Goal: Task Accomplishment & Management: Use online tool/utility

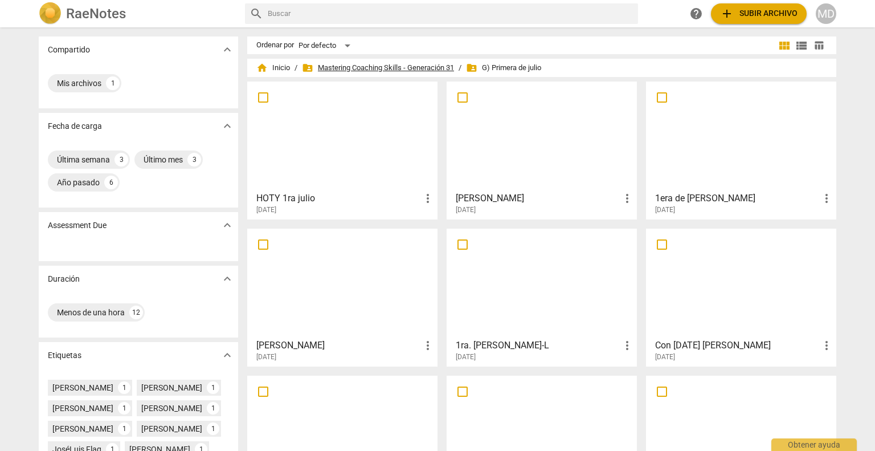
click at [329, 68] on span "folder_shared Mastering Coaching Skills - Generación 31" at bounding box center [378, 67] width 152 height 11
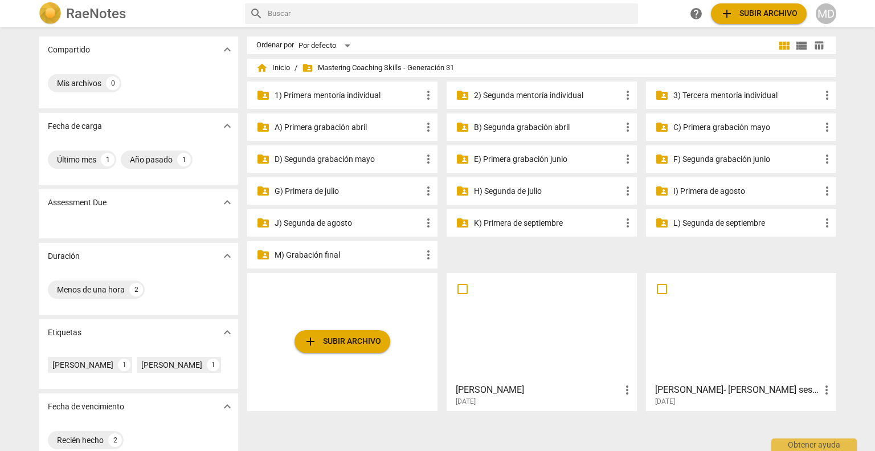
click at [323, 191] on p "G) Primera de julio" at bounding box center [348, 191] width 147 height 12
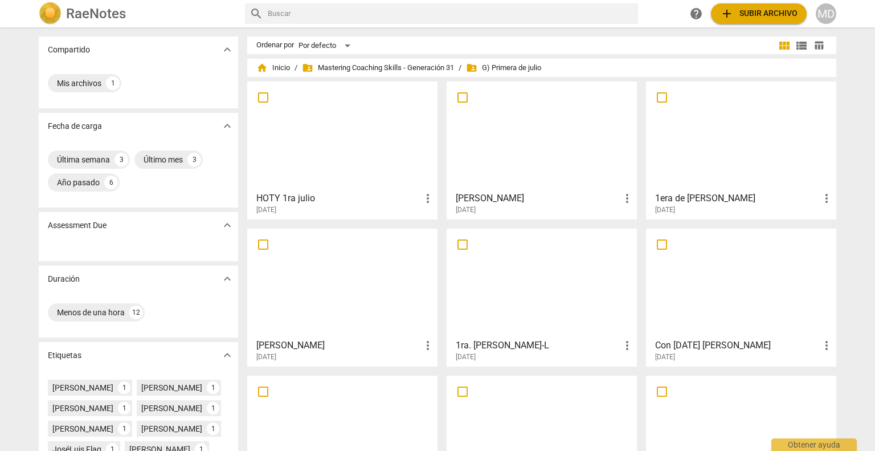
click at [685, 147] on div at bounding box center [741, 135] width 182 height 101
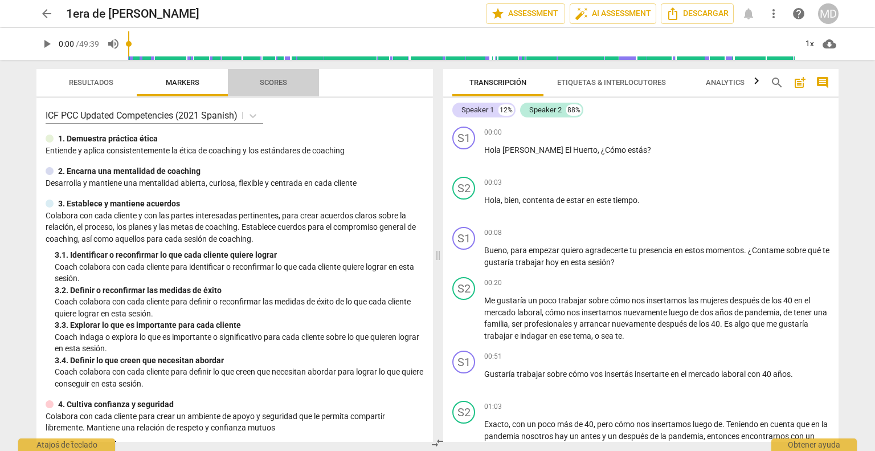
click at [276, 86] on span "Scores" at bounding box center [273, 82] width 27 height 9
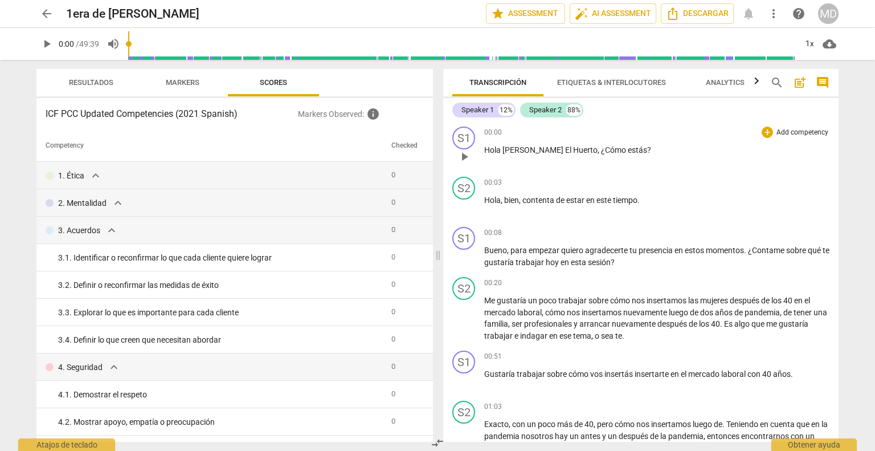
click at [601, 154] on span "¿Cómo" at bounding box center [614, 149] width 27 height 9
click at [601, 147] on span "¿Cómo" at bounding box center [614, 149] width 27 height 9
click at [787, 128] on p "Add competency" at bounding box center [802, 133] width 54 height 10
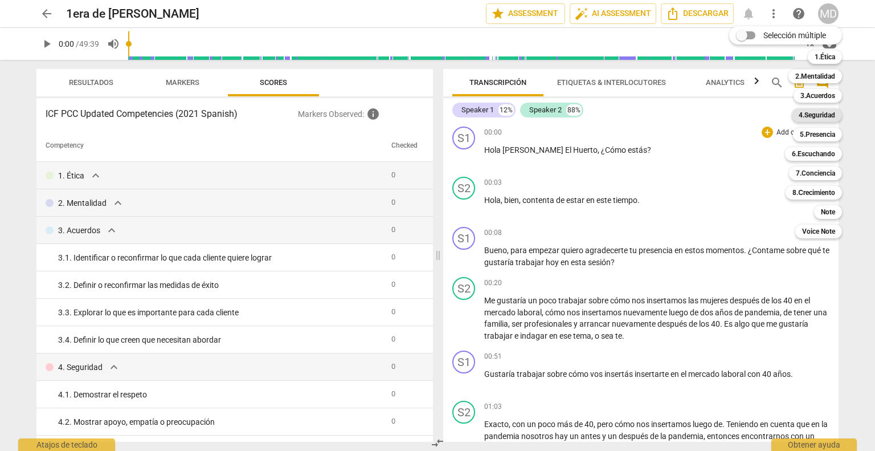
click at [825, 116] on b "4.Seguridad" at bounding box center [817, 115] width 36 height 14
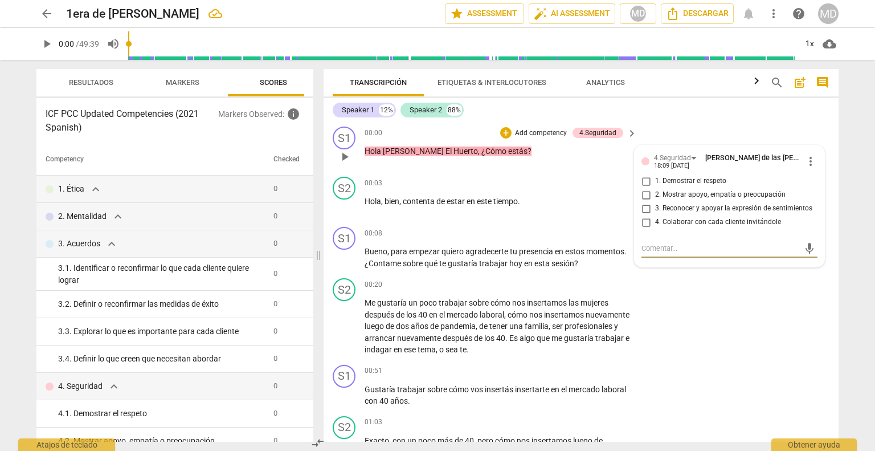
click at [643, 182] on input "1. Demostrar el respeto" at bounding box center [646, 181] width 18 height 14
checkbox input "true"
click at [580, 230] on p "Add competency" at bounding box center [596, 233] width 54 height 10
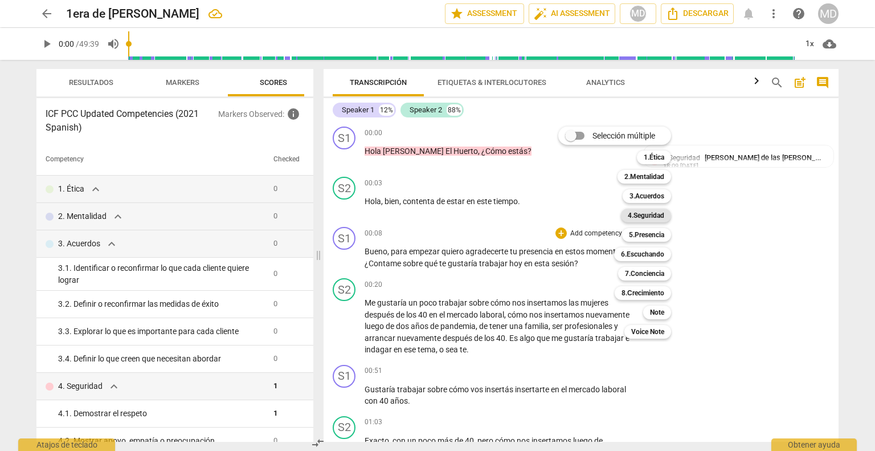
click at [644, 215] on b "4.Seguridad" at bounding box center [646, 216] width 36 height 14
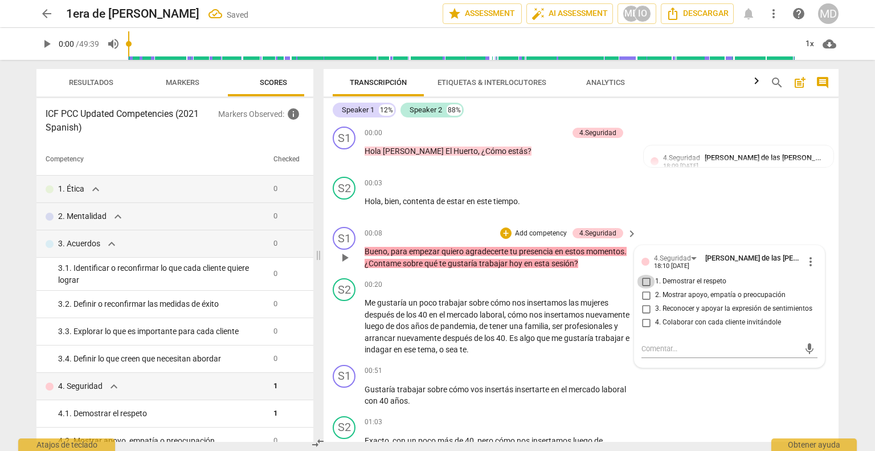
click at [643, 278] on input "1. Demostrar el respeto" at bounding box center [646, 282] width 18 height 14
checkbox input "true"
click at [643, 289] on input "2. Mostrar apoyo, empatía o preocupación" at bounding box center [646, 295] width 18 height 14
checkbox input "true"
click at [538, 231] on p "Add competency" at bounding box center [541, 233] width 54 height 10
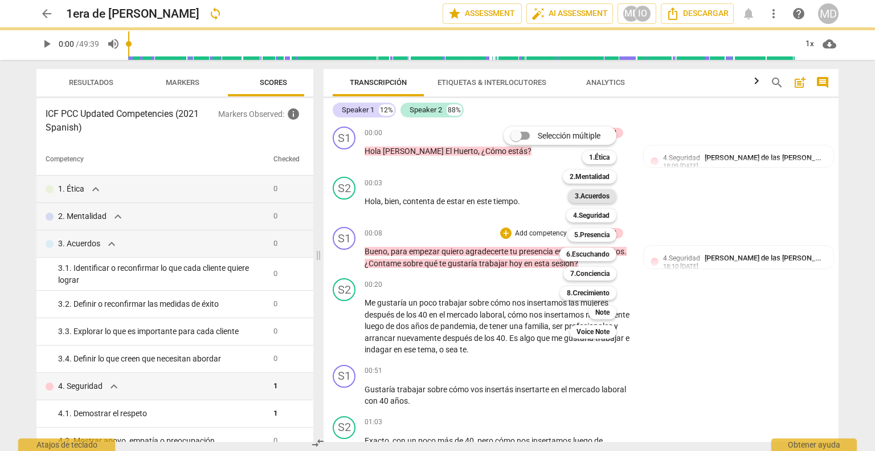
click at [583, 199] on b "3.Acuerdos" at bounding box center [592, 196] width 35 height 14
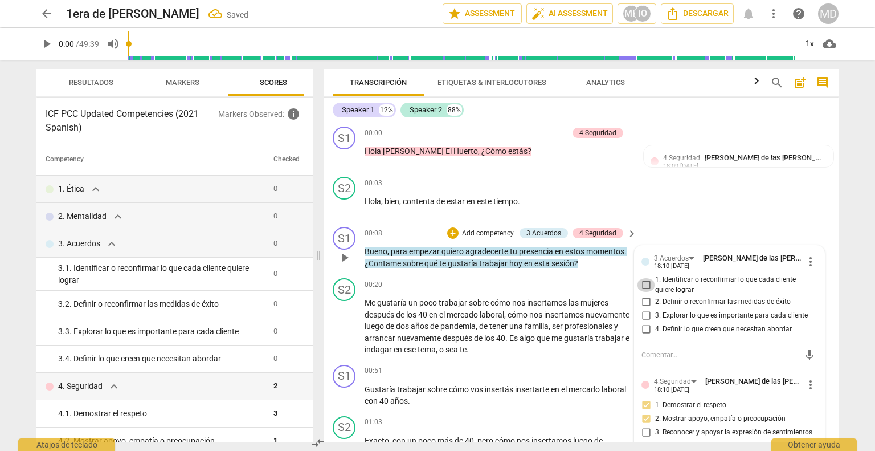
click at [643, 284] on input "1. Identificar o reconfirmar lo que cada cliente quiere lograr" at bounding box center [646, 285] width 18 height 14
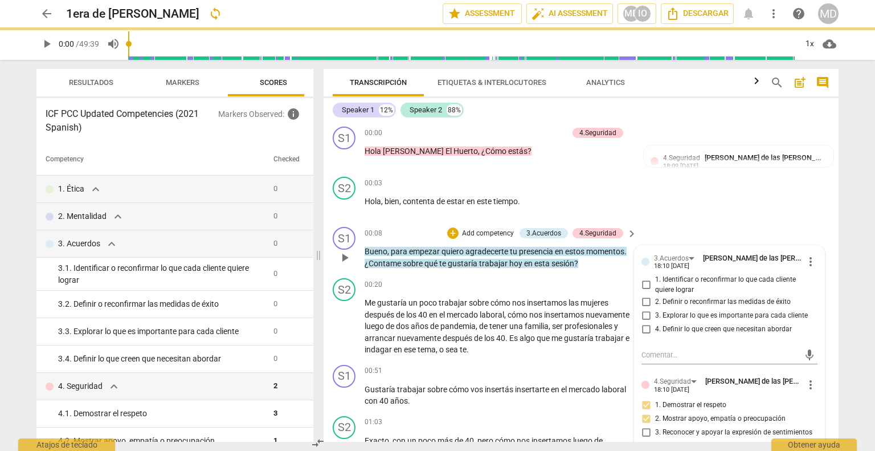
checkbox input "true"
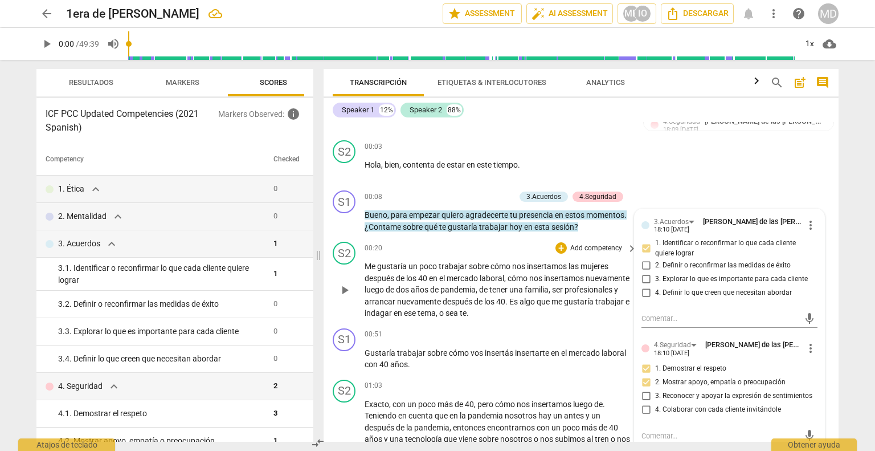
scroll to position [57, 0]
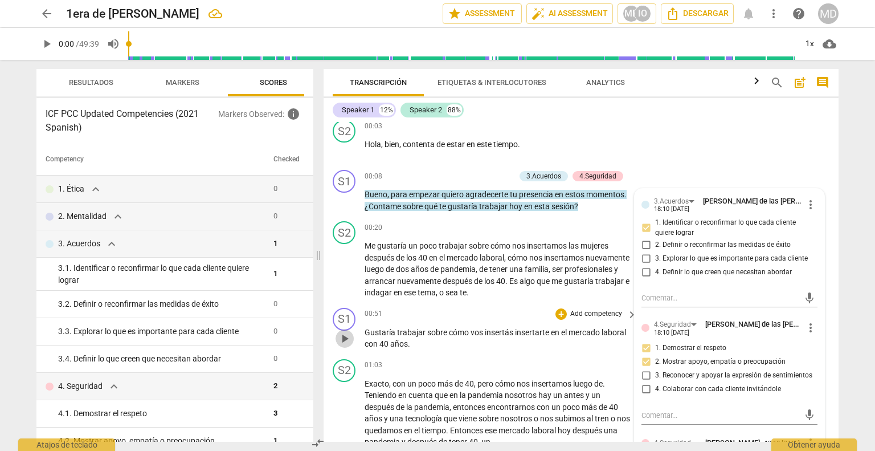
click at [348, 337] on span "play_arrow" at bounding box center [345, 339] width 14 height 14
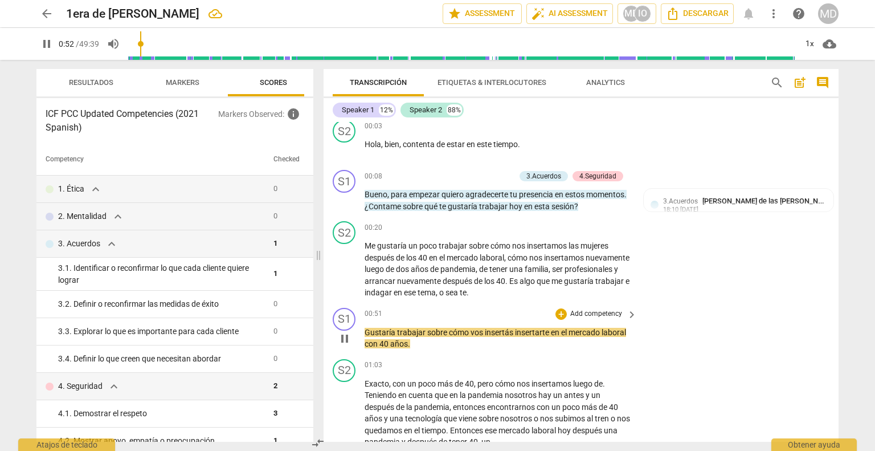
click at [348, 337] on span "pause" at bounding box center [345, 339] width 14 height 14
type input "53"
click at [365, 333] on span "Gustaría" at bounding box center [381, 332] width 32 height 9
click at [422, 339] on span "años" at bounding box center [425, 343] width 18 height 9
drag, startPoint x: 506, startPoint y: 332, endPoint x: 342, endPoint y: 334, distance: 164.1
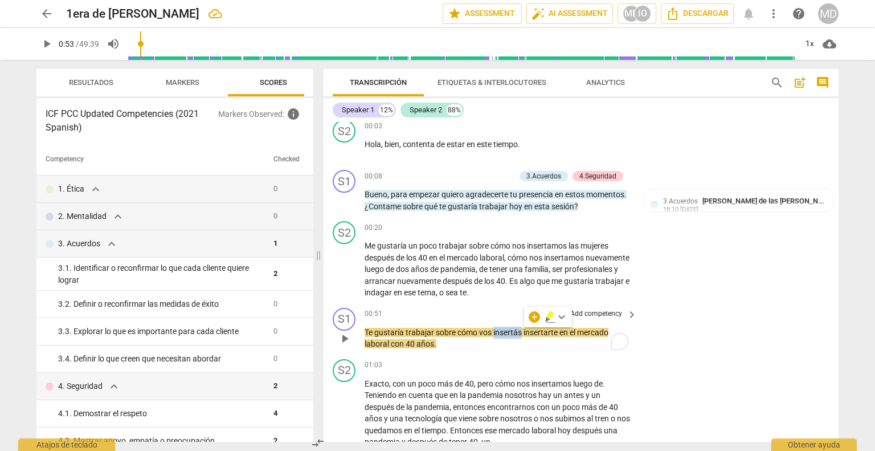
click at [342, 334] on span "play_arrow" at bounding box center [345, 339] width 14 height 14
click at [340, 335] on span "pause" at bounding box center [345, 339] width 14 height 14
type input "64"
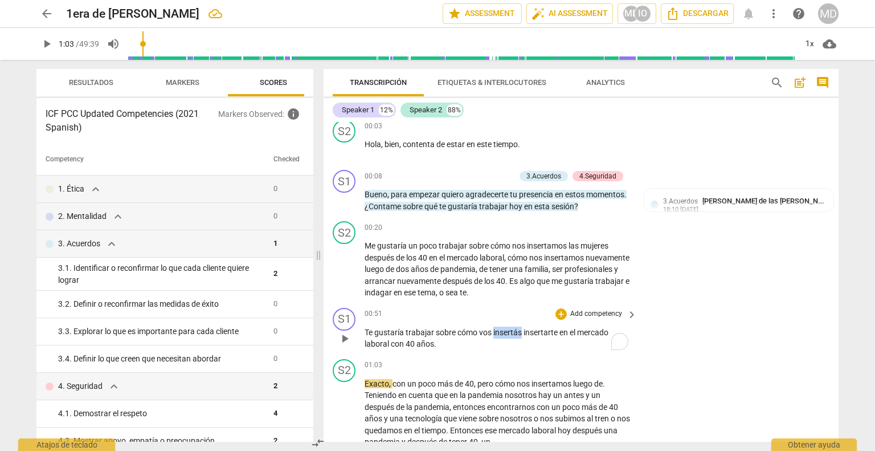
click at [583, 312] on p "Add competency" at bounding box center [596, 314] width 54 height 10
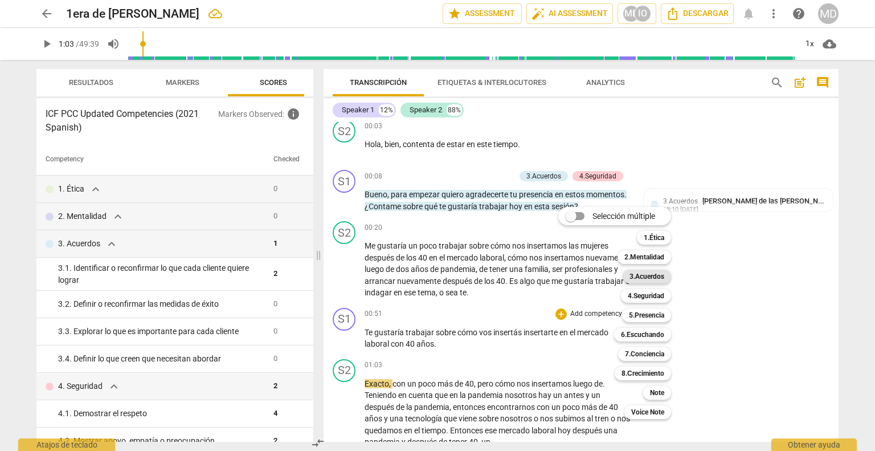
click at [650, 271] on b "3.Acuerdos" at bounding box center [647, 276] width 35 height 14
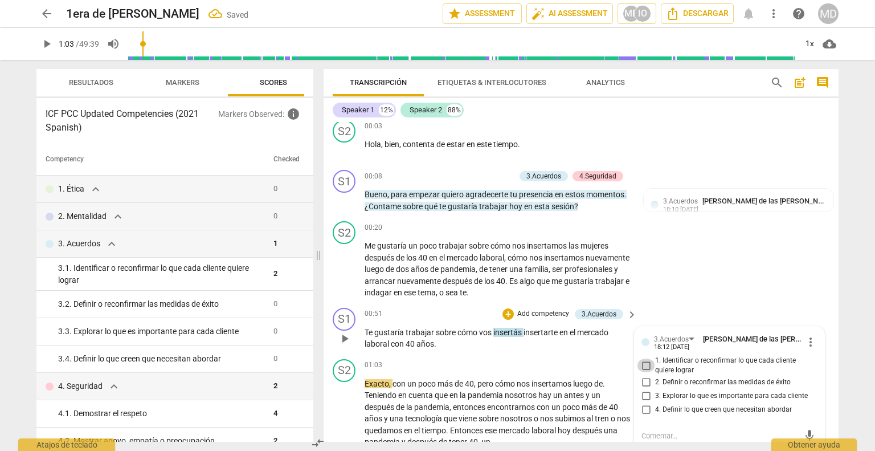
click at [642, 363] on input "1. Identificar o reconfirmar lo que cada cliente quiere lograr" at bounding box center [646, 365] width 18 height 14
checkbox input "true"
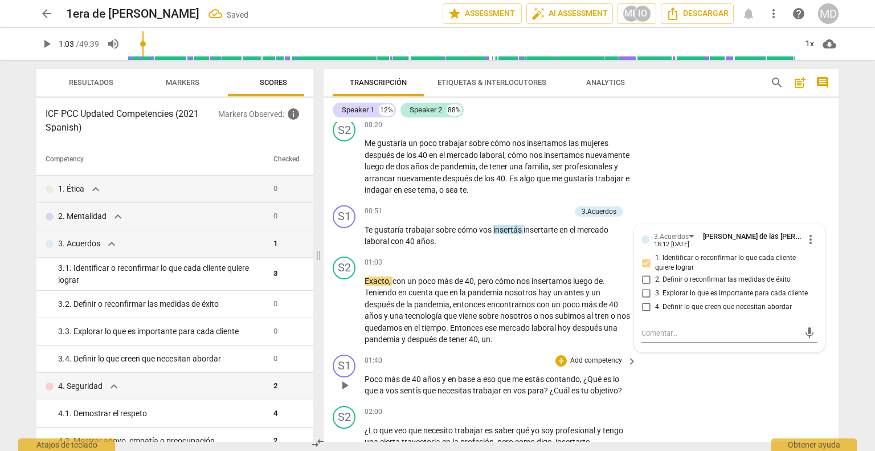
scroll to position [171, 0]
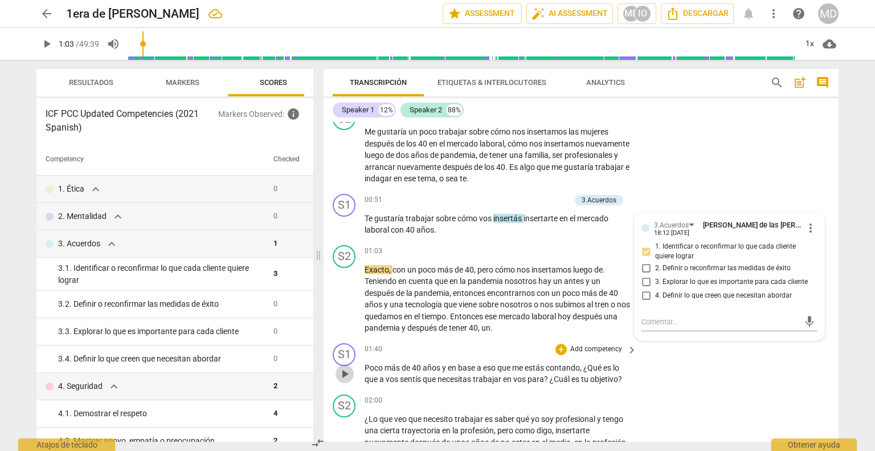
click at [350, 375] on span "play_arrow" at bounding box center [345, 374] width 14 height 14
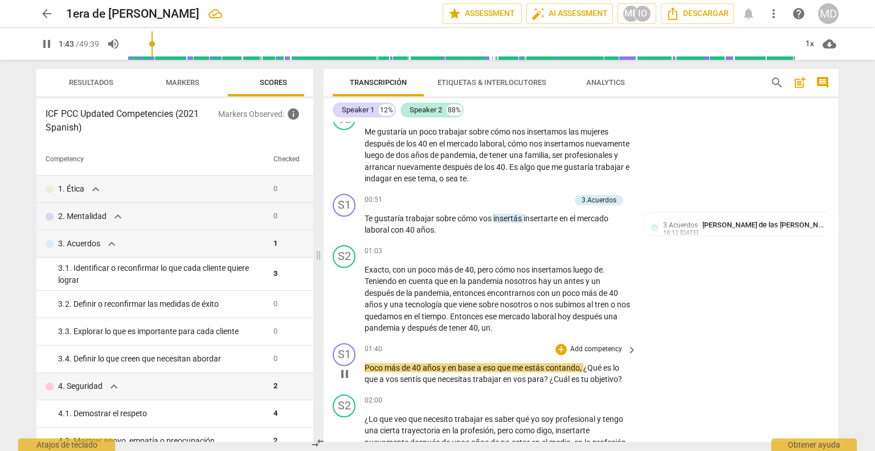
click at [350, 375] on span "pause" at bounding box center [345, 374] width 14 height 14
type input "104"
click at [365, 367] on span "Poco" at bounding box center [375, 367] width 20 height 9
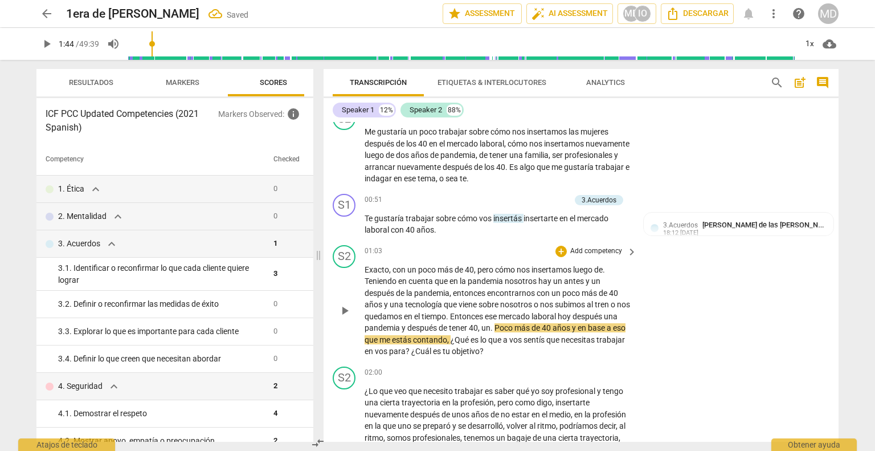
click at [451, 337] on span "," at bounding box center [448, 339] width 3 height 9
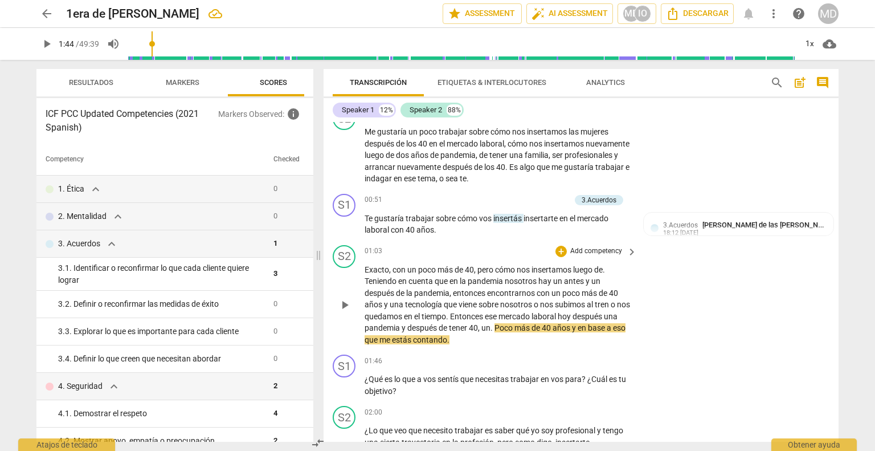
click at [578, 330] on span "y" at bounding box center [575, 327] width 6 height 9
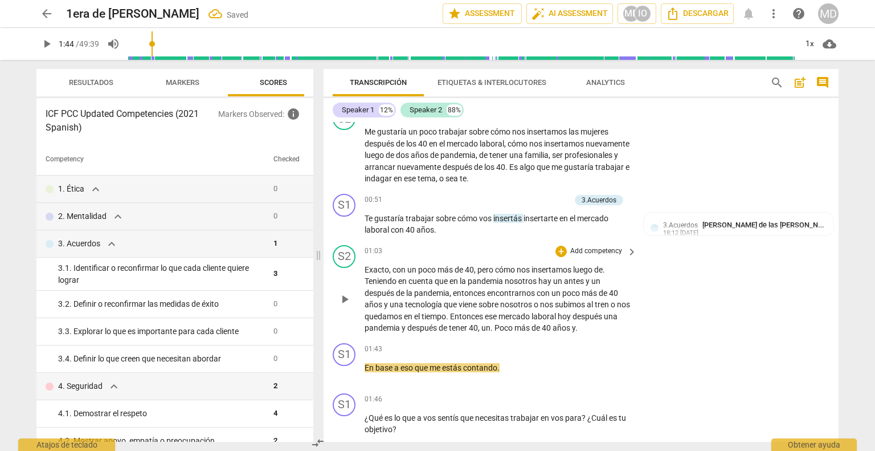
click at [578, 329] on span "." at bounding box center [576, 327] width 2 height 9
click at [366, 366] on span "En" at bounding box center [370, 367] width 11 height 9
click at [374, 364] on span "Y En" at bounding box center [373, 367] width 17 height 9
click at [365, 417] on span "¿Qué" at bounding box center [375, 417] width 20 height 9
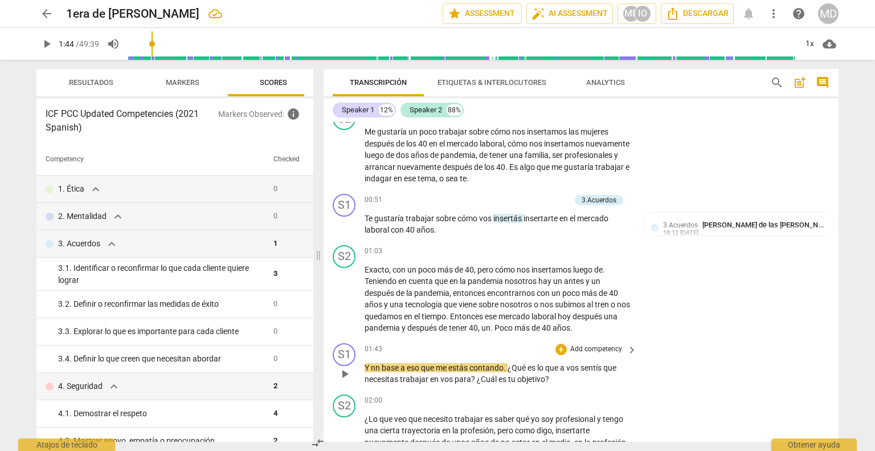
click at [595, 349] on p "Add competency" at bounding box center [596, 349] width 54 height 10
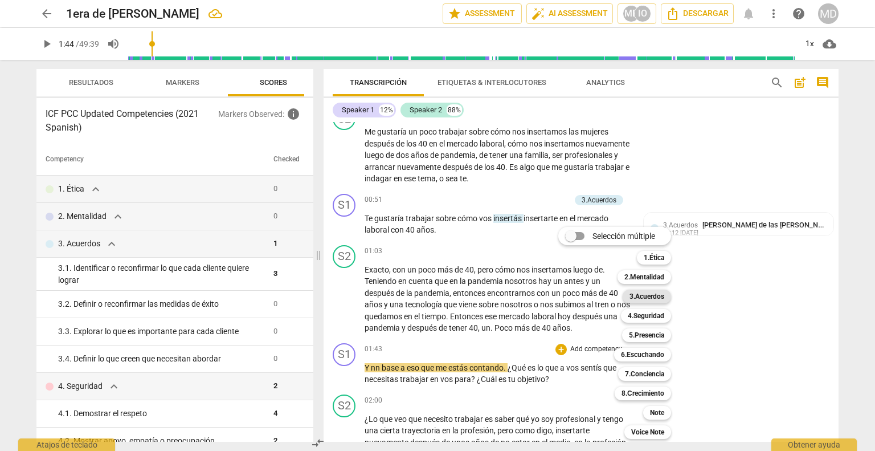
click at [655, 300] on b "3.Acuerdos" at bounding box center [647, 296] width 35 height 14
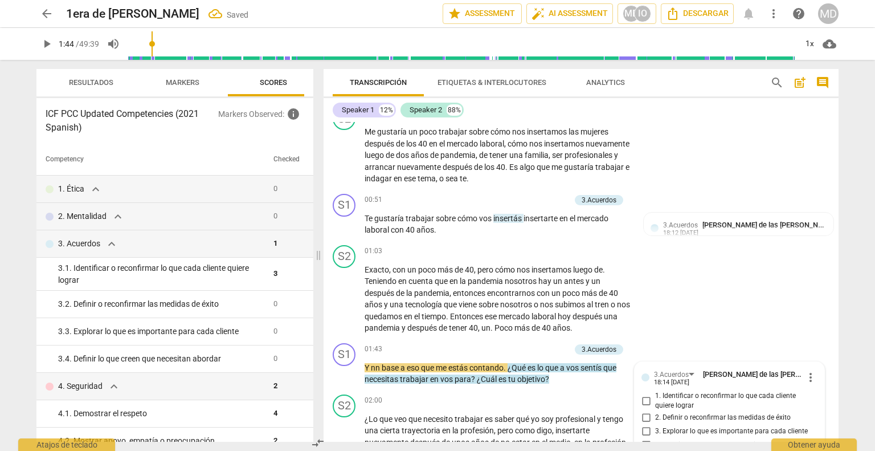
scroll to position [359, 0]
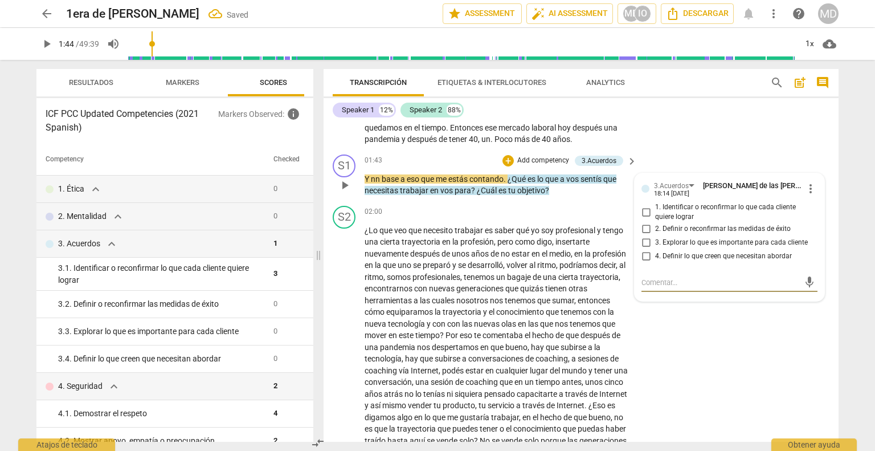
click at [647, 211] on input "1. Identificar o reconfirmar lo que cada cliente quiere lograr" at bounding box center [646, 212] width 18 height 14
checkbox input "true"
click at [644, 255] on input "4. Definir lo que creen que necesitan abordar" at bounding box center [646, 257] width 18 height 14
checkbox input "true"
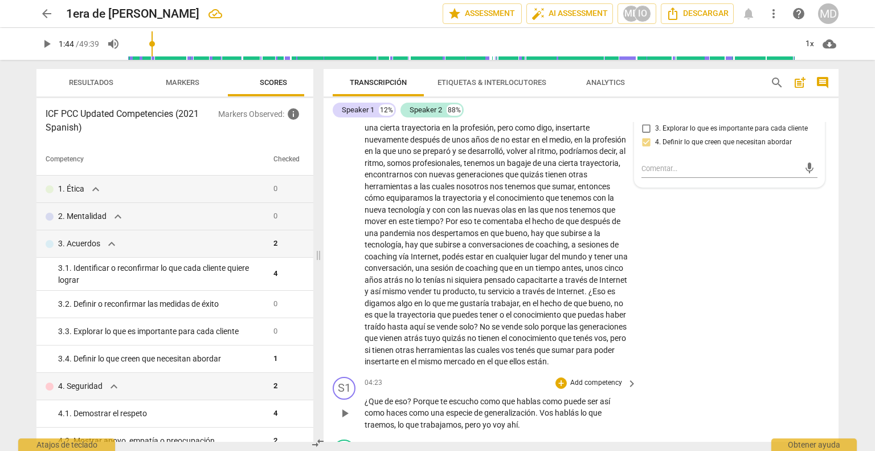
scroll to position [530, 0]
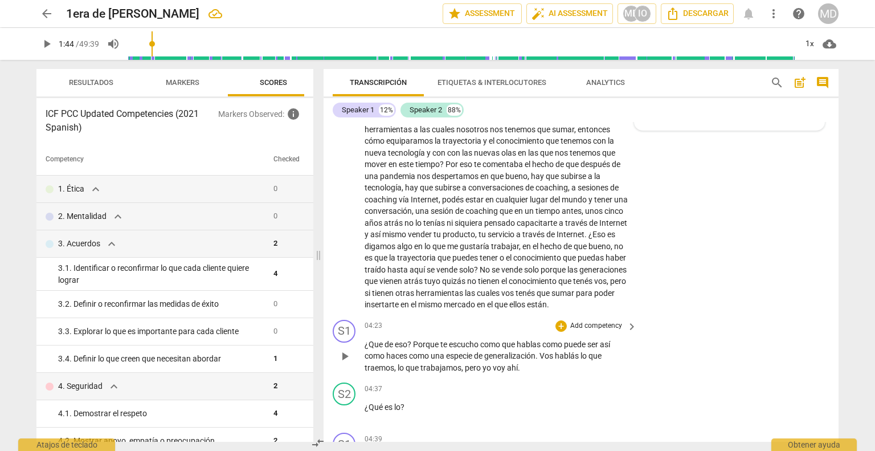
click at [586, 331] on p "Add competency" at bounding box center [596, 326] width 54 height 10
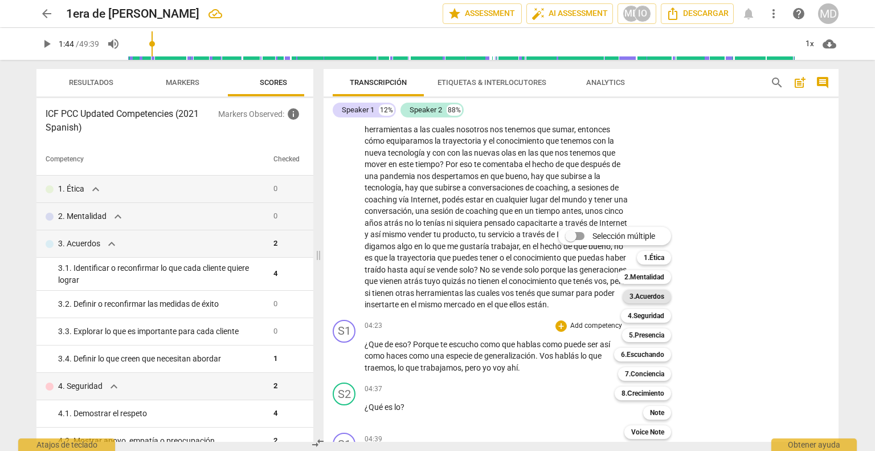
click at [653, 291] on b "3.Acuerdos" at bounding box center [647, 296] width 35 height 14
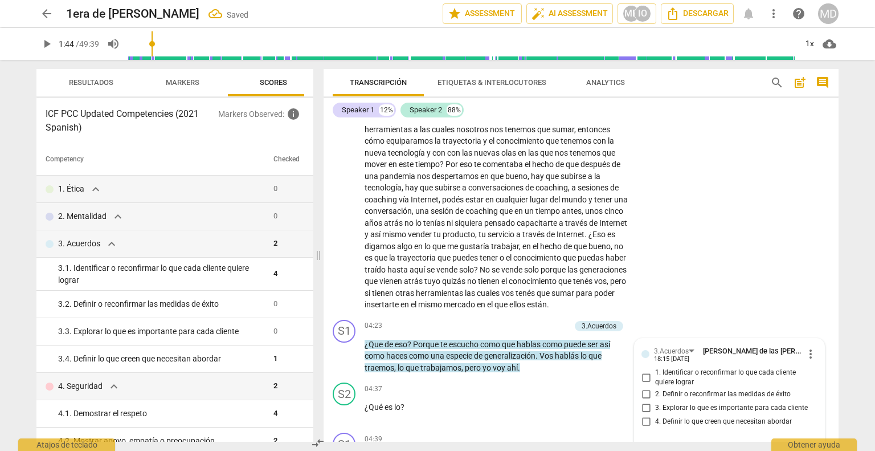
scroll to position [707, 0]
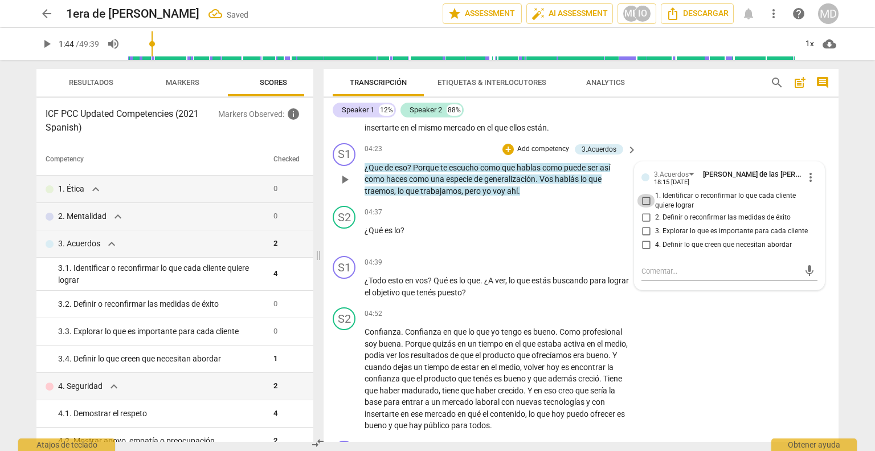
click at [643, 207] on input "1. Identificar o reconfirmar lo que cada cliente quiere lograr" at bounding box center [646, 201] width 18 height 14
checkbox input "true"
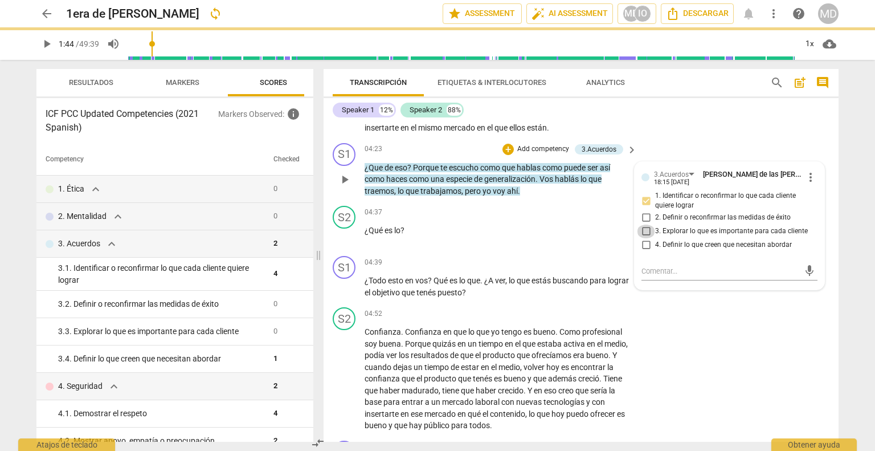
click at [643, 238] on input "3. Explorar lo que es importante para cada cliente" at bounding box center [646, 231] width 18 height 14
checkbox input "true"
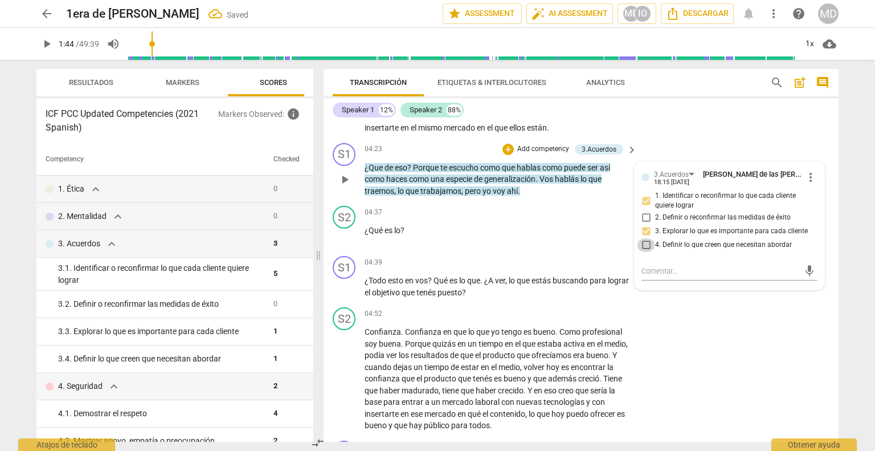
click at [644, 252] on input "4. Definir lo que creen que necesitan abordar" at bounding box center [646, 245] width 18 height 14
checkbox input "true"
click at [349, 186] on span "play_arrow" at bounding box center [345, 180] width 14 height 14
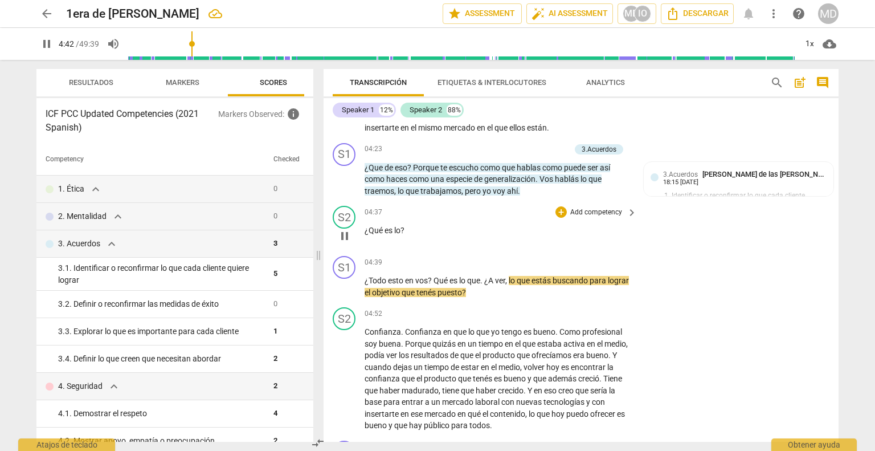
click at [365, 235] on span "¿Qué" at bounding box center [375, 230] width 20 height 9
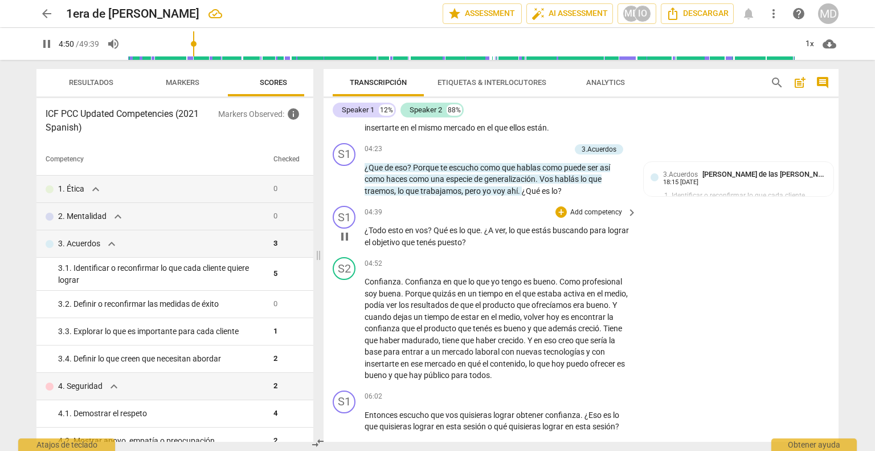
click at [346, 243] on span "pause" at bounding box center [345, 237] width 14 height 14
click at [346, 186] on span "play_arrow" at bounding box center [345, 180] width 14 height 14
click at [365, 235] on span "¿Todo" at bounding box center [376, 230] width 23 height 9
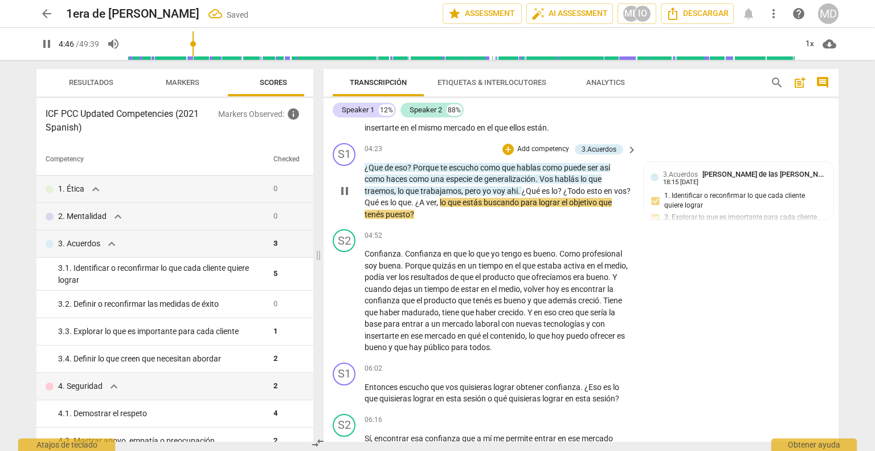
click at [440, 207] on span "," at bounding box center [437, 202] width 3 height 9
click at [350, 198] on span "pause" at bounding box center [345, 191] width 14 height 14
click at [374, 195] on span "traemos" at bounding box center [380, 190] width 30 height 9
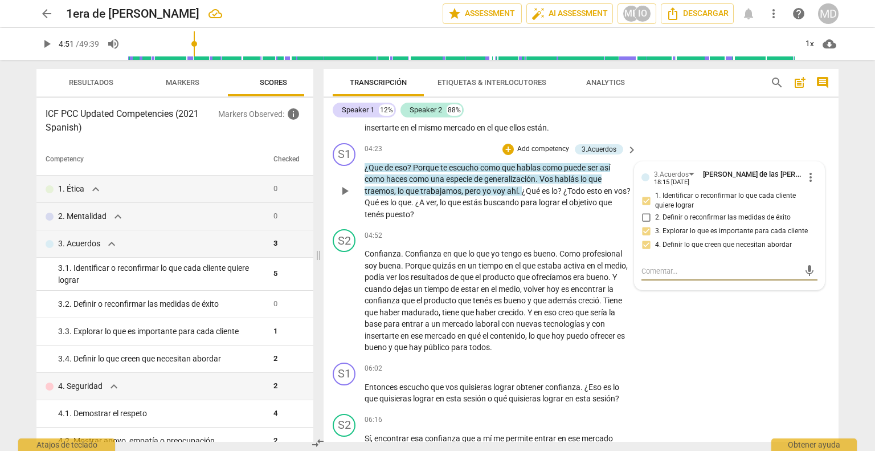
click at [348, 198] on span "play_arrow" at bounding box center [345, 191] width 14 height 14
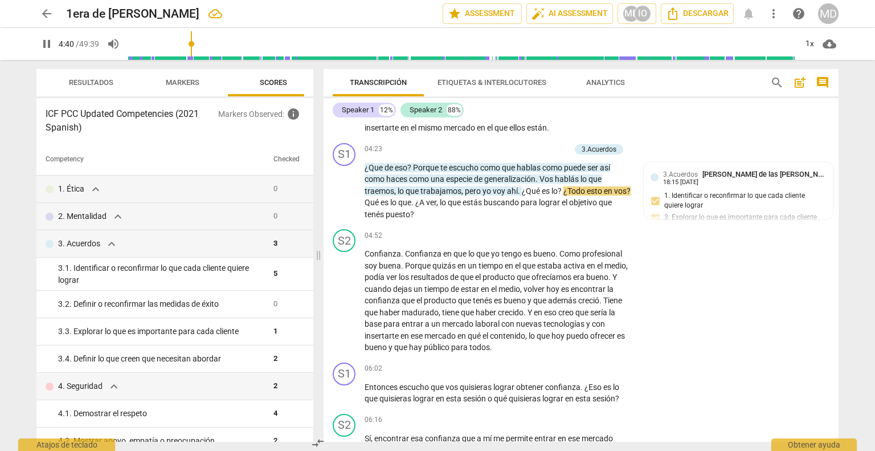
click at [566, 195] on span "¿Todo" at bounding box center [574, 190] width 23 height 9
type input "282"
click at [481, 207] on span "que" at bounding box center [473, 202] width 15 height 9
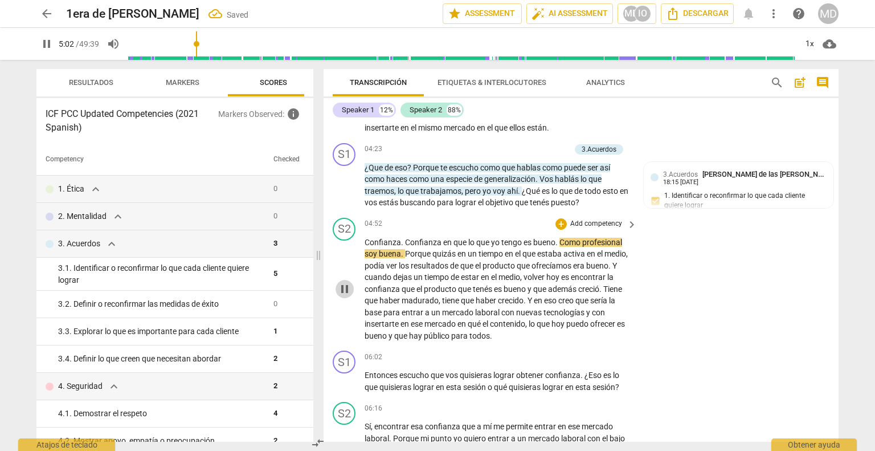
click at [341, 296] on span "pause" at bounding box center [345, 289] width 14 height 14
click at [344, 192] on span "play_arrow" at bounding box center [345, 185] width 14 height 14
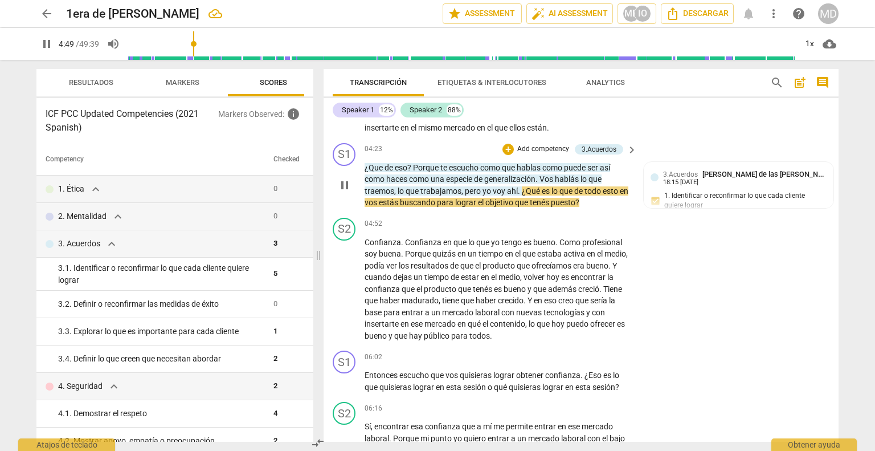
click at [379, 207] on span "vos" at bounding box center [372, 202] width 14 height 9
type input "291"
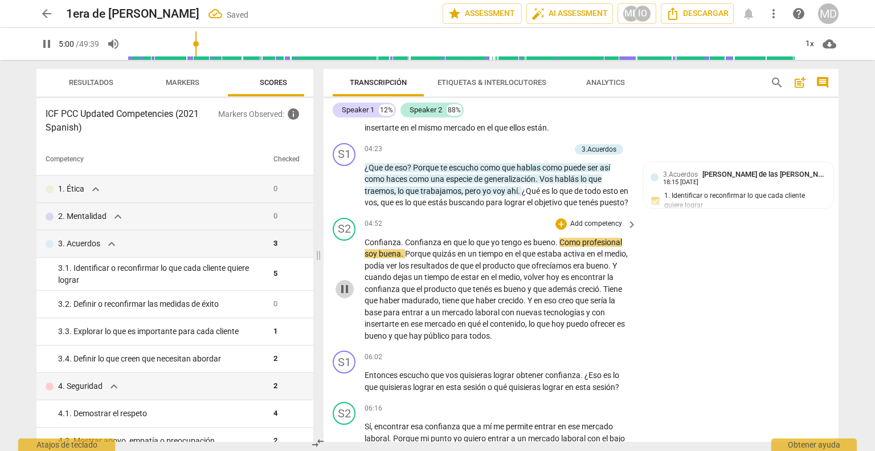
click at [346, 296] on span "pause" at bounding box center [345, 289] width 14 height 14
type input "301"
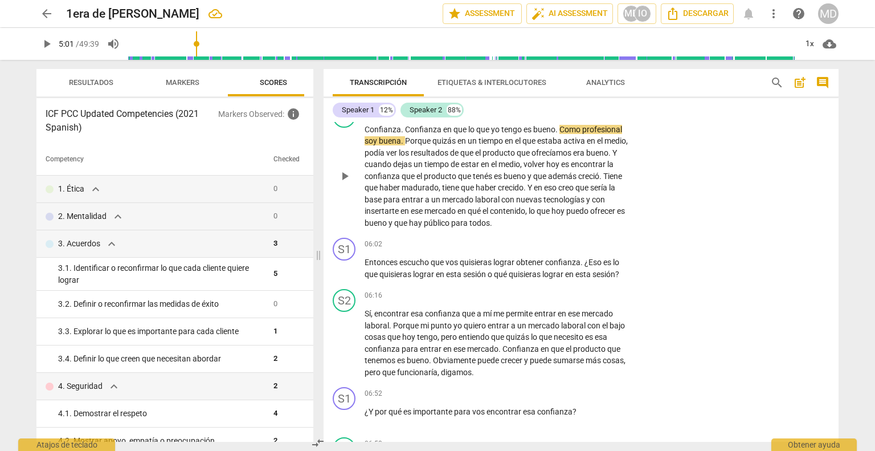
scroll to position [821, 0]
click at [595, 248] on p "Add competency" at bounding box center [596, 243] width 54 height 10
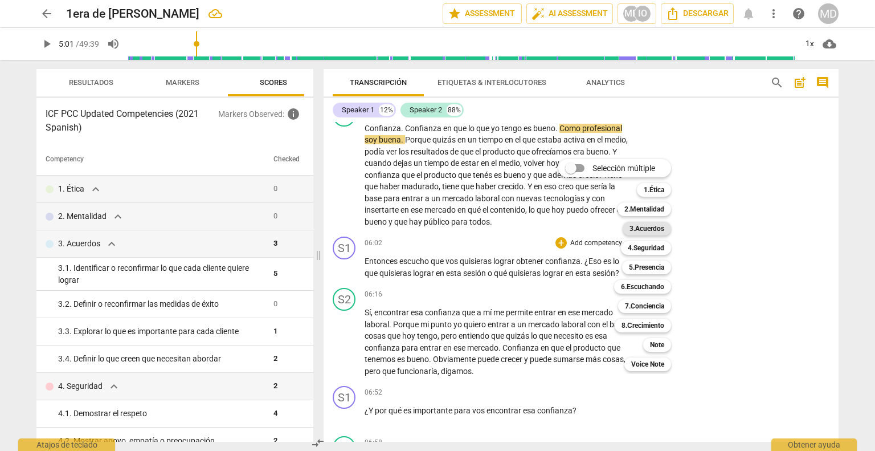
click at [658, 234] on b "3.Acuerdos" at bounding box center [647, 229] width 35 height 14
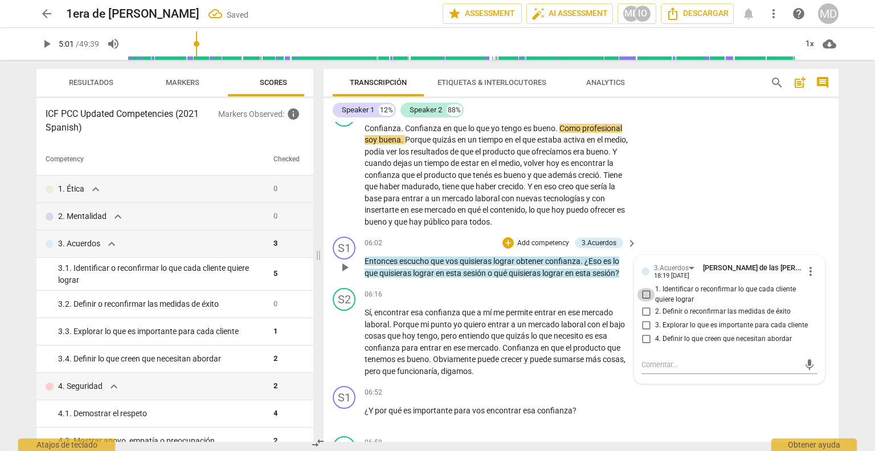
click at [645, 301] on input "1. Identificar o reconfirmar lo que cada cliente quiere lograr" at bounding box center [646, 295] width 18 height 14
checkbox input "true"
click at [645, 332] on input "3. Explorar lo que es importante para cada cliente" at bounding box center [646, 325] width 18 height 14
checkbox input "true"
click at [643, 345] on input "4. Definir lo que creen que necesitan abordar" at bounding box center [646, 339] width 18 height 14
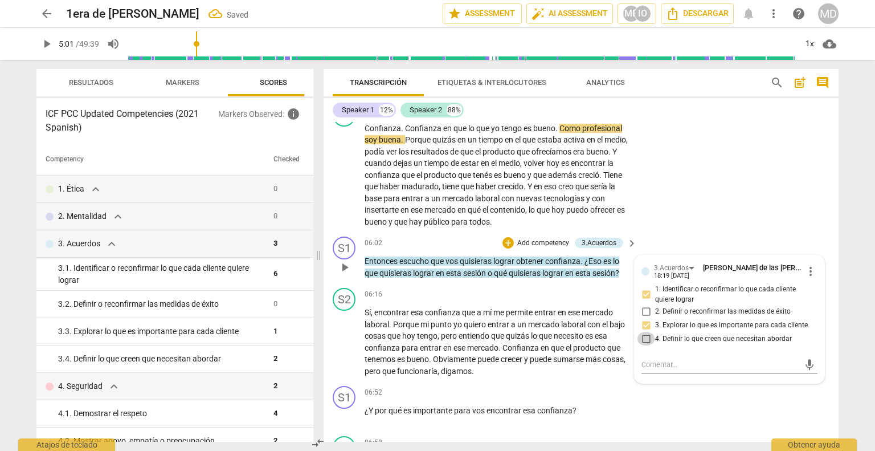
checkbox input "true"
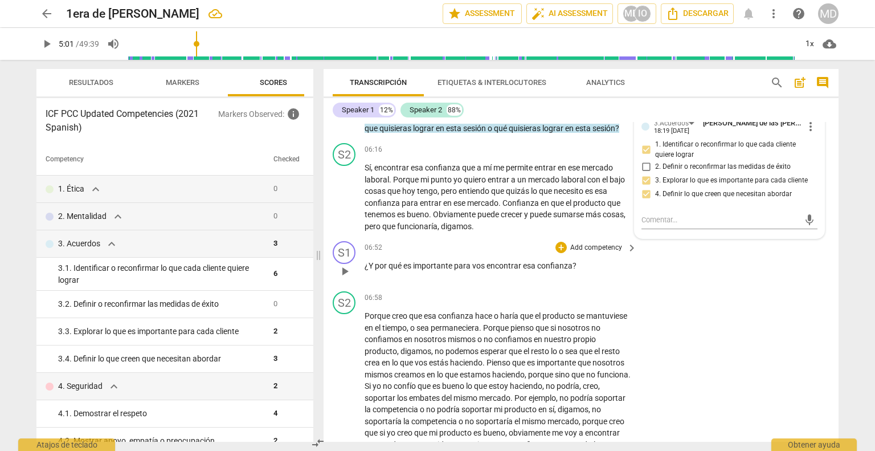
scroll to position [992, 0]
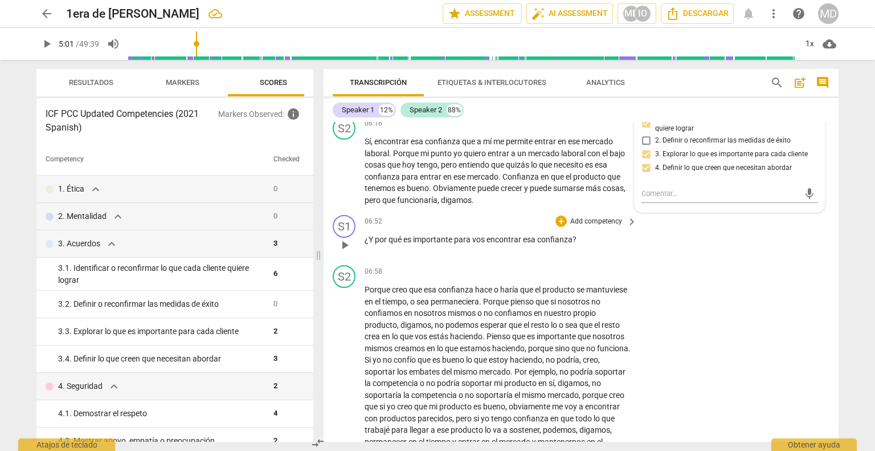
click at [592, 227] on p "Add competency" at bounding box center [596, 221] width 54 height 10
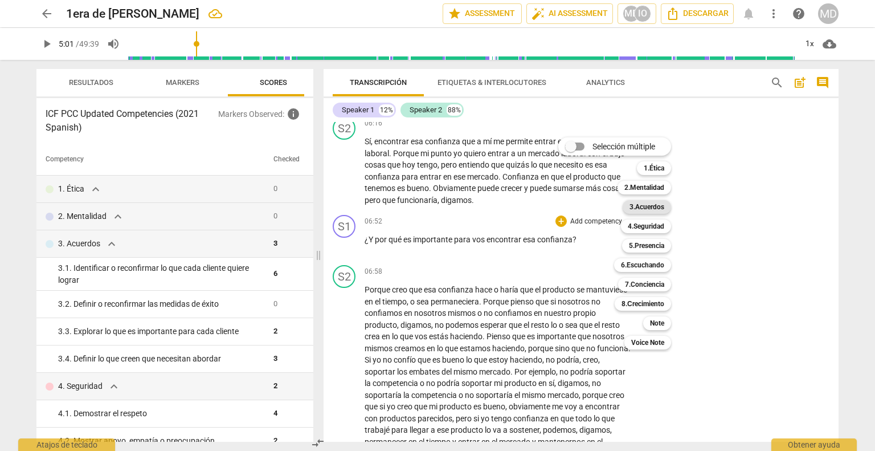
click at [652, 209] on b "3.Acuerdos" at bounding box center [647, 207] width 35 height 14
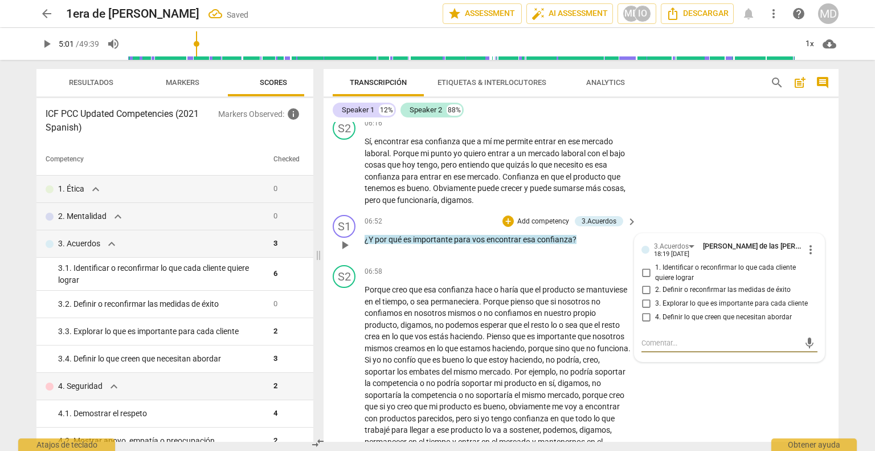
click at [643, 310] on input "3. Explorar lo que es importante para cada cliente" at bounding box center [646, 303] width 18 height 14
checkbox input "true"
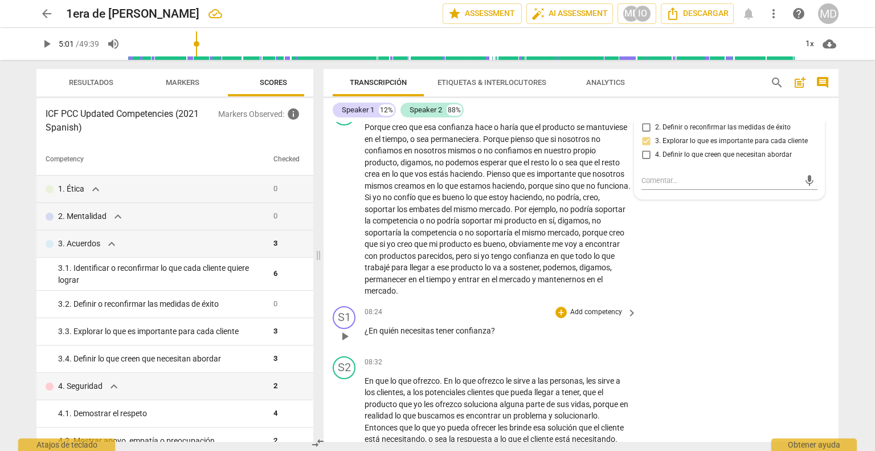
scroll to position [1106, 0]
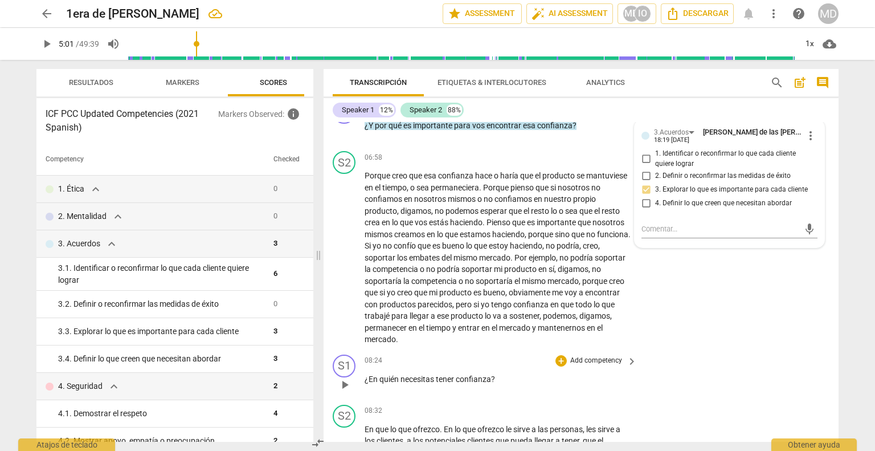
click at [580, 366] on p "Add competency" at bounding box center [596, 360] width 54 height 10
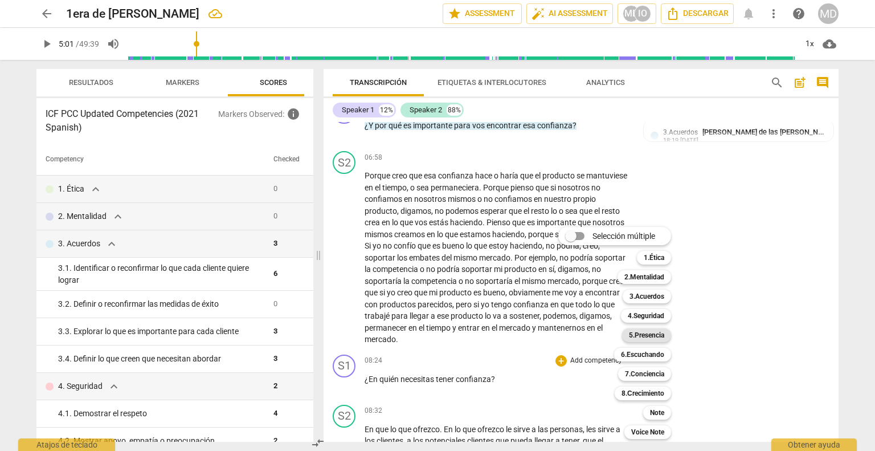
click at [640, 332] on b "5.Presencia" at bounding box center [646, 335] width 35 height 14
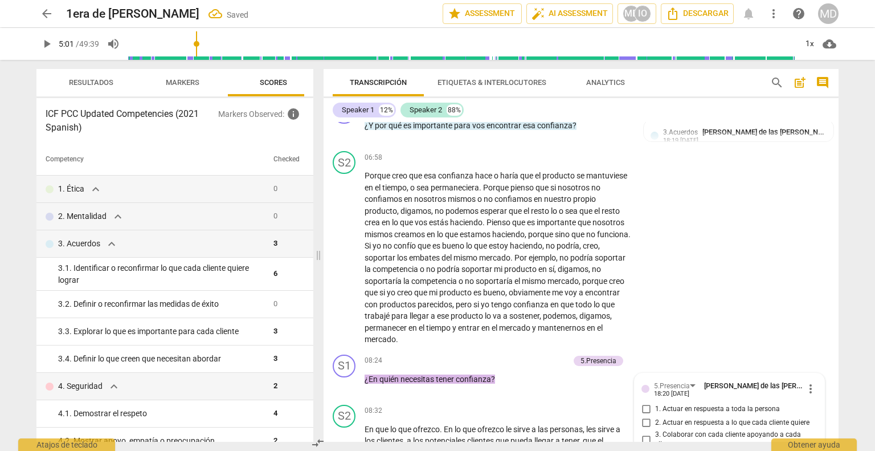
scroll to position [1342, 0]
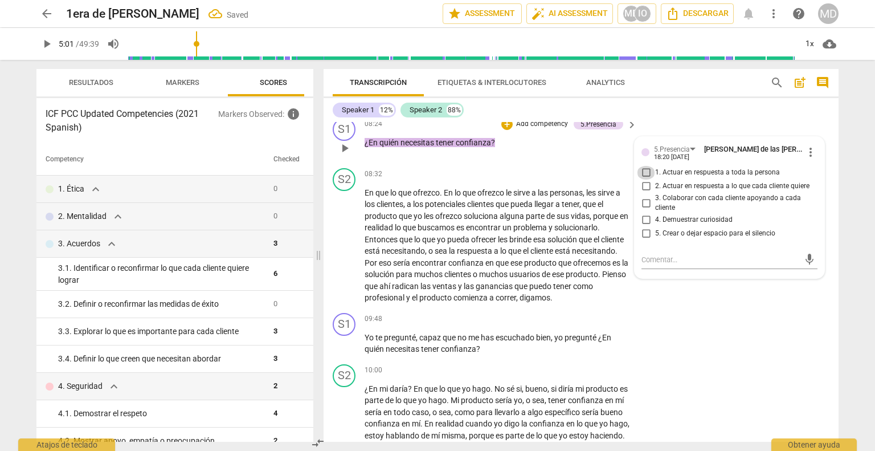
click at [643, 179] on input "1. Actuar en respuesta a toda la persona" at bounding box center [646, 173] width 18 height 14
checkbox input "true"
click at [645, 193] on input "2. Actuar en respuesta a lo que cada cliente quiere" at bounding box center [646, 186] width 18 height 14
checkbox input "true"
click at [643, 227] on input "4. Demuestrar curiosidad" at bounding box center [646, 220] width 18 height 14
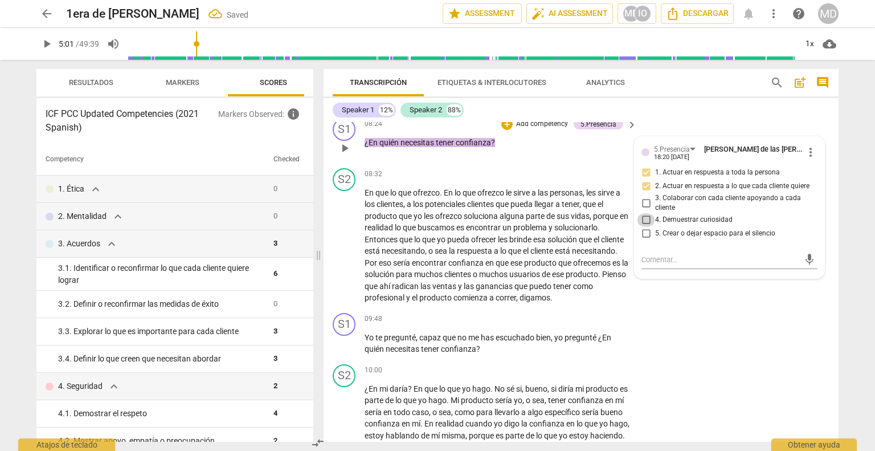
checkbox input "true"
click at [551, 129] on p "Add competency" at bounding box center [542, 124] width 54 height 10
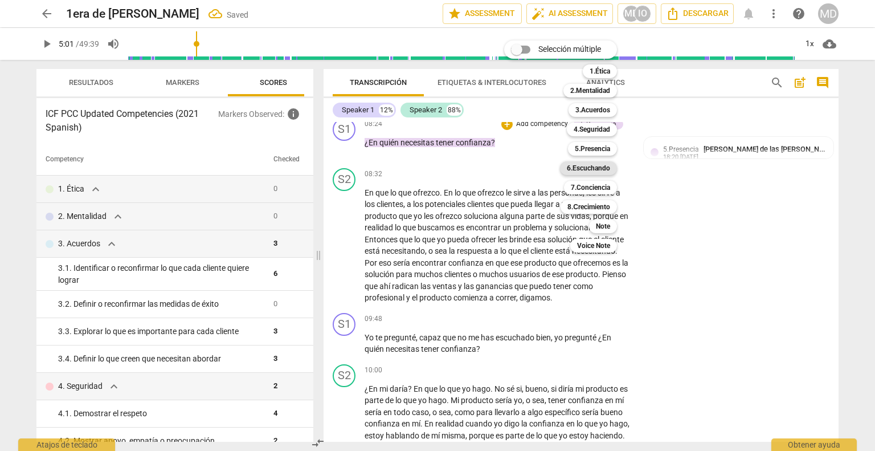
click at [577, 165] on b "6.Escuchando" at bounding box center [588, 168] width 43 height 14
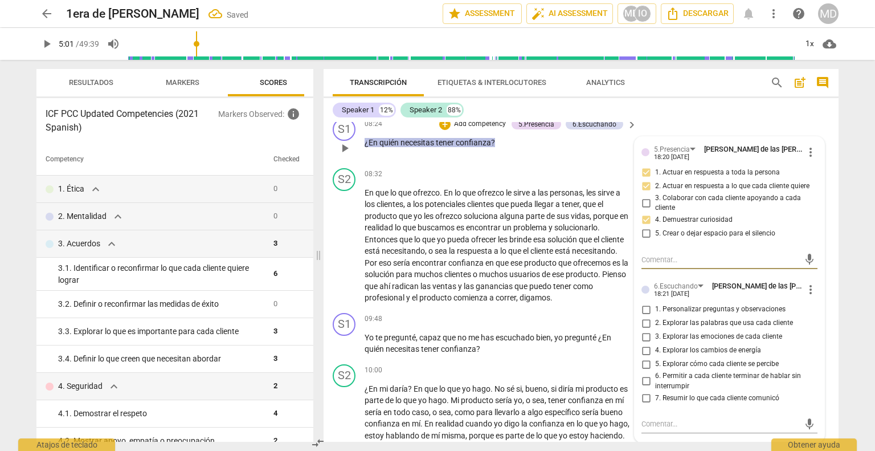
click at [643, 316] on input "1. Personalizar preguntas y observaciones" at bounding box center [646, 310] width 18 height 14
checkbox input "true"
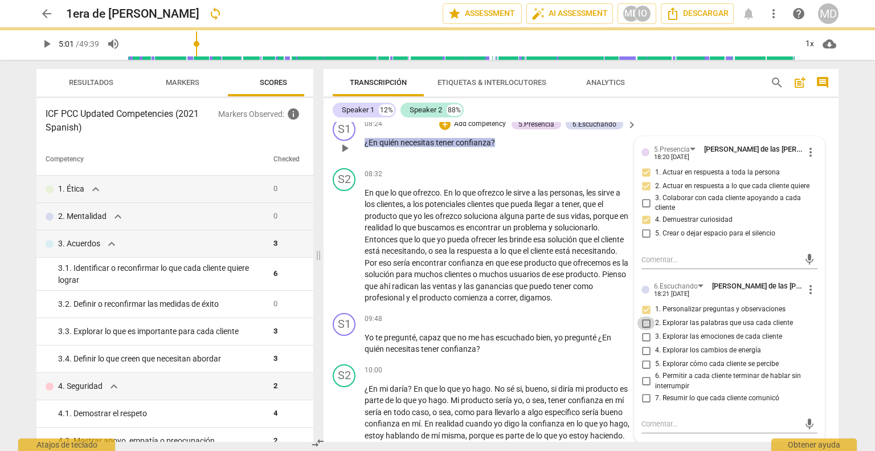
click at [644, 330] on input "2. Explorar las palabras que usa cada cliente" at bounding box center [646, 323] width 18 height 14
checkbox input "true"
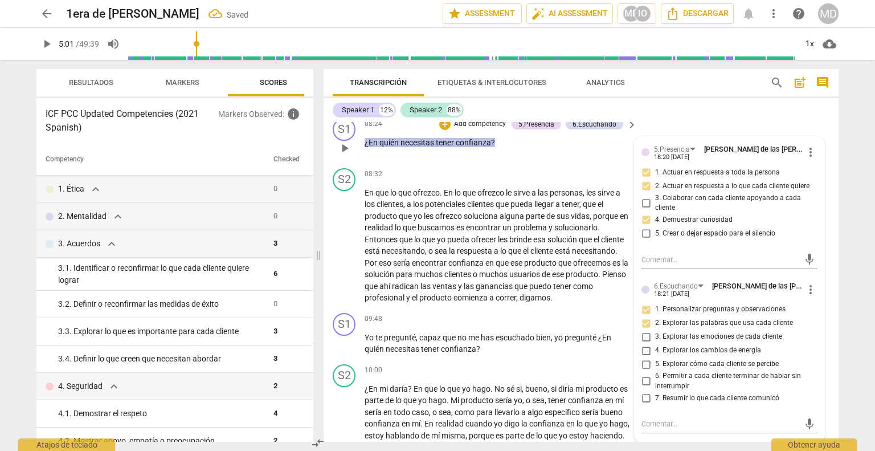
click at [647, 388] on input "6. Permitir a cada cliente terminar de hablar sin interrumpir" at bounding box center [646, 381] width 18 height 14
checkbox input "true"
click at [488, 129] on p "Add competency" at bounding box center [480, 124] width 54 height 10
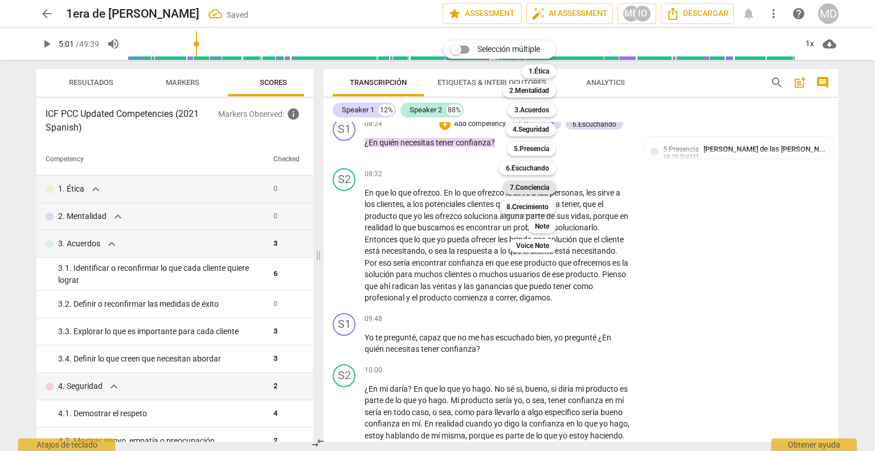
click at [535, 184] on b "7.Conciencia" at bounding box center [529, 188] width 39 height 14
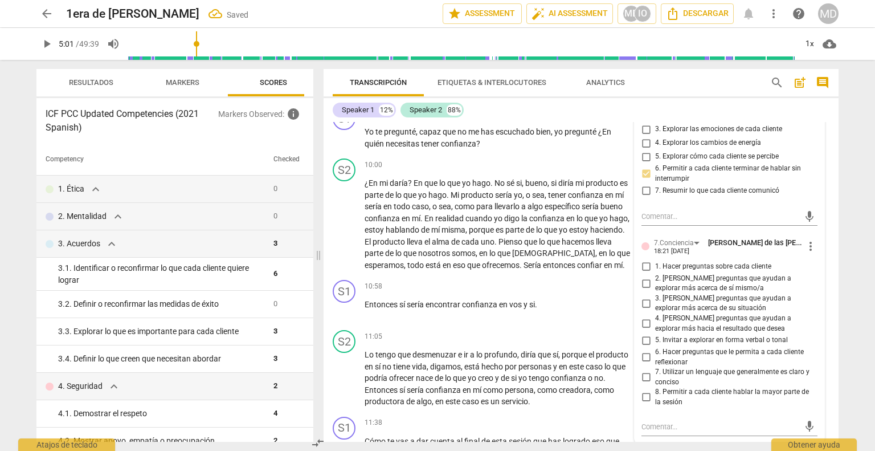
scroll to position [1570, 0]
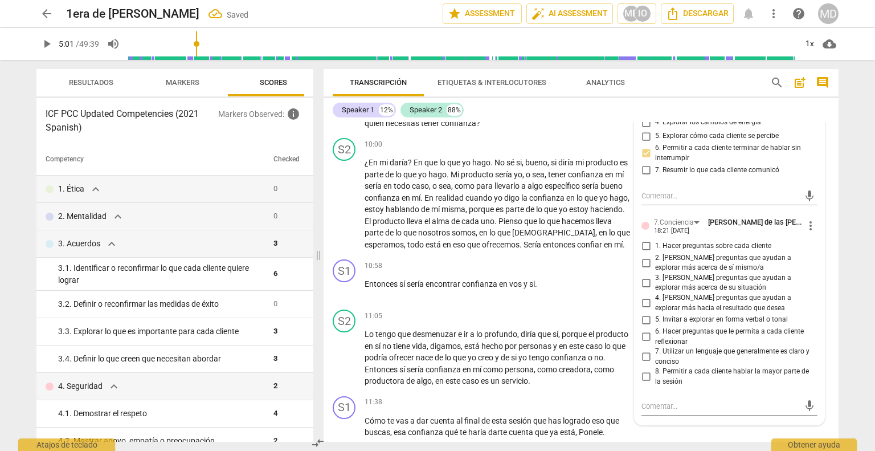
click at [645, 253] on input "1. Hacer preguntas sobre cada cliente" at bounding box center [646, 246] width 18 height 14
checkbox input "true"
click at [641, 269] on input "2. [PERSON_NAME] preguntas que ayudan a explorar más acerca de sí mismo/a" at bounding box center [646, 263] width 18 height 14
checkbox input "true"
click at [644, 289] on input "3. [PERSON_NAME] preguntas que ayudan a explorar más acerca de su situación" at bounding box center [646, 283] width 18 height 14
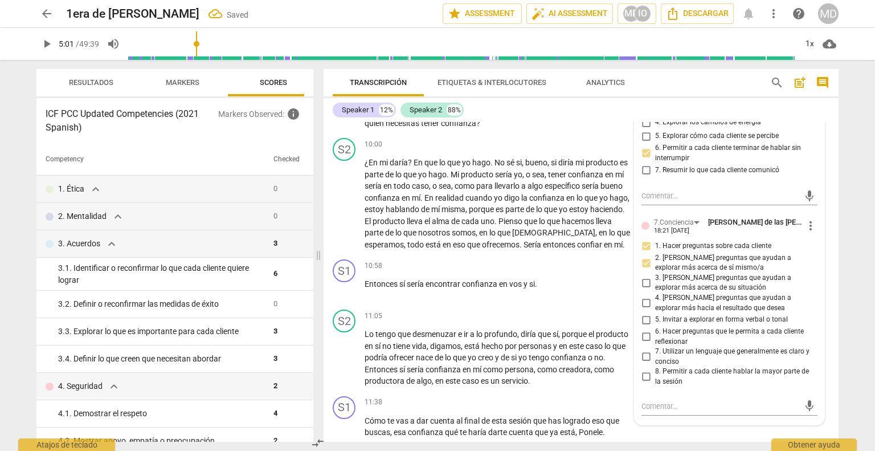
checkbox input "true"
click at [641, 344] on input "6. Hacer preguntas que le permita a cada cliente reflexionar" at bounding box center [646, 337] width 18 height 14
checkbox input "true"
click at [645, 363] on input "7. Utilizar un lenguaje que generalmente es claro y conciso" at bounding box center [646, 357] width 18 height 14
checkbox input "true"
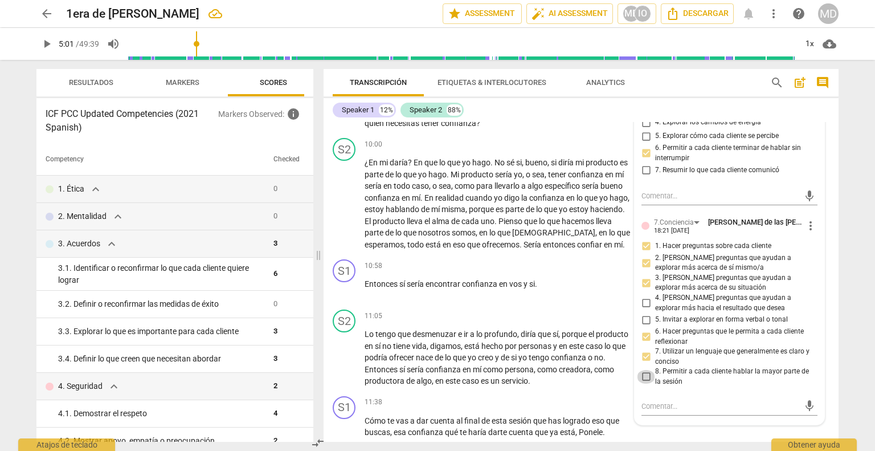
click at [645, 383] on input "8. Permitir a cada cliente hablar la mayor parte de la sesión" at bounding box center [646, 377] width 18 height 14
checkbox input "true"
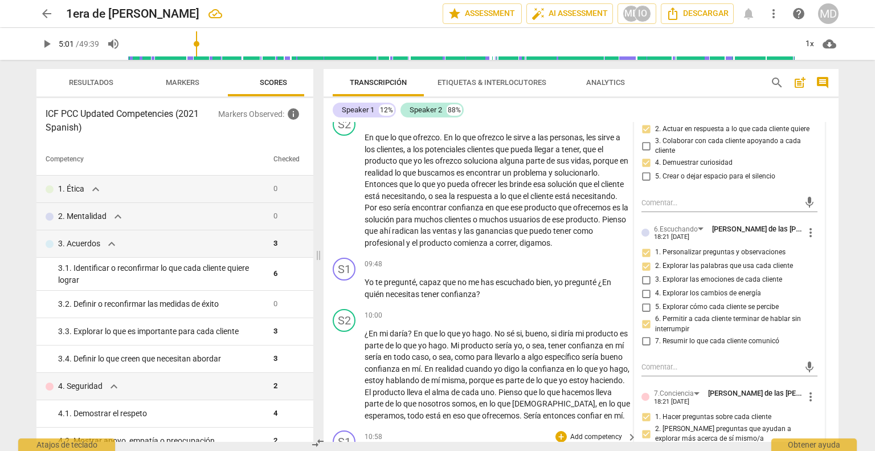
scroll to position [1342, 0]
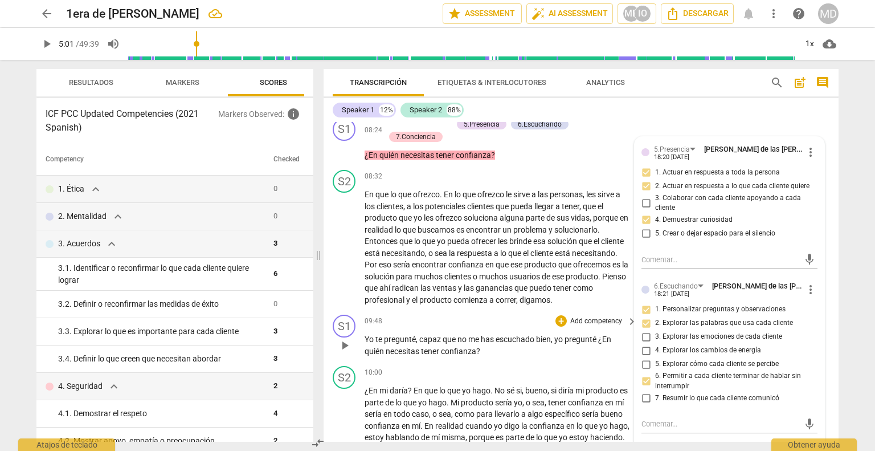
click at [589, 326] on p "Add competency" at bounding box center [596, 321] width 54 height 10
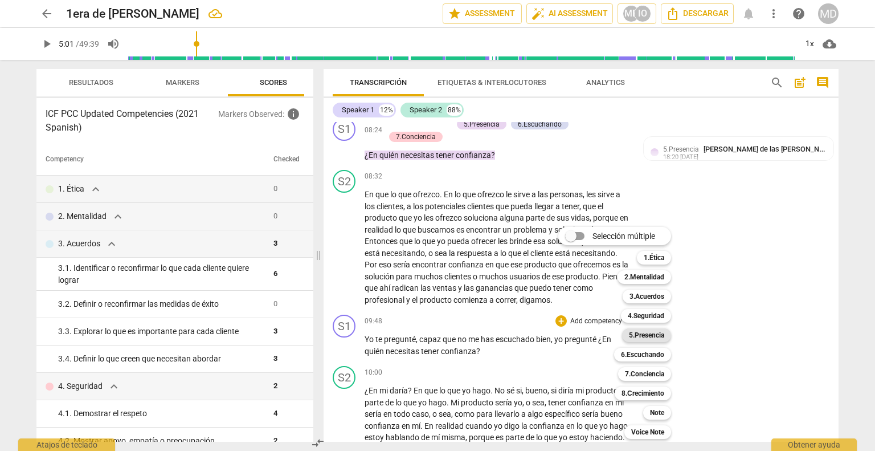
click at [663, 333] on b "5.Presencia" at bounding box center [646, 335] width 35 height 14
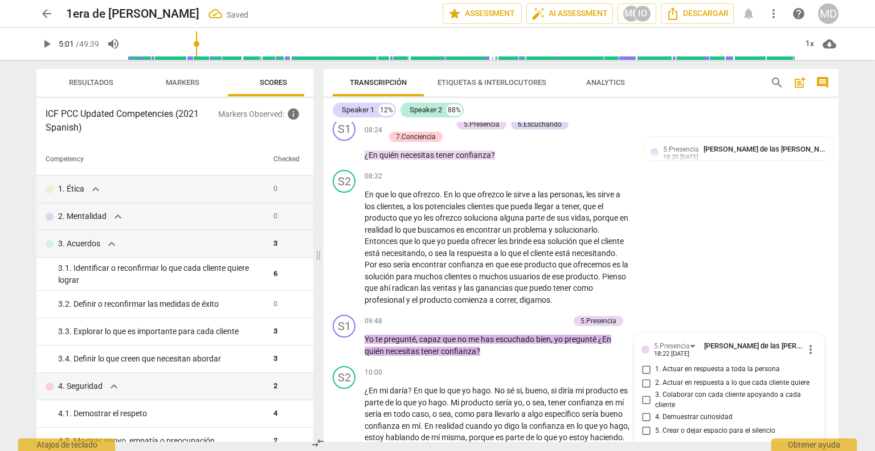
scroll to position [1539, 0]
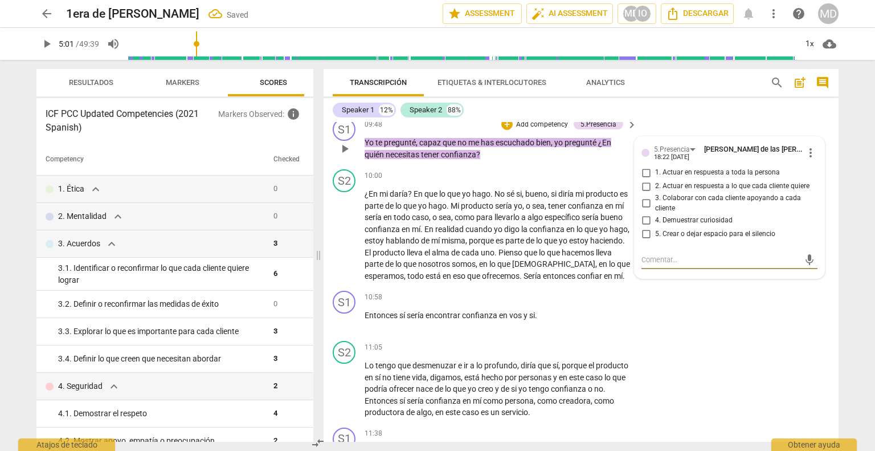
click at [646, 179] on input "1. Actuar en respuesta a toda la persona" at bounding box center [646, 173] width 18 height 14
checkbox input "true"
click at [646, 193] on input "2. Actuar en respuesta a lo que cada cliente quiere" at bounding box center [646, 186] width 18 height 14
checkbox input "true"
click at [647, 210] on input "3. Colaborar con cada cliente apoyando a cada cliente" at bounding box center [646, 204] width 18 height 14
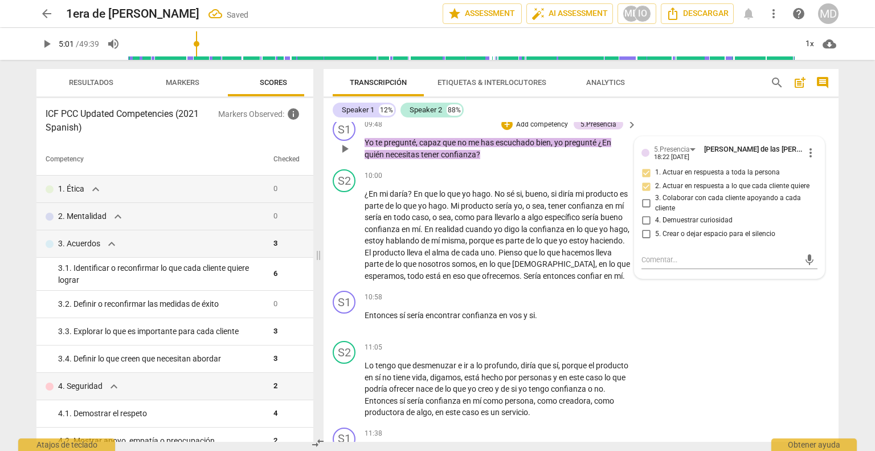
checkbox input "true"
click at [646, 227] on input "4. Demuestrar curiosidad" at bounding box center [646, 220] width 18 height 14
checkbox input "true"
click at [645, 240] on input "5. Crear o dejar espacio para el silencio" at bounding box center [646, 234] width 18 height 14
checkbox input "true"
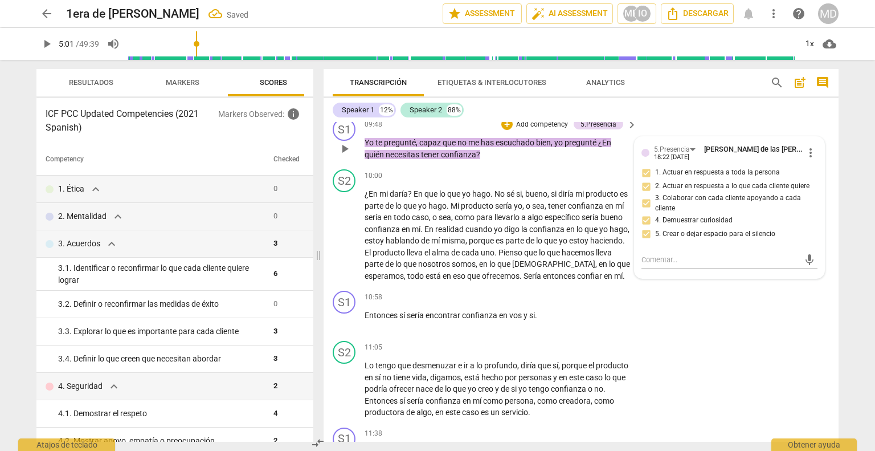
click at [546, 130] on p "Add competency" at bounding box center [542, 125] width 54 height 10
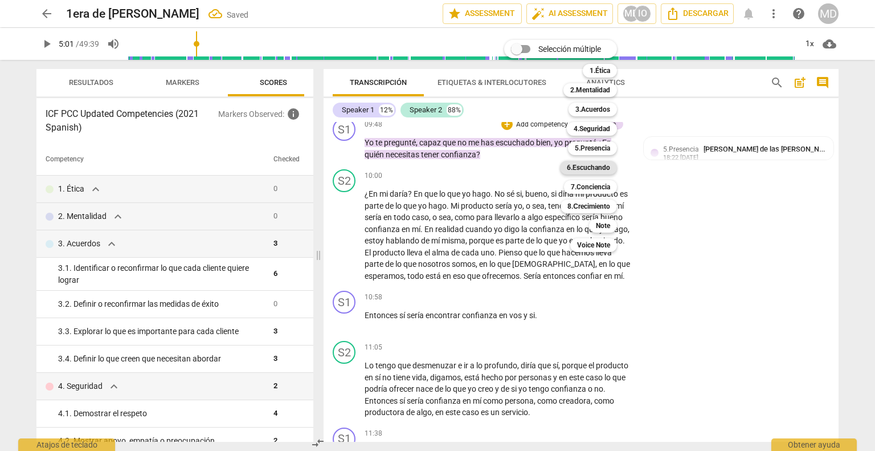
click at [591, 165] on b "6.Escuchando" at bounding box center [588, 168] width 43 height 14
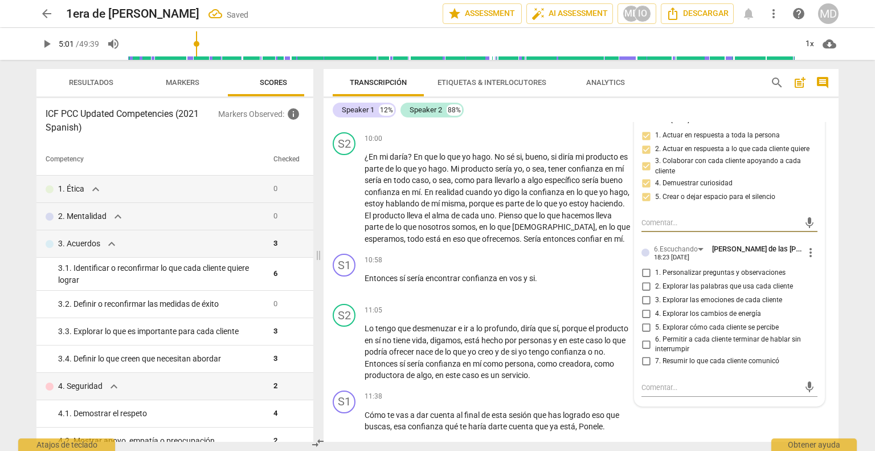
scroll to position [1596, 0]
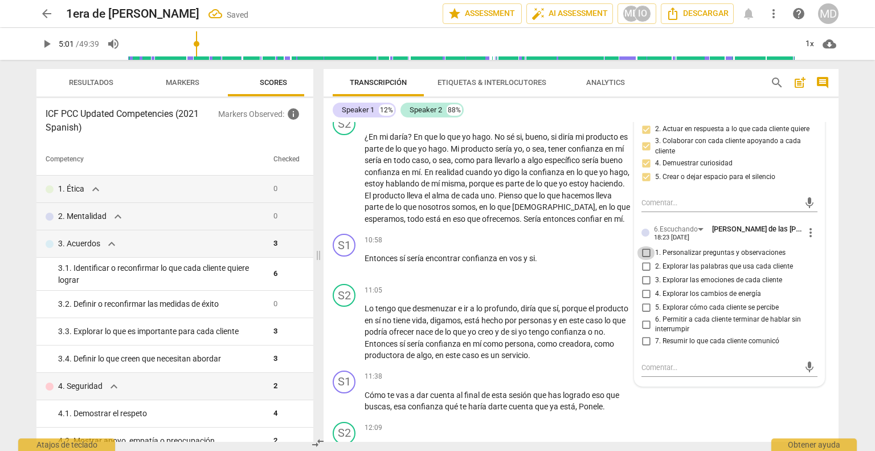
click at [643, 260] on input "1. Personalizar preguntas y observaciones" at bounding box center [646, 253] width 18 height 14
checkbox input "true"
click at [643, 273] on input "2. Explorar las palabras que usa cada cliente" at bounding box center [646, 267] width 18 height 14
checkbox input "true"
click at [645, 331] on input "6. Permitir a cada cliente terminar de hablar sin interrumpir" at bounding box center [646, 324] width 18 height 14
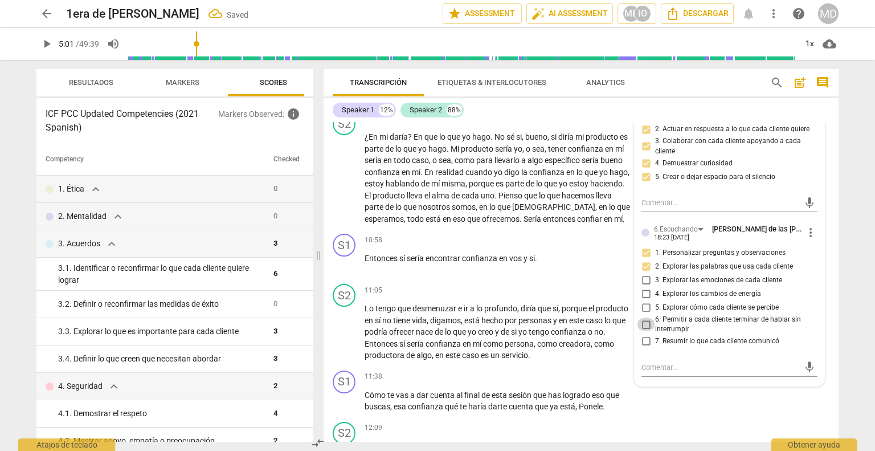
checkbox input "true"
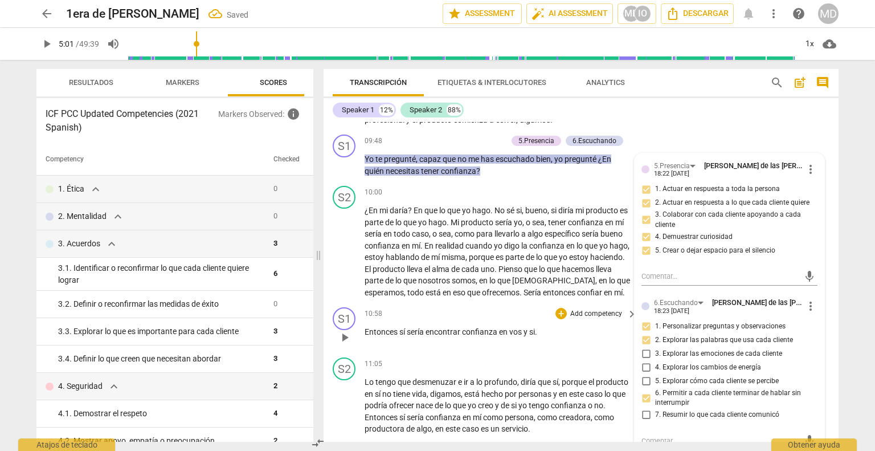
scroll to position [1482, 0]
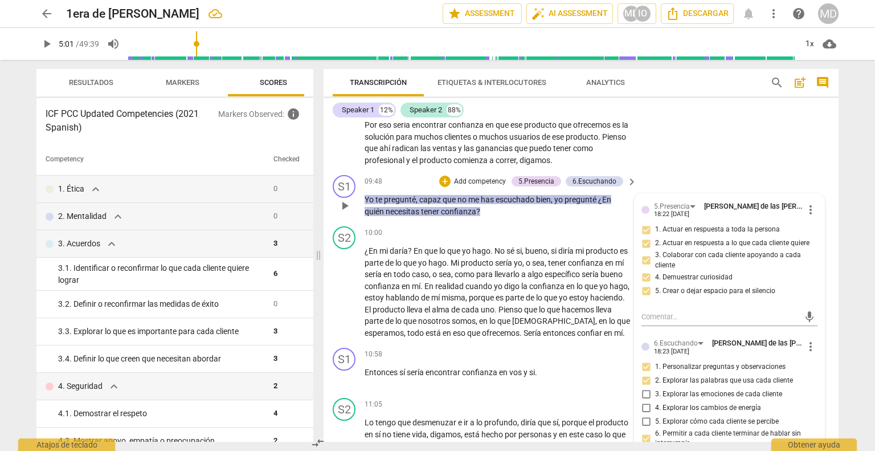
click at [487, 187] on p "Add competency" at bounding box center [480, 182] width 54 height 10
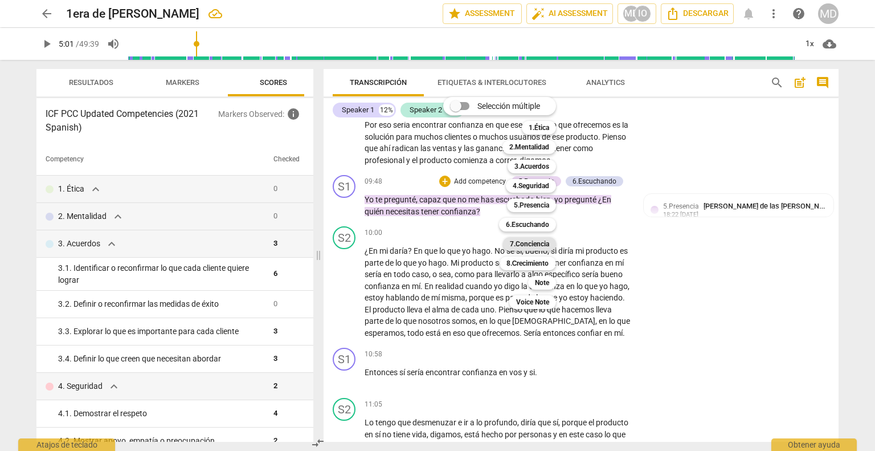
click at [531, 242] on b "7.Conciencia" at bounding box center [529, 244] width 39 height 14
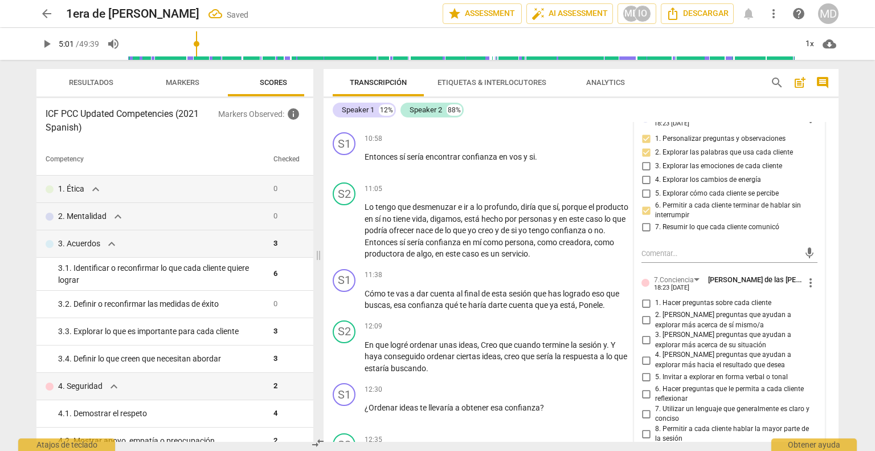
scroll to position [1767, 0]
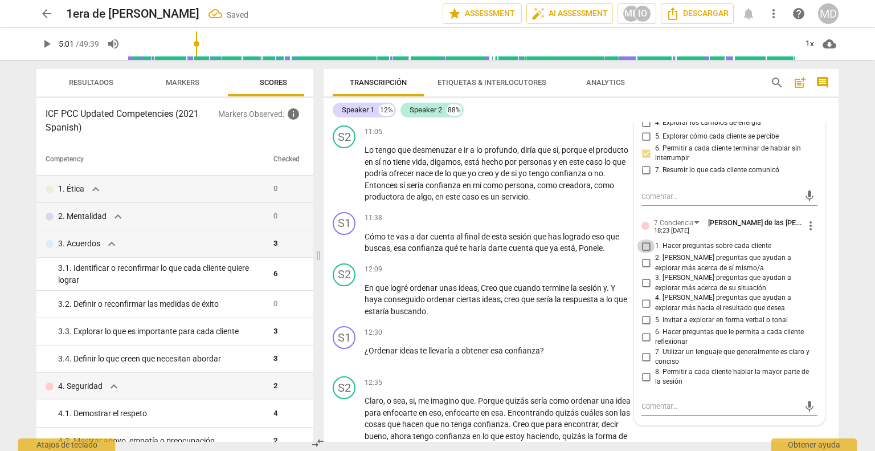
click at [644, 253] on input "1. Hacer preguntas sobre cada cliente" at bounding box center [646, 246] width 18 height 14
checkbox input "true"
click at [644, 270] on input "2. [PERSON_NAME] preguntas que ayudan a explorar más acerca de sí mismo/a" at bounding box center [646, 263] width 18 height 14
checkbox input "true"
click at [647, 290] on input "3. [PERSON_NAME] preguntas que ayudan a explorar más acerca de su situación" at bounding box center [646, 283] width 18 height 14
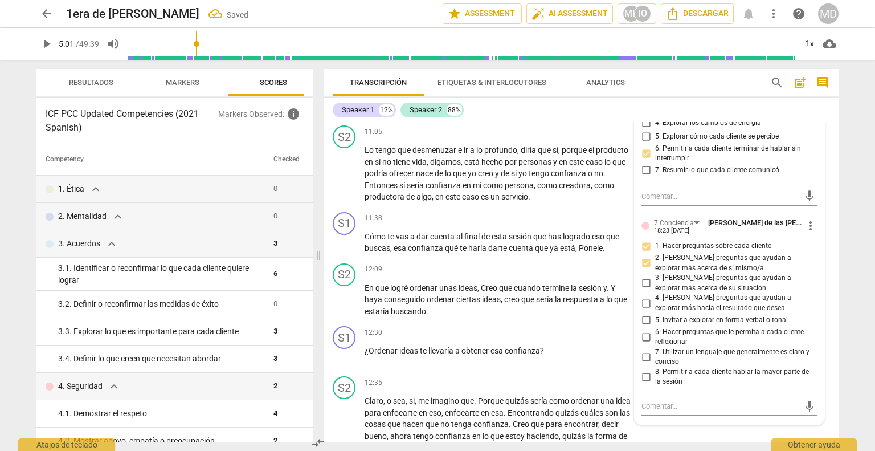
checkbox input "true"
click at [649, 344] on input "6. Hacer preguntas que le permita a cada cliente reflexionar" at bounding box center [646, 337] width 18 height 14
checkbox input "true"
click at [644, 363] on input "7. Utilizar un lenguaje que generalmente es claro y conciso" at bounding box center [646, 357] width 18 height 14
checkbox input "true"
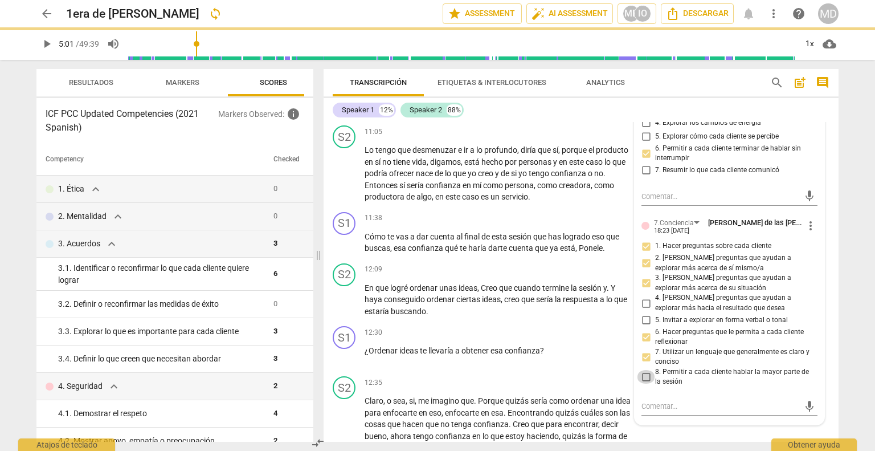
click at [649, 383] on input "8. Permitir a cada cliente hablar la mayor parte de la sesión" at bounding box center [646, 377] width 18 height 14
checkbox input "true"
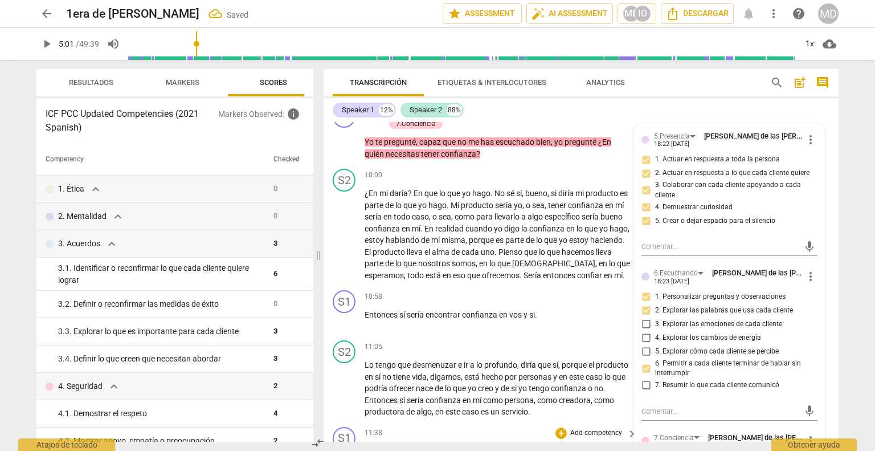
scroll to position [1539, 0]
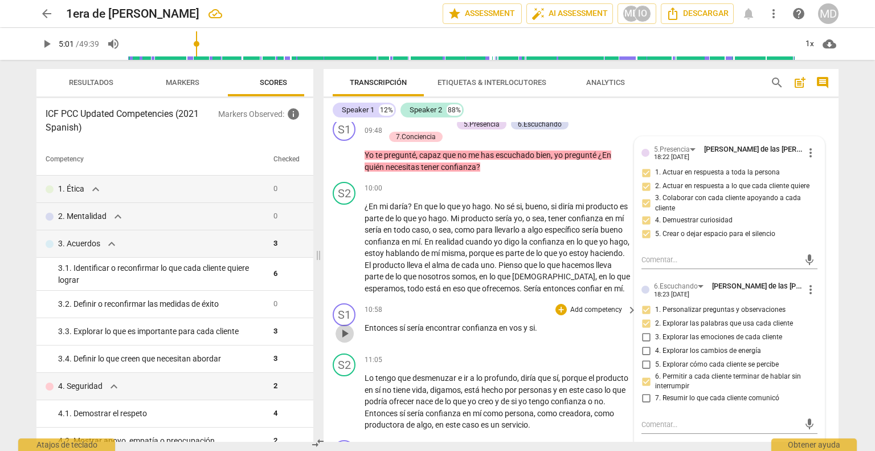
click at [346, 340] on span "play_arrow" at bounding box center [345, 333] width 14 height 14
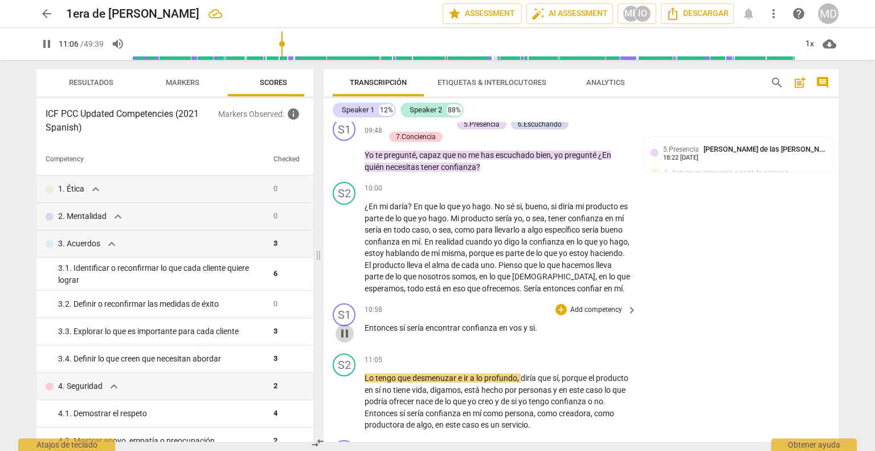
click at [346, 340] on span "pause" at bounding box center [345, 333] width 14 height 14
type input "667"
click at [398, 211] on span "daría" at bounding box center [399, 206] width 18 height 9
click at [346, 340] on span "play_arrow" at bounding box center [345, 333] width 14 height 14
click at [346, 340] on span "pause" at bounding box center [345, 333] width 14 height 14
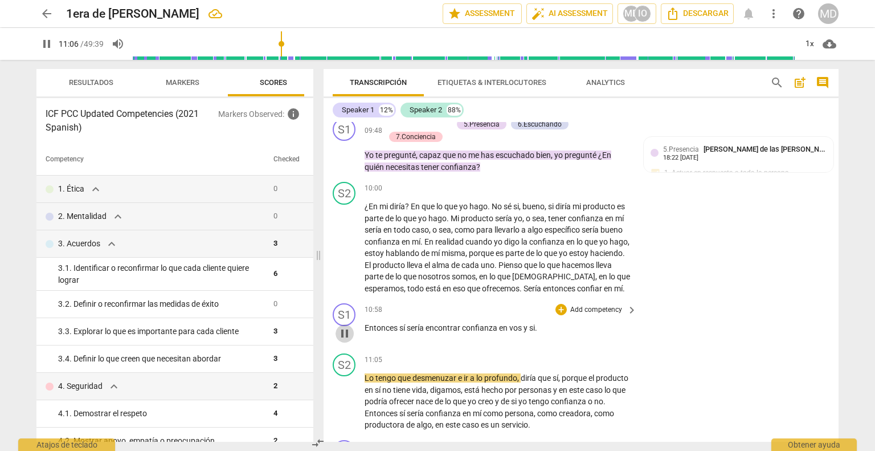
type input "666"
click at [406, 332] on span "sí" at bounding box center [402, 327] width 7 height 9
click at [455, 332] on span "encontrar" at bounding box center [438, 327] width 36 height 9
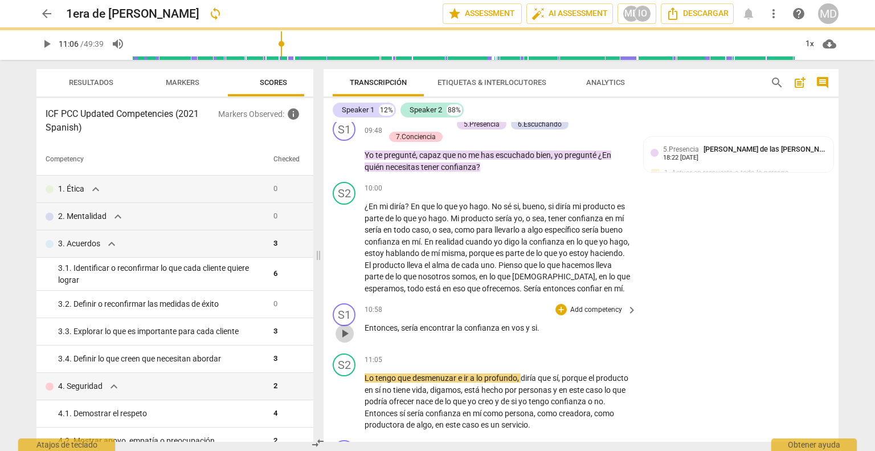
click at [349, 340] on span "play_arrow" at bounding box center [345, 333] width 14 height 14
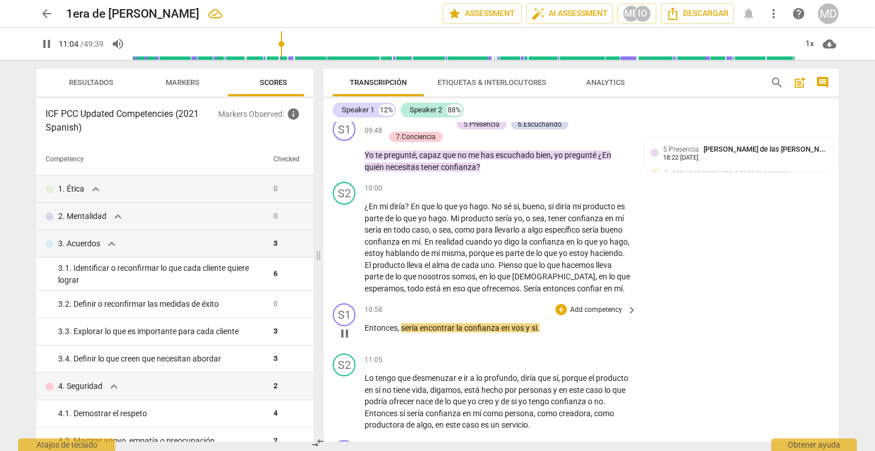
click at [463, 332] on span "la" at bounding box center [460, 327] width 8 height 9
type input "666"
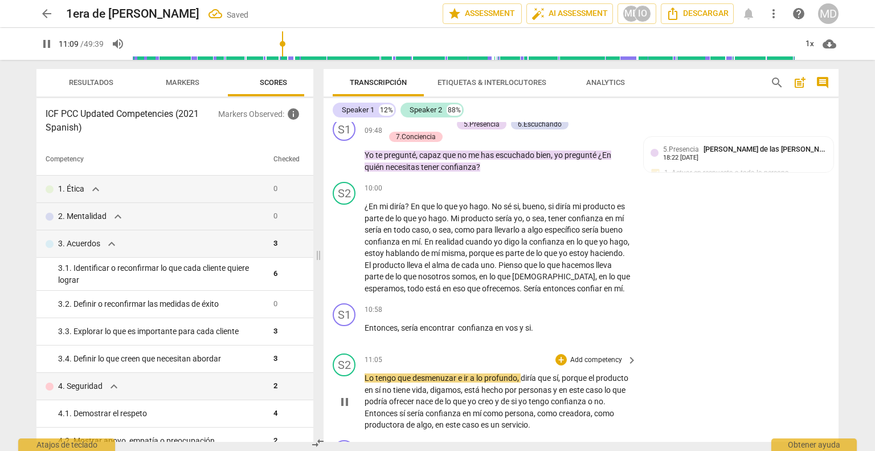
click at [365, 382] on span "Lo" at bounding box center [370, 377] width 11 height 9
type input "671"
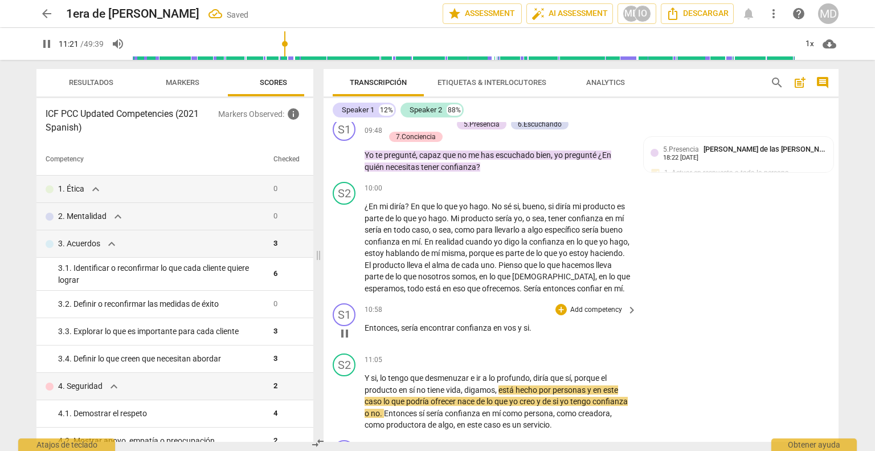
click at [528, 332] on span "si" at bounding box center [527, 327] width 6 height 9
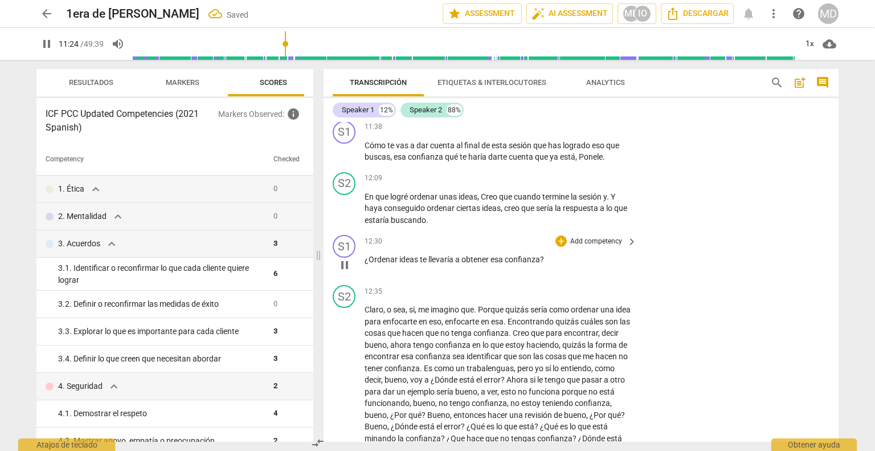
click at [342, 272] on span "pause" at bounding box center [345, 265] width 14 height 14
type input "684"
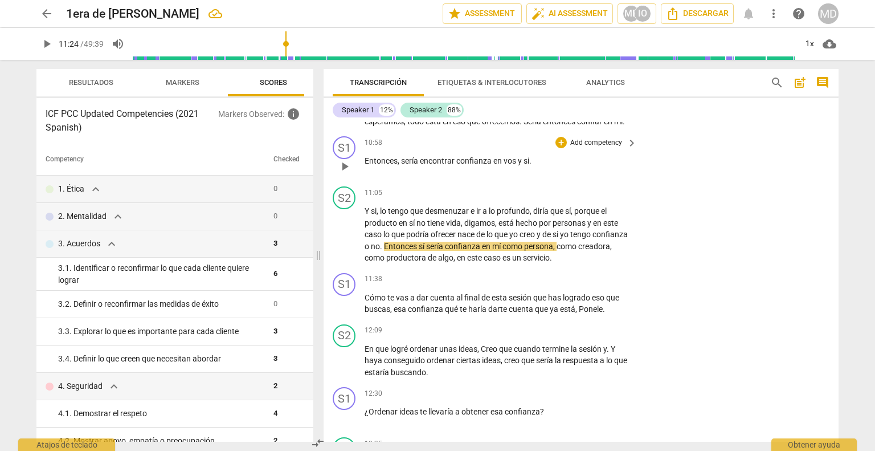
scroll to position [1687, 0]
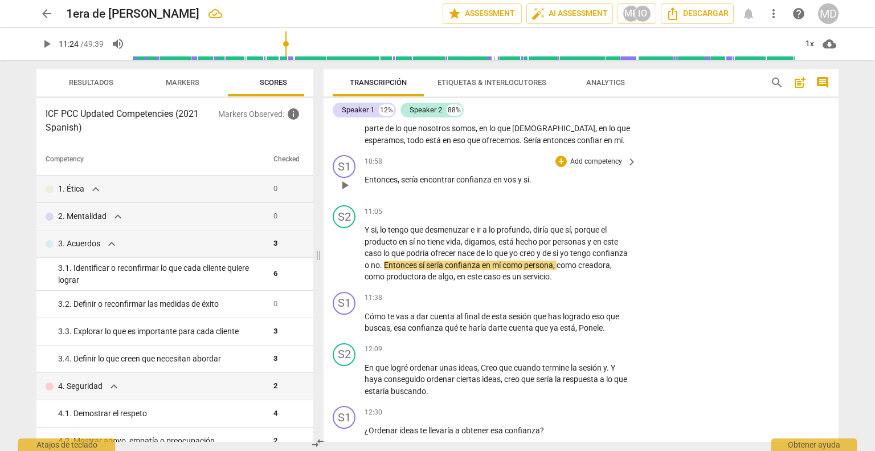
click at [529, 184] on span "." at bounding box center [530, 179] width 2 height 9
click at [590, 167] on p "Add competency" at bounding box center [596, 162] width 54 height 10
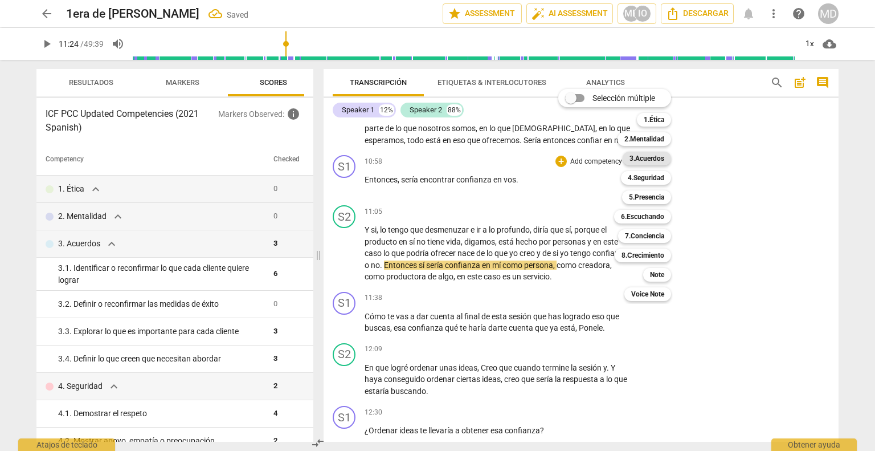
click at [658, 154] on b "3.Acuerdos" at bounding box center [647, 159] width 35 height 14
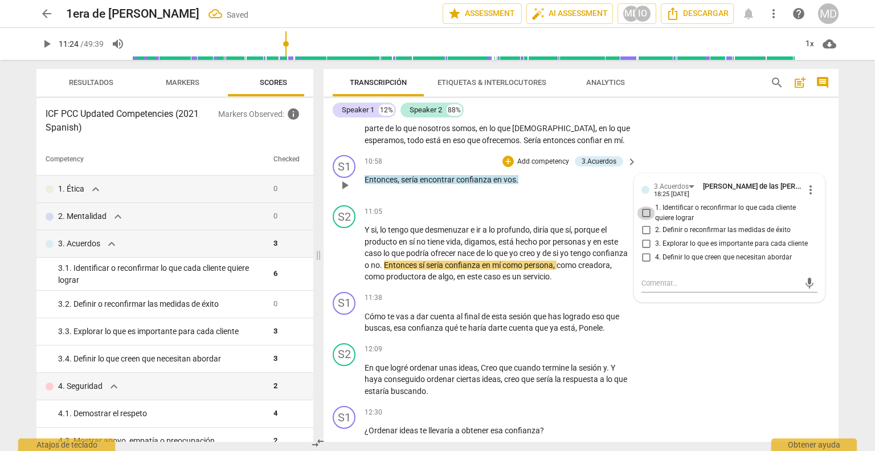
click at [643, 220] on input "1. Identificar o reconfirmar lo que cada cliente quiere lograr" at bounding box center [646, 213] width 18 height 14
checkbox input "true"
click at [644, 264] on input "4. Definir lo que creen que necesitan abordar" at bounding box center [646, 257] width 18 height 14
checkbox input "true"
click at [459, 201] on div "S1 play_arrow pause 10:58 + Add competency 3.Acuerdos keyboard_arrow_right Ento…" at bounding box center [581, 175] width 515 height 50
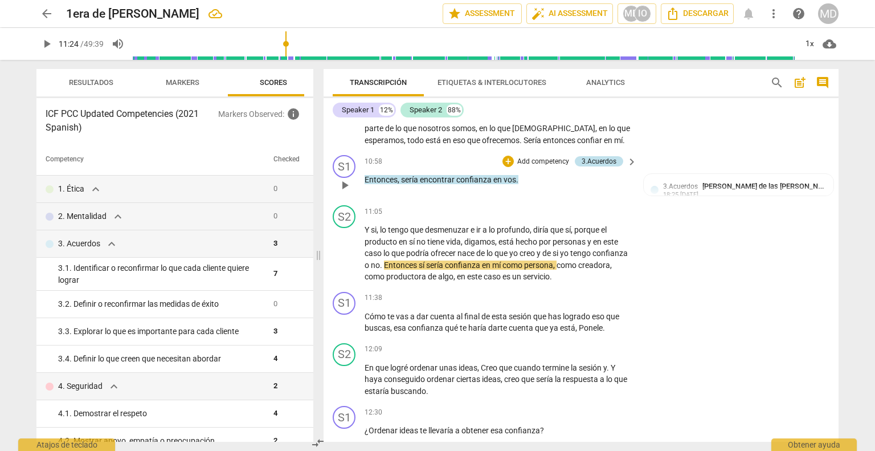
click at [598, 166] on div "3.Acuerdos" at bounding box center [599, 161] width 35 height 10
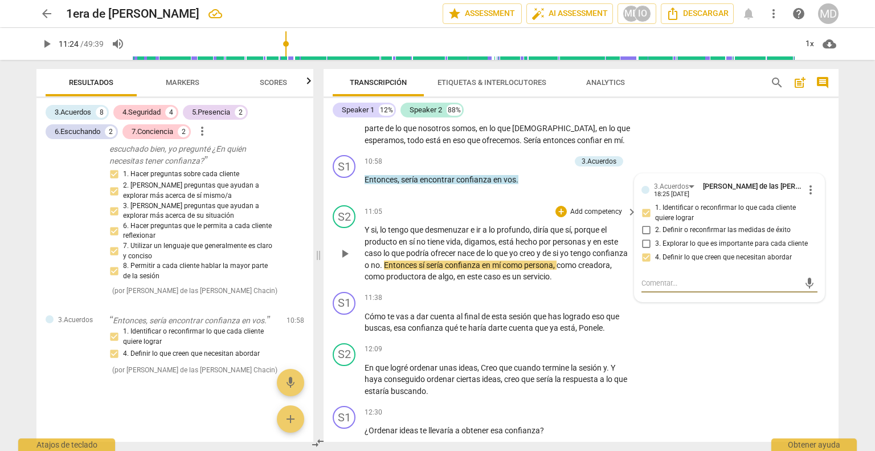
scroll to position [1744, 0]
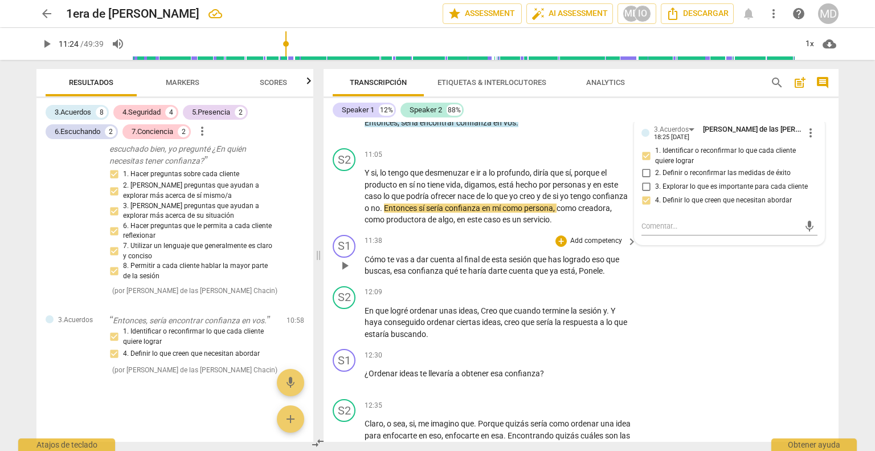
click at [602, 246] on p "Add competency" at bounding box center [596, 241] width 54 height 10
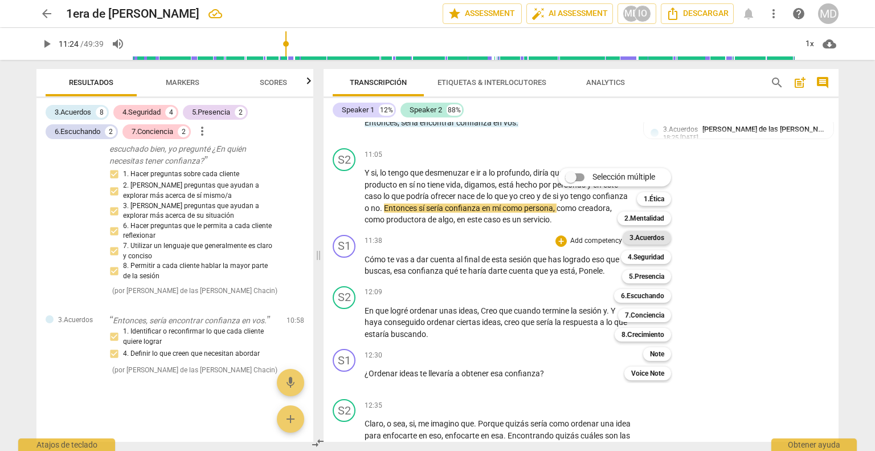
click at [641, 239] on b "3.Acuerdos" at bounding box center [647, 238] width 35 height 14
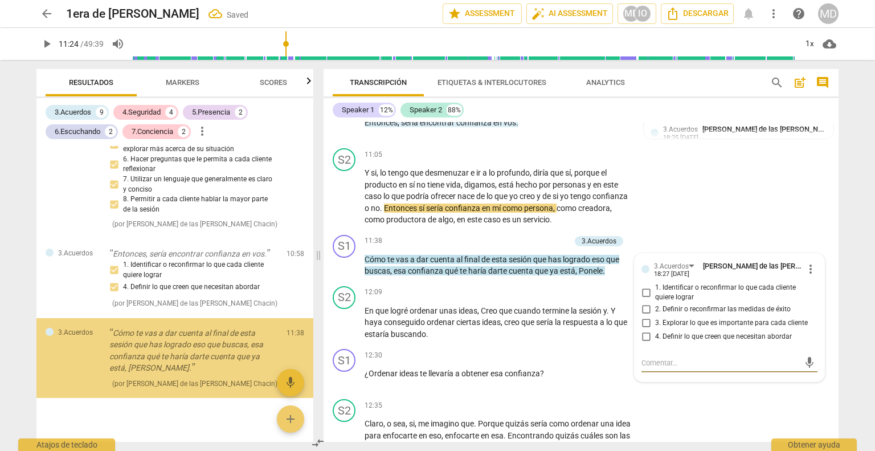
scroll to position [1776, 0]
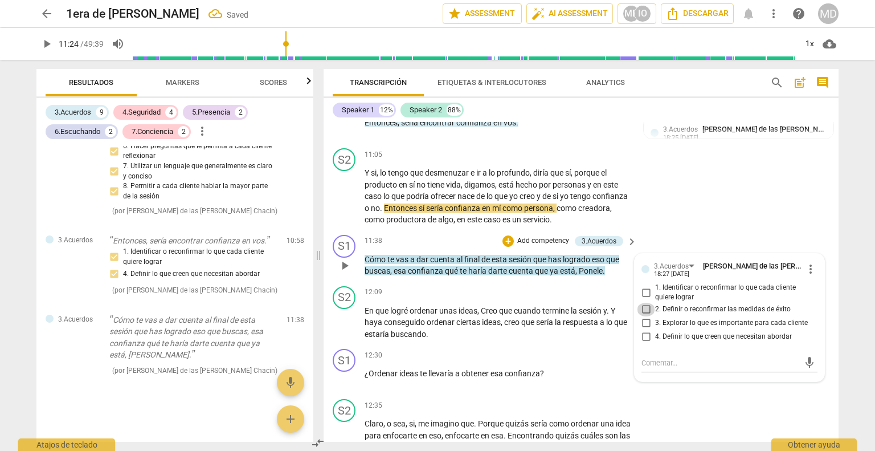
click at [640, 316] on input "2. Definir o reconfirmar las medidas de éxito" at bounding box center [646, 310] width 18 height 14
checkbox input "true"
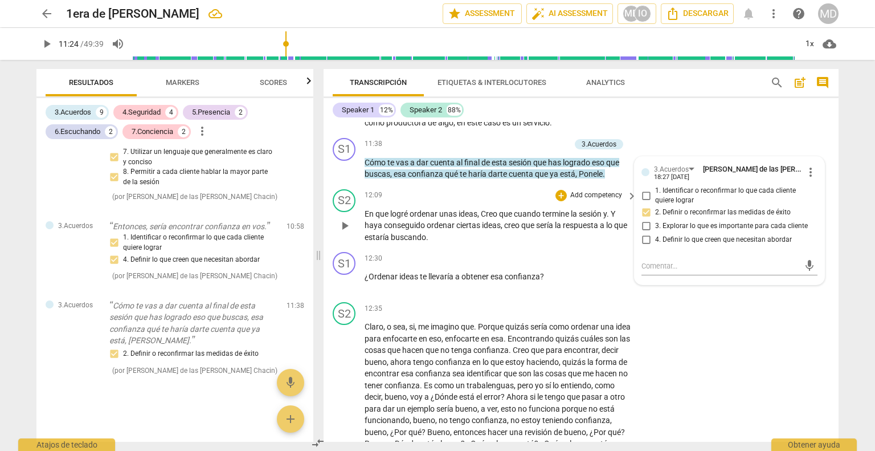
scroll to position [1858, 0]
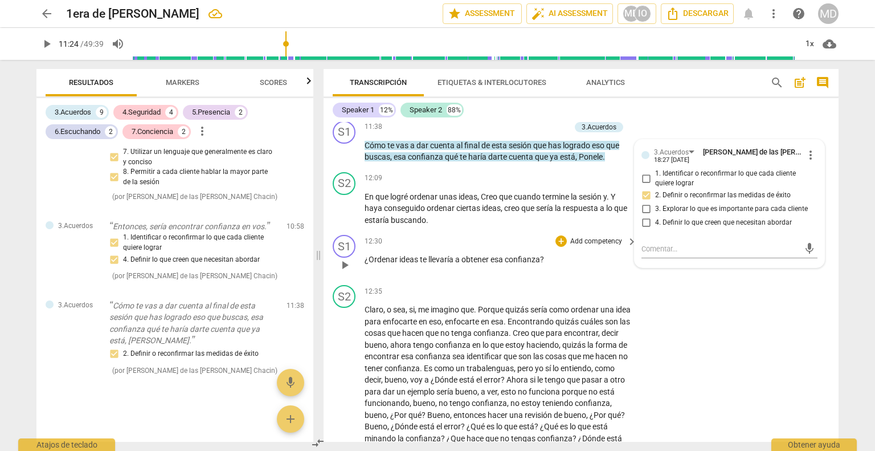
click at [586, 247] on p "Add competency" at bounding box center [596, 241] width 54 height 10
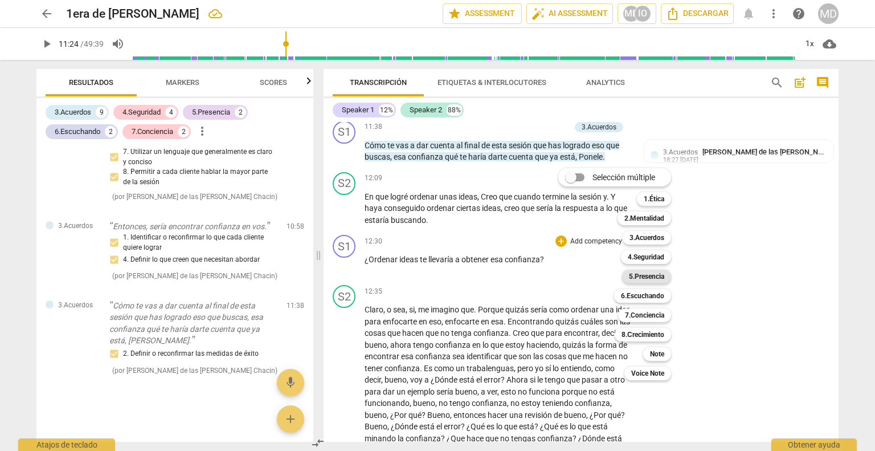
click at [658, 275] on b "5.Presencia" at bounding box center [646, 276] width 35 height 14
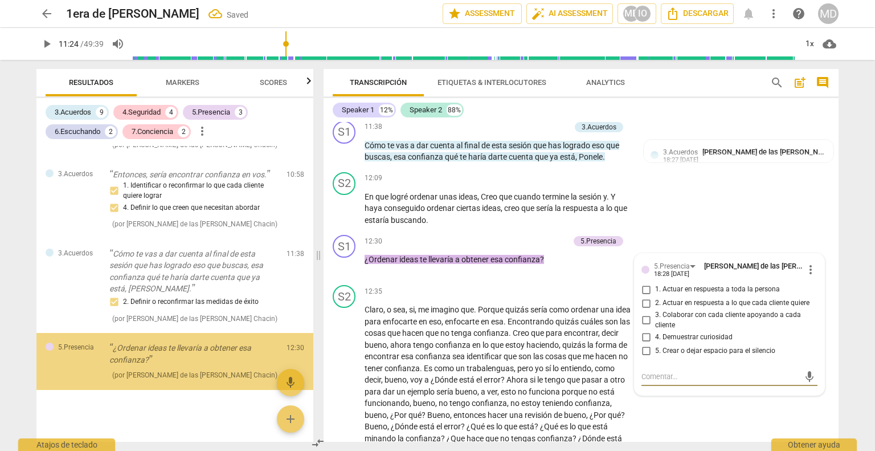
scroll to position [1847, 0]
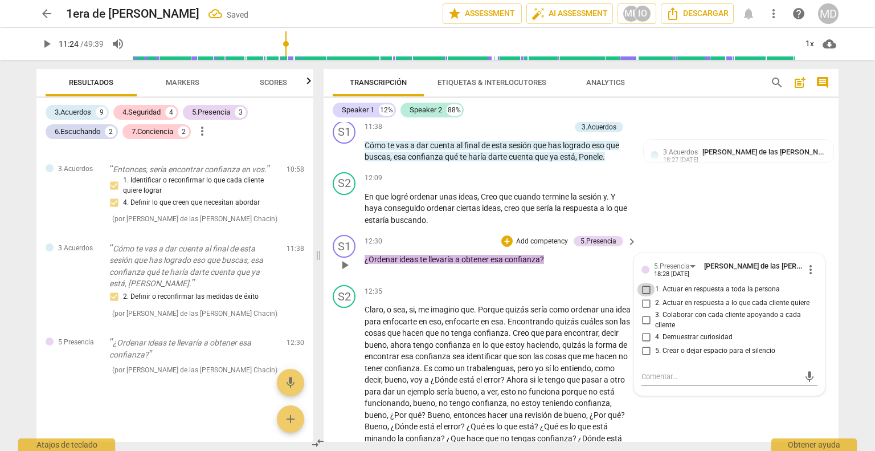
click at [643, 296] on input "1. Actuar en respuesta a toda la persona" at bounding box center [646, 290] width 18 height 14
checkbox input "true"
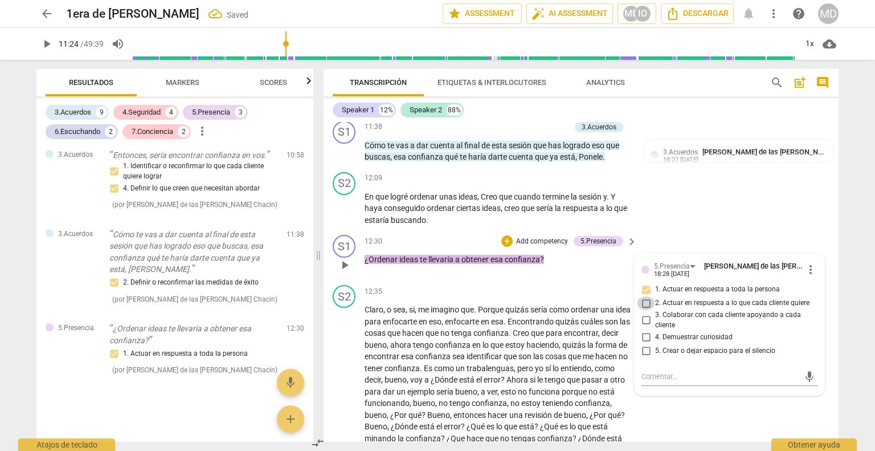
click at [641, 310] on input "2. Actuar en respuesta a lo que cada cliente quiere" at bounding box center [646, 303] width 18 height 14
checkbox input "true"
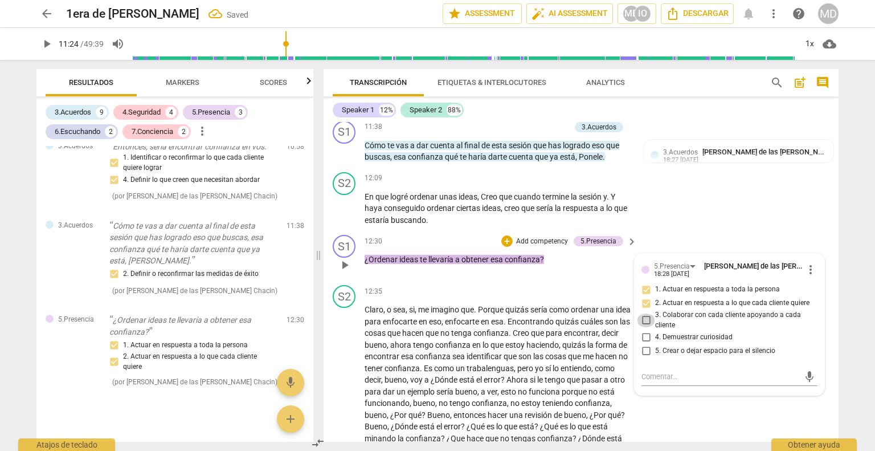
click at [643, 327] on input "3. Colaborar con cada cliente apoyando a cada cliente" at bounding box center [646, 320] width 18 height 14
checkbox input "true"
click at [643, 344] on input "4. Demuestrar curiosidad" at bounding box center [646, 337] width 18 height 14
checkbox input "true"
click at [645, 357] on input "5. Crear o dejar espacio para el silencio" at bounding box center [646, 351] width 18 height 14
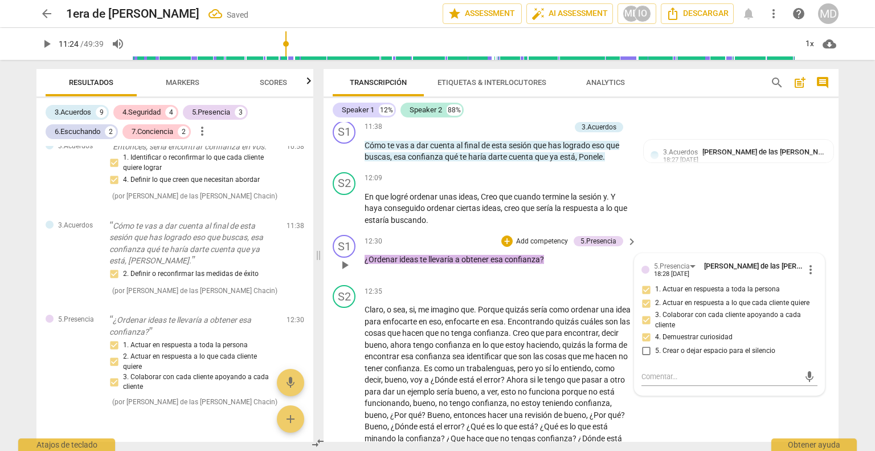
checkbox input "true"
click at [545, 247] on p "Add competency" at bounding box center [542, 241] width 54 height 10
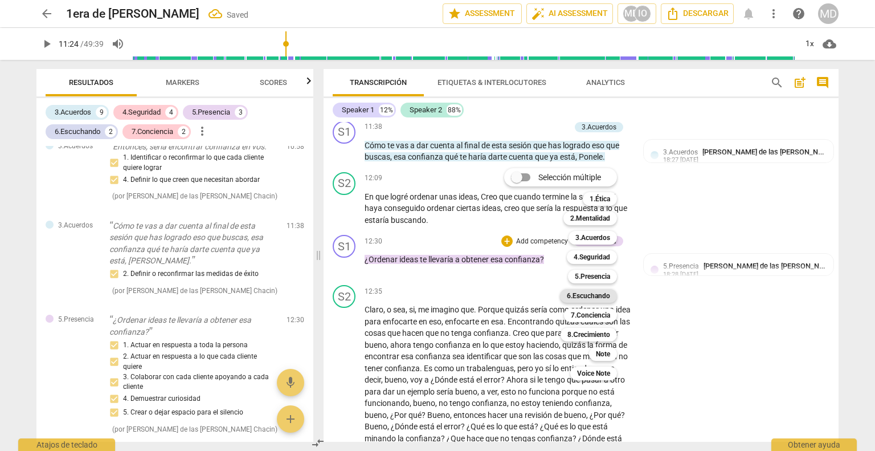
click at [594, 295] on b "6.Escuchando" at bounding box center [588, 296] width 43 height 14
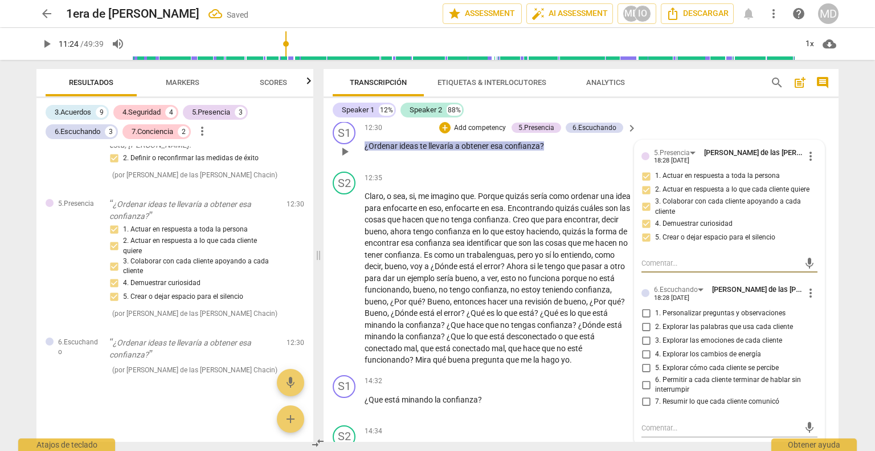
scroll to position [1972, 0]
click at [644, 320] on input "1. Personalizar preguntas y observaciones" at bounding box center [646, 313] width 18 height 14
checkbox input "true"
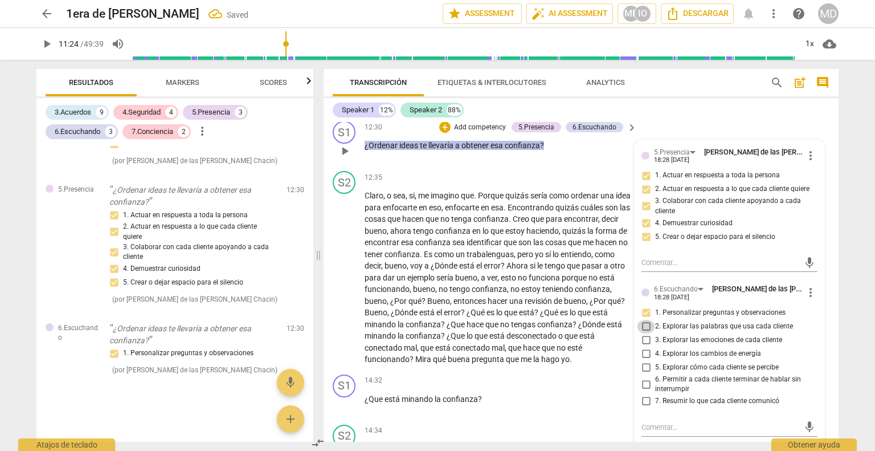
click at [643, 333] on input "2. Explorar las palabras que usa cada cliente" at bounding box center [646, 327] width 18 height 14
checkbox input "true"
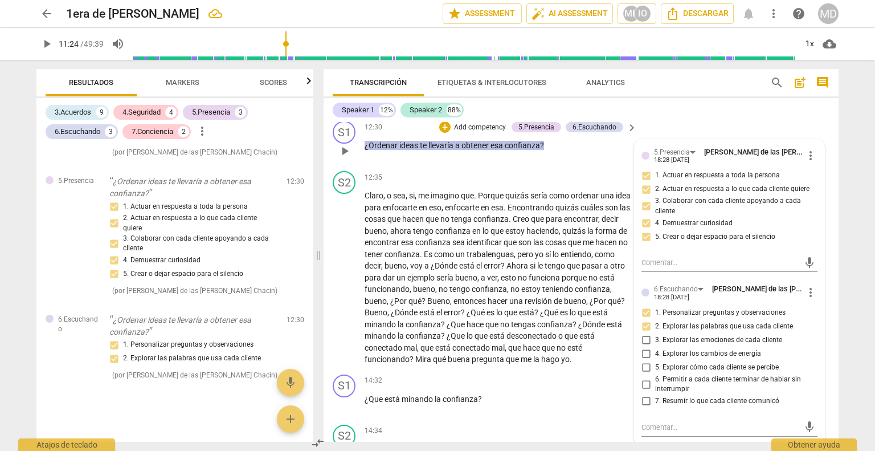
click at [645, 391] on input "6. Permitir a cada cliente terminar de hablar sin interrumpir" at bounding box center [646, 384] width 18 height 14
checkbox input "true"
click at [643, 408] on input "7. Resumir lo que cada cliente comunicó" at bounding box center [646, 401] width 18 height 14
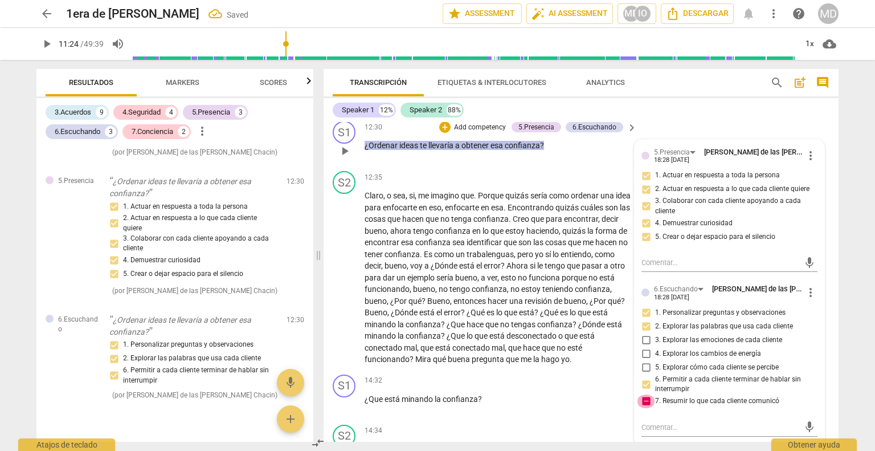
checkbox input "false"
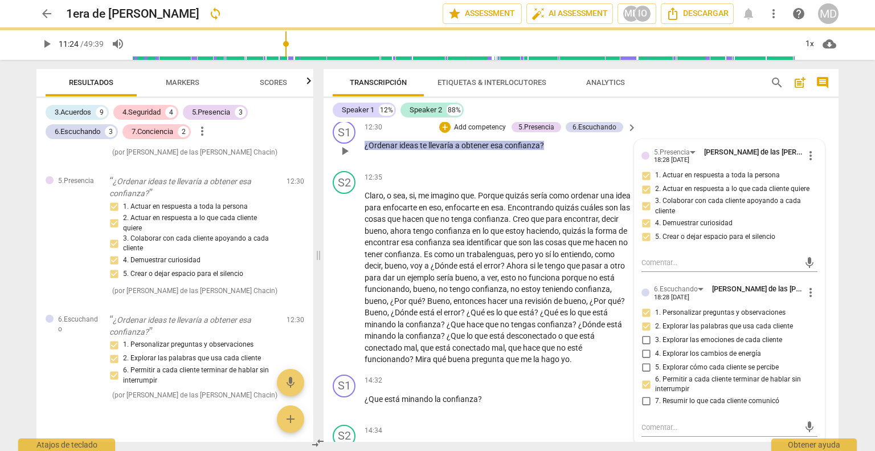
click at [469, 133] on p "Add competency" at bounding box center [480, 127] width 54 height 10
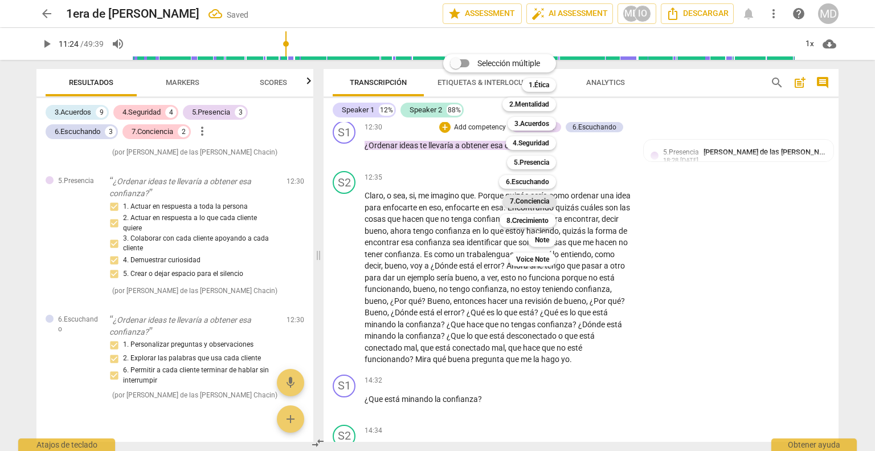
click at [536, 202] on b "7.Conciencia" at bounding box center [529, 201] width 39 height 14
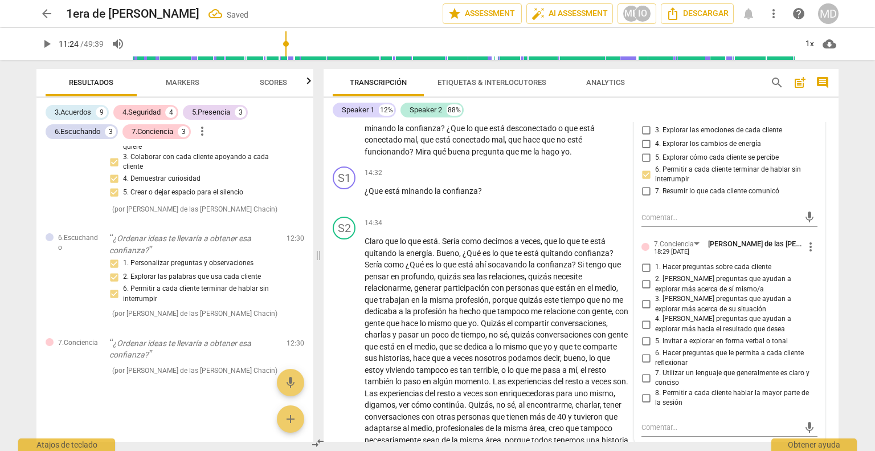
scroll to position [2200, 0]
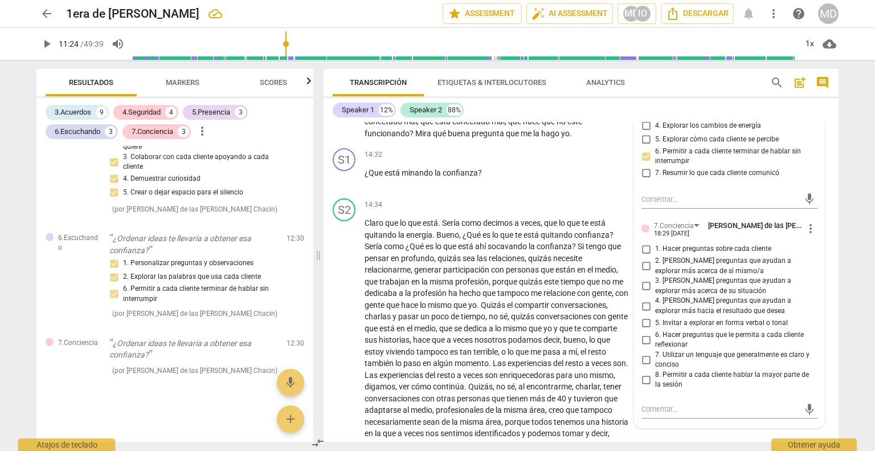
click at [645, 256] on input "1. Hacer preguntas sobre cada cliente" at bounding box center [646, 249] width 18 height 14
checkbox input "true"
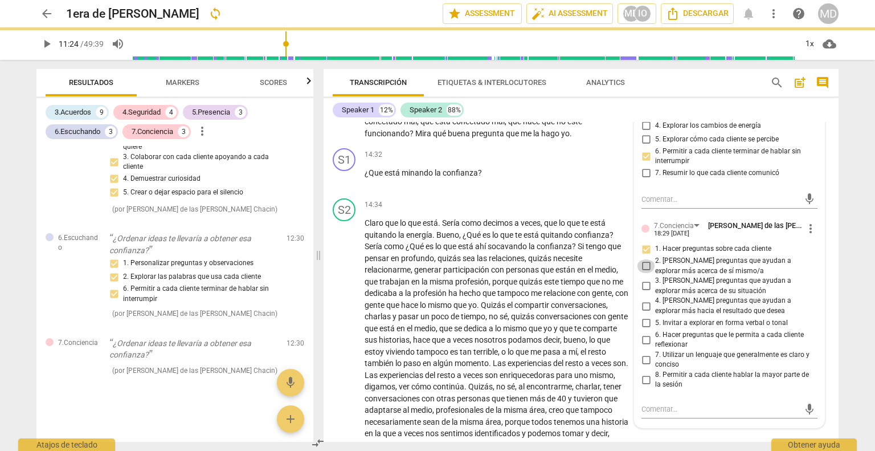
click at [645, 273] on input "2. [PERSON_NAME] preguntas que ayudan a explorar más acerca de sí mismo/a" at bounding box center [646, 266] width 18 height 14
checkbox input "true"
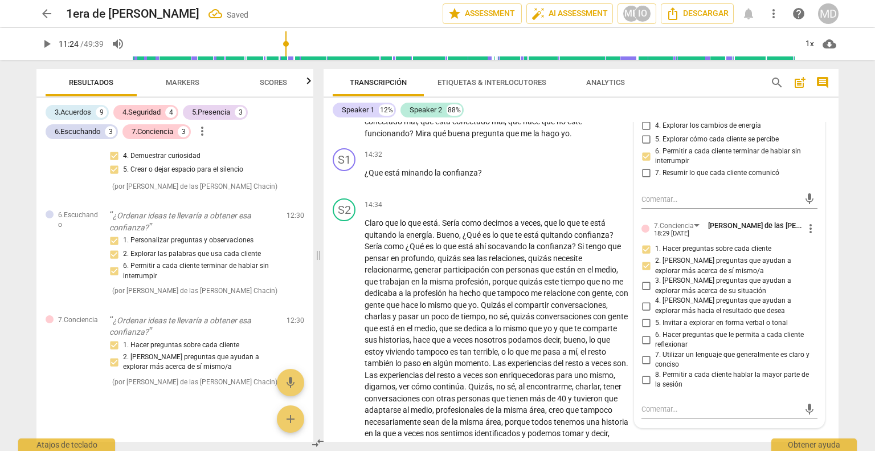
click at [644, 293] on input "3. [PERSON_NAME] preguntas que ayudan a explorar más acerca de su situación" at bounding box center [646, 286] width 18 height 14
checkbox input "true"
click at [644, 313] on input "4. [PERSON_NAME] preguntas que ayudan a explorar más hacia el resultado que des…" at bounding box center [646, 306] width 18 height 14
checkbox input "true"
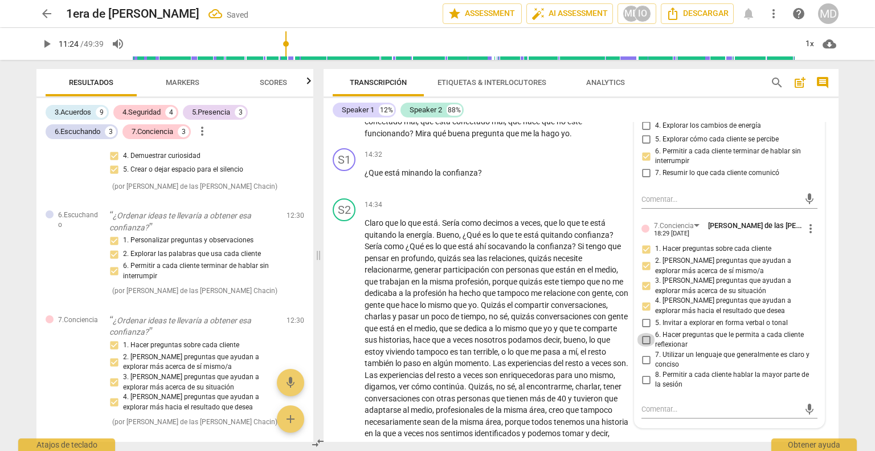
click at [643, 346] on input "6. Hacer preguntas que le permita a cada cliente reflexionar" at bounding box center [646, 340] width 18 height 14
checkbox input "true"
click at [644, 366] on input "7. Utilizar un lenguaje que generalmente es claro y conciso" at bounding box center [646, 360] width 18 height 14
checkbox input "true"
click at [644, 386] on input "8. Permitir a cada cliente hablar la mayor parte de la sesión" at bounding box center [646, 380] width 18 height 14
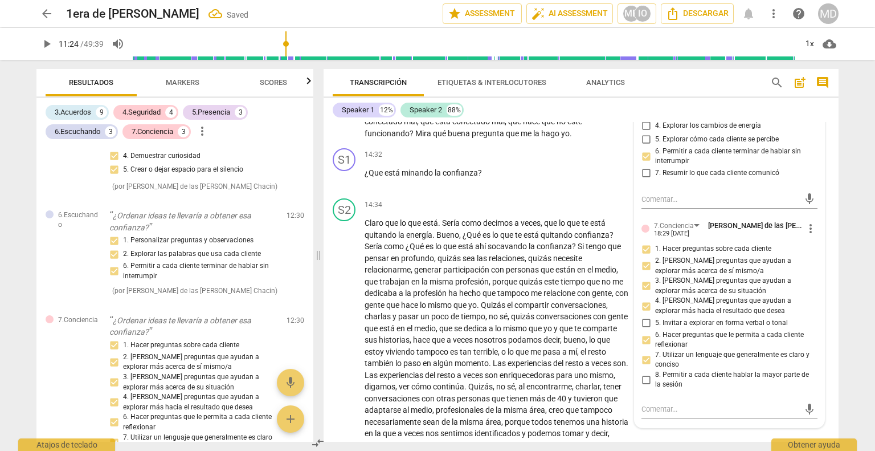
checkbox input "true"
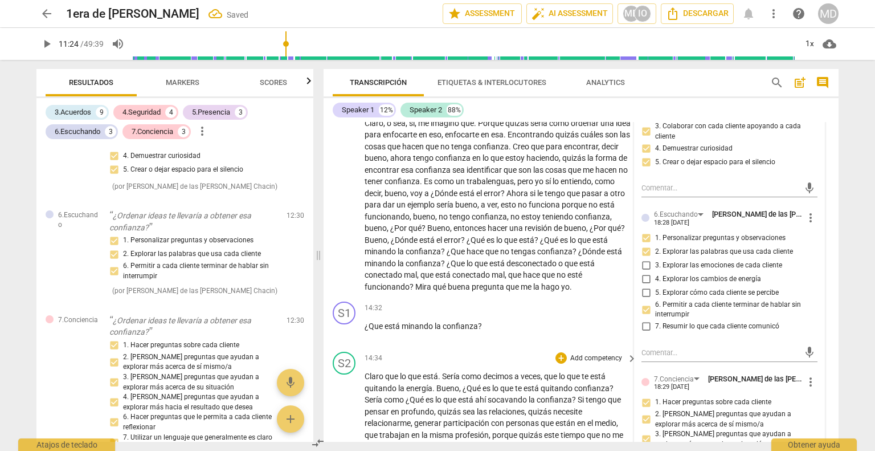
scroll to position [2029, 0]
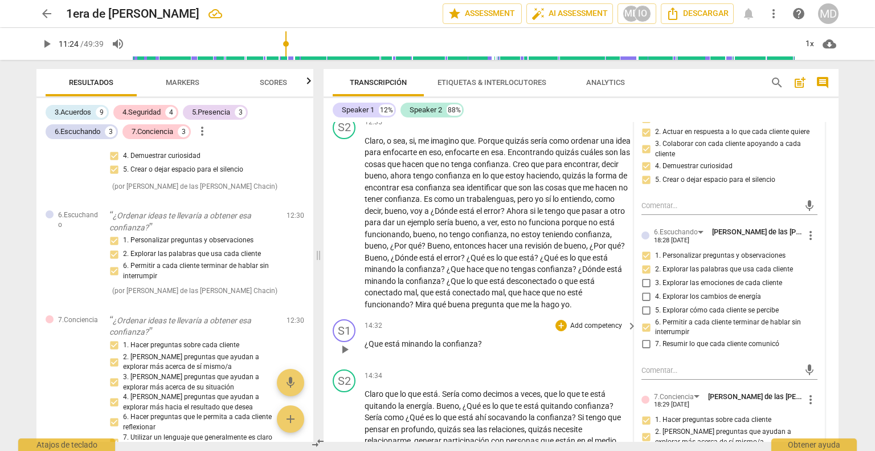
click at [343, 356] on span "play_arrow" at bounding box center [345, 349] width 14 height 14
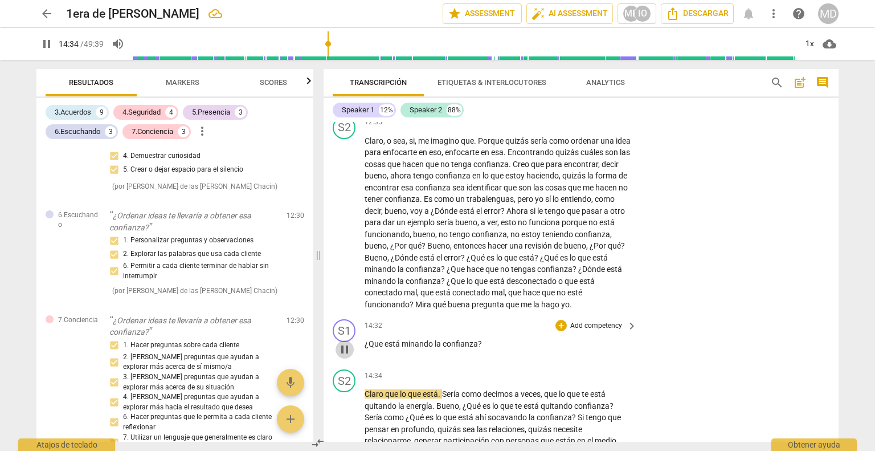
click at [343, 356] on span "pause" at bounding box center [345, 349] width 14 height 14
type input "875"
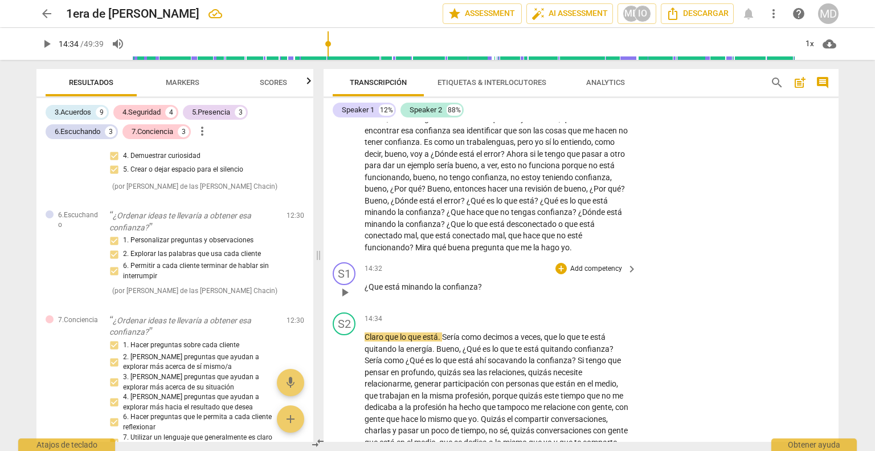
click at [585, 274] on p "Add competency" at bounding box center [596, 269] width 54 height 10
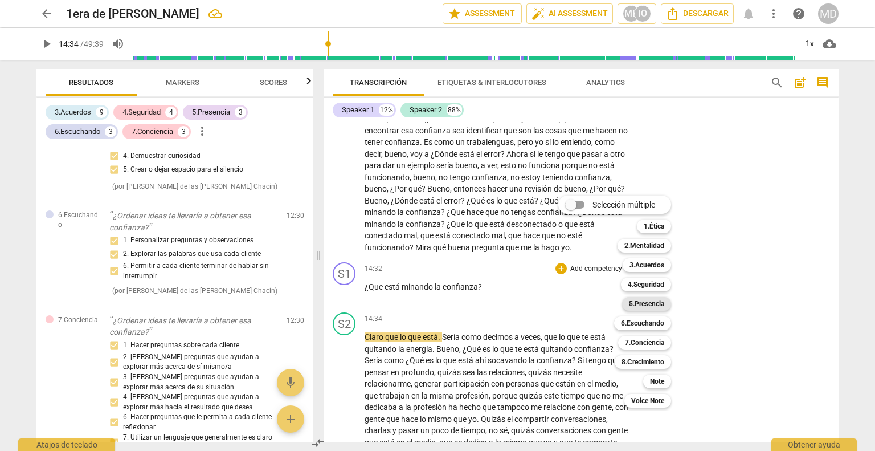
click at [655, 305] on b "5.Presencia" at bounding box center [646, 304] width 35 height 14
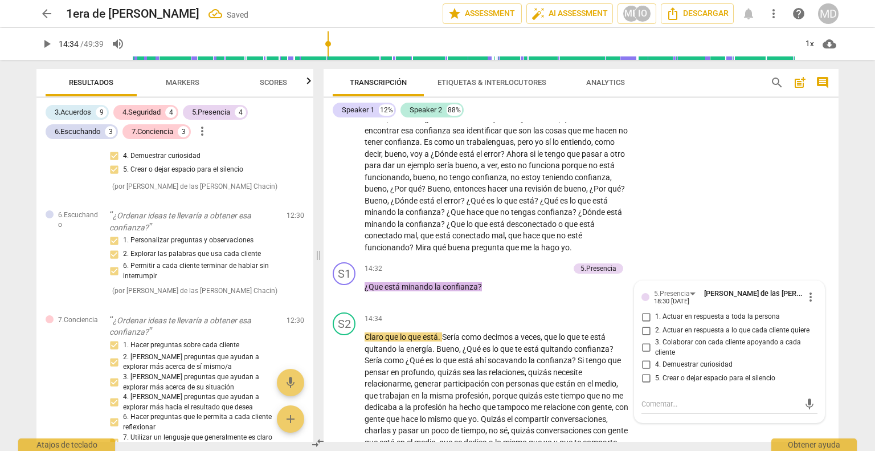
scroll to position [2270, 0]
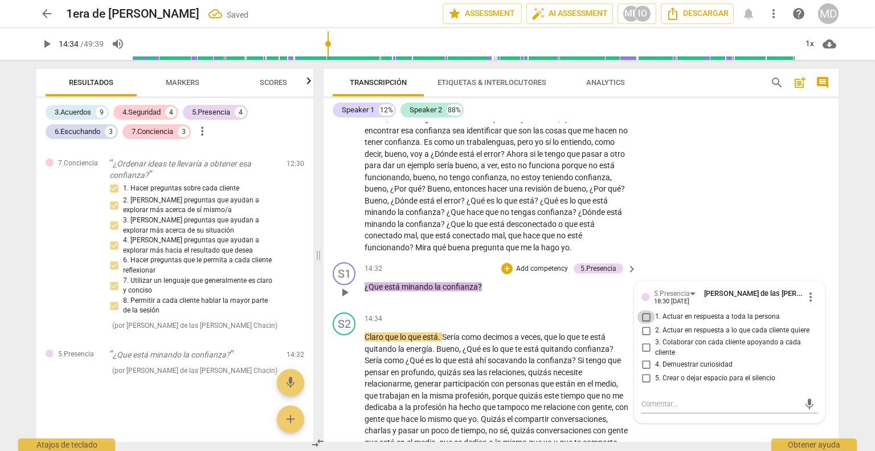
click at [648, 324] on input "1. Actuar en respuesta a toda la persona" at bounding box center [646, 317] width 18 height 14
checkbox input "true"
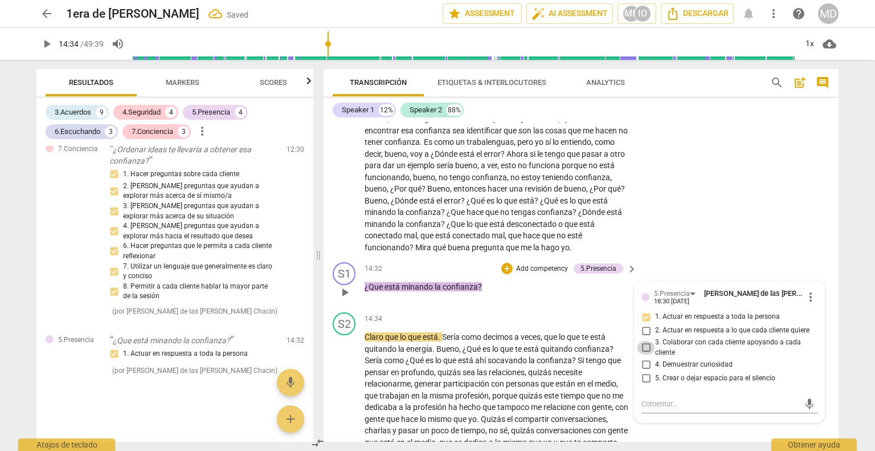
click at [645, 354] on input "3. Colaborar con cada cliente apoyando a cada cliente" at bounding box center [646, 348] width 18 height 14
checkbox input "true"
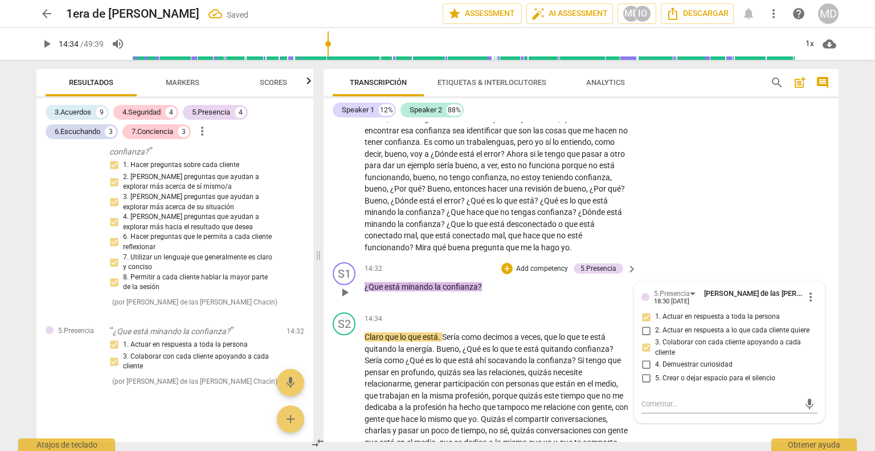
click at [644, 337] on input "2. Actuar en respuesta a lo que cada cliente quiere" at bounding box center [646, 331] width 18 height 14
checkbox input "true"
click at [644, 371] on input "4. Demuestrar curiosidad" at bounding box center [646, 364] width 18 height 14
checkbox input "true"
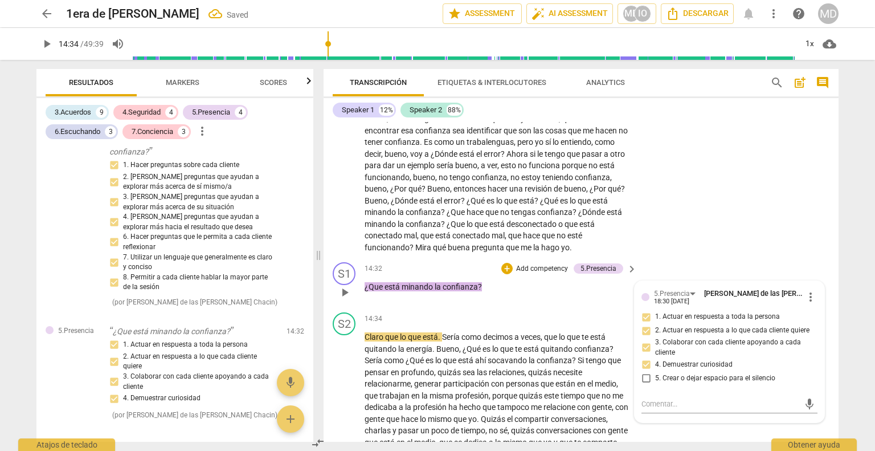
click at [645, 385] on input "5. Crear o dejar espacio para el silencio" at bounding box center [646, 378] width 18 height 14
checkbox input "true"
click at [544, 274] on p "Add competency" at bounding box center [542, 269] width 54 height 10
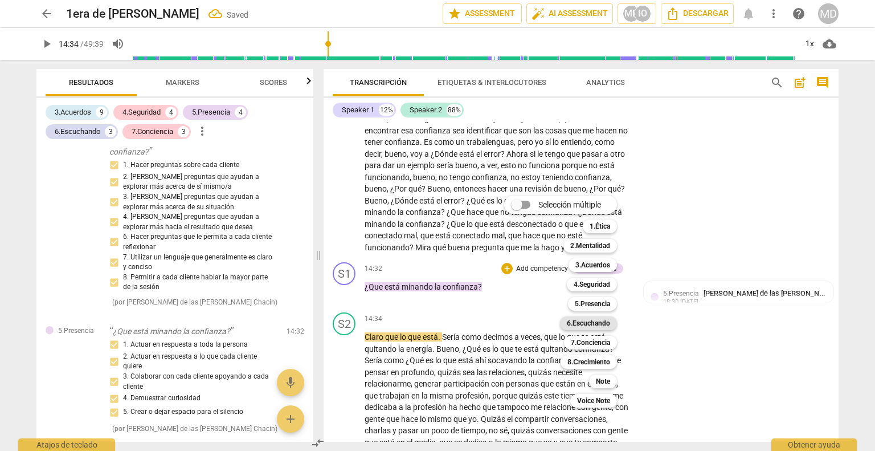
click at [590, 323] on b "6.Escuchando" at bounding box center [588, 323] width 43 height 14
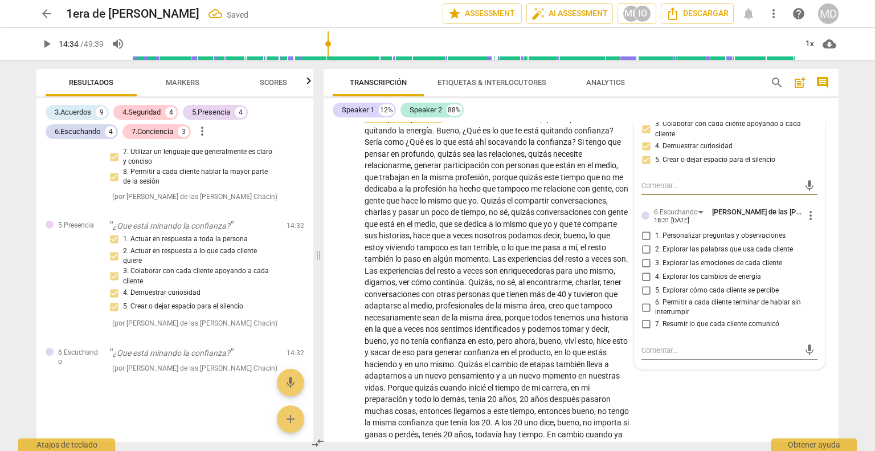
scroll to position [2314, 0]
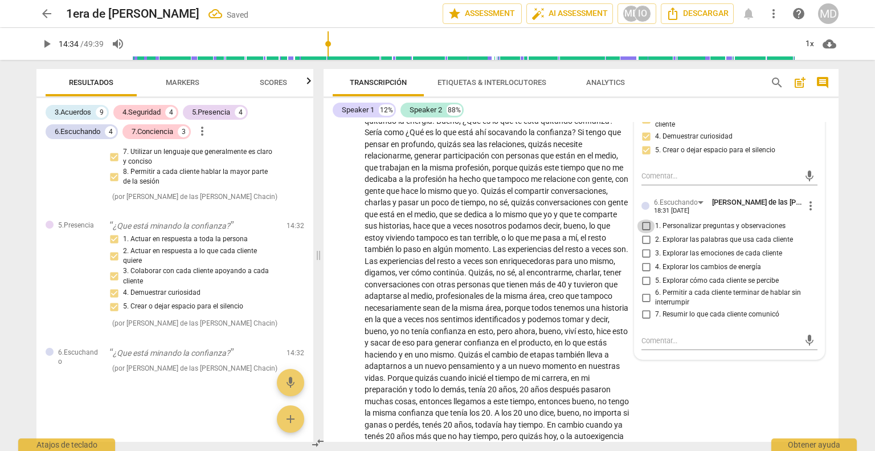
click at [643, 233] on input "1. Personalizar preguntas y observaciones" at bounding box center [646, 226] width 18 height 14
checkbox input "true"
click at [643, 247] on input "2. Explorar las palabras que usa cada cliente" at bounding box center [646, 240] width 18 height 14
checkbox input "true"
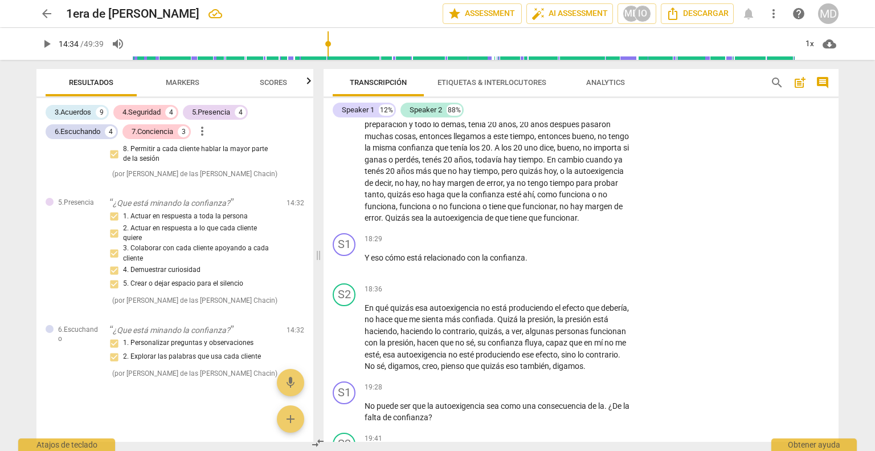
scroll to position [2598, 0]
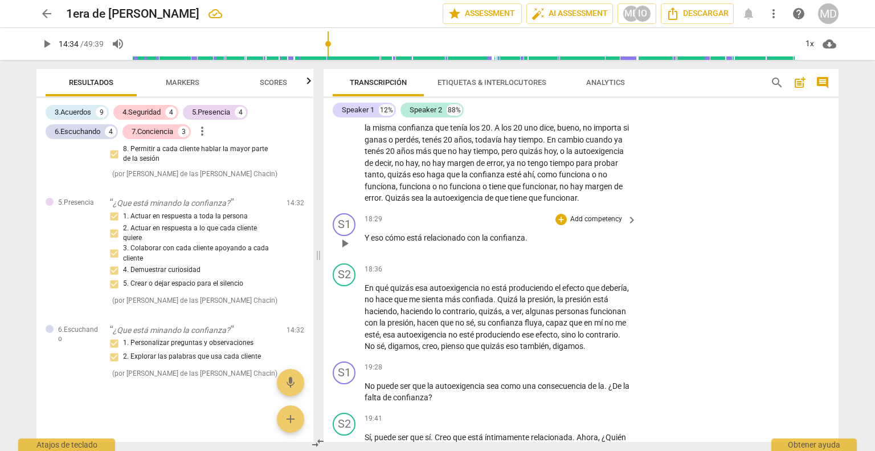
click at [601, 224] on p "Add competency" at bounding box center [596, 219] width 54 height 10
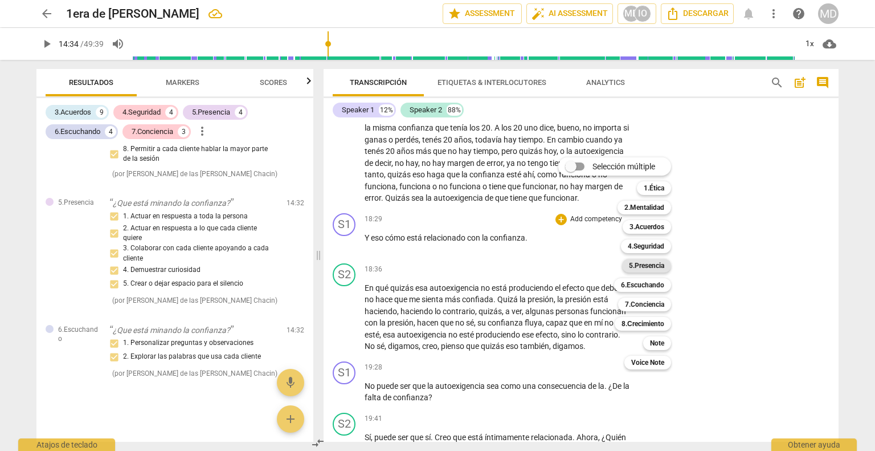
click at [649, 261] on b "5.Presencia" at bounding box center [646, 266] width 35 height 14
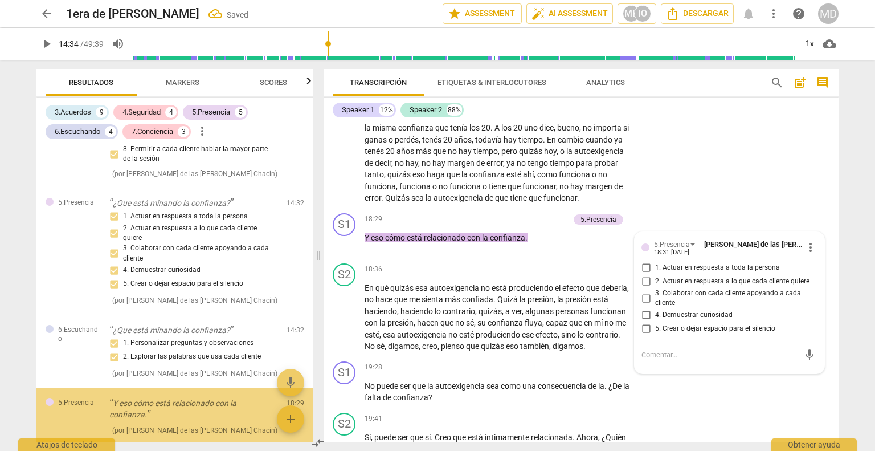
scroll to position [2480, 0]
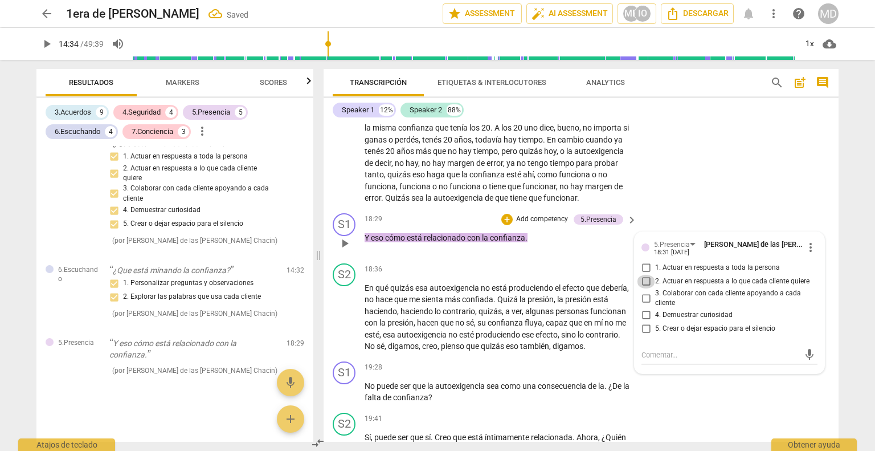
click at [642, 288] on input "2. Actuar en respuesta a lo que cada cliente quiere" at bounding box center [646, 282] width 18 height 14
checkbox input "true"
click at [642, 275] on input "1. Actuar en respuesta a toda la persona" at bounding box center [646, 268] width 18 height 14
checkbox input "true"
click at [643, 305] on input "3. Colaborar con cada cliente apoyando a cada cliente" at bounding box center [646, 298] width 18 height 14
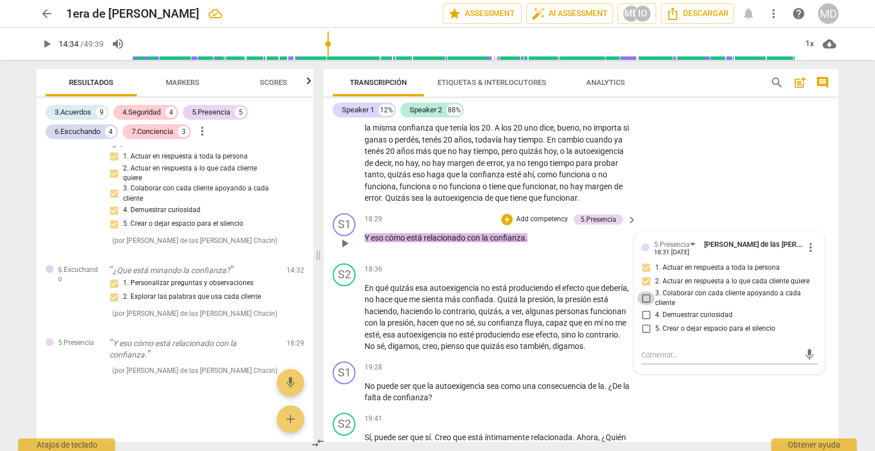
checkbox input "true"
click at [644, 322] on input "4. Demuestrar curiosidad" at bounding box center [646, 315] width 18 height 14
checkbox input "true"
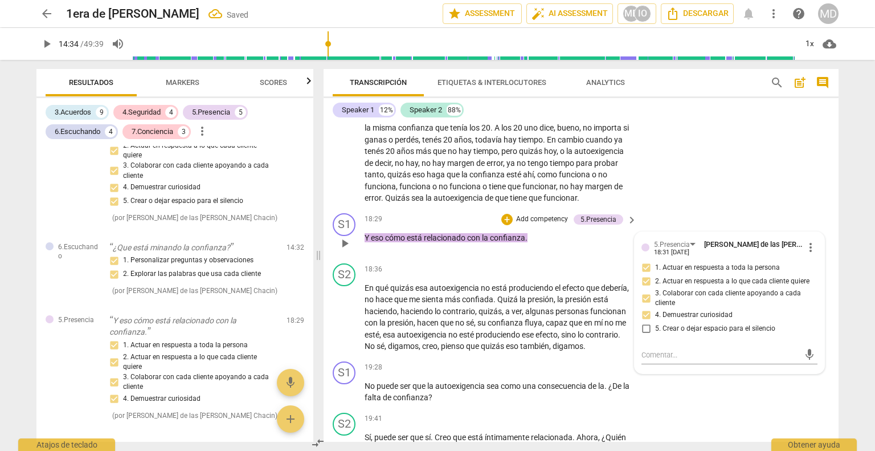
click at [547, 224] on p "Add competency" at bounding box center [542, 219] width 54 height 10
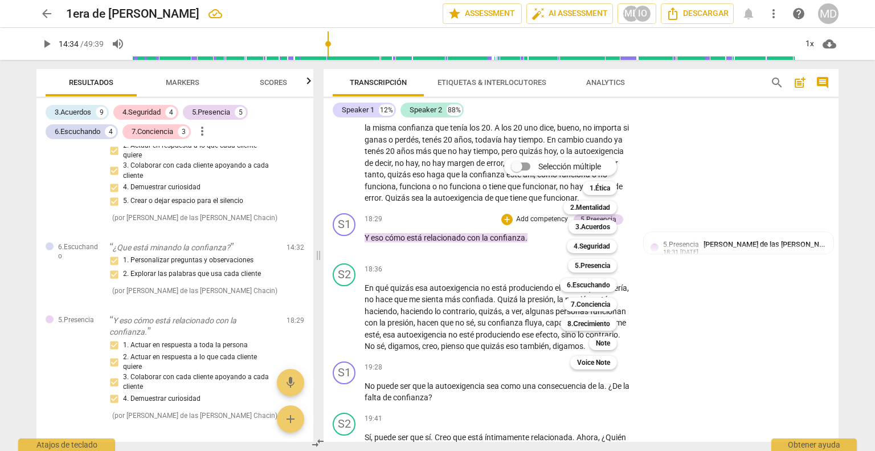
click at [648, 258] on div at bounding box center [437, 225] width 875 height 451
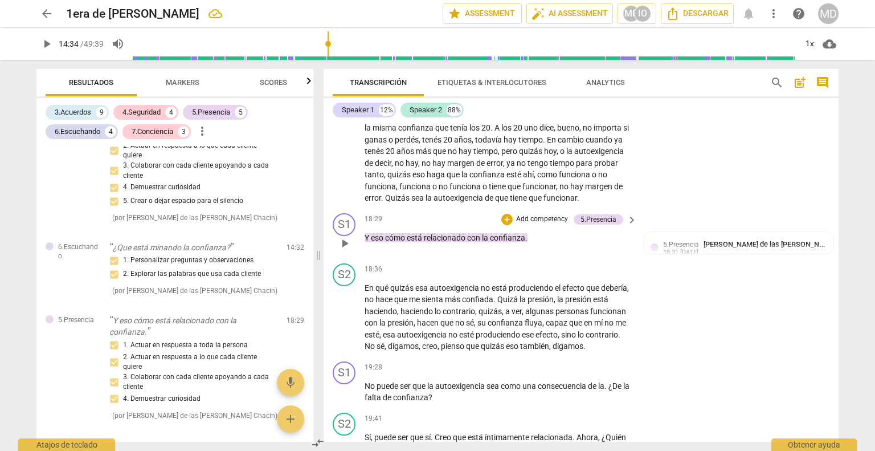
click at [540, 224] on p "Add competency" at bounding box center [542, 219] width 54 height 10
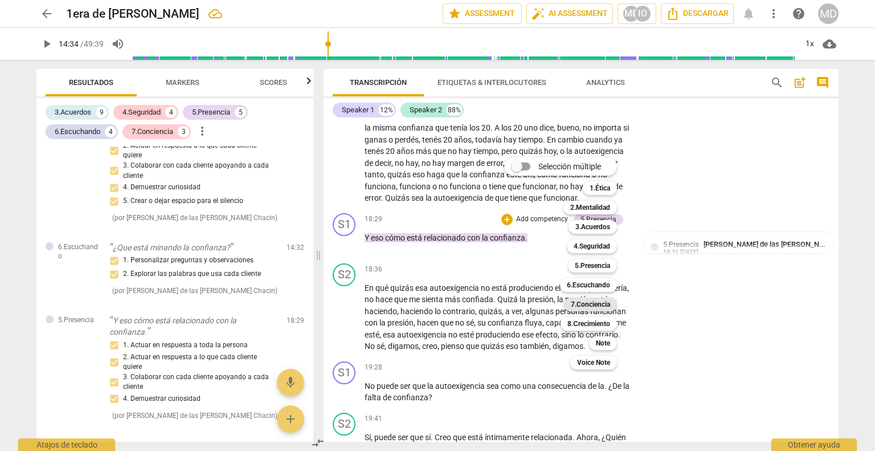
click at [582, 302] on b "7.Conciencia" at bounding box center [590, 304] width 39 height 14
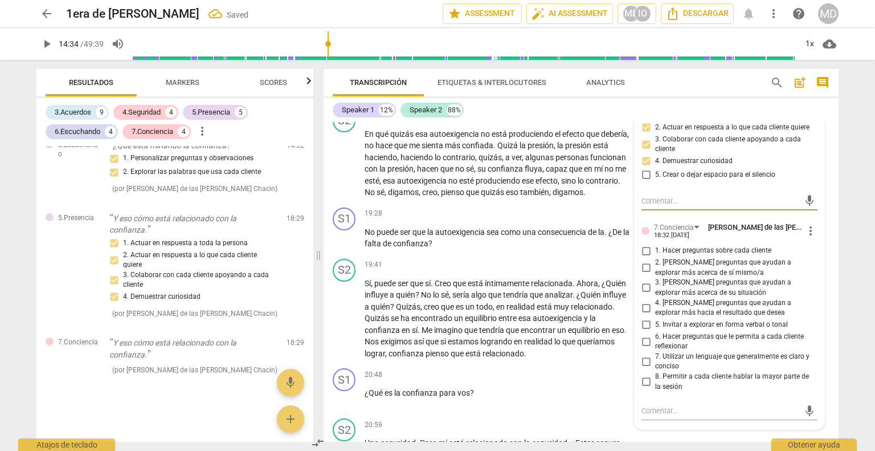
scroll to position [2769, 0]
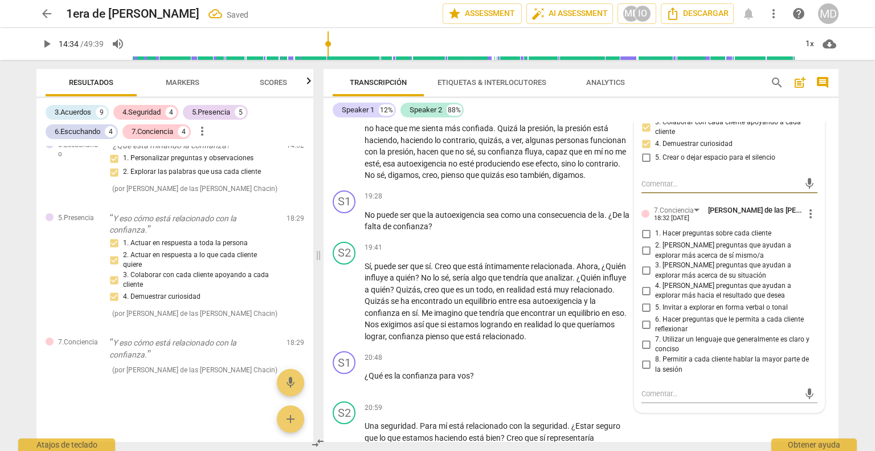
click at [644, 258] on input "2. [PERSON_NAME] preguntas que ayudan a explorar más acerca de sí mismo/a" at bounding box center [646, 251] width 18 height 14
checkbox input "true"
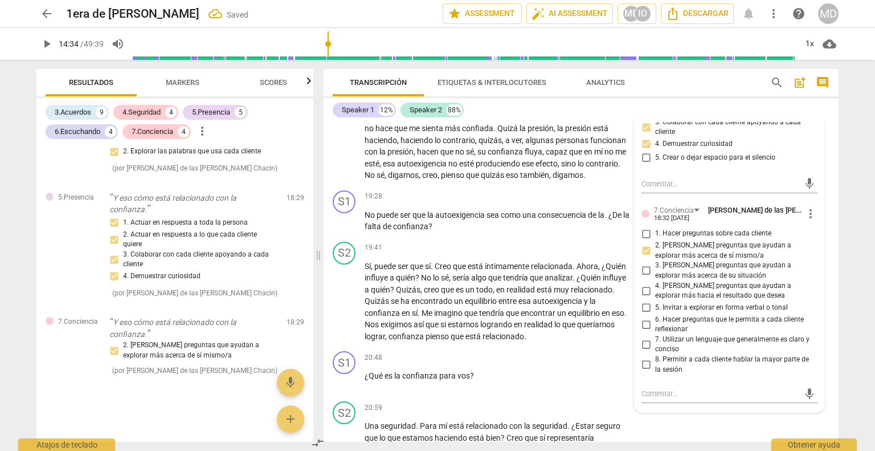
click at [643, 277] on input "3. [PERSON_NAME] preguntas que ayudan a explorar más acerca de su situación" at bounding box center [646, 271] width 18 height 14
checkbox input "true"
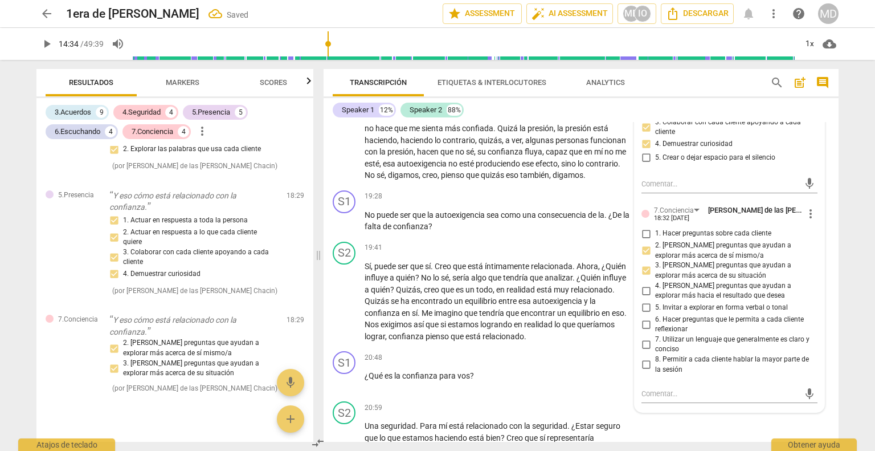
click at [645, 331] on input "6. Hacer preguntas que le permita a cada cliente reflexionar" at bounding box center [646, 324] width 18 height 14
checkbox input "true"
click at [644, 297] on input "4. [PERSON_NAME] preguntas que ayudan a explorar más hacia el resultado que des…" at bounding box center [646, 291] width 18 height 14
checkbox input "true"
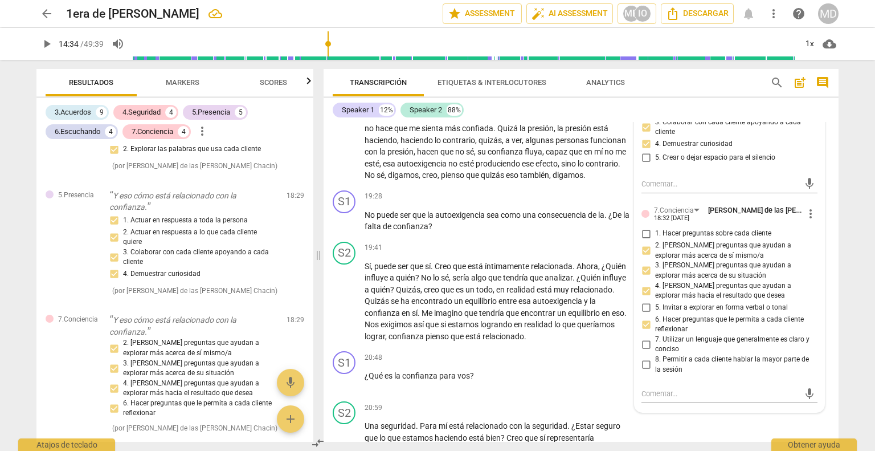
scroll to position [2826, 0]
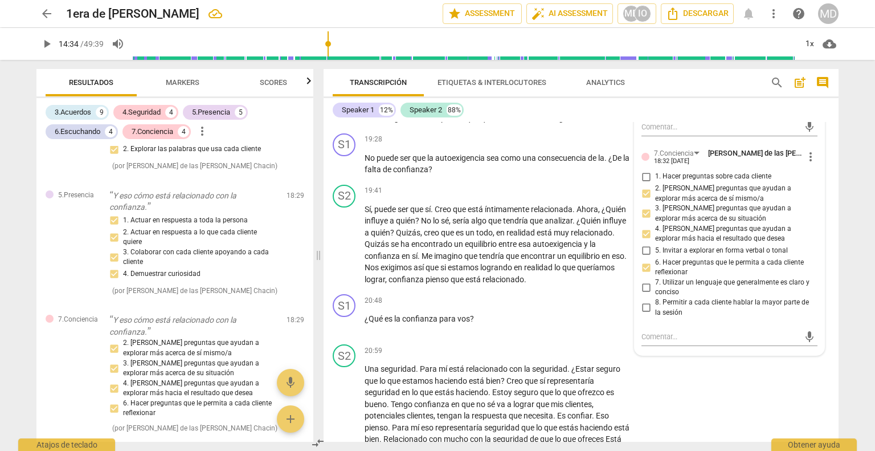
click at [645, 258] on input "5. Invitar a explorar en forma verbal o tonal" at bounding box center [646, 251] width 18 height 14
checkbox input "true"
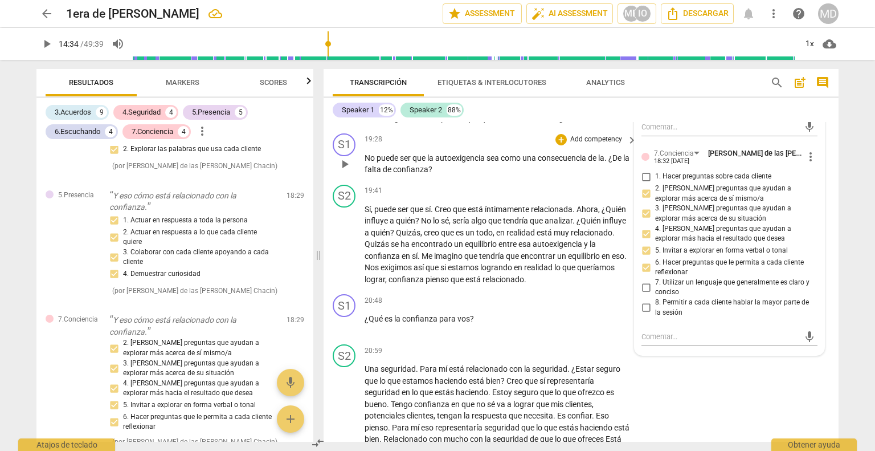
click at [346, 171] on span "play_arrow" at bounding box center [345, 164] width 14 height 14
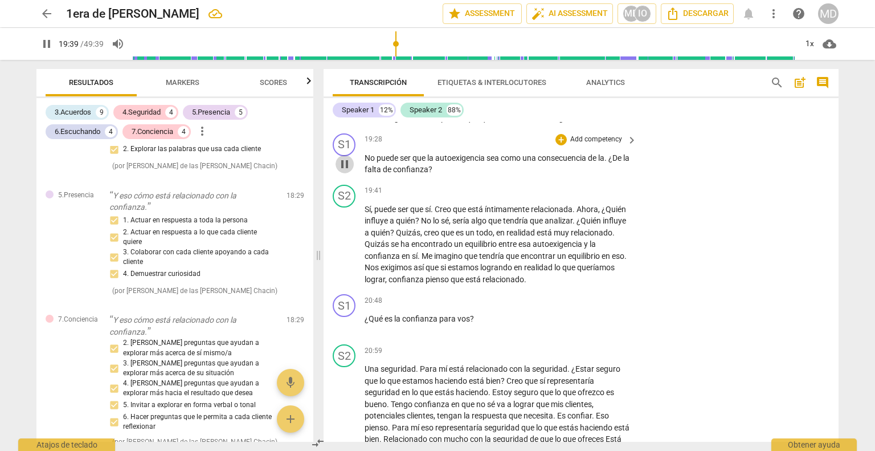
click at [346, 171] on span "pause" at bounding box center [345, 164] width 14 height 14
type input "1180"
click at [614, 162] on span "¿De" at bounding box center [615, 157] width 15 height 9
click at [351, 171] on span "play_arrow" at bounding box center [345, 164] width 14 height 14
click at [341, 171] on span "pause" at bounding box center [345, 164] width 14 height 14
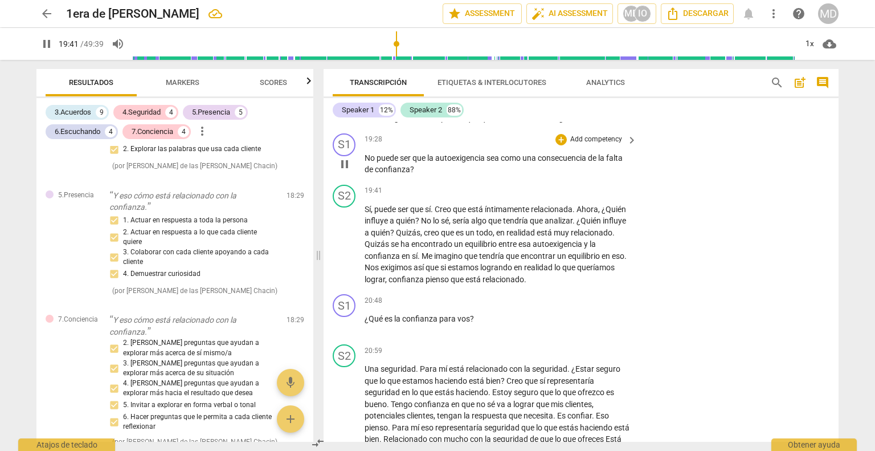
type input "1182"
click at [586, 145] on p "Add competency" at bounding box center [596, 139] width 54 height 10
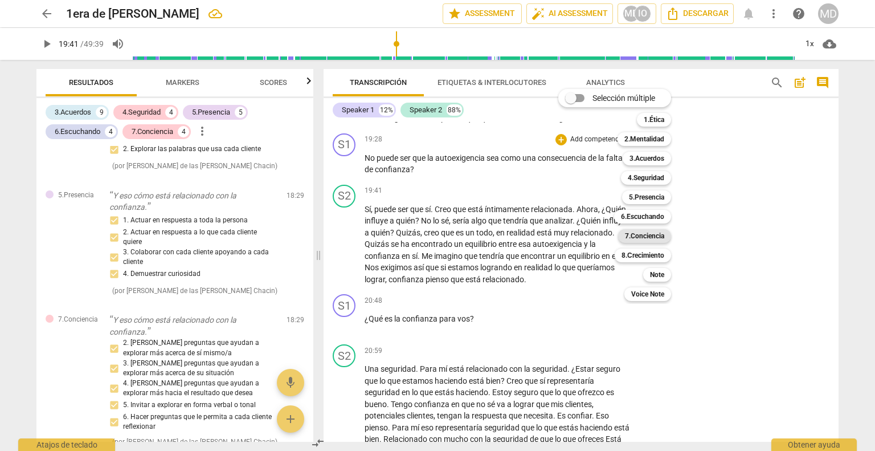
click at [644, 236] on b "7.Conciencia" at bounding box center [644, 236] width 39 height 14
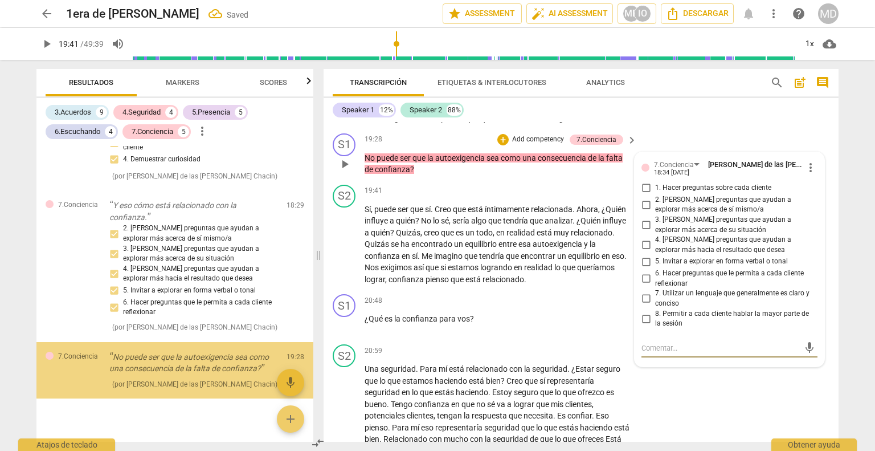
scroll to position [2756, 0]
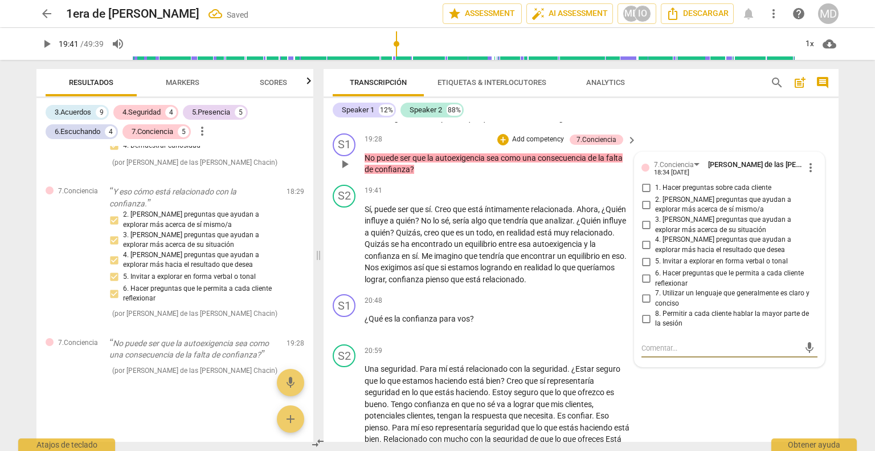
click at [644, 211] on input "2. [PERSON_NAME] preguntas que ayudan a explorar más acerca de sí mismo/a" at bounding box center [646, 205] width 18 height 14
checkbox input "true"
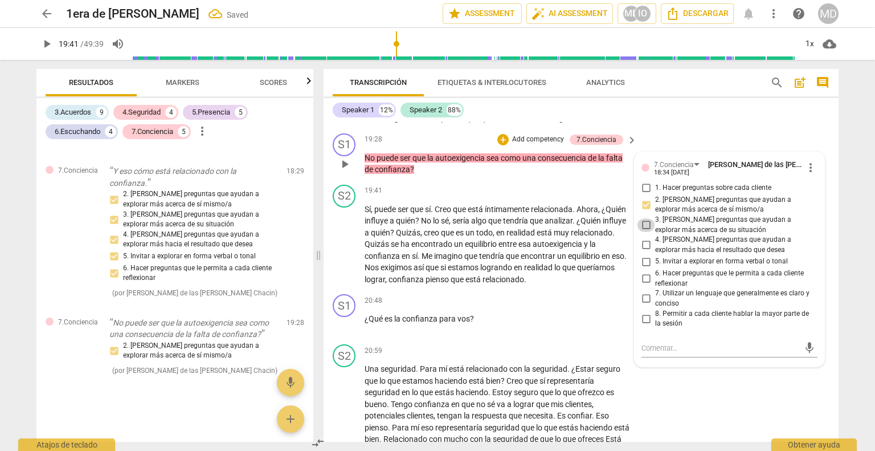
click at [645, 232] on input "3. [PERSON_NAME] preguntas que ayudan a explorar más acerca de su situación" at bounding box center [646, 225] width 18 height 14
checkbox input "true"
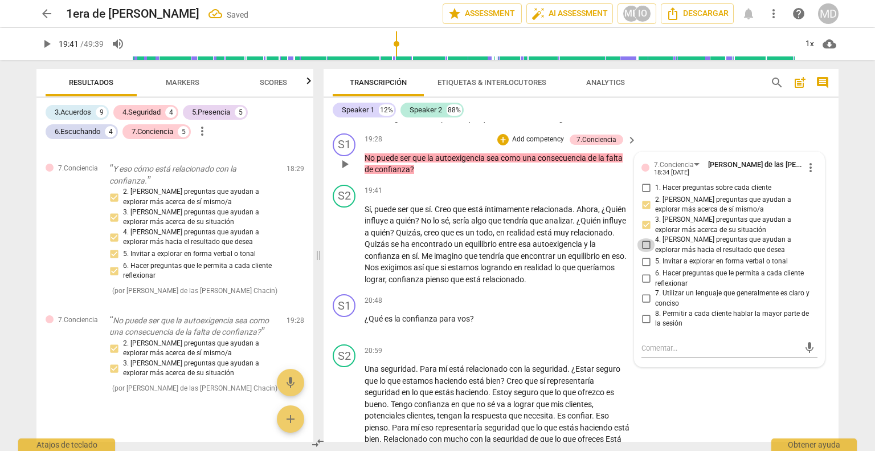
click at [643, 252] on input "4. [PERSON_NAME] preguntas que ayudan a explorar más hacia el resultado que des…" at bounding box center [646, 245] width 18 height 14
checkbox input "true"
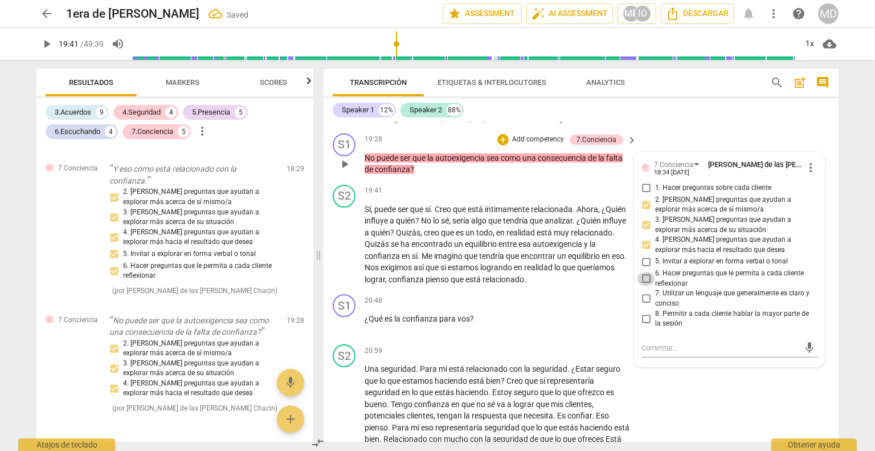
click at [644, 285] on input "6. Hacer preguntas que le permita a cada cliente reflexionar" at bounding box center [646, 279] width 18 height 14
checkbox input "true"
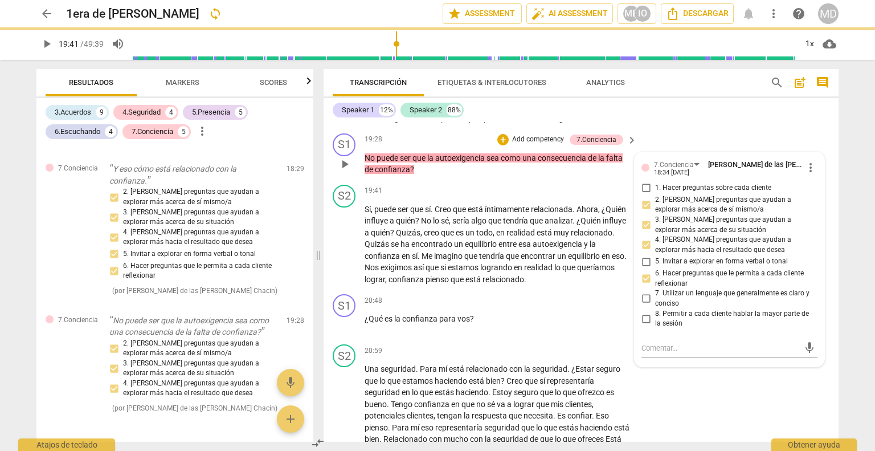
click at [645, 305] on input "7. Utilizar un lenguaje que generalmente es claro y conciso" at bounding box center [646, 299] width 18 height 14
checkbox input "true"
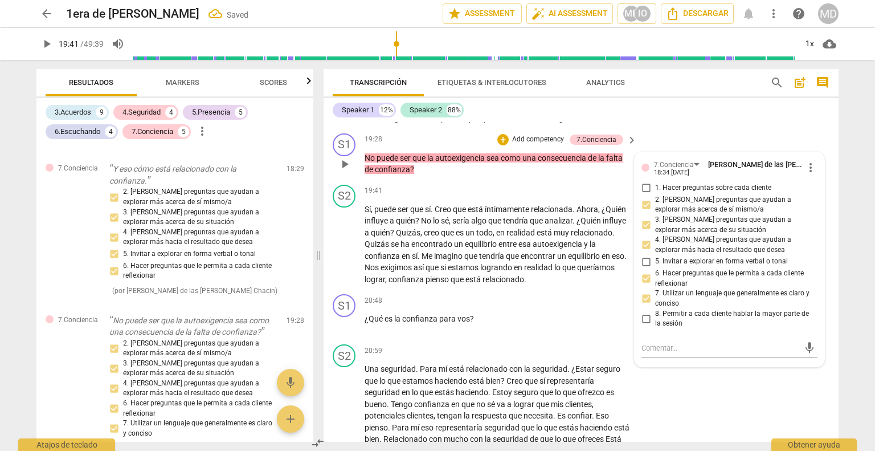
click at [642, 325] on input "8. Permitir a cada cliente hablar la mayor parte de la sesión" at bounding box center [646, 319] width 18 height 14
checkbox input "true"
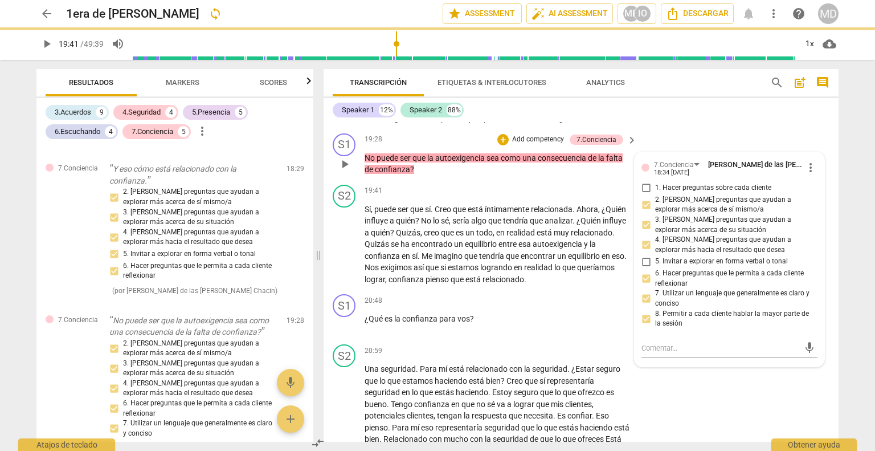
click at [538, 145] on p "Add competency" at bounding box center [538, 139] width 54 height 10
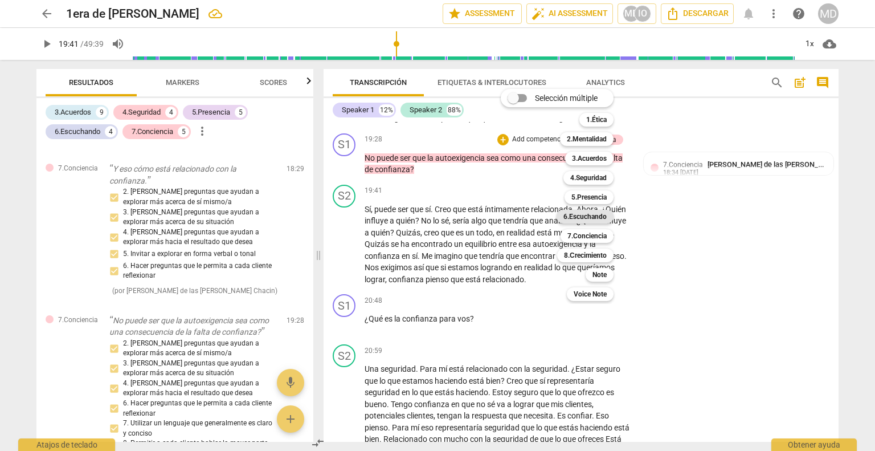
click at [594, 216] on b "6.Escuchando" at bounding box center [584, 217] width 43 height 14
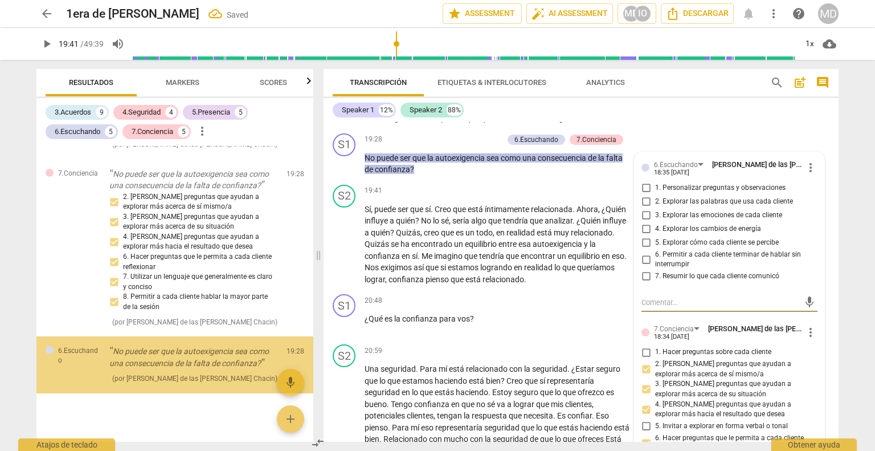
scroll to position [2934, 0]
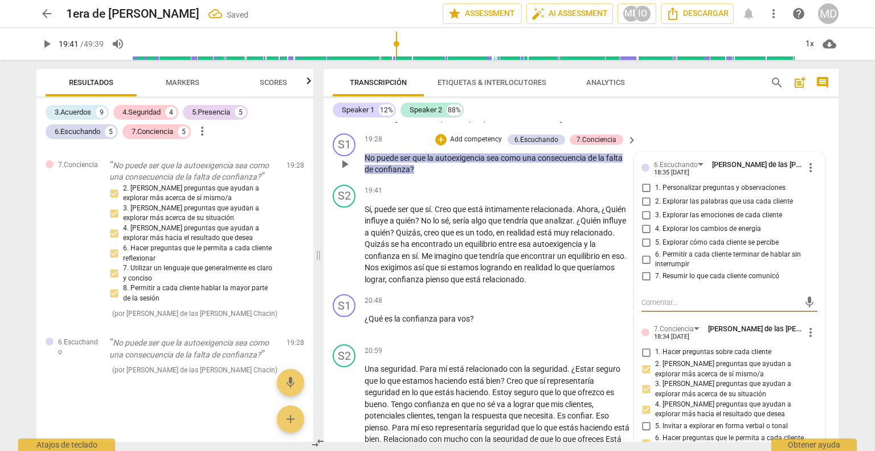
click at [643, 195] on input "1. Personalizar preguntas y observaciones" at bounding box center [646, 188] width 18 height 14
checkbox input "true"
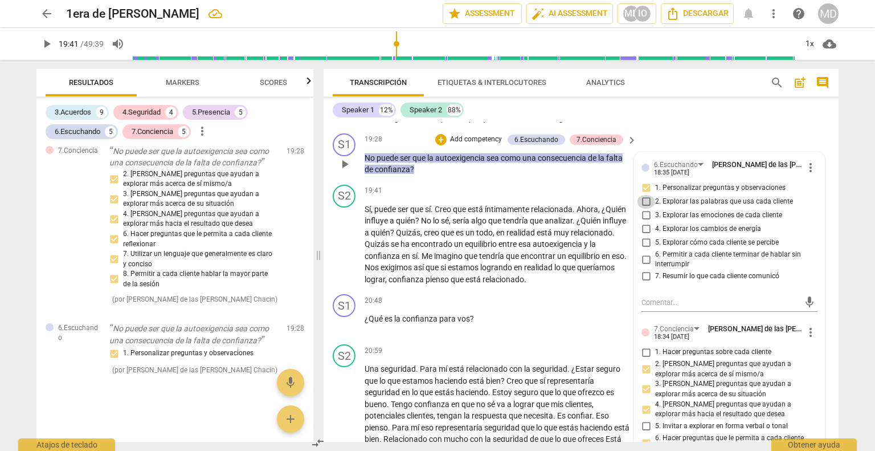
click at [643, 209] on input "2. Explorar las palabras que usa cada cliente" at bounding box center [646, 202] width 18 height 14
checkbox input "true"
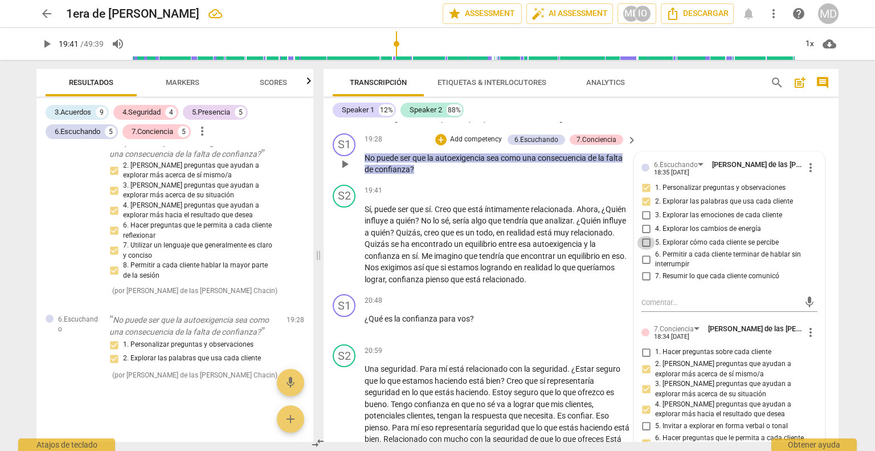
click at [642, 250] on input "5. Explorar cómo cada cliente se percibe" at bounding box center [646, 243] width 18 height 14
checkbox input "true"
click at [643, 266] on input "6. Permitir a cada cliente terminar de hablar sin interrumpir" at bounding box center [646, 259] width 18 height 14
checkbox input "true"
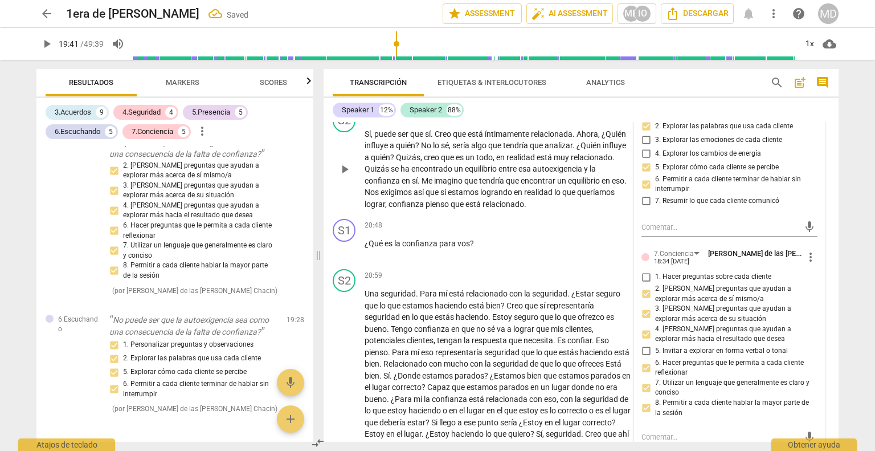
scroll to position [2940, 0]
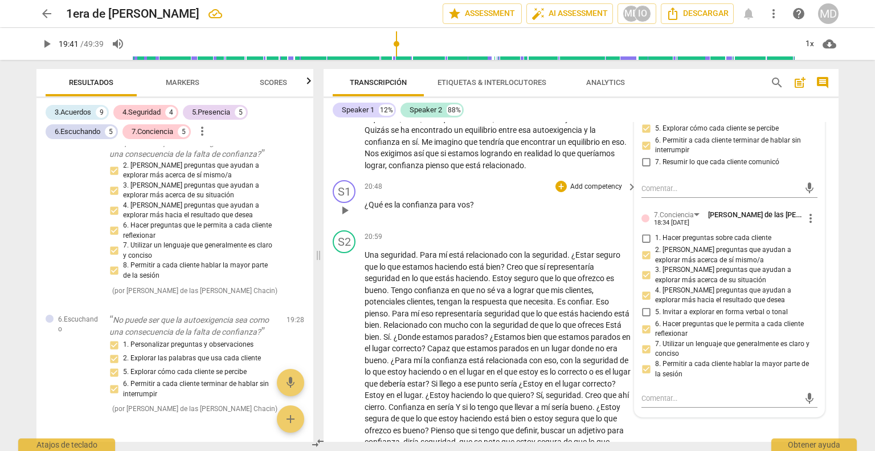
click at [595, 192] on p "Add competency" at bounding box center [596, 187] width 54 height 10
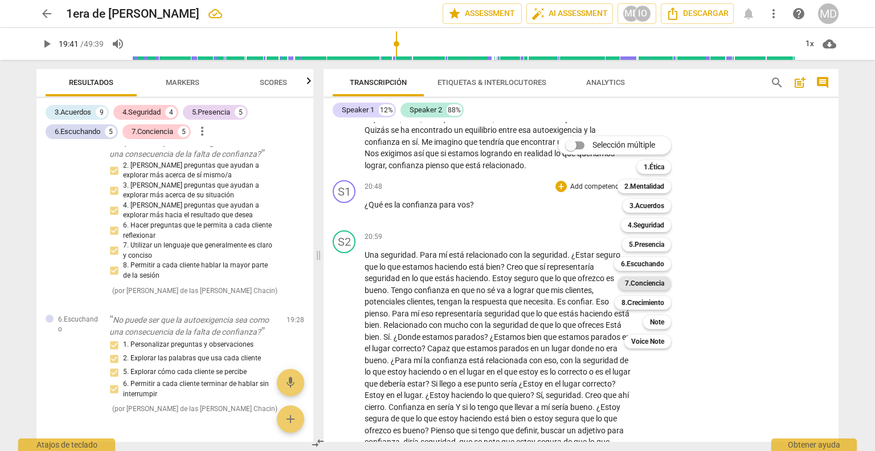
click at [653, 280] on b "7.Conciencia" at bounding box center [644, 283] width 39 height 14
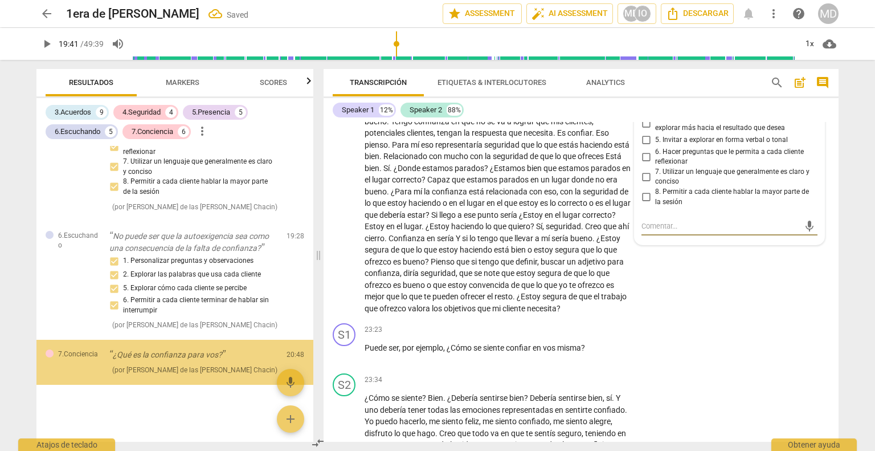
scroll to position [3052, 0]
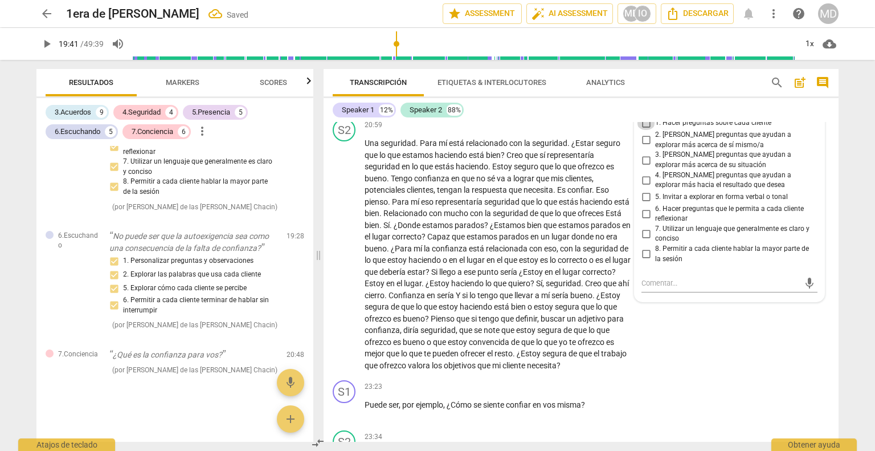
click at [649, 130] on input "1. Hacer preguntas sobre cada cliente" at bounding box center [646, 123] width 18 height 14
checkbox input "true"
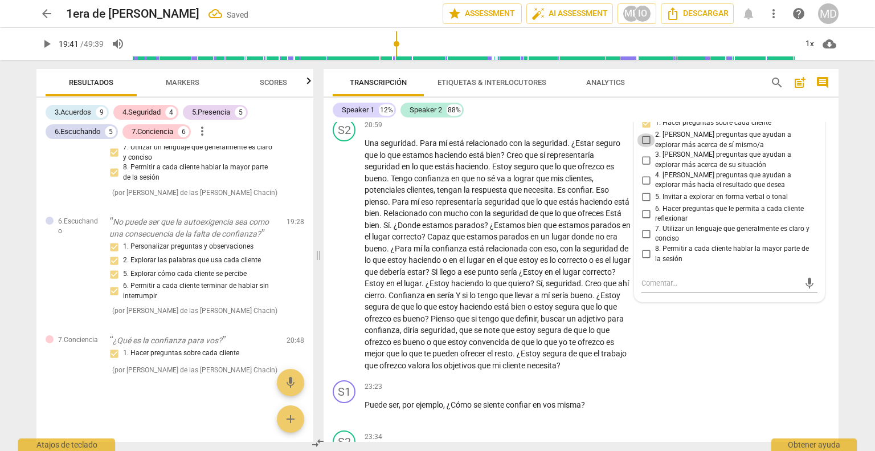
click at [645, 147] on input "2. [PERSON_NAME] preguntas que ayudan a explorar más acerca de sí mismo/a" at bounding box center [646, 140] width 18 height 14
checkbox input "true"
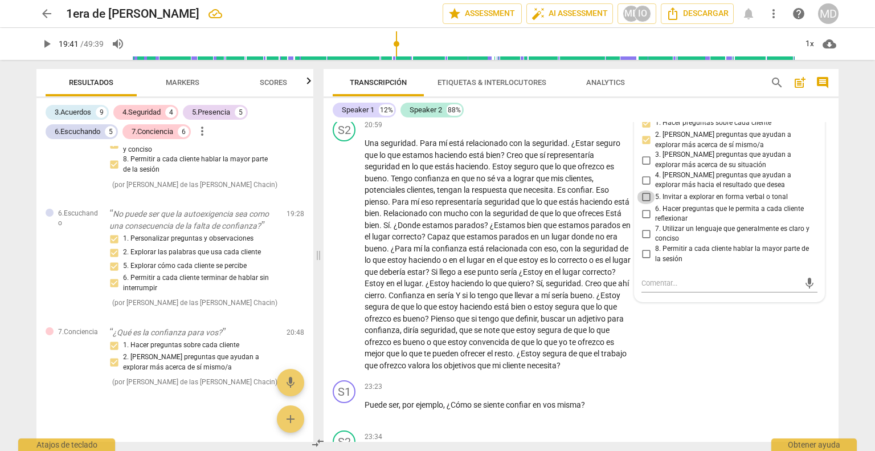
click at [645, 204] on input "5. Invitar a explorar en forma verbal o tonal" at bounding box center [646, 197] width 18 height 14
checkbox input "true"
click at [643, 220] on input "6. Hacer preguntas que le permita a cada cliente reflexionar" at bounding box center [646, 214] width 18 height 14
checkbox input "true"
click at [645, 240] on input "7. Utilizar un lenguaje que generalmente es claro y conciso" at bounding box center [646, 234] width 18 height 14
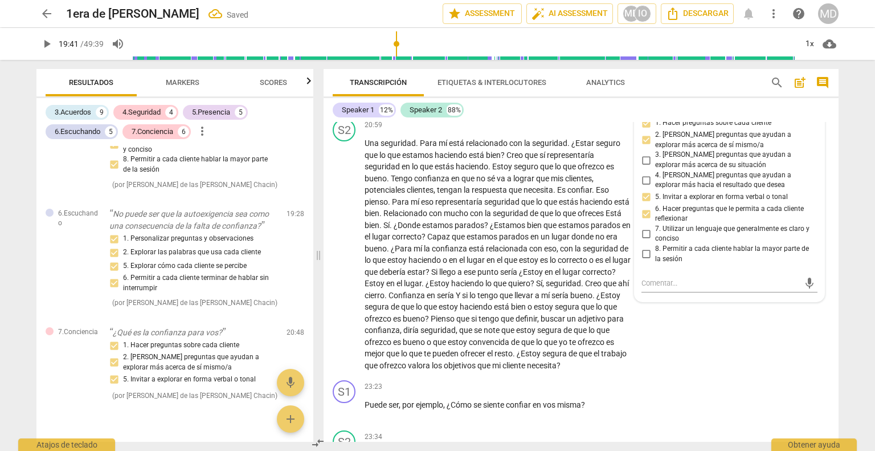
checkbox input "true"
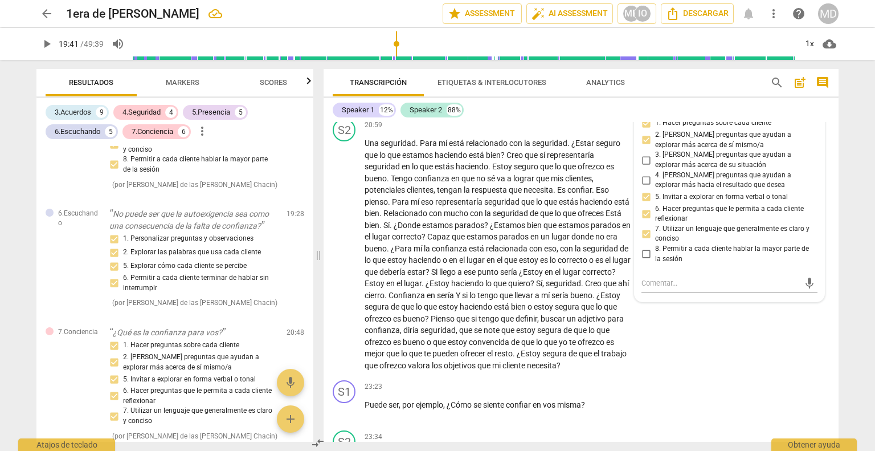
click at [541, 80] on p "Add competency" at bounding box center [538, 75] width 54 height 10
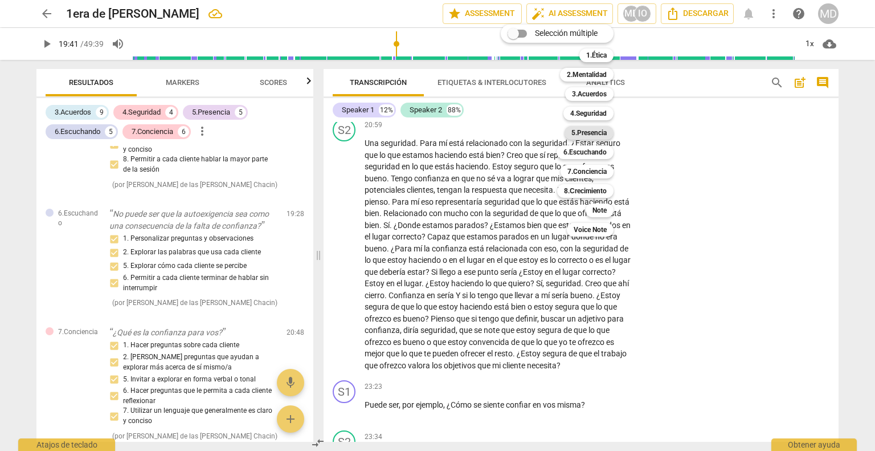
click at [587, 135] on b "5.Presencia" at bounding box center [588, 133] width 35 height 14
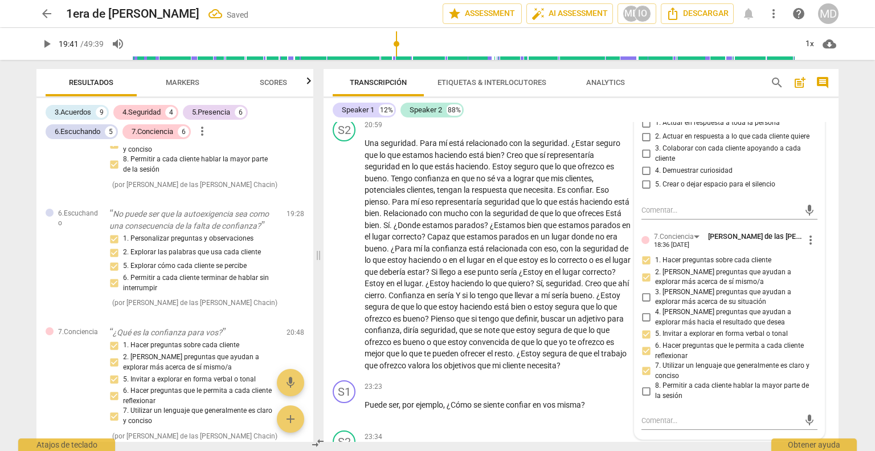
scroll to position [3173, 0]
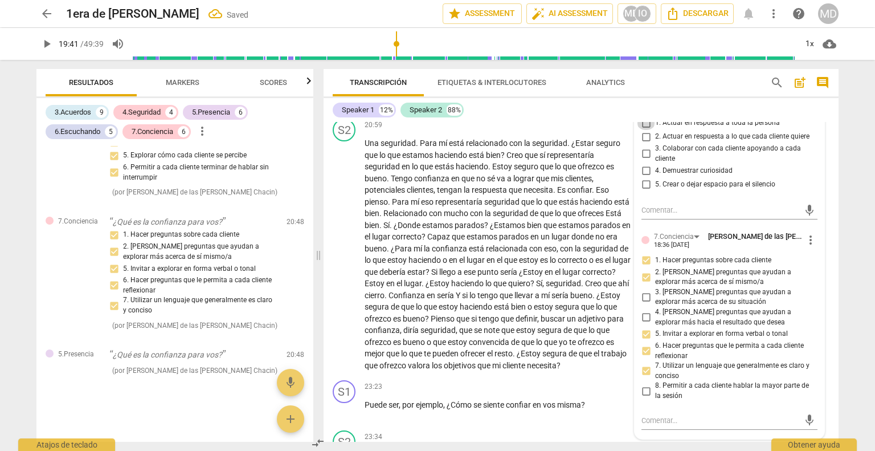
click at [643, 130] on input "1. Actuar en respuesta a toda la persona" at bounding box center [646, 123] width 18 height 14
checkbox input "true"
click at [643, 144] on input "2. Actuar en respuesta a lo que cada cliente quiere" at bounding box center [646, 137] width 18 height 14
checkbox input "true"
click at [642, 161] on input "3. Colaborar con cada cliente apoyando a cada cliente" at bounding box center [646, 154] width 18 height 14
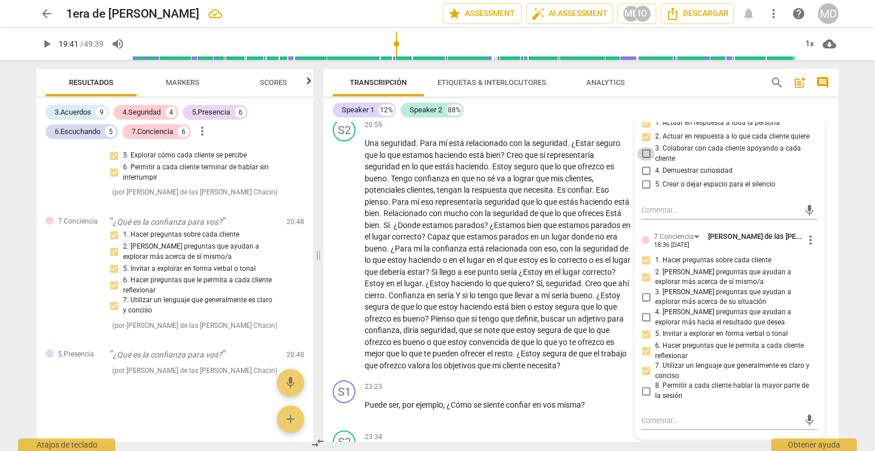
checkbox input "true"
click at [642, 177] on input "4. Demuestrar curiosidad" at bounding box center [646, 171] width 18 height 14
checkbox input "true"
click at [645, 191] on input "5. Crear o dejar espacio para el silencio" at bounding box center [646, 184] width 18 height 14
checkbox input "true"
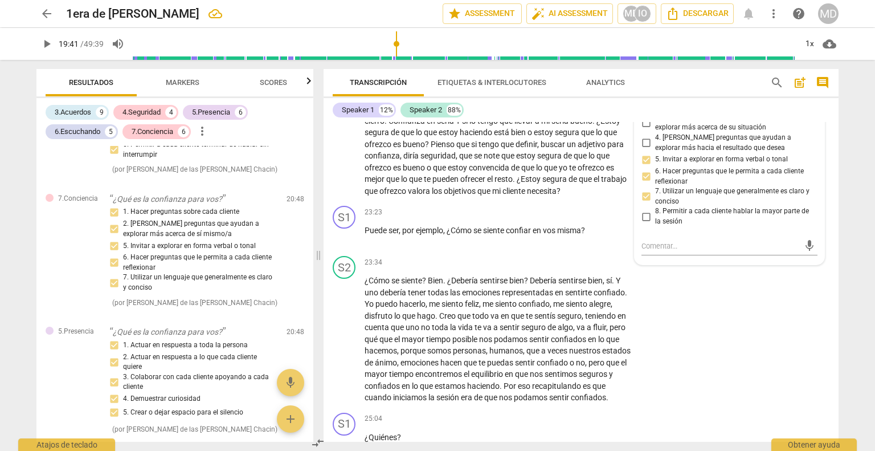
scroll to position [3280, 0]
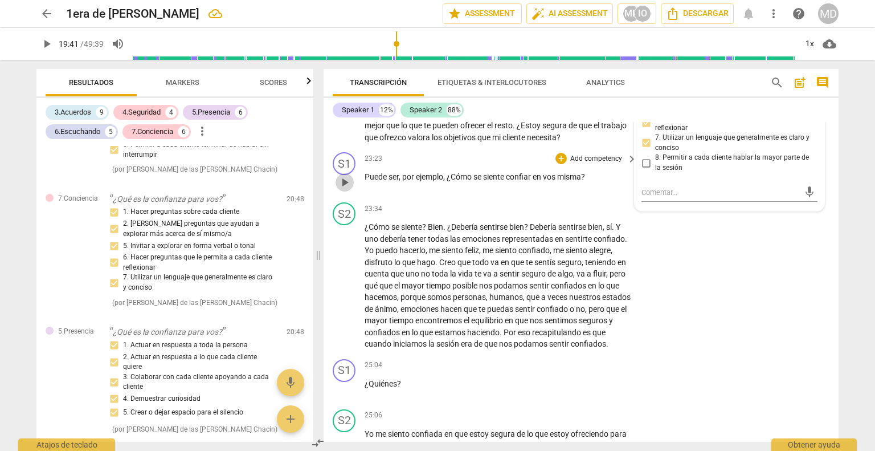
click at [345, 189] on span "play_arrow" at bounding box center [345, 182] width 14 height 14
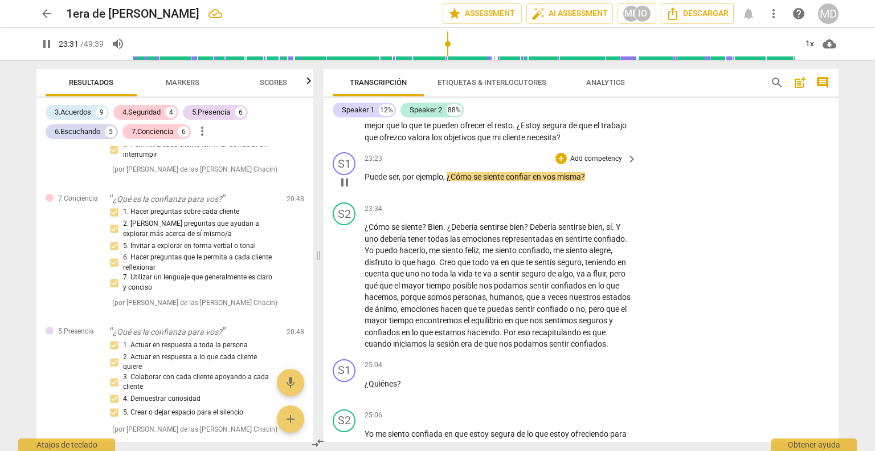
click at [344, 189] on span "pause" at bounding box center [345, 182] width 14 height 14
click at [347, 189] on span "play_arrow" at bounding box center [345, 182] width 14 height 14
click at [347, 189] on span "pause" at bounding box center [345, 182] width 14 height 14
type input "1406"
click at [365, 181] on span "Puede" at bounding box center [377, 176] width 24 height 9
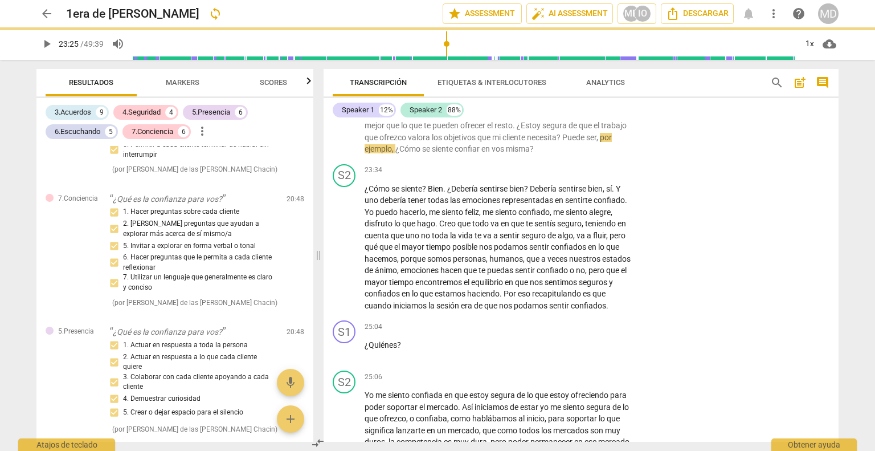
scroll to position [3230, 0]
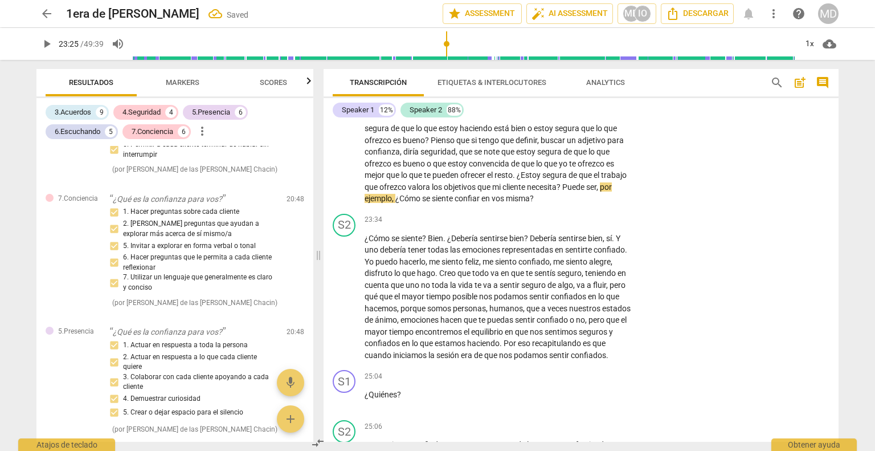
click at [422, 203] on span "¿Cómo" at bounding box center [408, 198] width 27 height 9
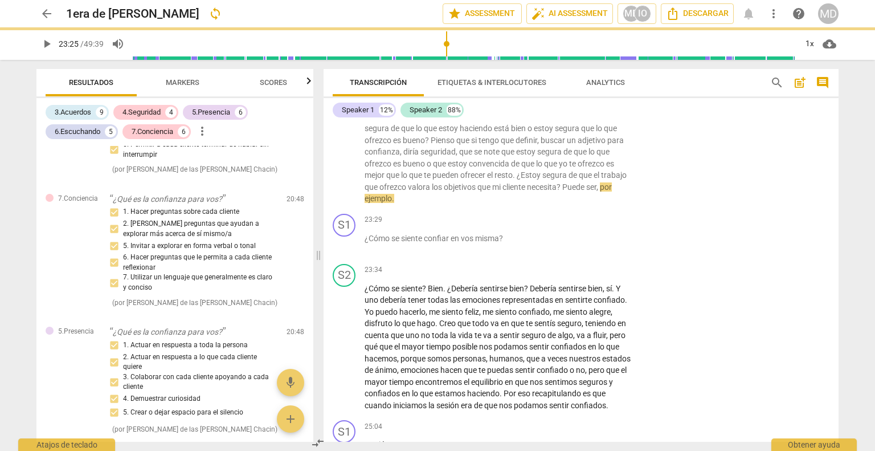
scroll to position [3268, 0]
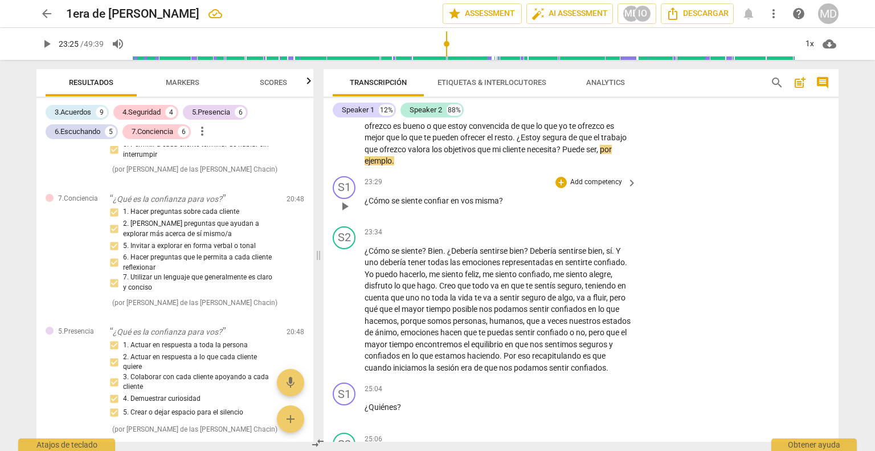
click at [588, 187] on p "Add competency" at bounding box center [596, 182] width 54 height 10
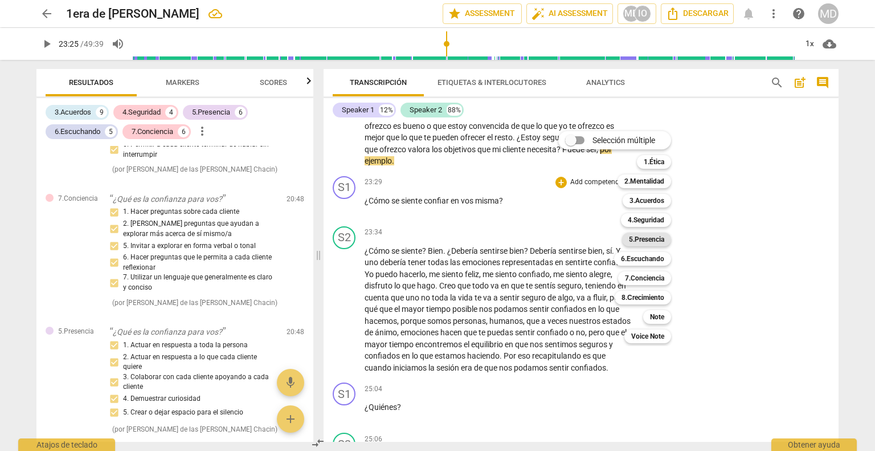
click at [654, 241] on b "5.Presencia" at bounding box center [646, 239] width 35 height 14
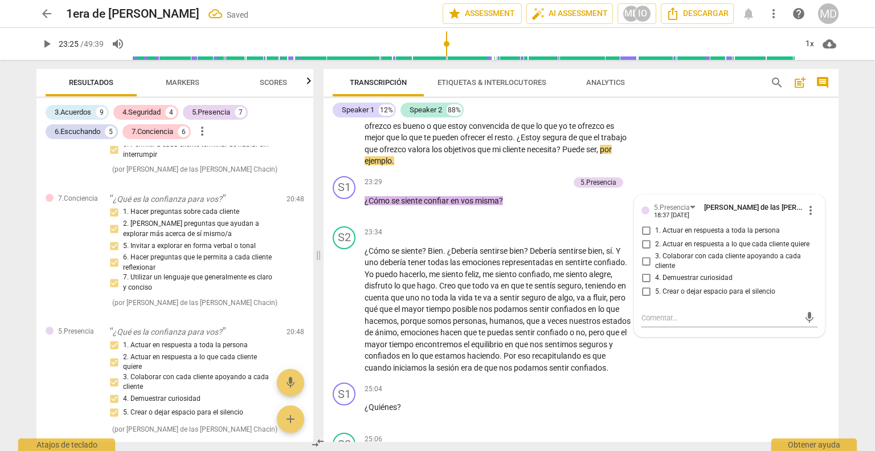
scroll to position [3300, 0]
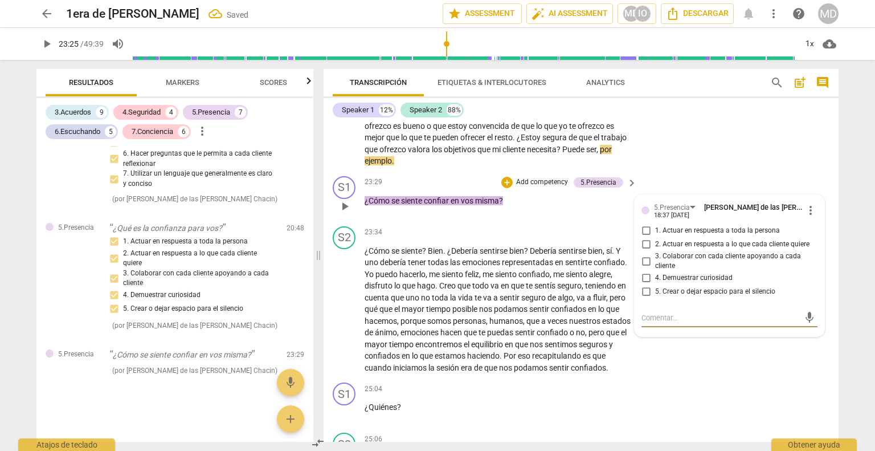
click at [647, 238] on input "1. Actuar en respuesta a toda la persona" at bounding box center [646, 231] width 18 height 14
checkbox input "true"
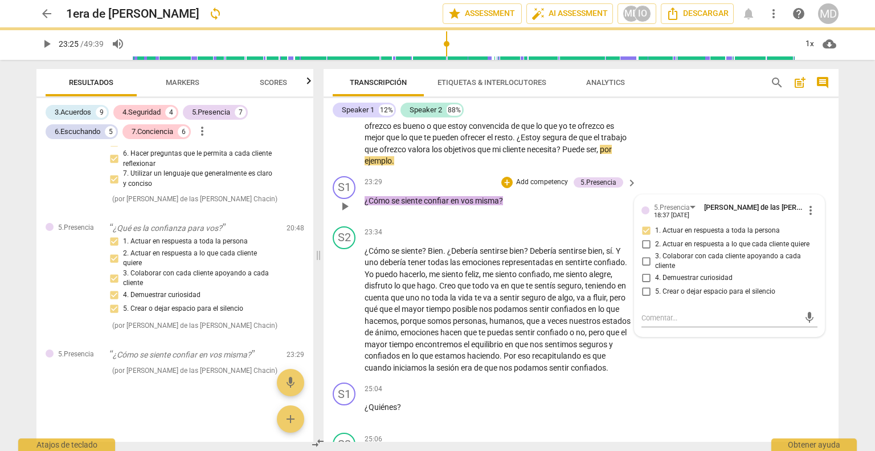
click at [644, 251] on input "2. Actuar en respuesta a lo que cada cliente quiere" at bounding box center [646, 245] width 18 height 14
checkbox input "true"
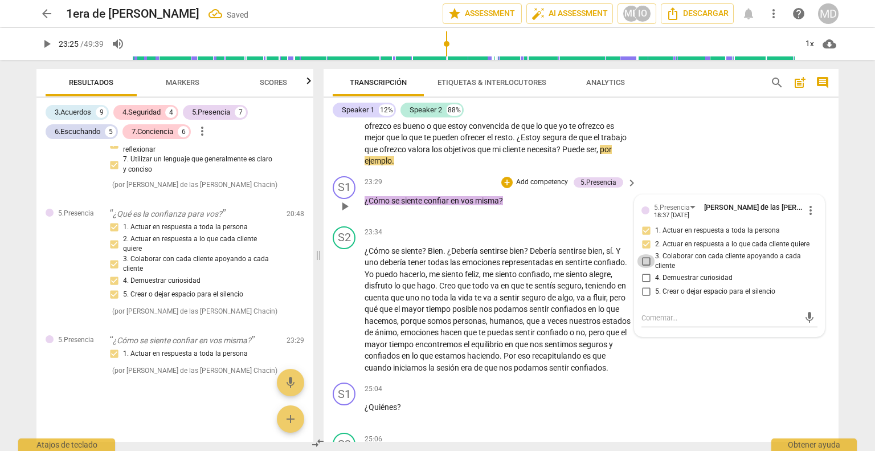
click at [644, 268] on input "3. Colaborar con cada cliente apoyando a cada cliente" at bounding box center [646, 261] width 18 height 14
checkbox input "true"
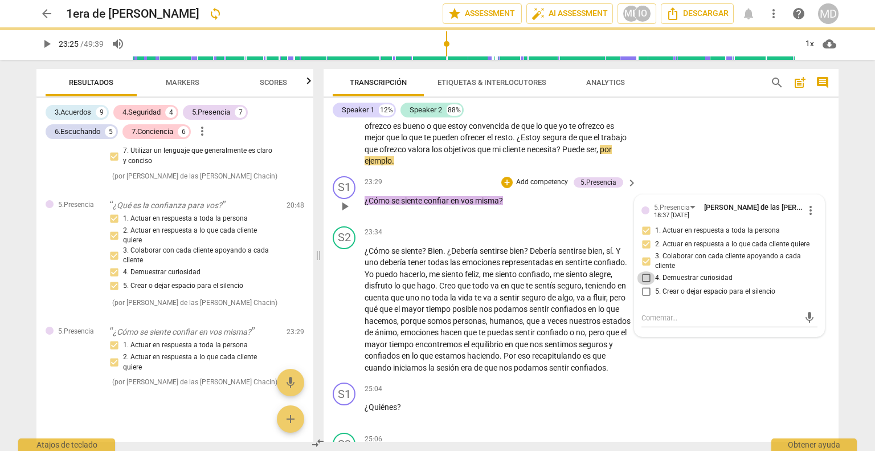
click at [644, 285] on input "4. Demuestrar curiosidad" at bounding box center [646, 278] width 18 height 14
checkbox input "true"
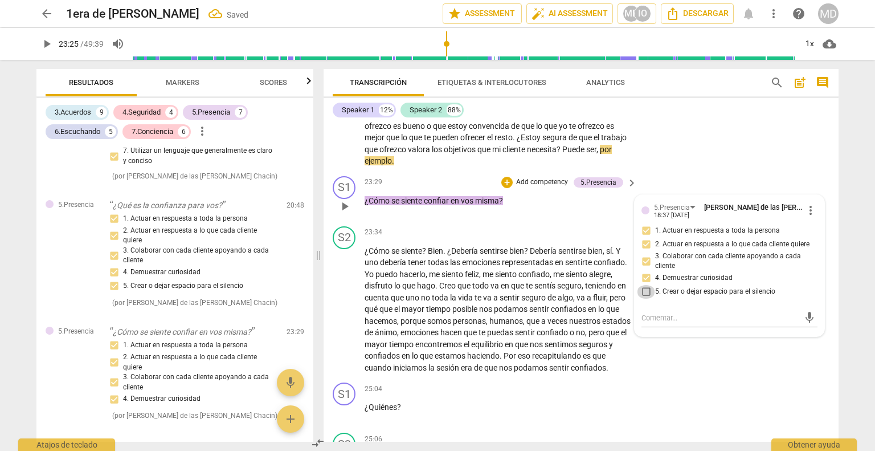
click at [645, 299] on input "5. Crear o dejar espacio para el silencio" at bounding box center [646, 292] width 18 height 14
checkbox input "true"
click at [542, 187] on p "Add competency" at bounding box center [542, 182] width 54 height 10
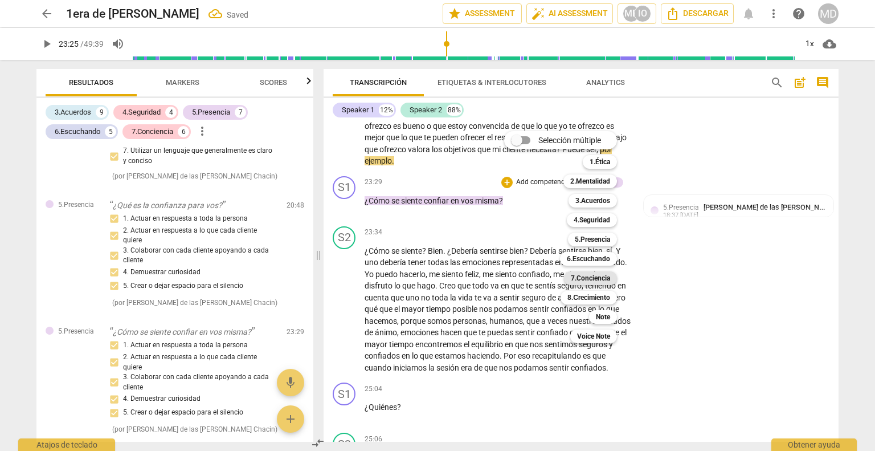
click at [600, 274] on b "7.Conciencia" at bounding box center [590, 278] width 39 height 14
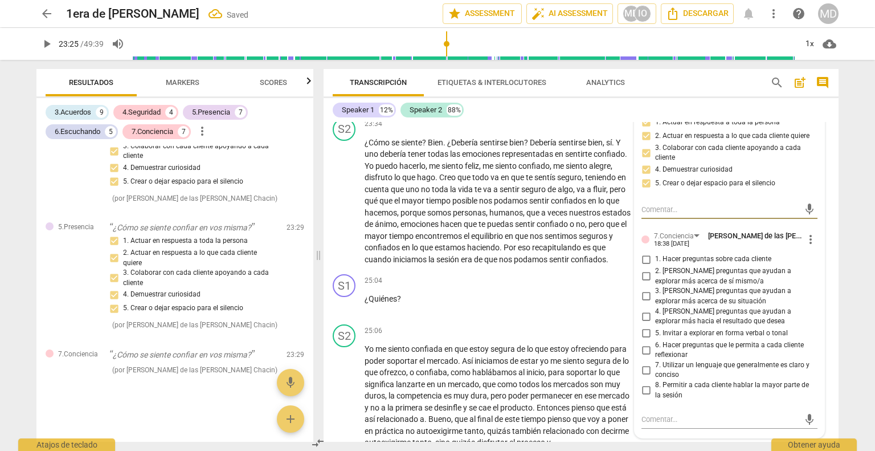
scroll to position [3382, 0]
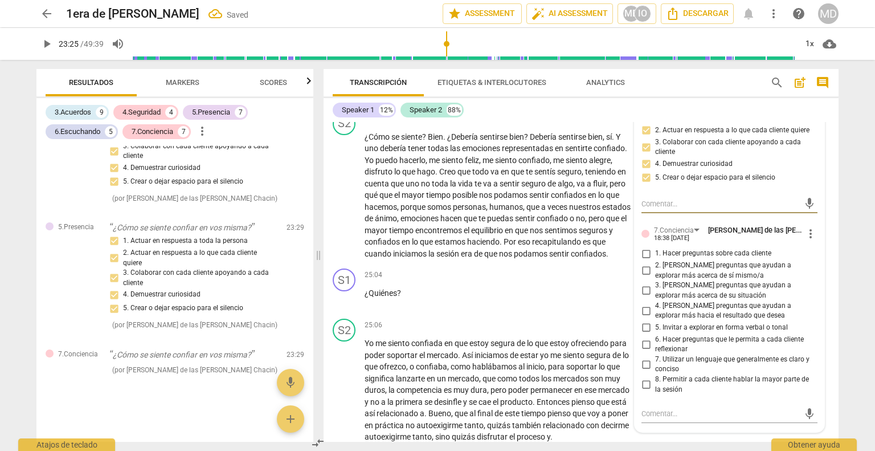
click at [647, 260] on input "1. Hacer preguntas sobre cada cliente" at bounding box center [646, 254] width 18 height 14
checkbox input "true"
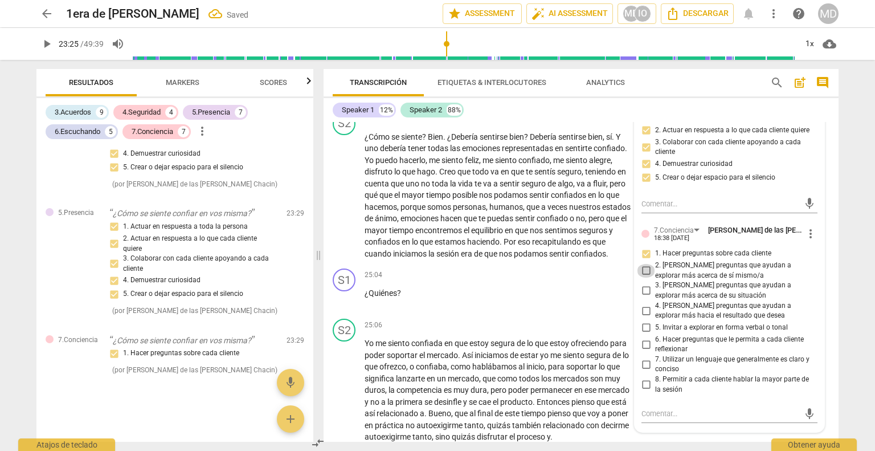
click at [643, 277] on input "2. [PERSON_NAME] preguntas que ayudan a explorar más acerca de sí mismo/a" at bounding box center [646, 271] width 18 height 14
checkbox input "true"
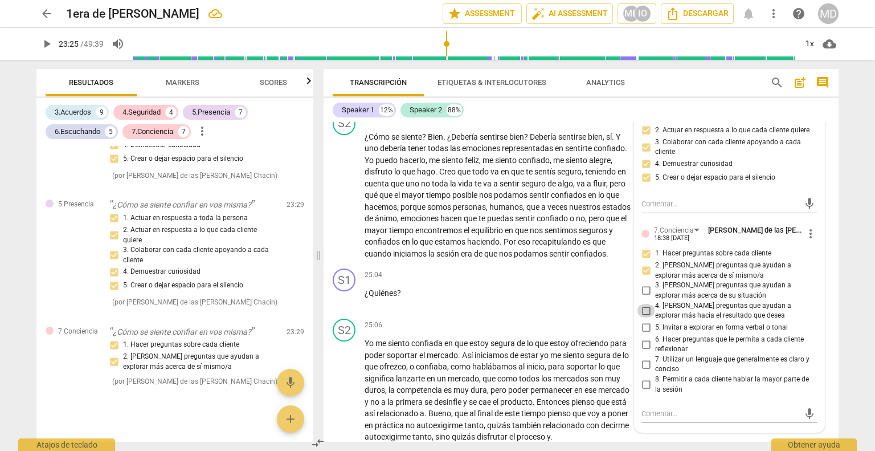
click at [644, 317] on input "4. [PERSON_NAME] preguntas que ayudan a explorar más hacia el resultado que des…" at bounding box center [646, 311] width 18 height 14
checkbox input "true"
click at [641, 297] on input "3. [PERSON_NAME] preguntas que ayudan a explorar más acerca de su situación" at bounding box center [646, 291] width 18 height 14
checkbox input "true"
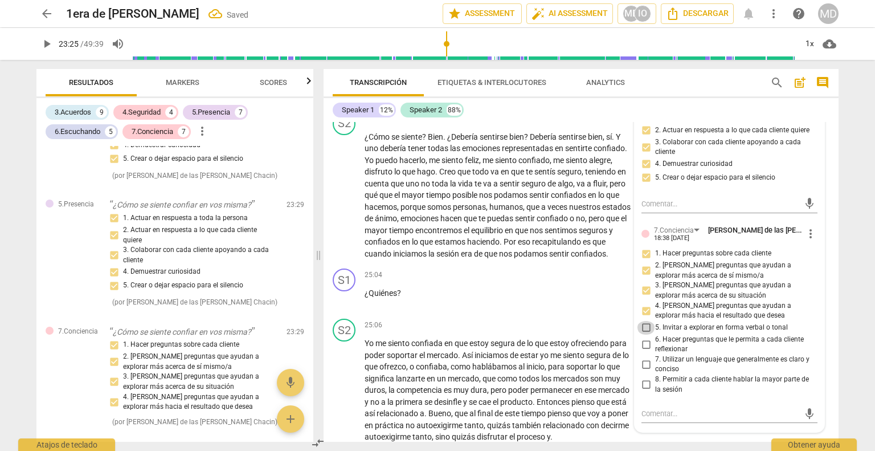
click at [645, 334] on input "5. Invitar a explorar en forma verbal o tonal" at bounding box center [646, 328] width 18 height 14
checkbox input "true"
click at [644, 351] on input "6. Hacer preguntas que le permita a cada cliente reflexionar" at bounding box center [646, 344] width 18 height 14
checkbox input "true"
click at [643, 371] on input "7. Utilizar un lenguaje que generalmente es claro y conciso" at bounding box center [646, 364] width 18 height 14
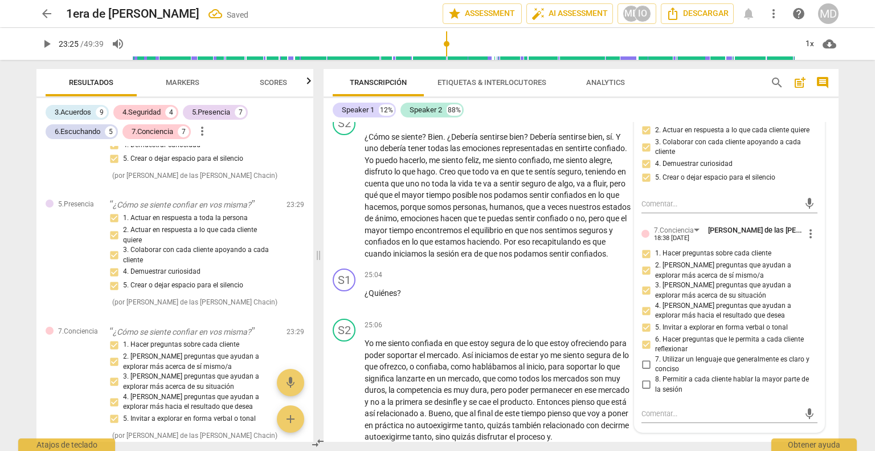
checkbox input "true"
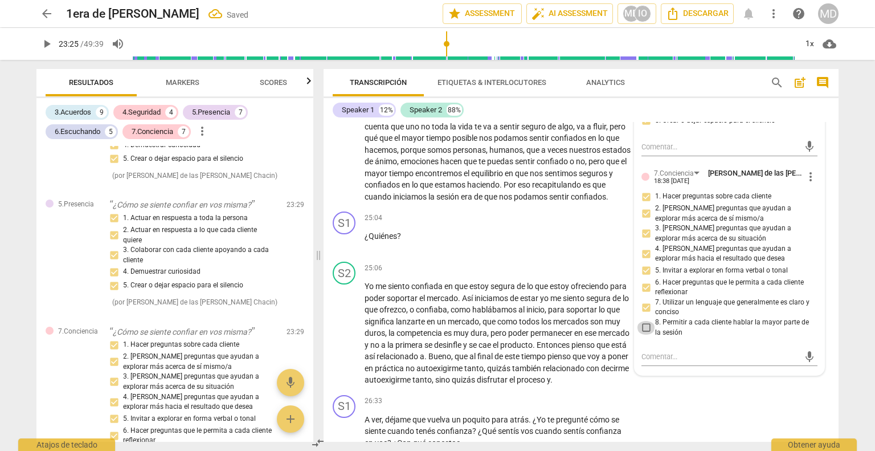
click at [642, 334] on input "8. Permitir a cada cliente hablar la mayor parte de la sesión" at bounding box center [646, 328] width 18 height 14
checkbox input "true"
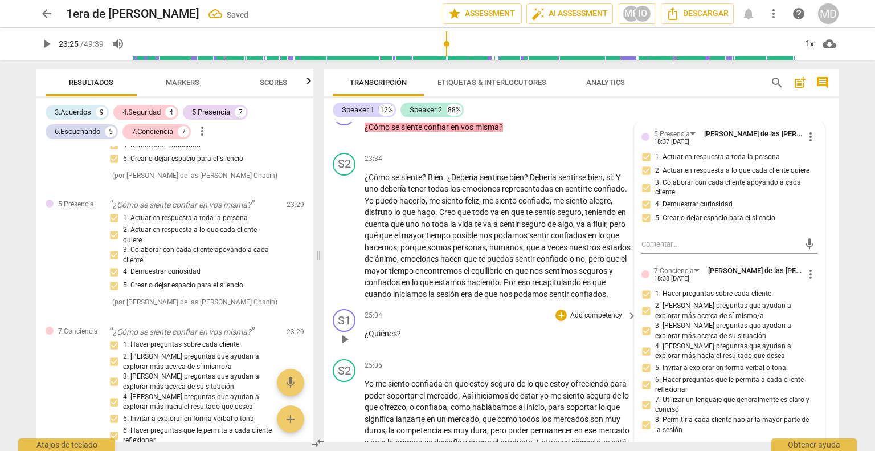
scroll to position [3325, 0]
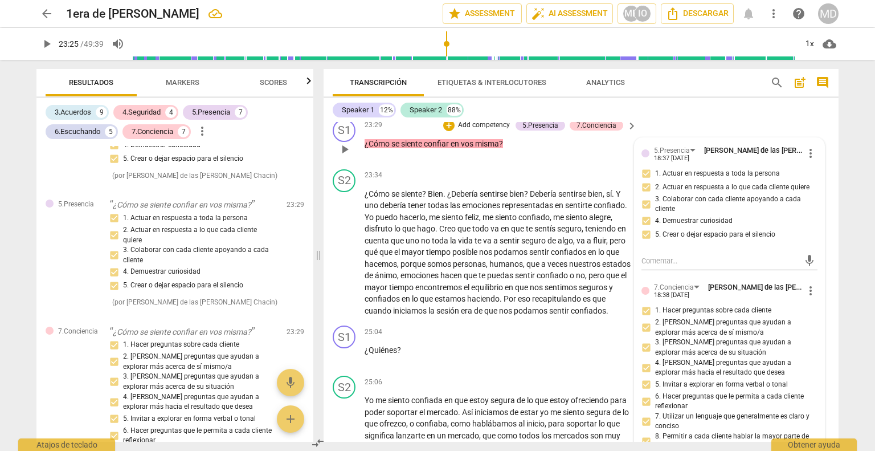
click at [485, 130] on p "Add competency" at bounding box center [484, 125] width 54 height 10
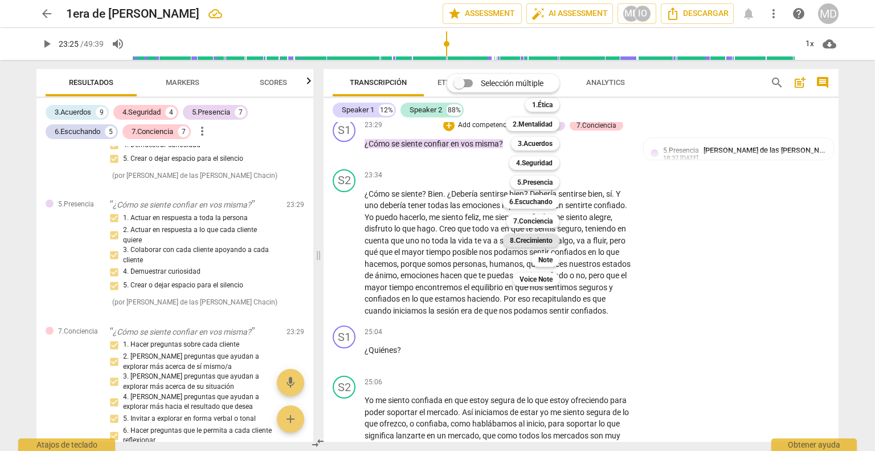
click at [551, 241] on b "8.Сrecimiento" at bounding box center [531, 241] width 43 height 14
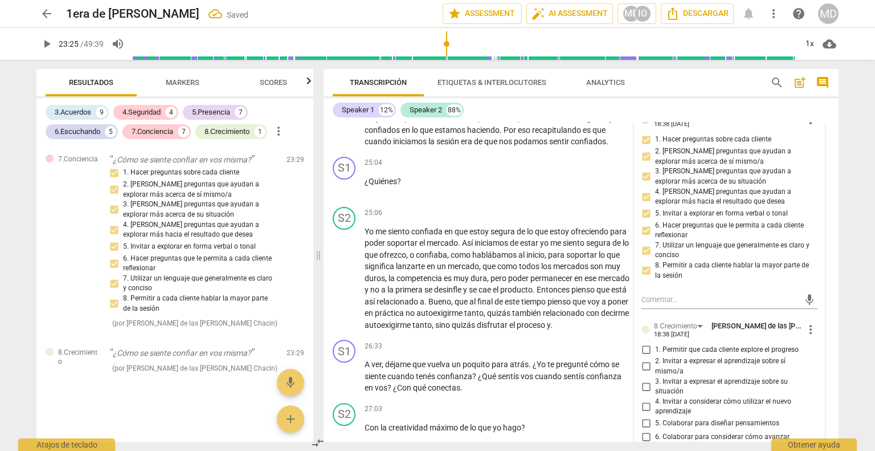
scroll to position [3610, 0]
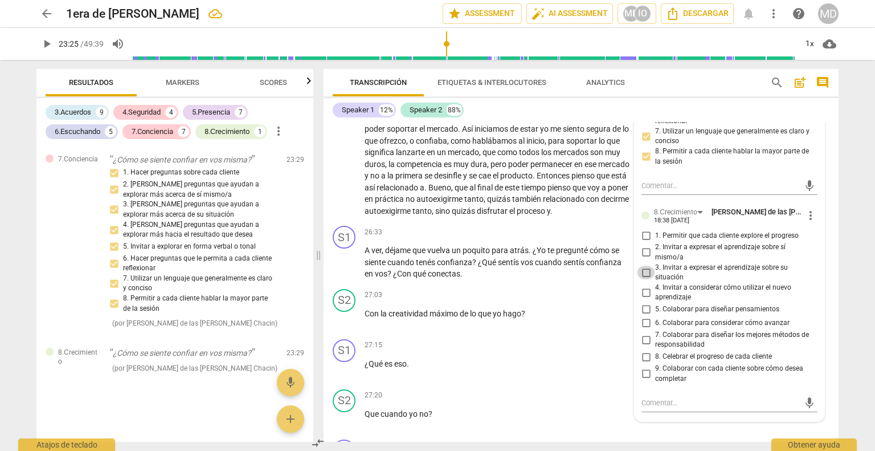
click at [646, 279] on input "3. Invitar a expresar el aprendizaje sobre su situación" at bounding box center [646, 272] width 18 height 14
checkbox input "true"
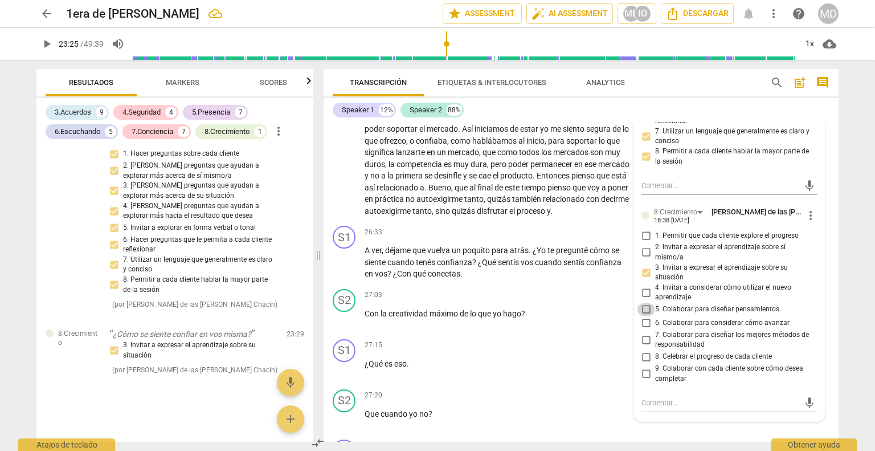
click at [643, 316] on input "5. Colaborar para diseñar pensamientos" at bounding box center [646, 310] width 18 height 14
checkbox input "true"
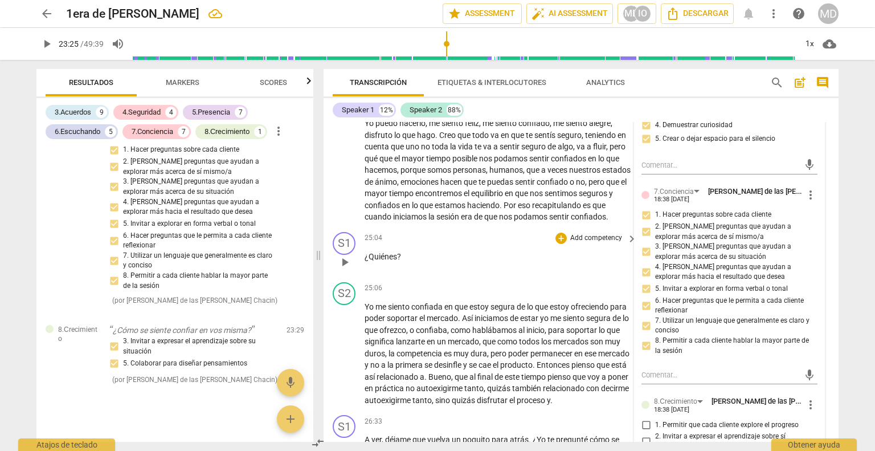
scroll to position [3439, 0]
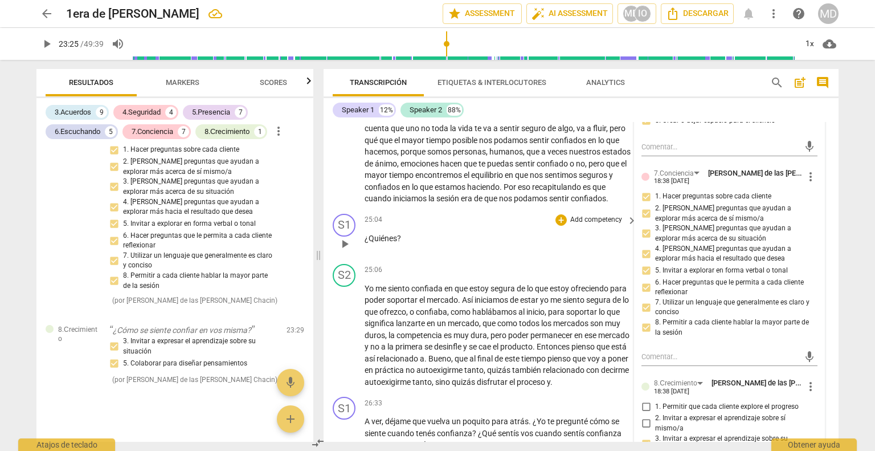
click at [593, 225] on p "Add competency" at bounding box center [596, 220] width 54 height 10
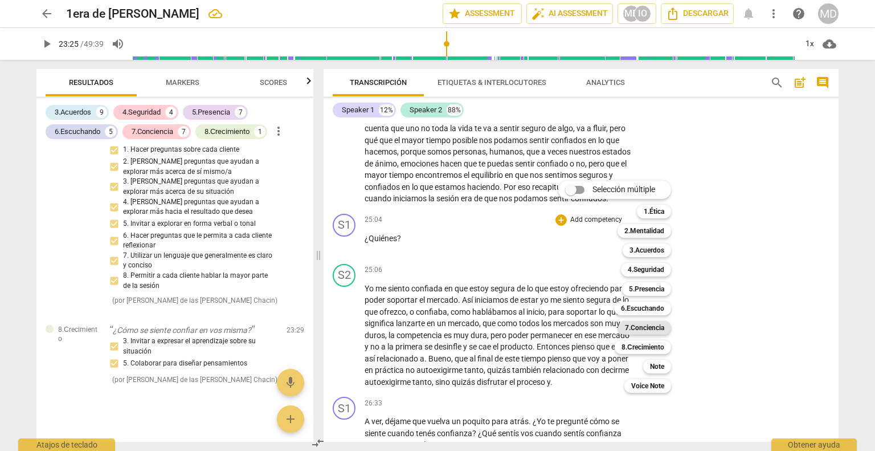
click at [645, 326] on b "7.Conciencia" at bounding box center [644, 328] width 39 height 14
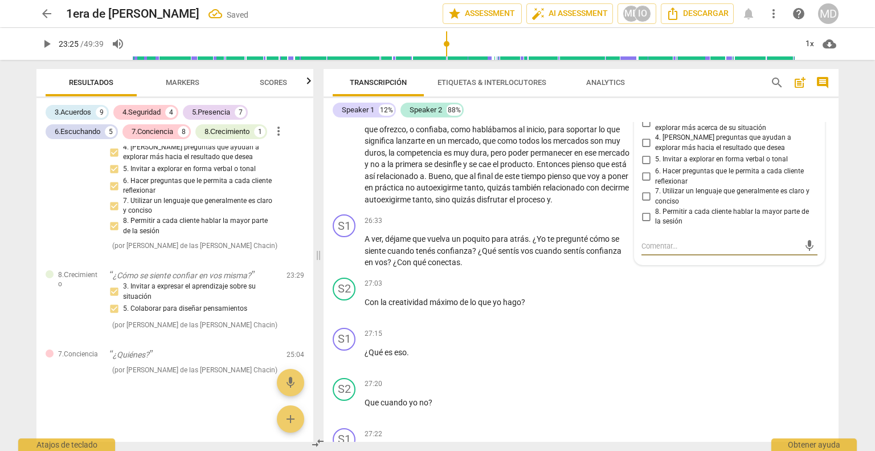
scroll to position [3595, 0]
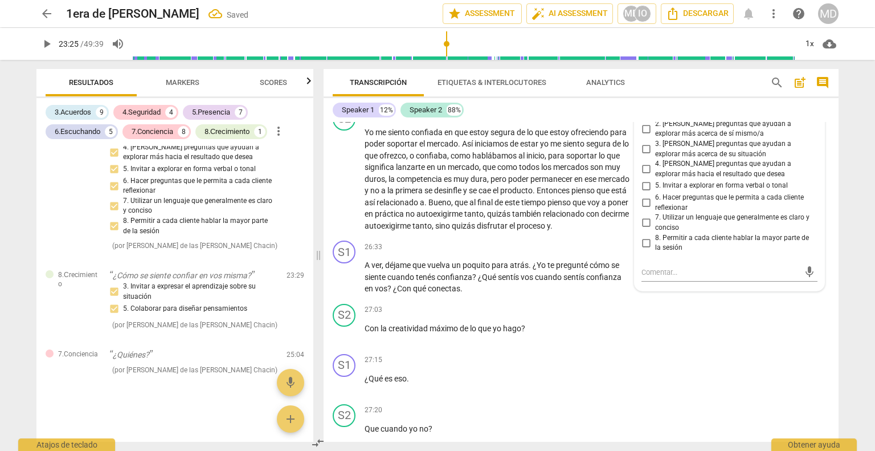
click at [645, 119] on input "1. Hacer preguntas sobre cada cliente" at bounding box center [646, 112] width 18 height 14
checkbox input "true"
click at [640, 136] on input "2. [PERSON_NAME] preguntas que ayudan a explorar más acerca de sí mismo/a" at bounding box center [646, 129] width 18 height 14
checkbox input "true"
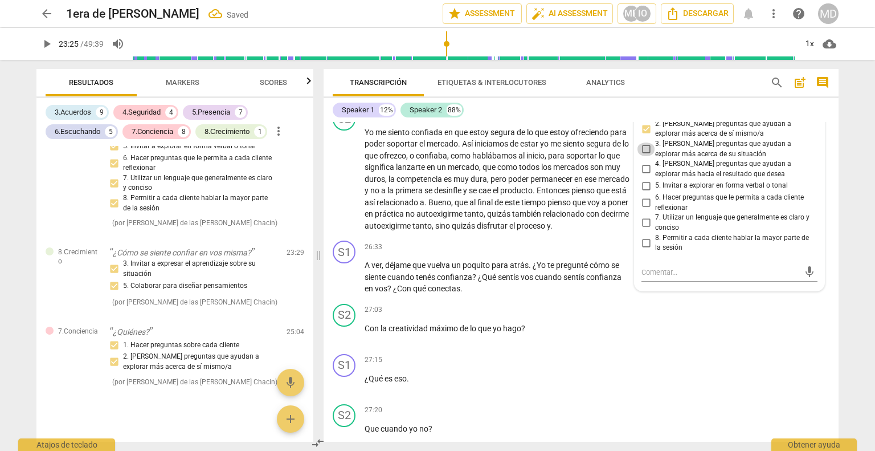
click at [643, 156] on input "3. [PERSON_NAME] preguntas que ayudan a explorar más acerca de su situación" at bounding box center [646, 149] width 18 height 14
checkbox input "true"
click at [645, 210] on input "6. Hacer preguntas que le permita a cada cliente reflexionar" at bounding box center [646, 203] width 18 height 14
checkbox input "true"
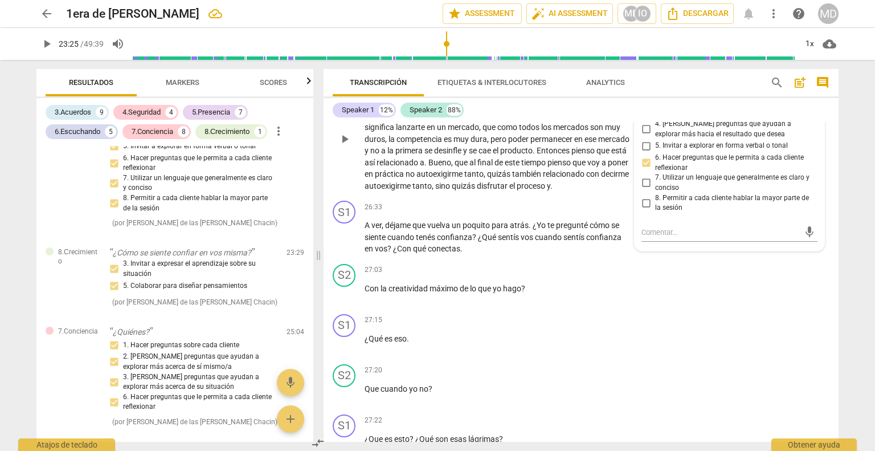
scroll to position [3652, 0]
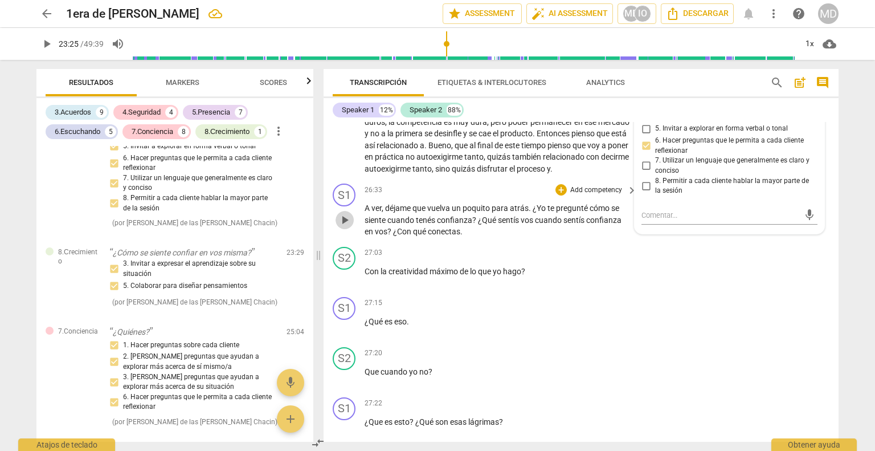
click at [346, 227] on span "play_arrow" at bounding box center [345, 220] width 14 height 14
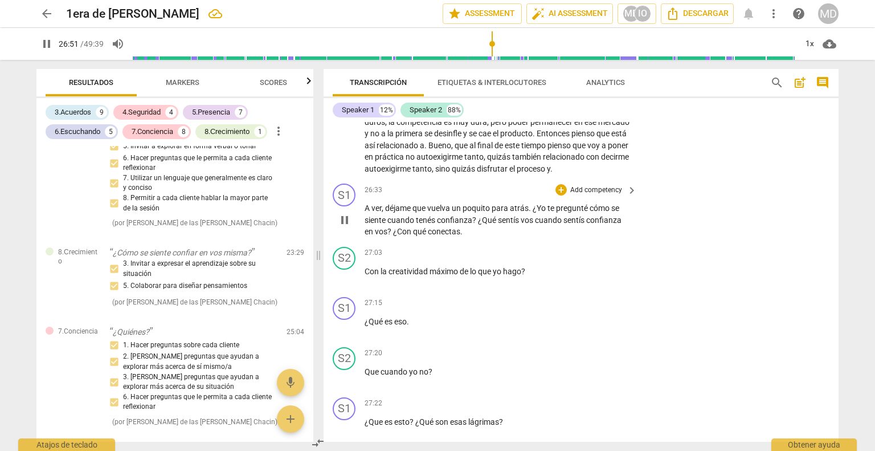
click at [461, 236] on span "." at bounding box center [461, 231] width 2 height 9
type input "1614"
click at [349, 227] on span "pause" at bounding box center [345, 220] width 14 height 14
type input "1617"
click at [592, 195] on p "Add competency" at bounding box center [596, 190] width 54 height 10
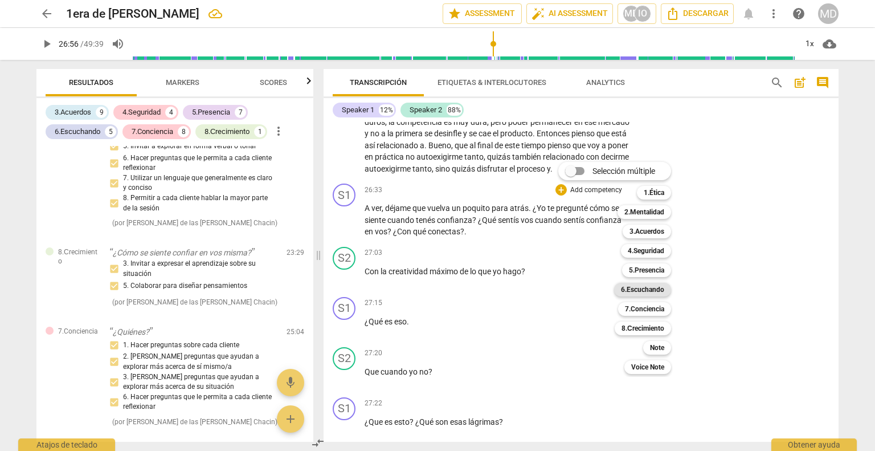
click at [643, 289] on b "6.Escuchando" at bounding box center [642, 290] width 43 height 14
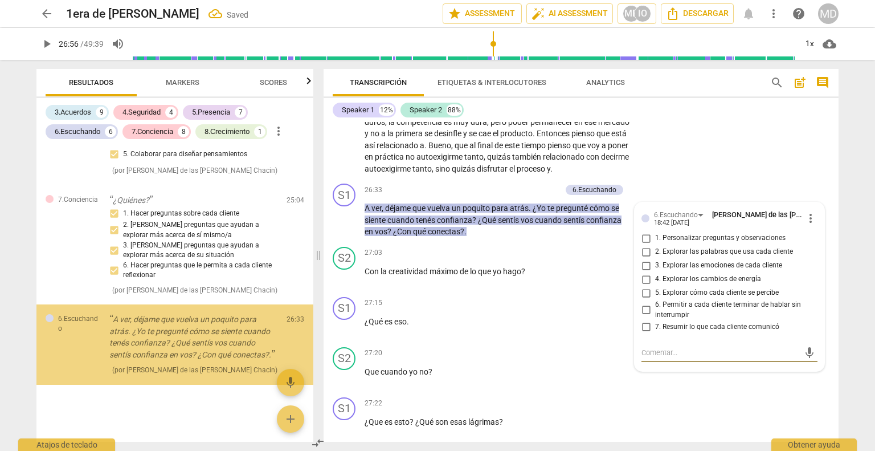
scroll to position [3865, 0]
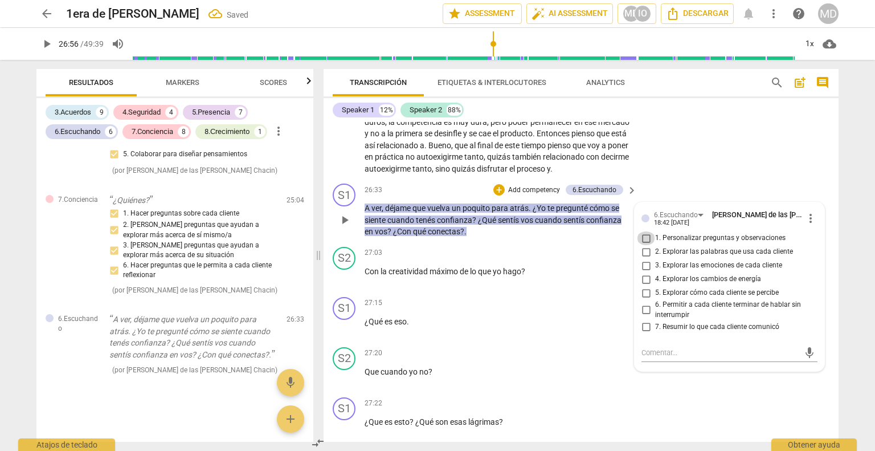
click at [640, 245] on input "1. Personalizar preguntas y observaciones" at bounding box center [646, 238] width 18 height 14
checkbox input "true"
click at [643, 259] on input "2. Explorar las palabras que usa cada cliente" at bounding box center [646, 252] width 18 height 14
checkbox input "true"
click at [644, 272] on input "3. Explorar las emociones de cada cliente" at bounding box center [646, 266] width 18 height 14
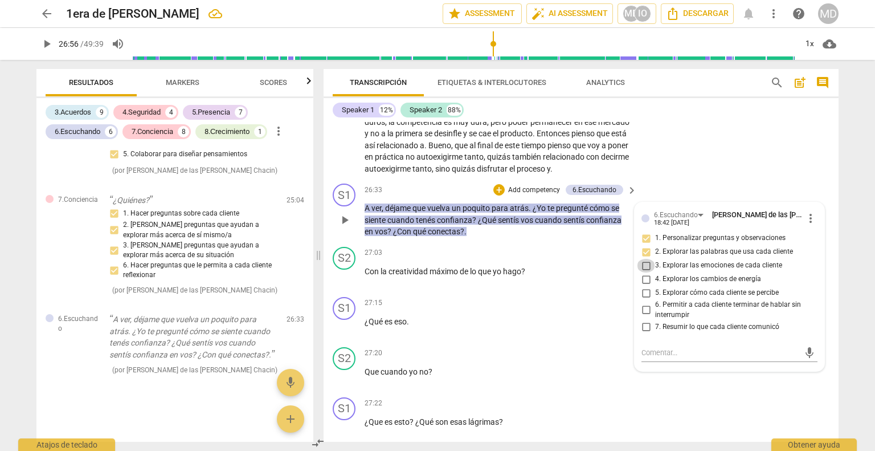
checkbox input "true"
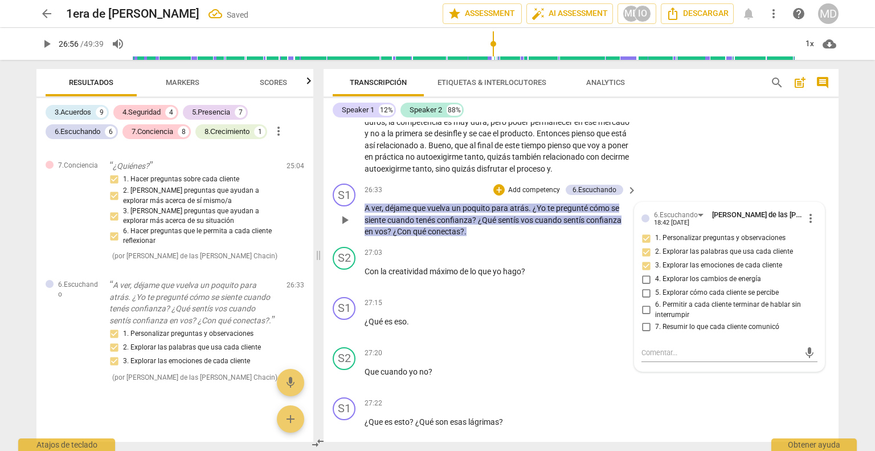
click at [643, 300] on input "5. Explorar cómo cada cliente se percibe" at bounding box center [646, 293] width 18 height 14
checkbox input "true"
click at [540, 195] on p "Add competency" at bounding box center [534, 190] width 54 height 10
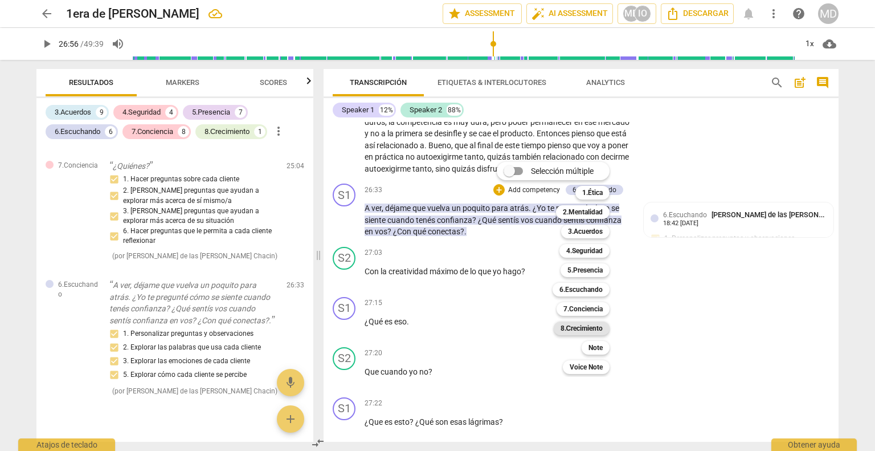
click at [576, 324] on b "8.Сrecimiento" at bounding box center [582, 328] width 43 height 14
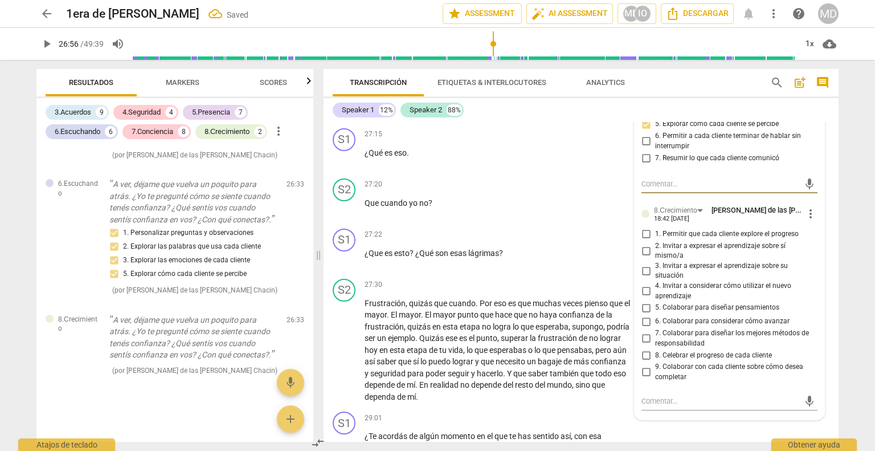
scroll to position [3823, 0]
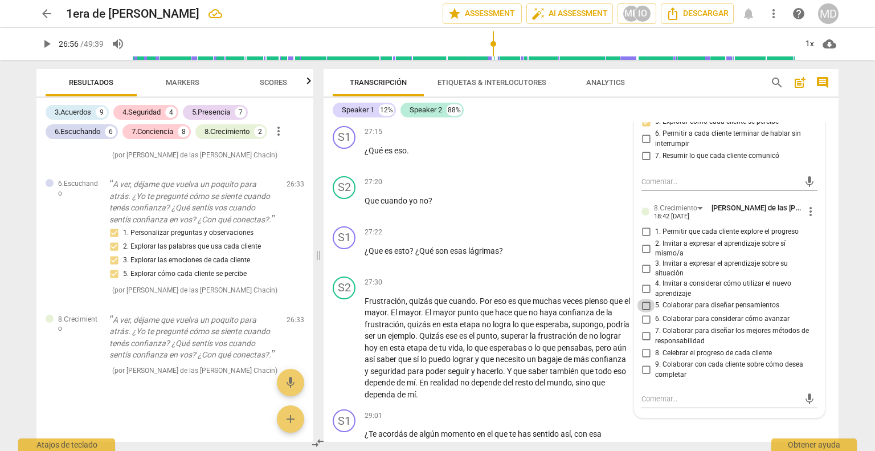
click at [645, 312] on input "5. Colaborar para diseñar pensamientos" at bounding box center [646, 306] width 18 height 14
checkbox input "true"
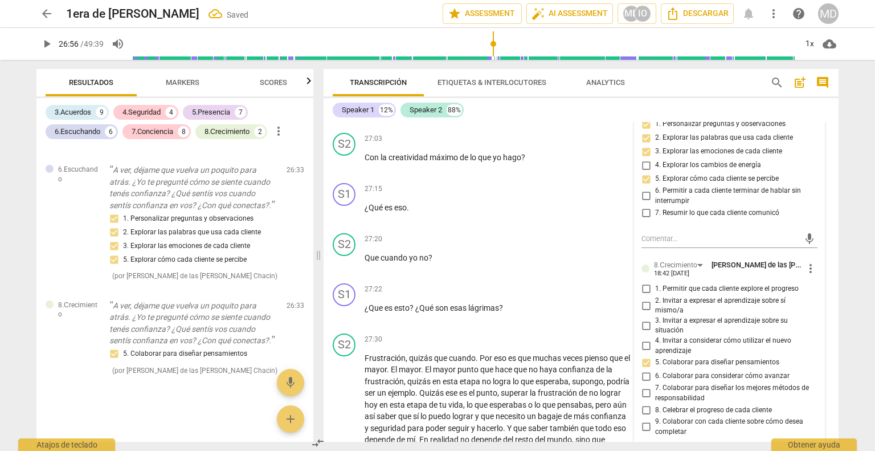
scroll to position [3709, 0]
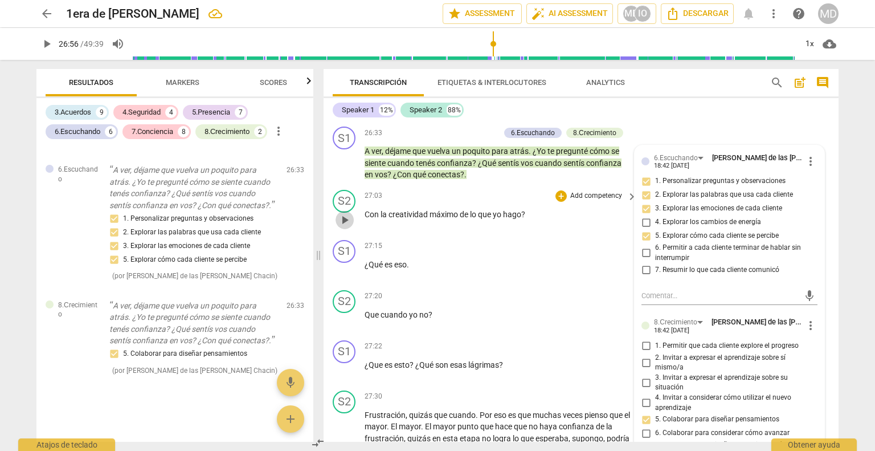
click at [346, 227] on span "play_arrow" at bounding box center [345, 220] width 14 height 14
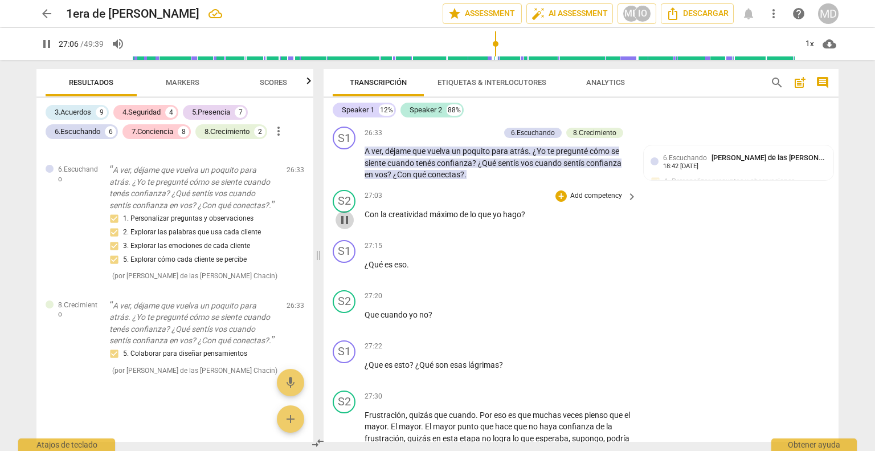
click at [346, 227] on span "pause" at bounding box center [345, 220] width 14 height 14
click at [347, 277] on span "play_arrow" at bounding box center [345, 270] width 14 height 14
click at [345, 277] on span "pause" at bounding box center [345, 270] width 14 height 14
click at [603, 251] on p "Add competency" at bounding box center [596, 246] width 54 height 10
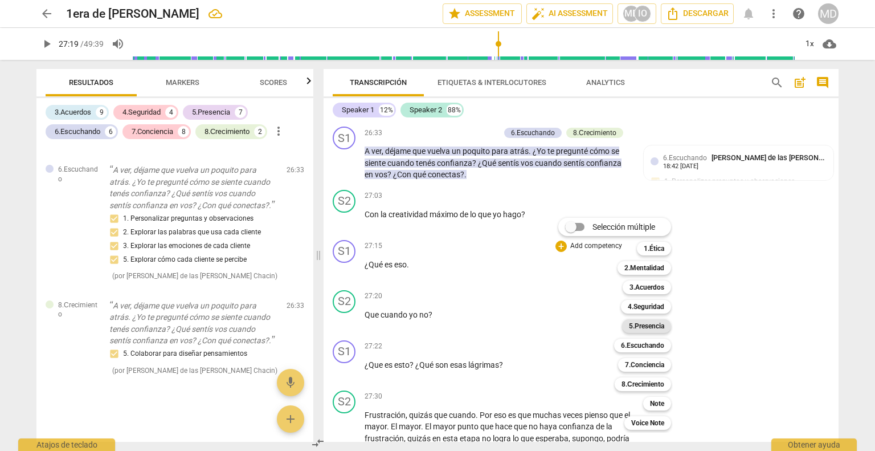
click at [647, 324] on b "5.Presencia" at bounding box center [646, 326] width 35 height 14
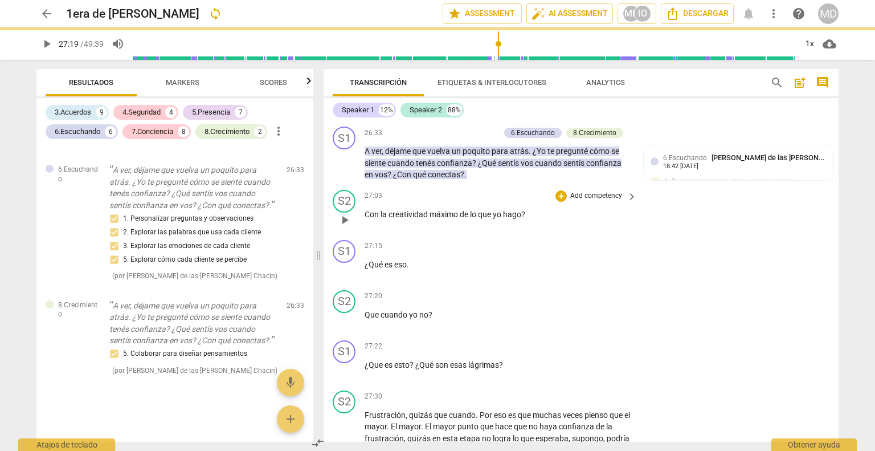
type input "1639"
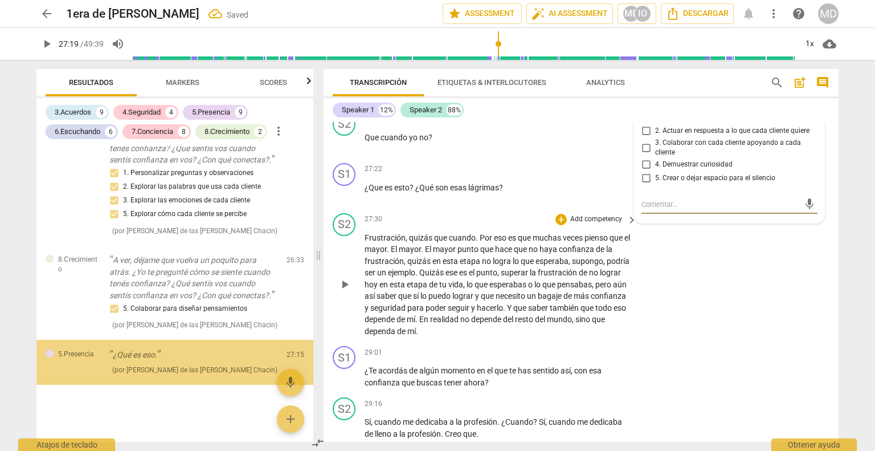
scroll to position [4128, 0]
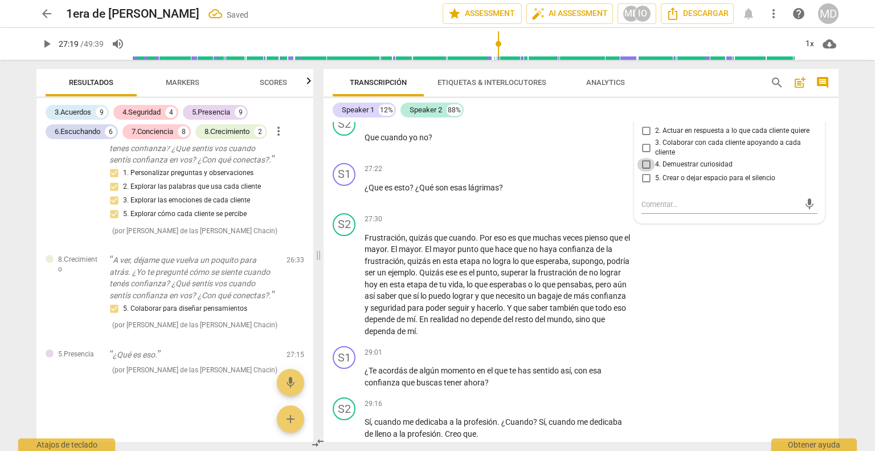
click at [645, 171] on input "4. Demuestrar curiosidad" at bounding box center [646, 165] width 18 height 14
checkbox input "true"
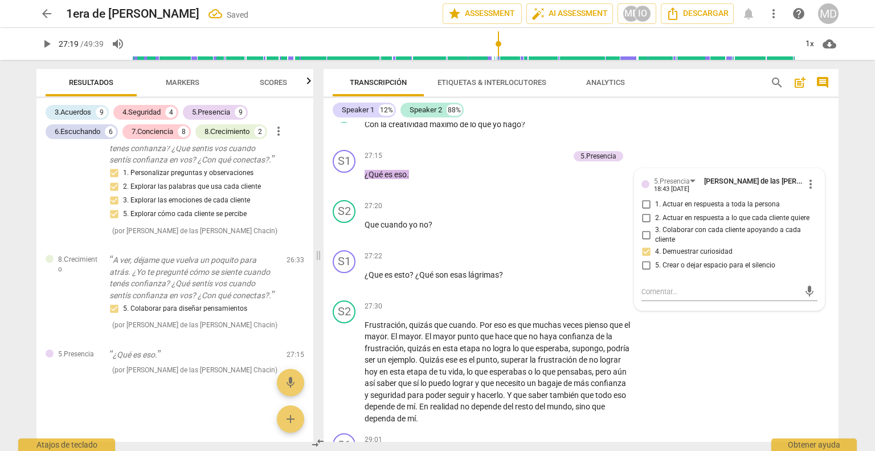
scroll to position [3772, 0]
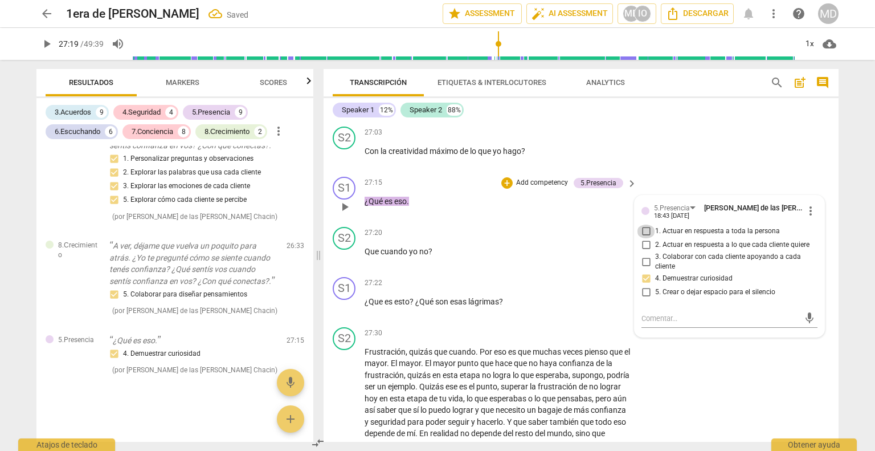
click at [643, 238] on input "1. Actuar en respuesta a toda la persona" at bounding box center [646, 231] width 18 height 14
checkbox input "true"
click at [644, 252] on input "2. Actuar en respuesta a lo que cada cliente quiere" at bounding box center [646, 245] width 18 height 14
checkbox input "true"
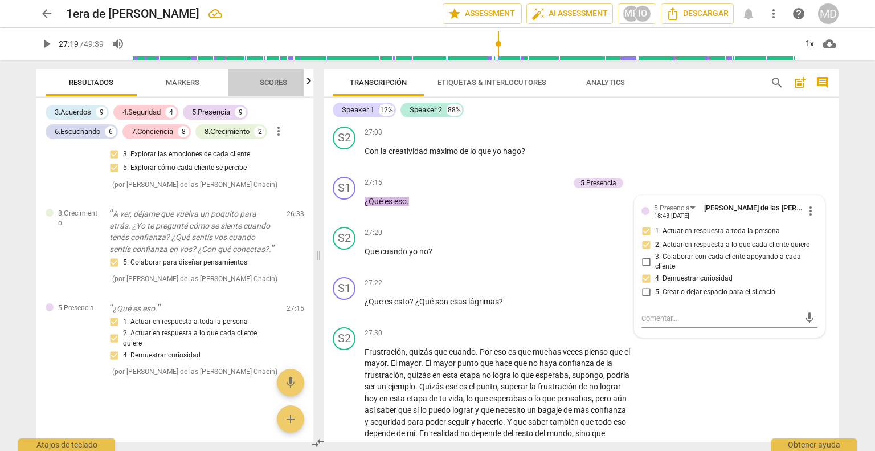
click at [281, 81] on span "Scores" at bounding box center [273, 82] width 27 height 9
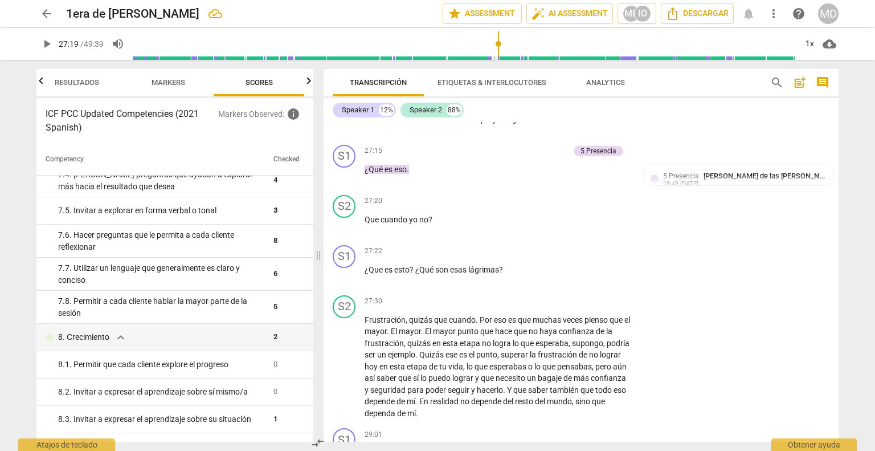
scroll to position [3829, 0]
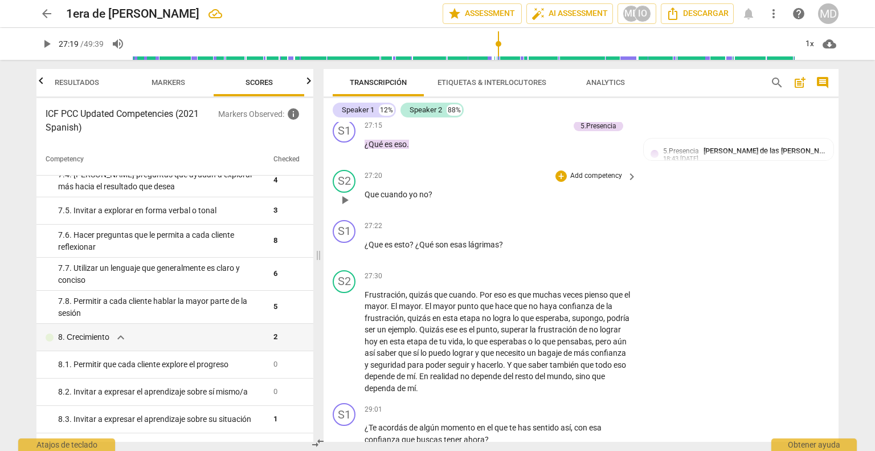
click at [346, 207] on span "play_arrow" at bounding box center [345, 200] width 14 height 14
click at [346, 257] on span "pause" at bounding box center [345, 250] width 14 height 14
type input "1650"
click at [581, 231] on p "Add competency" at bounding box center [596, 226] width 54 height 10
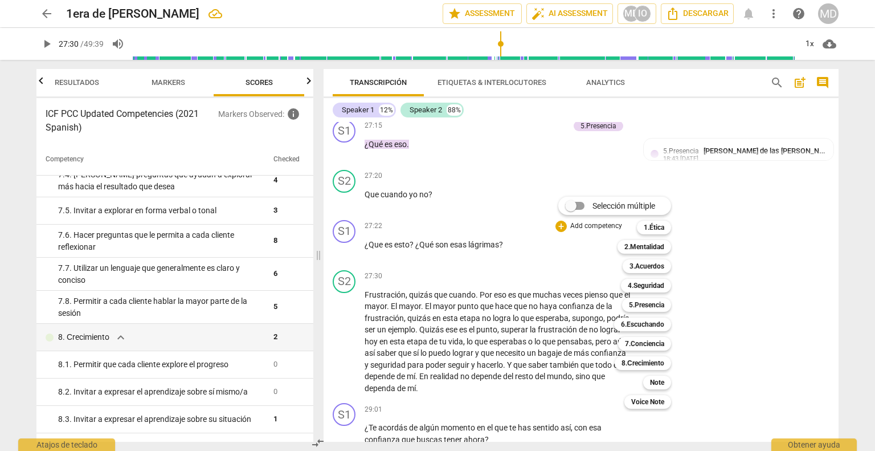
click at [524, 195] on div at bounding box center [437, 225] width 875 height 451
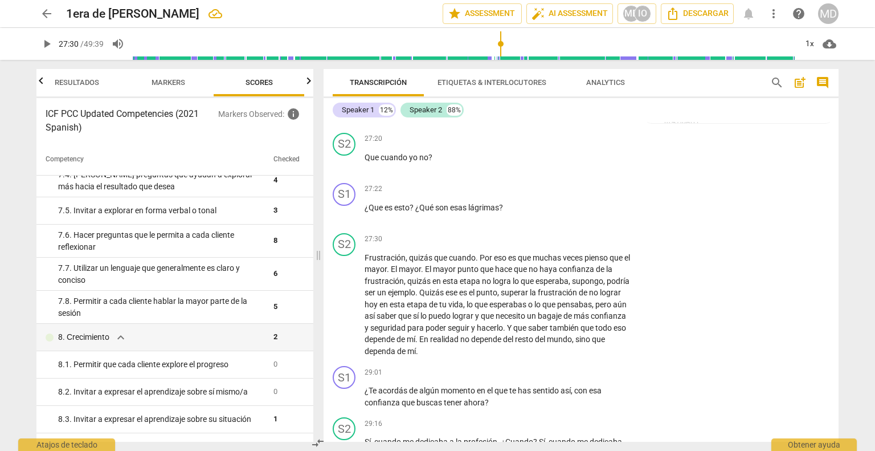
scroll to position [3886, 0]
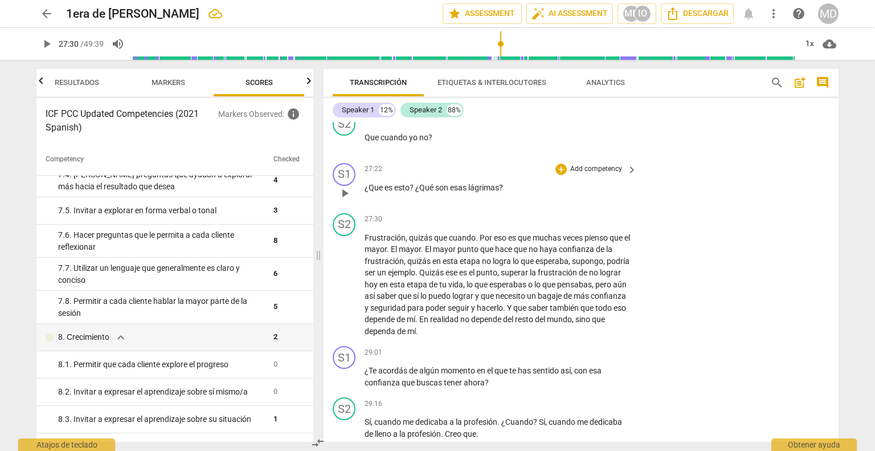
click at [582, 174] on p "Add competency" at bounding box center [596, 169] width 54 height 10
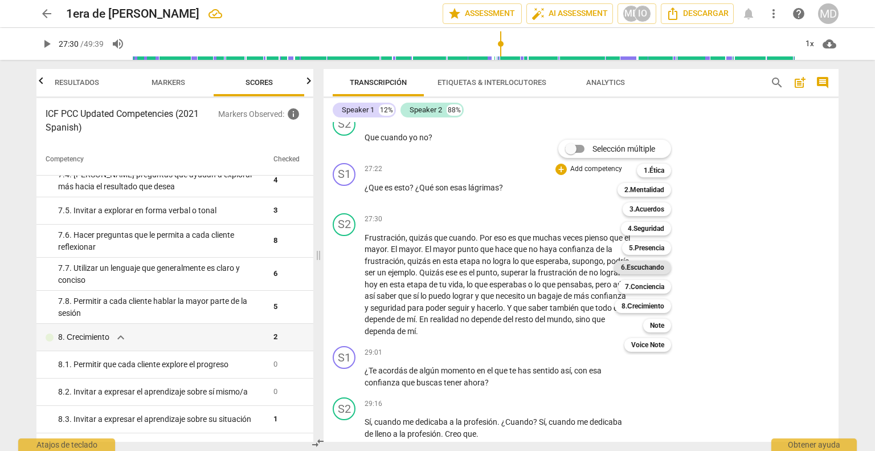
click at [645, 266] on b "6.Escuchando" at bounding box center [642, 267] width 43 height 14
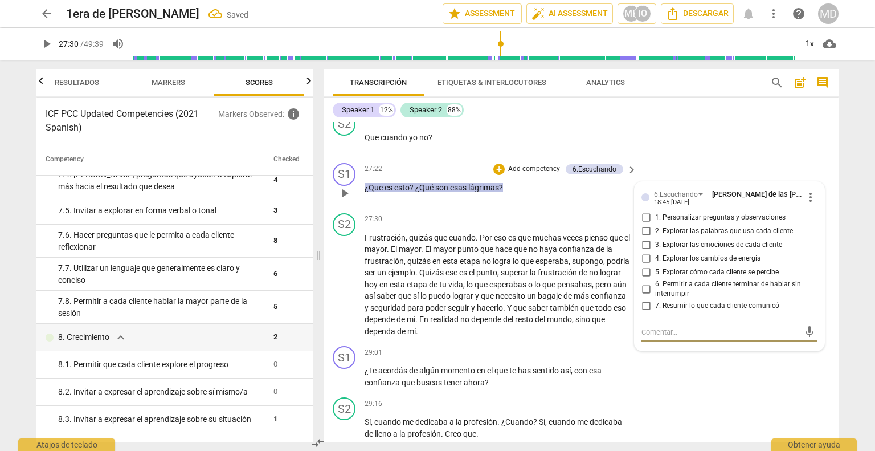
click at [641, 224] on input "1. Personalizar preguntas y observaciones" at bounding box center [646, 218] width 18 height 14
checkbox input "true"
click at [641, 238] on input "2. Explorar las palabras que usa cada cliente" at bounding box center [646, 231] width 18 height 14
checkbox input "true"
click at [644, 252] on input "3. Explorar las emociones de cada cliente" at bounding box center [646, 245] width 18 height 14
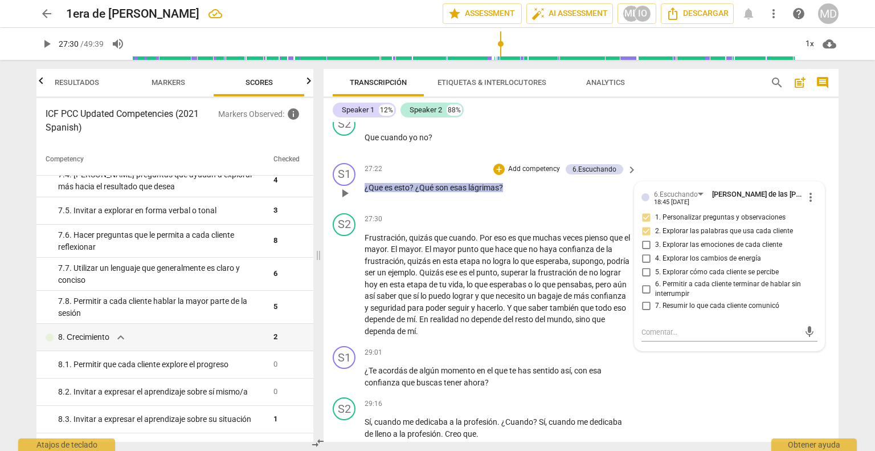
checkbox input "true"
click at [643, 279] on input "5. Explorar cómo cada cliente se percibe" at bounding box center [646, 272] width 18 height 14
checkbox input "true"
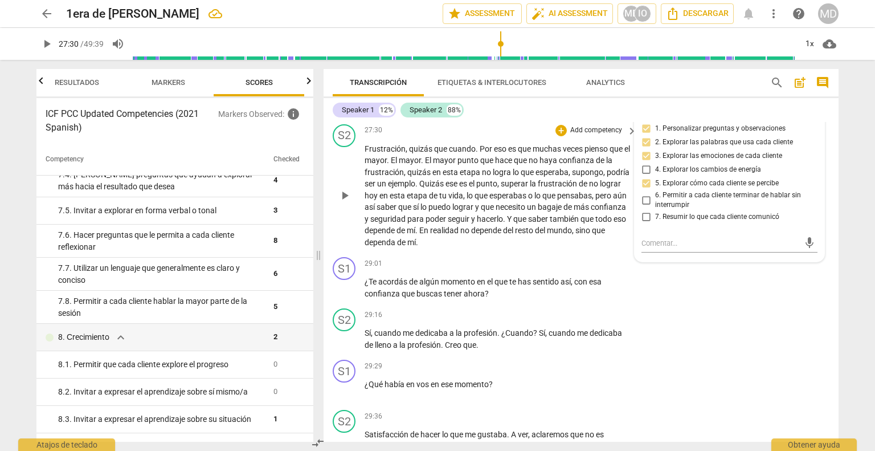
scroll to position [4000, 0]
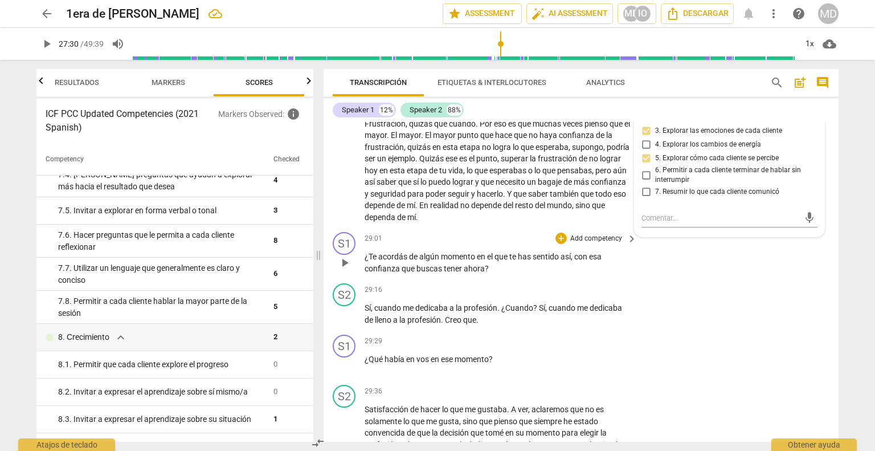
click at [595, 244] on p "Add competency" at bounding box center [596, 239] width 54 height 10
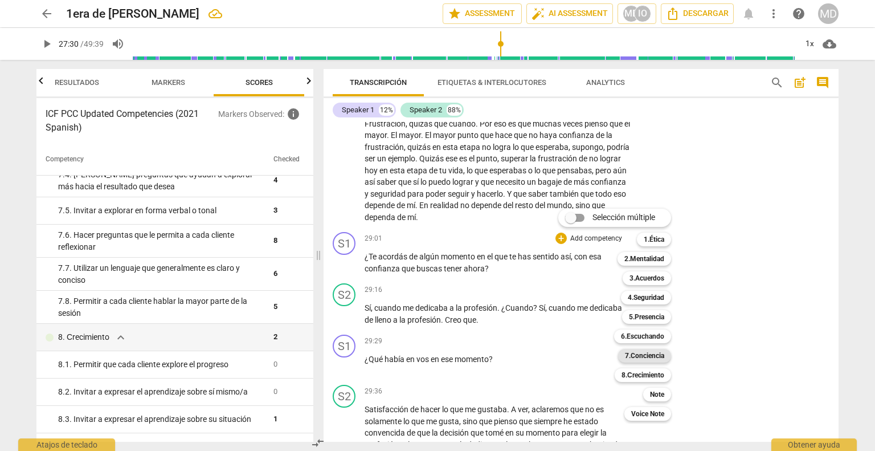
click at [649, 354] on b "7.Conciencia" at bounding box center [644, 356] width 39 height 14
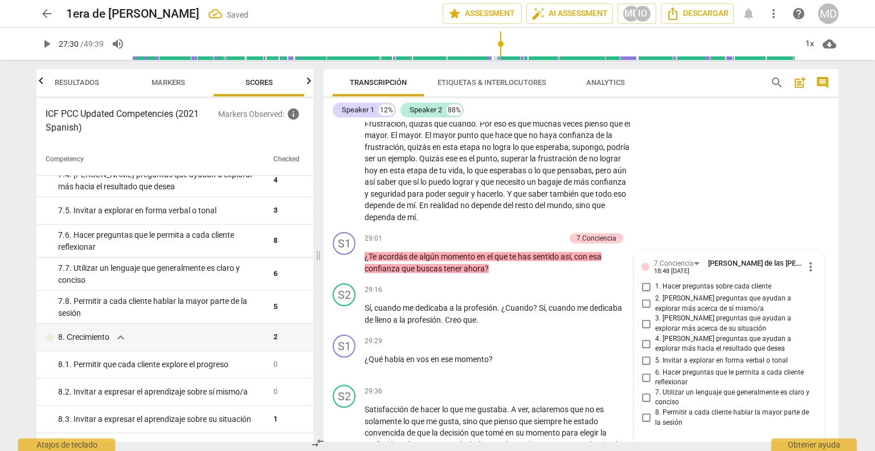
scroll to position [4241, 0]
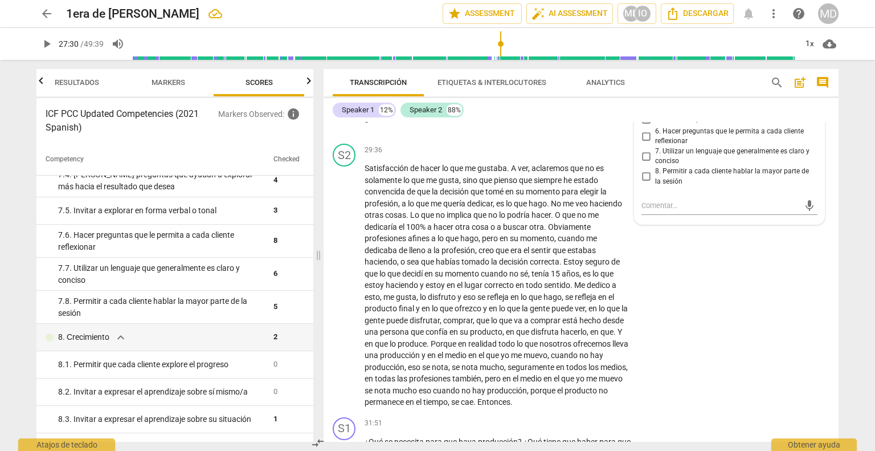
click at [648, 89] on input "3. [PERSON_NAME] preguntas que ayudan a explorar más acerca de su situación" at bounding box center [646, 83] width 18 height 14
checkbox input "true"
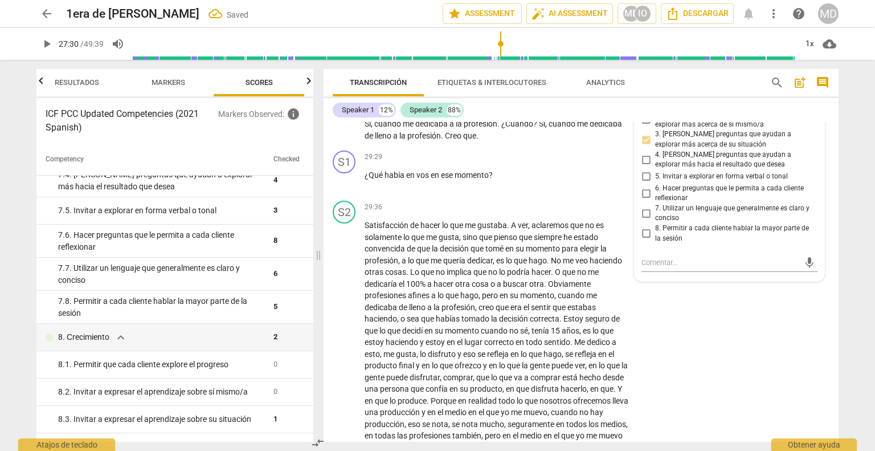
click at [640, 109] on input "1. Hacer preguntas sobre cada cliente" at bounding box center [646, 103] width 18 height 14
checkbox input "true"
click at [644, 126] on input "2. [PERSON_NAME] preguntas que ayudan a explorar más acerca de sí mismo/a" at bounding box center [646, 120] width 18 height 14
checkbox input "true"
click at [643, 166] on input "4. [PERSON_NAME] preguntas que ayudan a explorar más hacia el resultado que des…" at bounding box center [646, 160] width 18 height 14
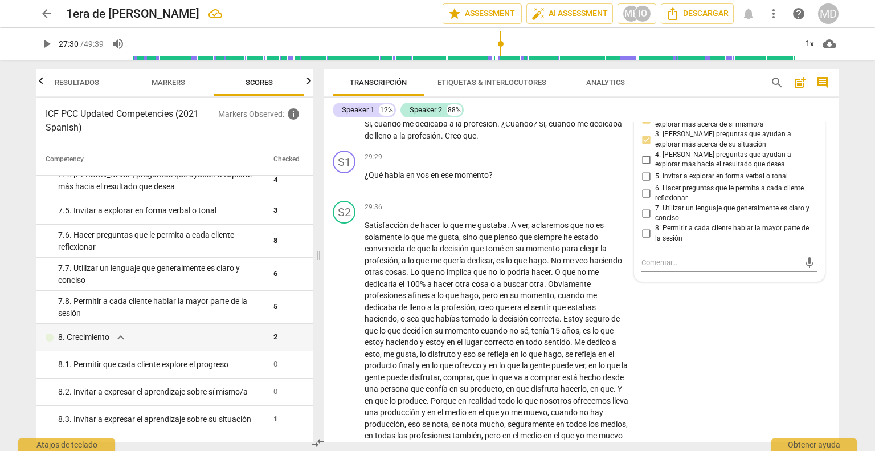
checkbox input "true"
click at [647, 200] on input "6. Hacer preguntas que le permita a cada cliente reflexionar" at bounding box center [646, 193] width 18 height 14
checkbox input "true"
click at [643, 220] on input "7. Utilizar un lenguaje que generalmente es claro y conciso" at bounding box center [646, 213] width 18 height 14
checkbox input "true"
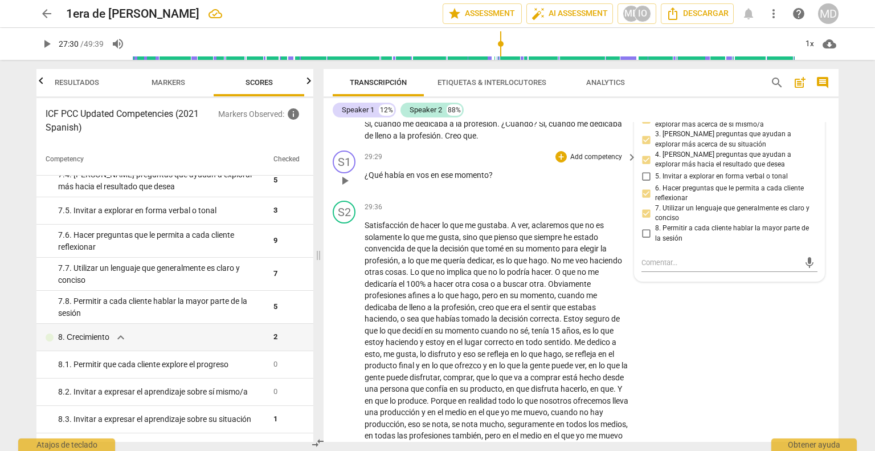
click at [587, 162] on p "Add competency" at bounding box center [596, 157] width 54 height 10
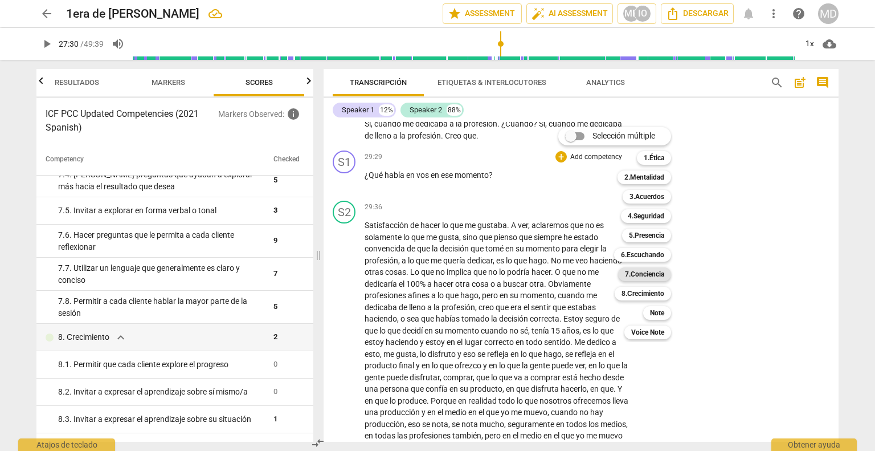
click at [637, 275] on b "7.Conciencia" at bounding box center [644, 274] width 39 height 14
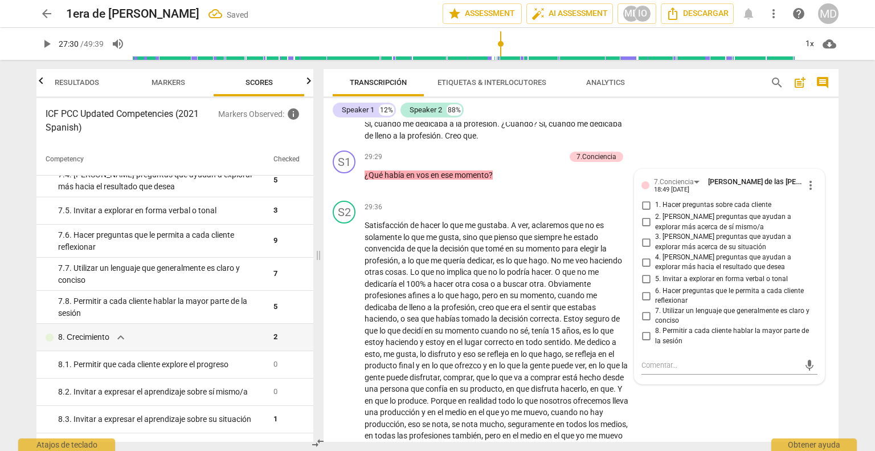
scroll to position [4188, 0]
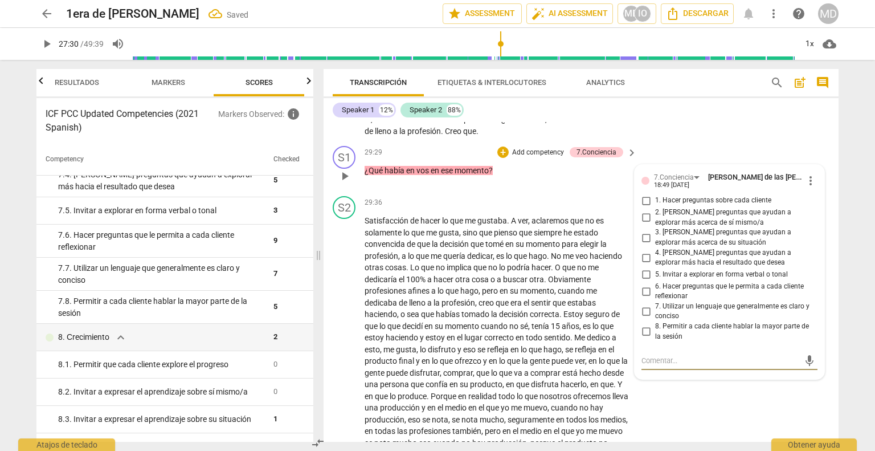
click at [645, 207] on input "1. Hacer preguntas sobre cada cliente" at bounding box center [646, 201] width 18 height 14
checkbox input "true"
click at [643, 224] on input "2. [PERSON_NAME] preguntas que ayudan a explorar más acerca de sí mismo/a" at bounding box center [646, 218] width 18 height 14
checkbox input "true"
click at [641, 244] on input "3. [PERSON_NAME] preguntas que ayudan a explorar más acerca de su situación" at bounding box center [646, 238] width 18 height 14
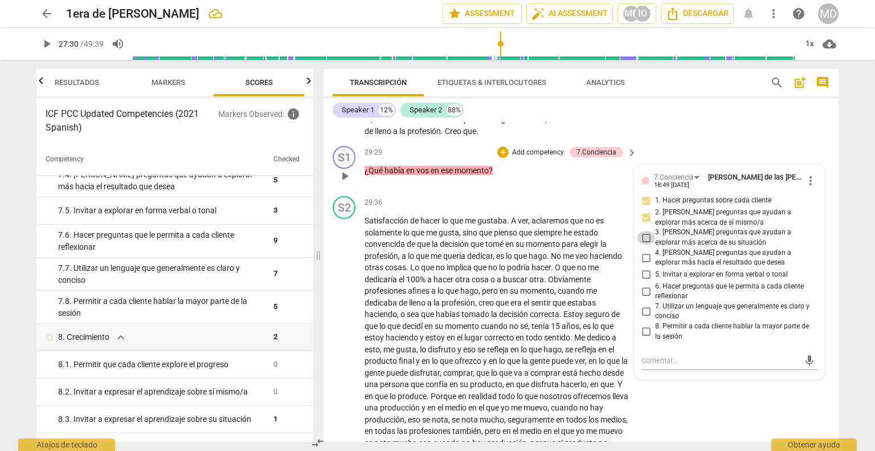
checkbox input "true"
click at [643, 264] on input "4. [PERSON_NAME] preguntas que ayudan a explorar más hacia el resultado que des…" at bounding box center [646, 258] width 18 height 14
checkbox input "true"
click at [643, 281] on input "5. Invitar a explorar en forma verbal o tonal" at bounding box center [646, 275] width 18 height 14
checkbox input "true"
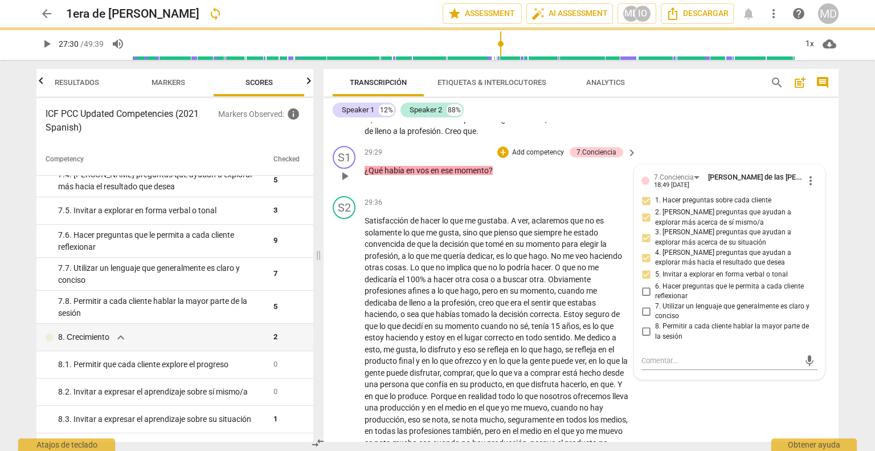
click at [644, 298] on input "6. Hacer preguntas que le permita a cada cliente reflexionar" at bounding box center [646, 291] width 18 height 14
checkbox input "true"
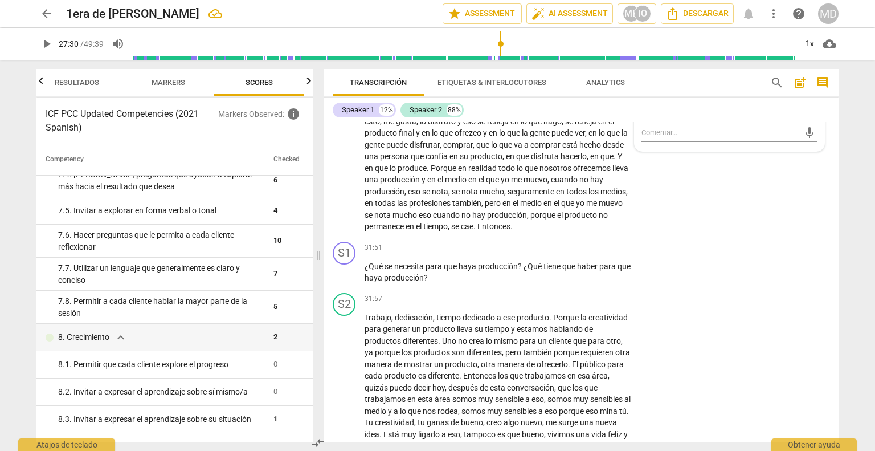
scroll to position [4473, 0]
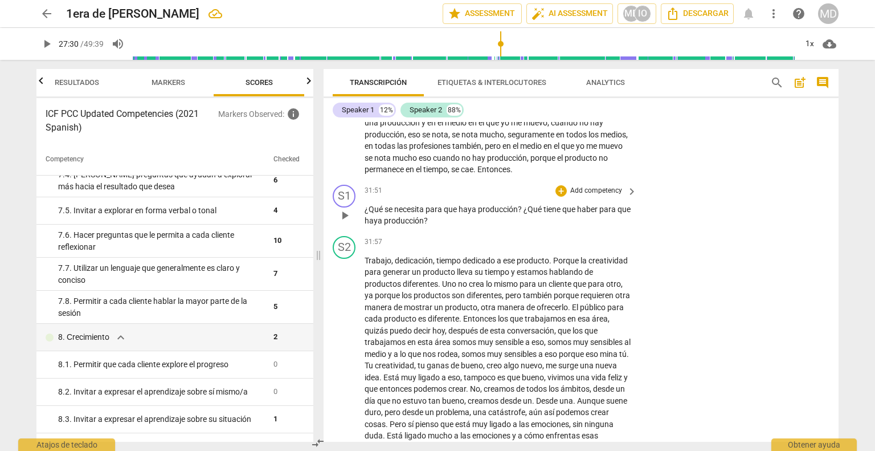
click at [588, 196] on p "Add competency" at bounding box center [596, 191] width 54 height 10
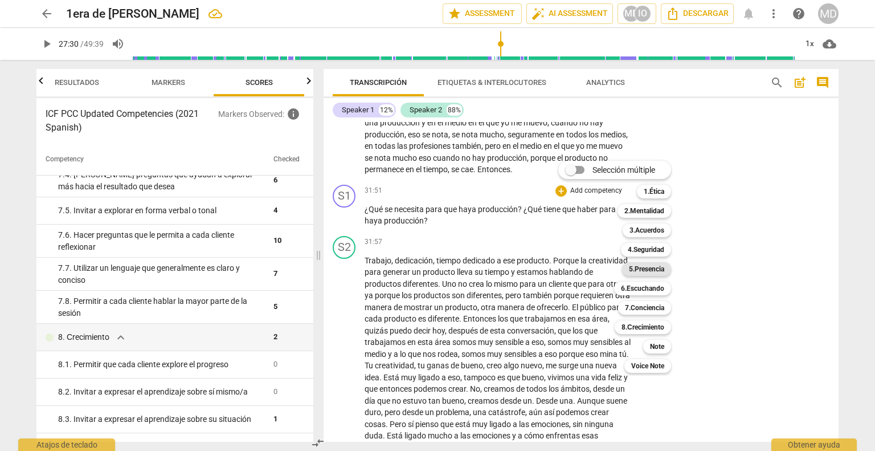
click at [652, 271] on b "5.Presencia" at bounding box center [646, 269] width 35 height 14
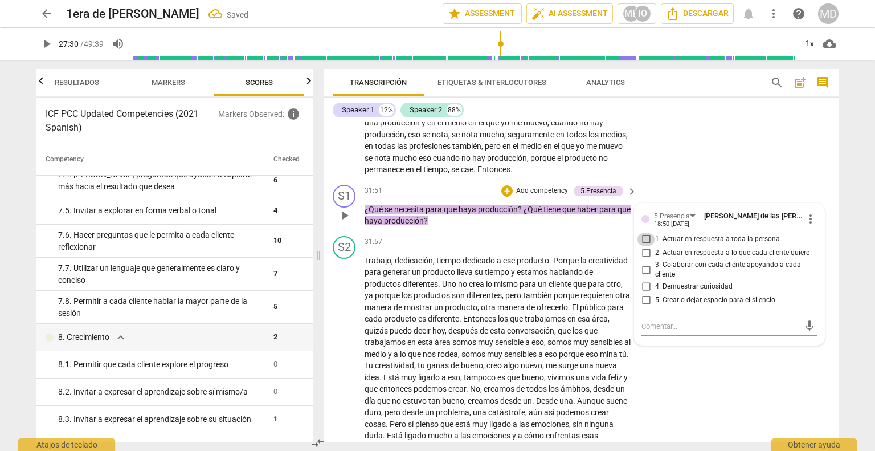
click at [640, 246] on input "1. Actuar en respuesta a toda la persona" at bounding box center [646, 239] width 18 height 14
checkbox input "true"
click at [644, 260] on input "2. Actuar en respuesta a lo que cada cliente quiere" at bounding box center [646, 253] width 18 height 14
checkbox input "true"
click at [644, 276] on input "3. Colaborar con cada cliente apoyando a cada cliente" at bounding box center [646, 270] width 18 height 14
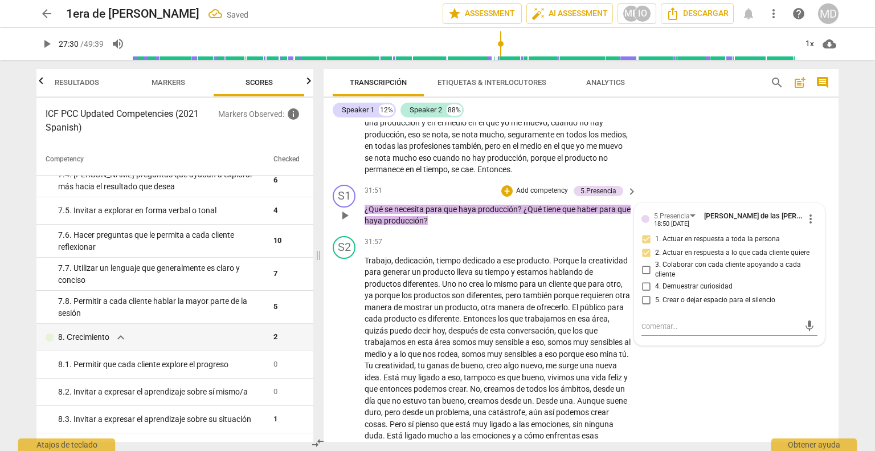
checkbox input "true"
click at [644, 293] on input "4. Demuestrar curiosidad" at bounding box center [646, 287] width 18 height 14
checkbox input "true"
click at [644, 307] on input "5. Crear o dejar espacio para el silencio" at bounding box center [646, 300] width 18 height 14
checkbox input "true"
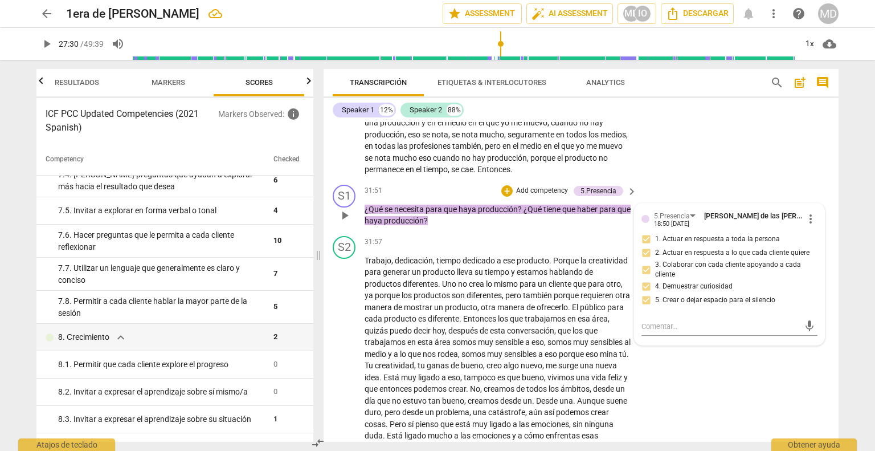
click at [547, 196] on p "Add competency" at bounding box center [542, 191] width 54 height 10
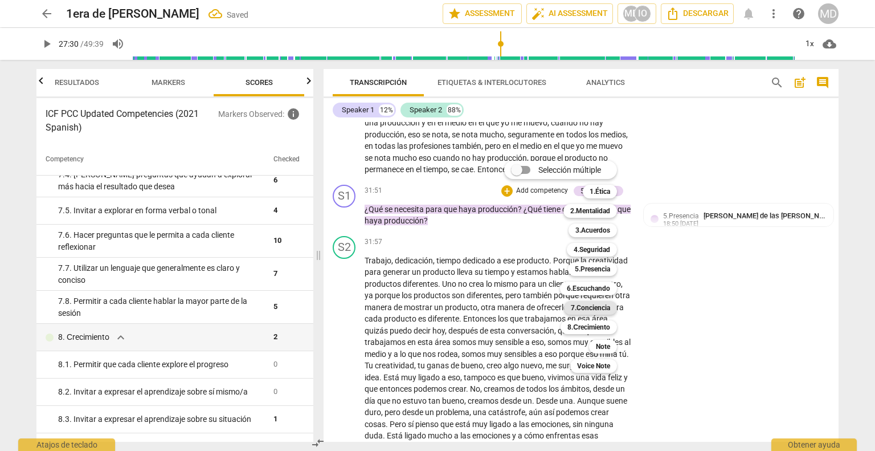
click at [599, 306] on b "7.Conciencia" at bounding box center [590, 308] width 39 height 14
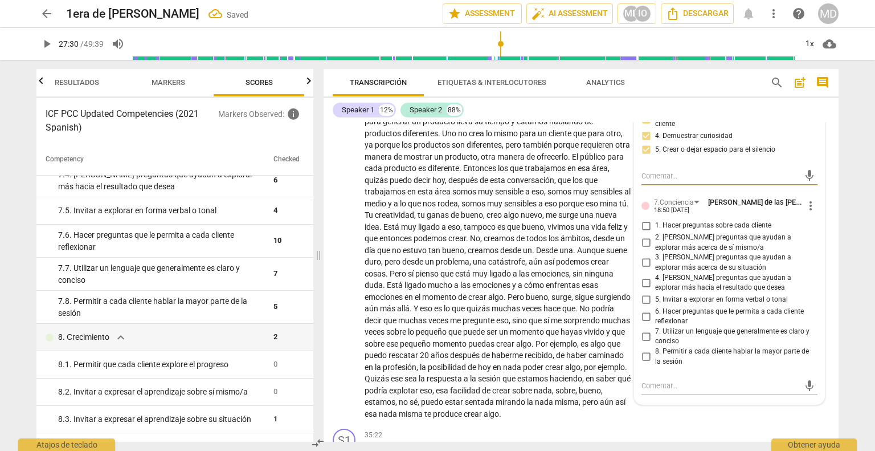
scroll to position [4644, 0]
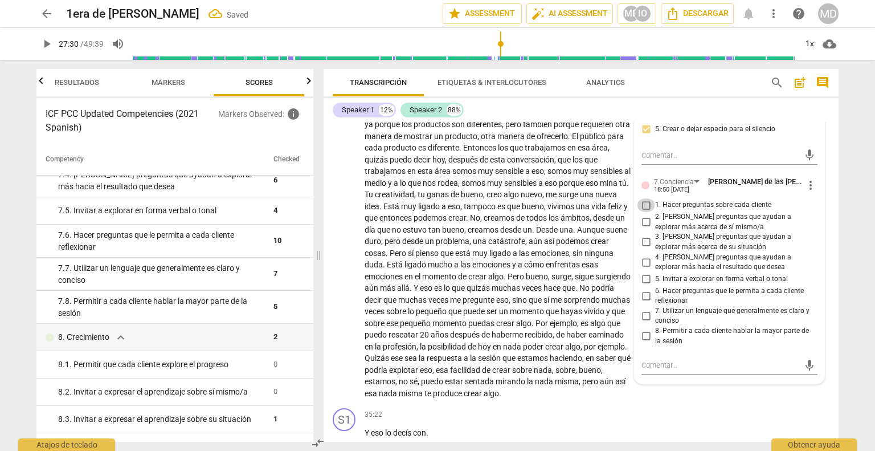
click at [643, 212] on input "1. Hacer preguntas sobre cada cliente" at bounding box center [646, 205] width 18 height 14
checkbox input "true"
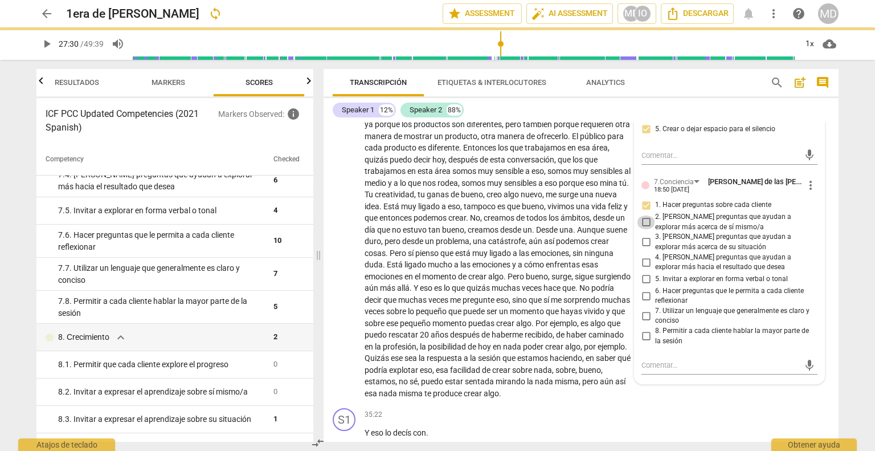
click at [643, 229] on input "2. [PERSON_NAME] preguntas que ayudan a explorar más acerca de sí mismo/a" at bounding box center [646, 222] width 18 height 14
checkbox input "true"
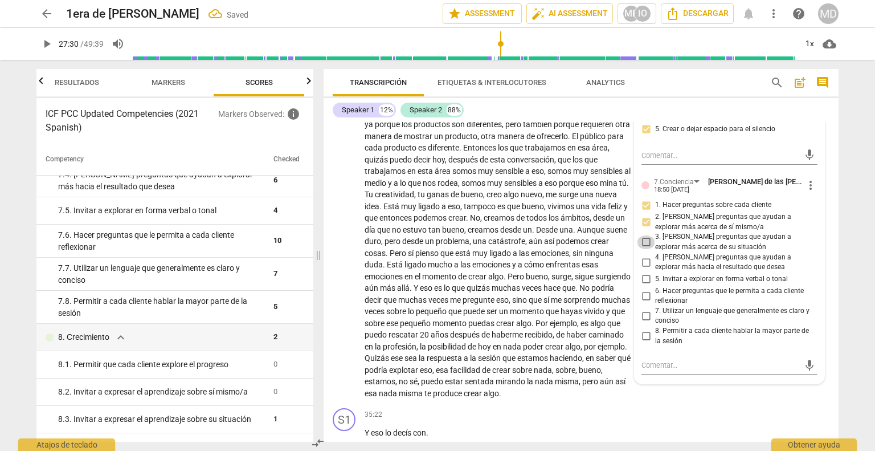
click at [643, 249] on input "3. [PERSON_NAME] preguntas que ayudan a explorar más acerca de su situación" at bounding box center [646, 242] width 18 height 14
checkbox input "true"
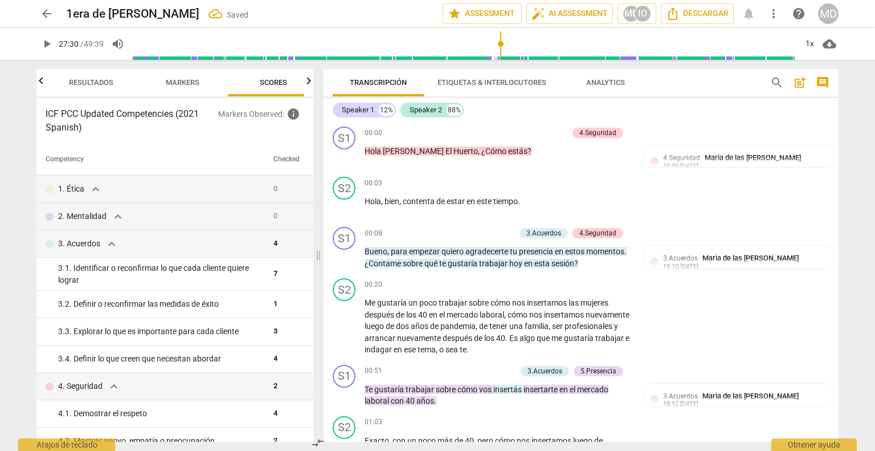
scroll to position [4644, 0]
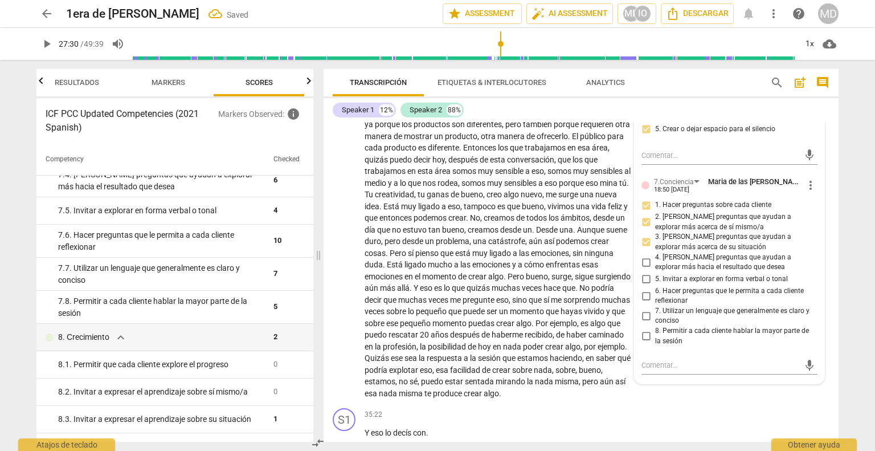
click at [641, 269] on input "4. [PERSON_NAME] preguntas que ayudan a explorar más hacia el resultado que des…" at bounding box center [646, 262] width 18 height 14
checkbox input "true"
click at [644, 303] on input "6. Hacer preguntas que le permita a cada cliente reflexionar" at bounding box center [646, 296] width 18 height 14
checkbox input "true"
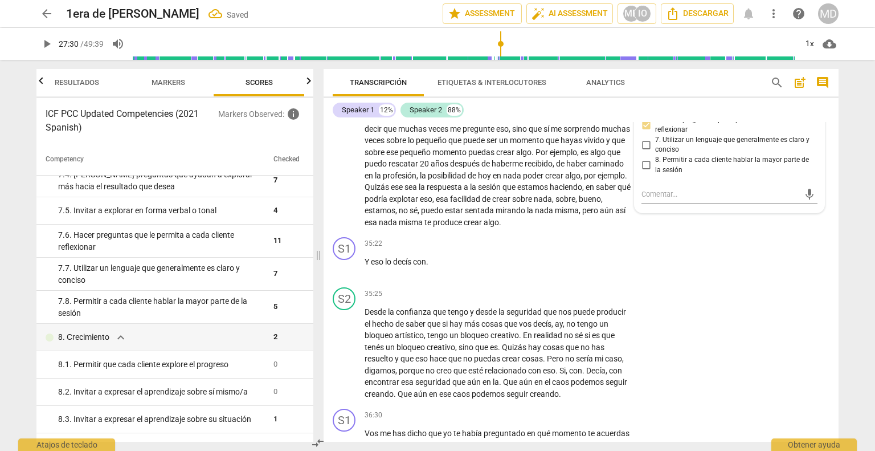
scroll to position [4872, 0]
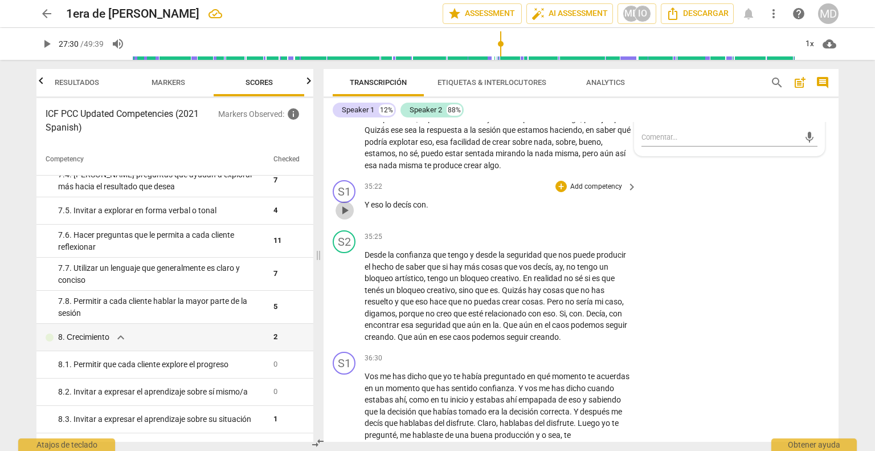
click at [344, 217] on span "play_arrow" at bounding box center [345, 210] width 14 height 14
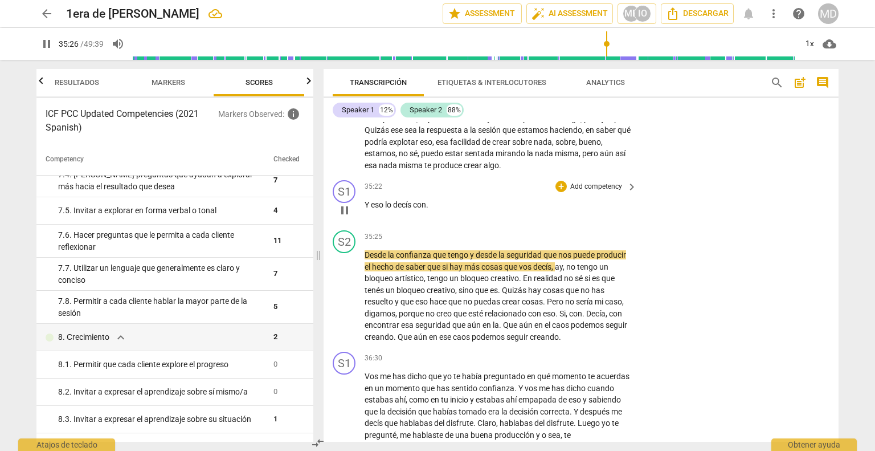
click at [344, 217] on span "pause" at bounding box center [345, 210] width 14 height 14
type input "2126"
click at [428, 209] on span "." at bounding box center [427, 204] width 2 height 9
click at [580, 192] on p "Add competency" at bounding box center [596, 187] width 54 height 10
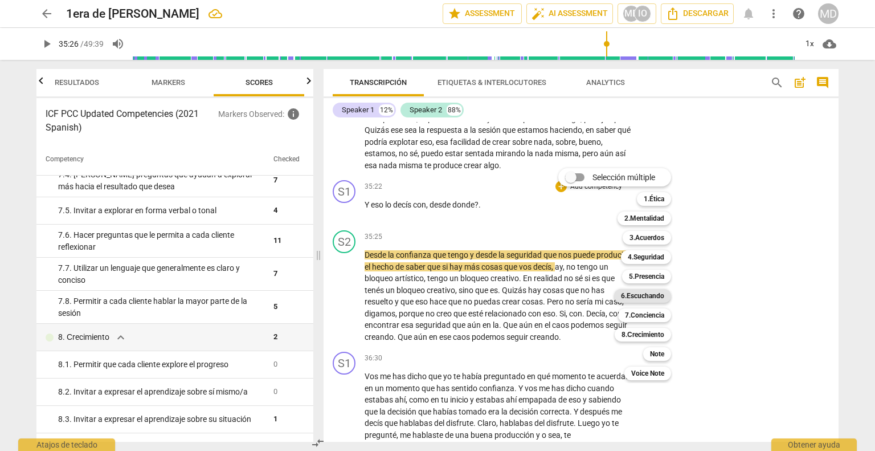
click at [645, 300] on b "6.Escuchando" at bounding box center [642, 296] width 43 height 14
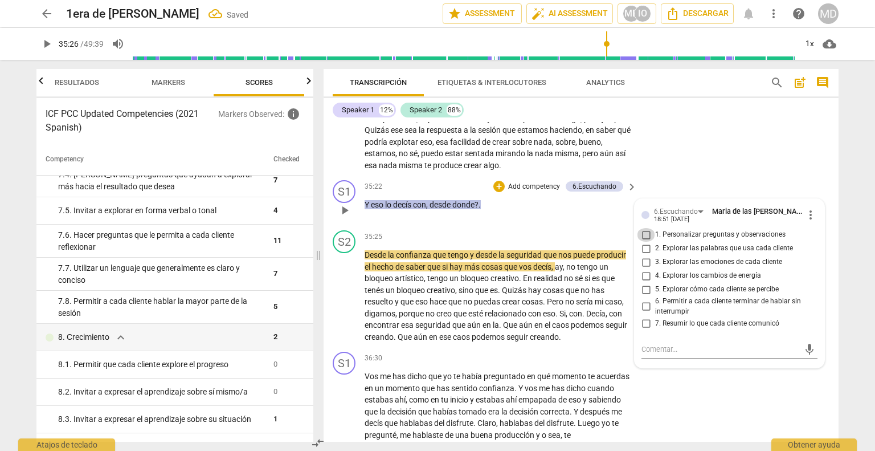
click at [643, 242] on input "1. Personalizar preguntas y observaciones" at bounding box center [646, 235] width 18 height 14
checkbox input "true"
click at [644, 255] on input "2. Explorar las palabras que usa cada cliente" at bounding box center [646, 249] width 18 height 14
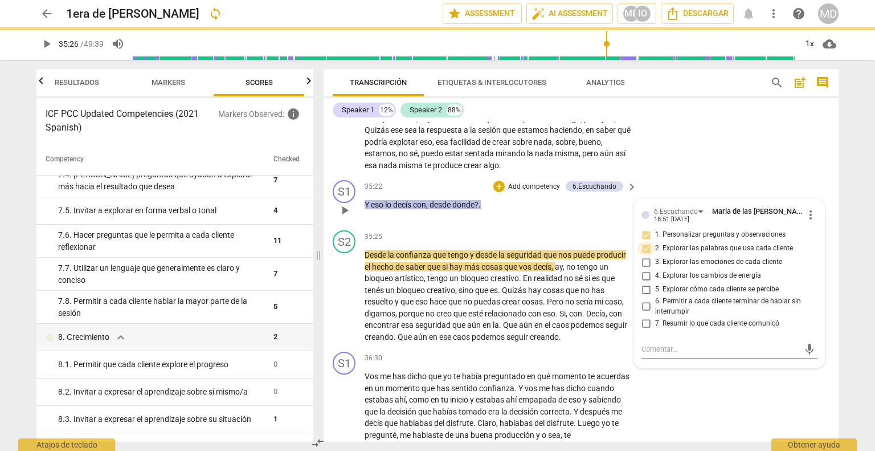
click at [644, 255] on input "2. Explorar las palabras que usa cada cliente" at bounding box center [646, 249] width 18 height 14
checkbox input "false"
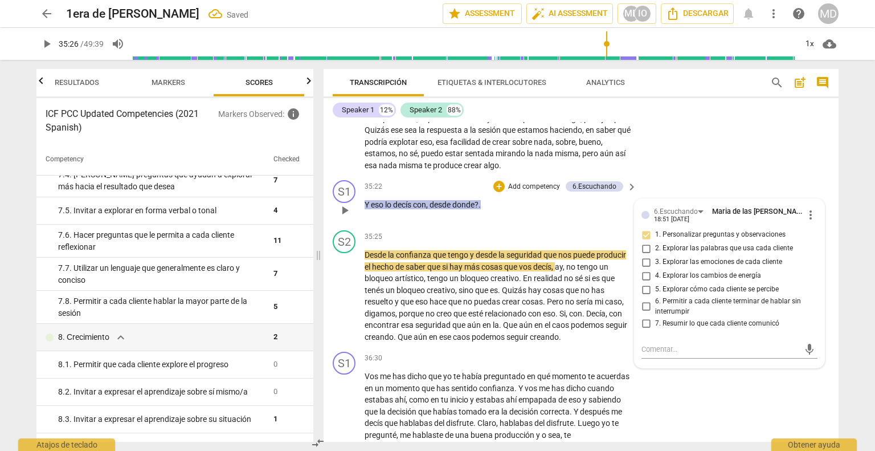
click at [643, 269] on input "3. Explorar las emociones de cada cliente" at bounding box center [646, 262] width 18 height 14
checkbox input "true"
click at [644, 296] on input "5. Explorar cómo cada cliente se percibe" at bounding box center [646, 290] width 18 height 14
checkbox input "true"
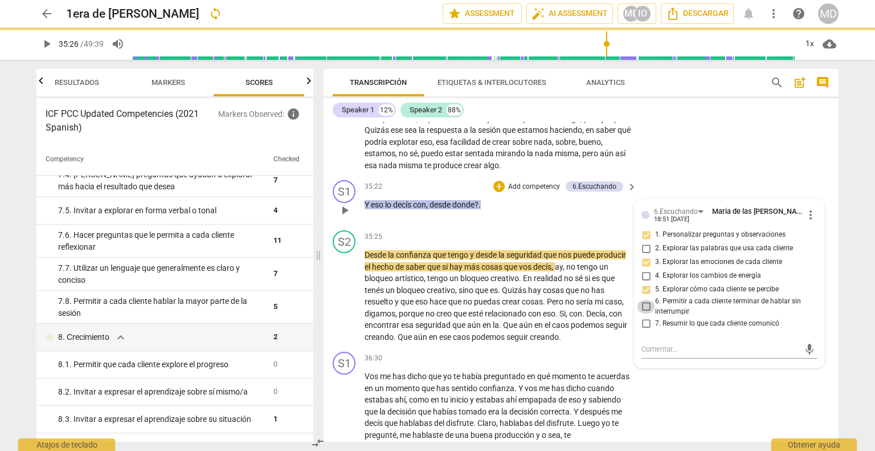
click at [647, 313] on input "6. Permitir a cada cliente terminar de hablar sin interrumpir" at bounding box center [646, 307] width 18 height 14
checkbox input "true"
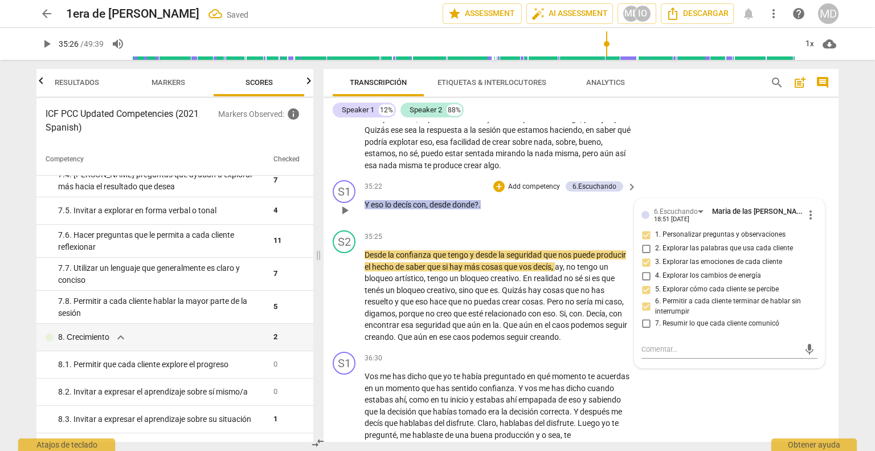
click at [532, 192] on p "Add competency" at bounding box center [534, 187] width 54 height 10
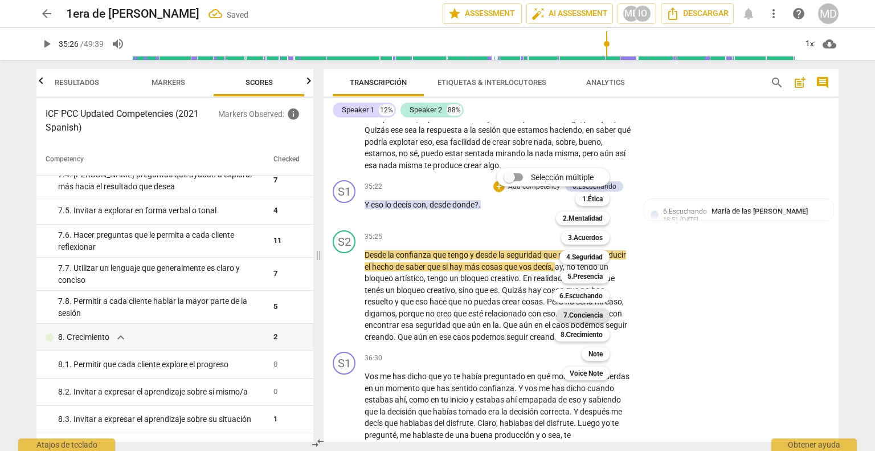
click at [585, 314] on b "7.Conciencia" at bounding box center [582, 315] width 39 height 14
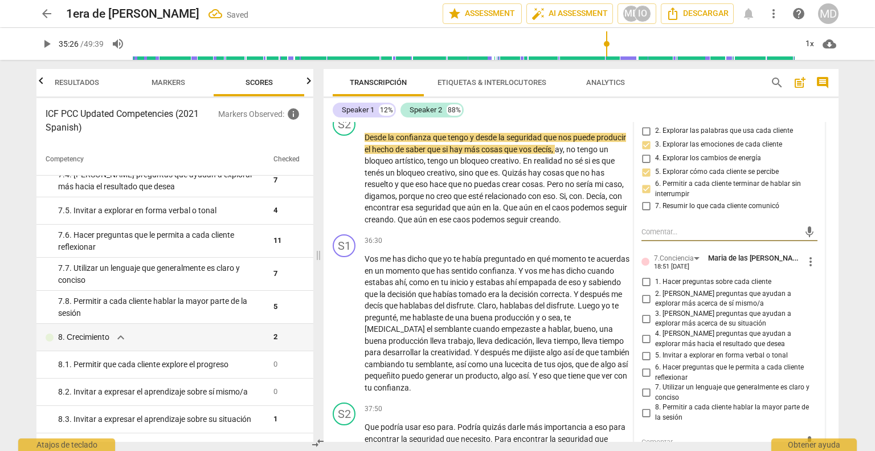
scroll to position [5043, 0]
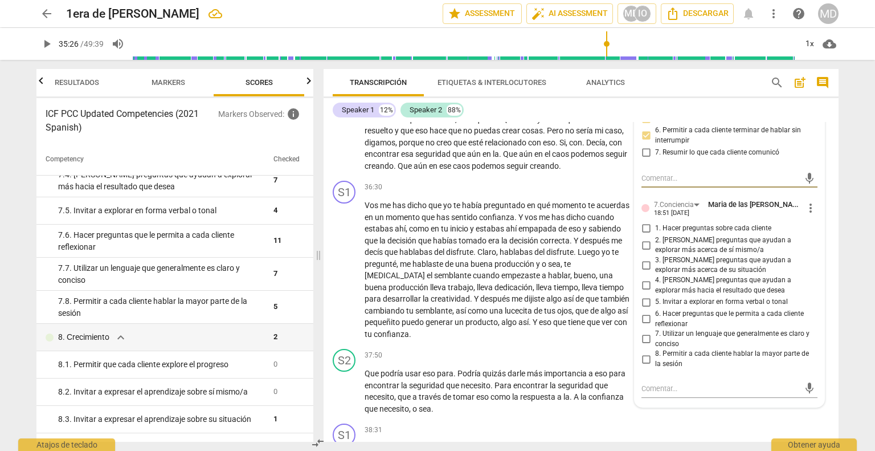
click at [645, 252] on input "2. [PERSON_NAME] preguntas que ayudan a explorar más acerca de sí mismo/a" at bounding box center [646, 245] width 18 height 14
checkbox input "true"
click at [643, 272] on input "3. [PERSON_NAME] preguntas que ayudan a explorar más acerca de su situación" at bounding box center [646, 265] width 18 height 14
checkbox input "true"
click at [645, 292] on input "4. [PERSON_NAME] preguntas que ayudan a explorar más hacia el resultado que des…" at bounding box center [646, 286] width 18 height 14
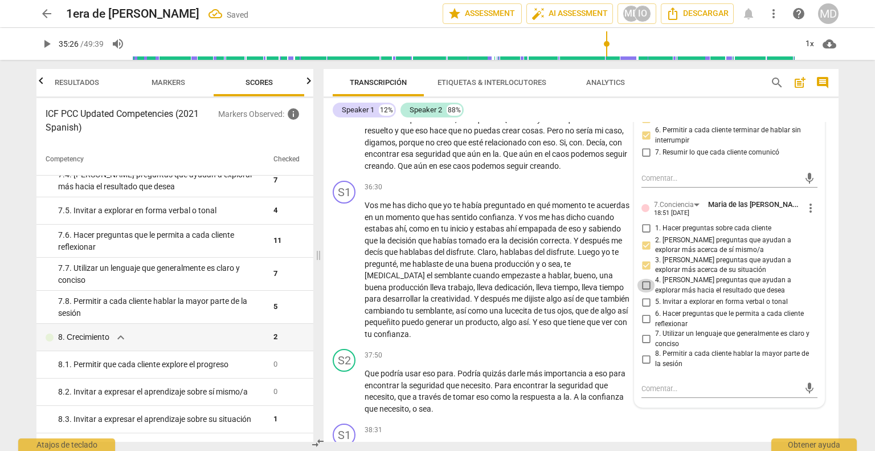
checkbox input "true"
click at [644, 309] on input "5. Invitar a explorar en forma verbal o tonal" at bounding box center [646, 302] width 18 height 14
checkbox input "true"
click at [642, 326] on input "6. Hacer preguntas que le permita a cada cliente reflexionar" at bounding box center [646, 319] width 18 height 14
checkbox input "true"
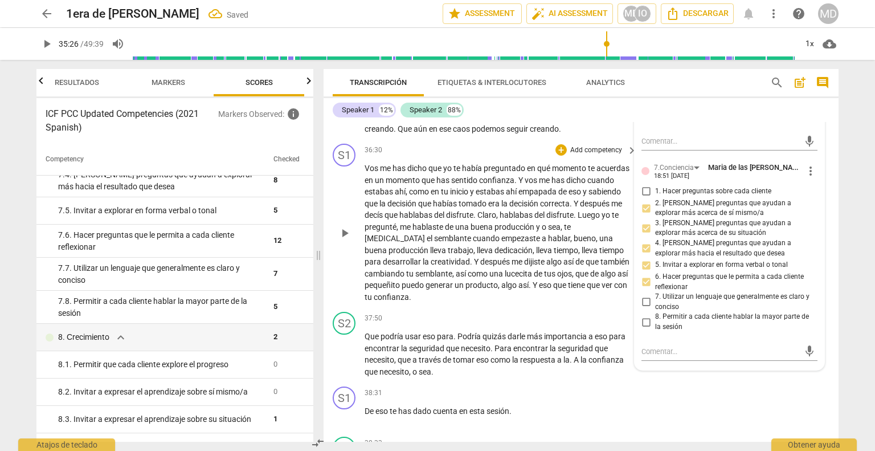
scroll to position [5100, 0]
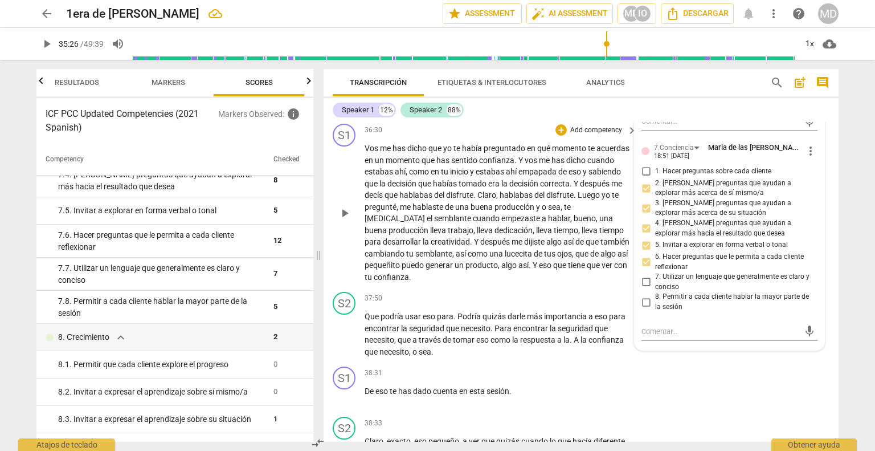
click at [585, 136] on p "Add competency" at bounding box center [596, 130] width 54 height 10
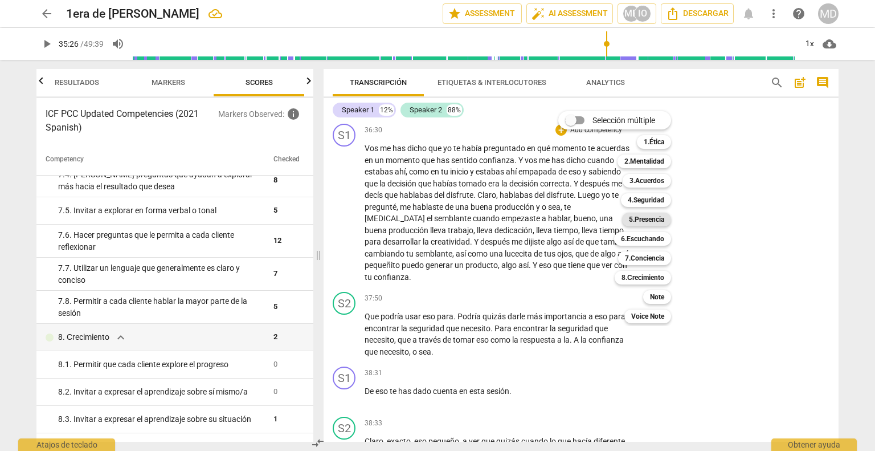
click at [649, 220] on b "5.Presencia" at bounding box center [646, 219] width 35 height 14
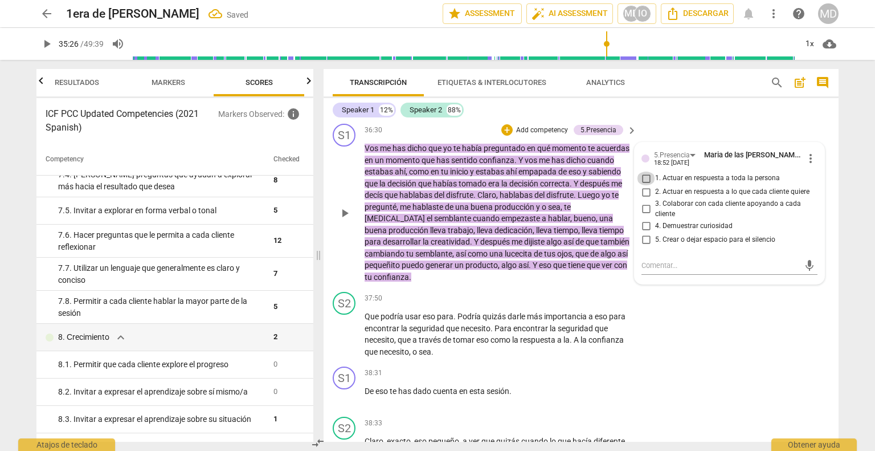
click at [643, 185] on input "1. Actuar en respuesta a toda la persona" at bounding box center [646, 178] width 18 height 14
checkbox input "true"
click at [644, 199] on input "2. Actuar en respuesta a lo que cada cliente quiere" at bounding box center [646, 192] width 18 height 14
checkbox input "true"
click at [645, 216] on input "3. Colaborar con cada cliente apoyando a cada cliente" at bounding box center [646, 209] width 18 height 14
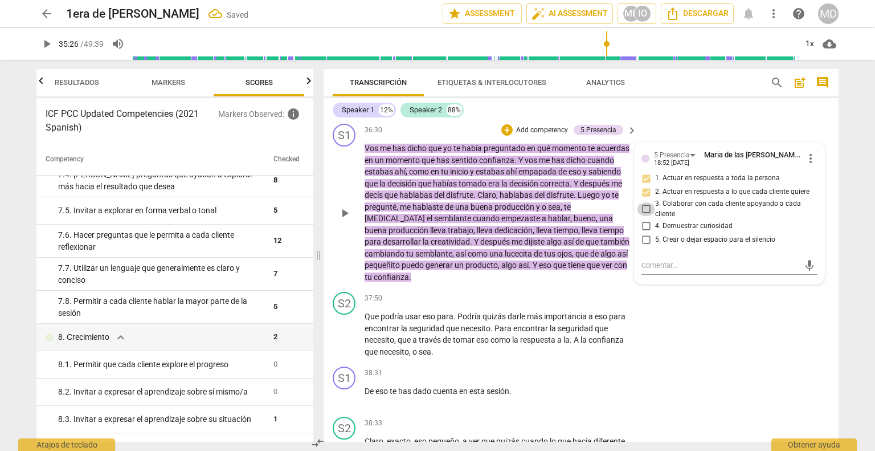
checkbox input "true"
click at [543, 136] on p "Add competency" at bounding box center [542, 130] width 54 height 10
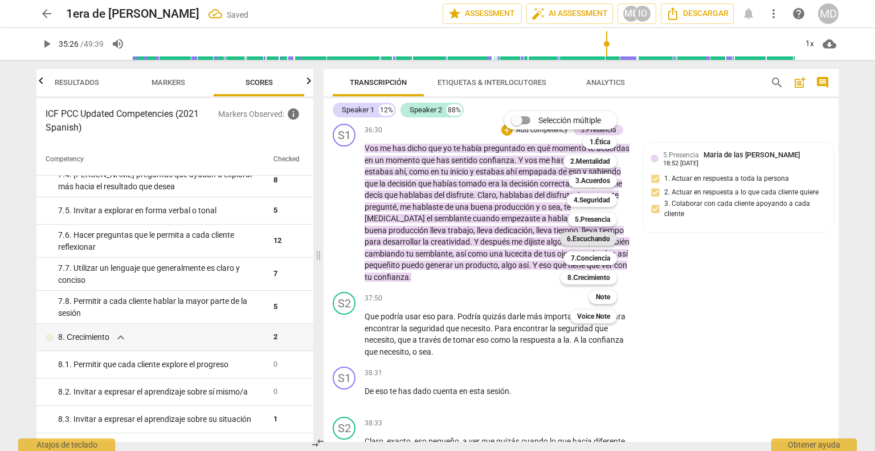
click at [604, 236] on b "6.Escuchando" at bounding box center [588, 239] width 43 height 14
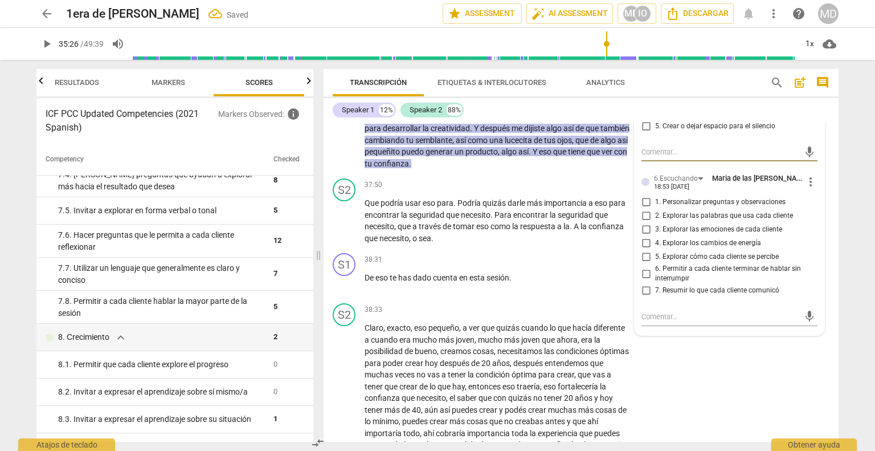
scroll to position [5214, 0]
click at [646, 209] on input "1. Personalizar preguntas y observaciones" at bounding box center [646, 202] width 18 height 14
checkbox input "true"
click at [645, 250] on input "4. Explorar los cambios de energía" at bounding box center [646, 243] width 18 height 14
checkbox input "true"
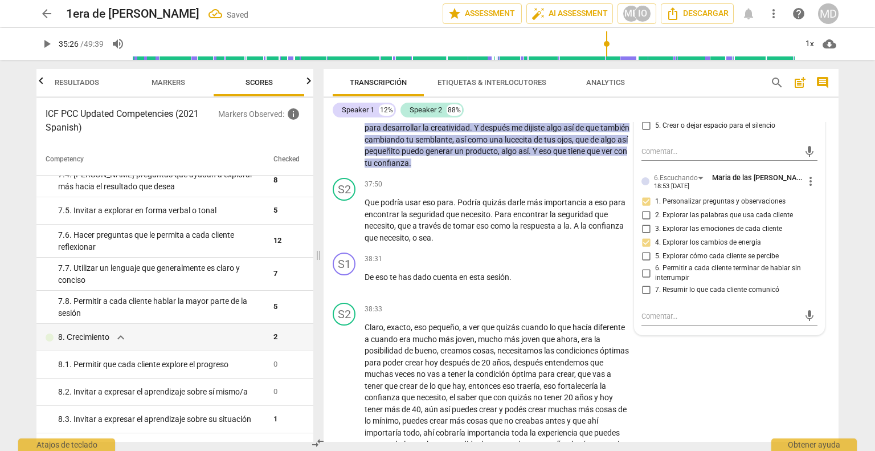
click at [645, 263] on input "5. Explorar cómo cada cliente se percibe" at bounding box center [646, 257] width 18 height 14
checkbox input "true"
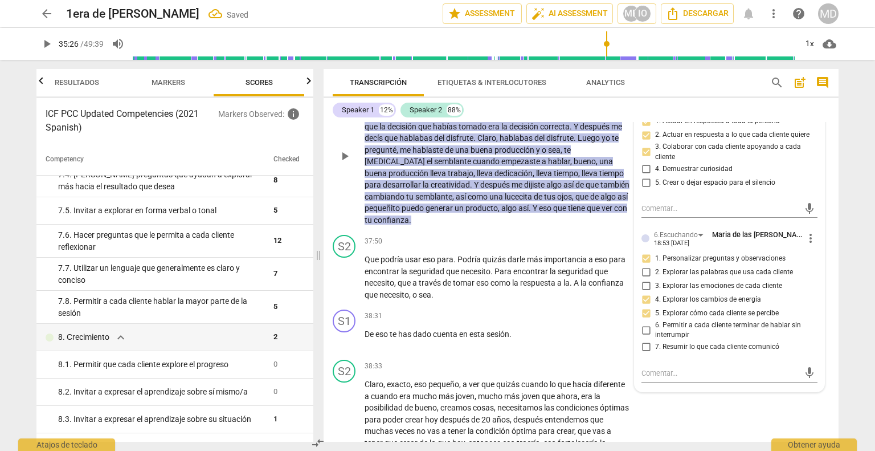
scroll to position [5100, 0]
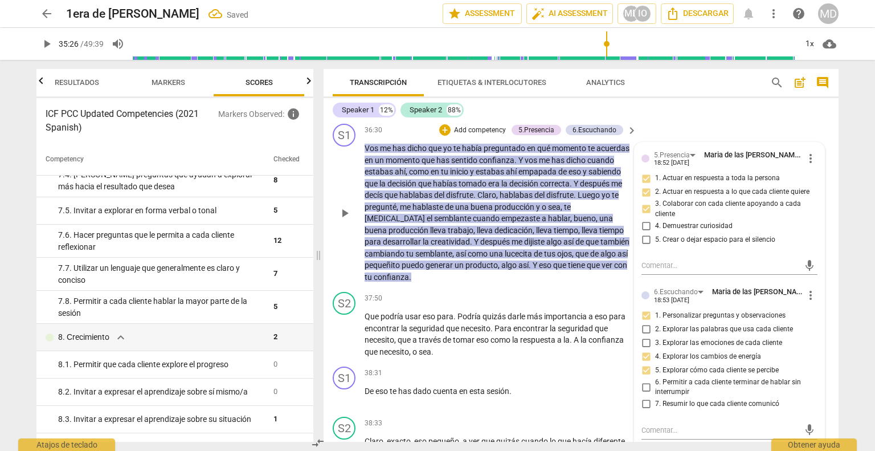
click at [483, 136] on p "Add competency" at bounding box center [480, 130] width 54 height 10
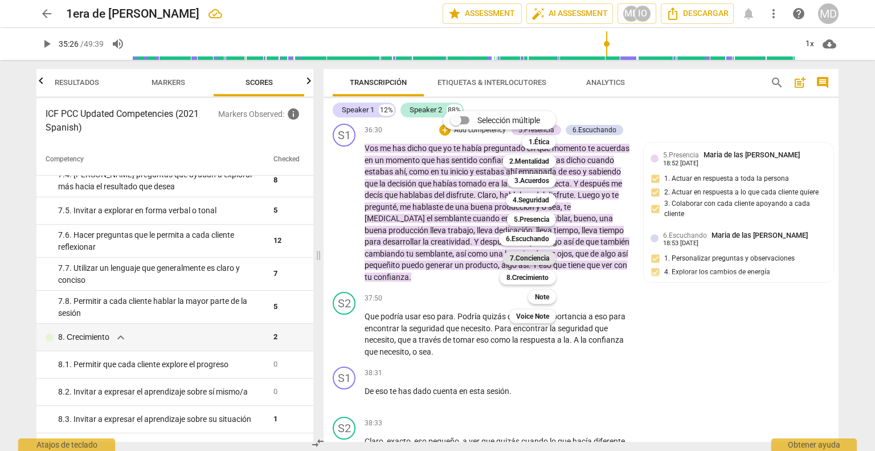
click at [542, 257] on b "7.Conciencia" at bounding box center [529, 258] width 39 height 14
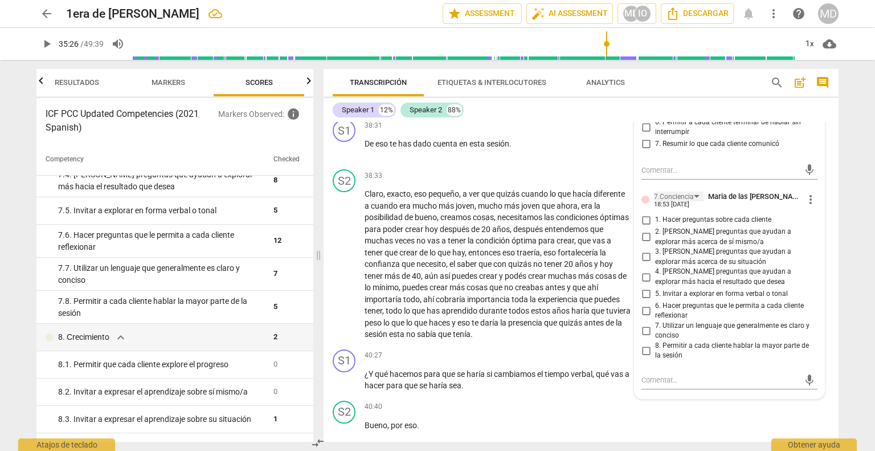
scroll to position [5442, 0]
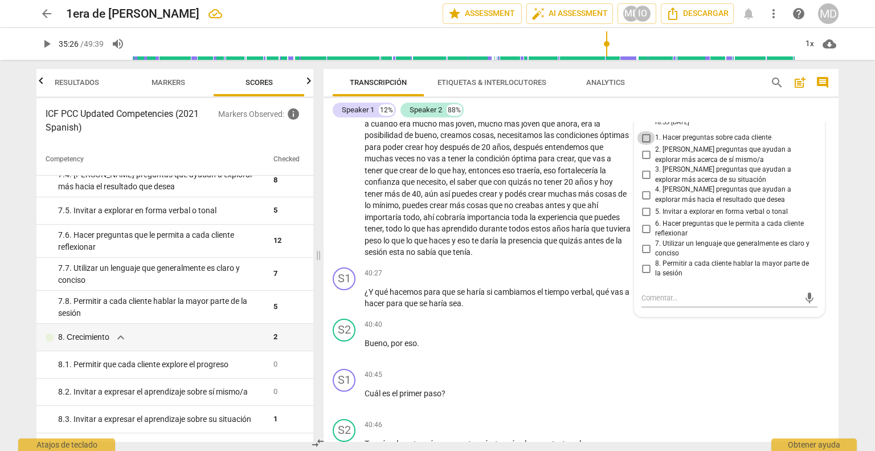
click at [644, 145] on input "1. Hacer preguntas sobre cada cliente" at bounding box center [646, 138] width 18 height 14
checkbox input "true"
click at [644, 162] on input "2. [PERSON_NAME] preguntas que ayudan a explorar más acerca de sí mismo/a" at bounding box center [646, 155] width 18 height 14
checkbox input "true"
click at [645, 182] on input "3. [PERSON_NAME] preguntas que ayudan a explorar más acerca de su situación" at bounding box center [646, 175] width 18 height 14
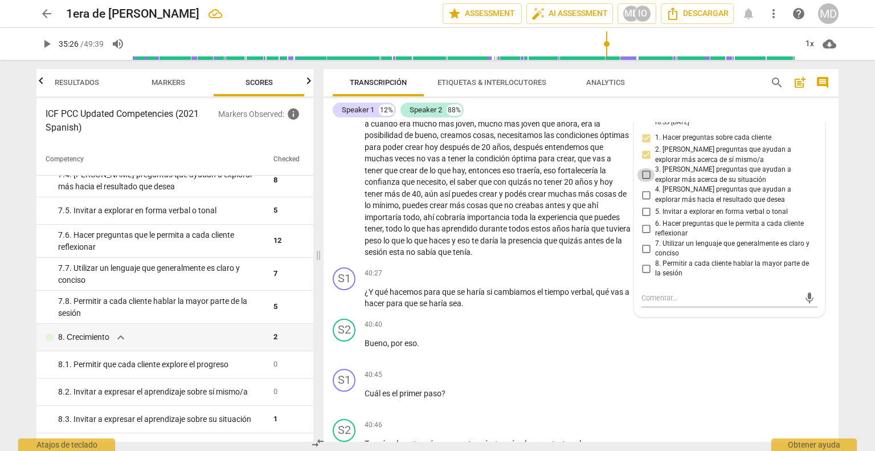
checkbox input "true"
click at [643, 202] on input "4. [PERSON_NAME] preguntas que ayudan a explorar más hacia el resultado que des…" at bounding box center [646, 195] width 18 height 14
checkbox input "true"
click at [648, 219] on input "5. Invitar a explorar en forma verbal o tonal" at bounding box center [646, 212] width 18 height 14
checkbox input "true"
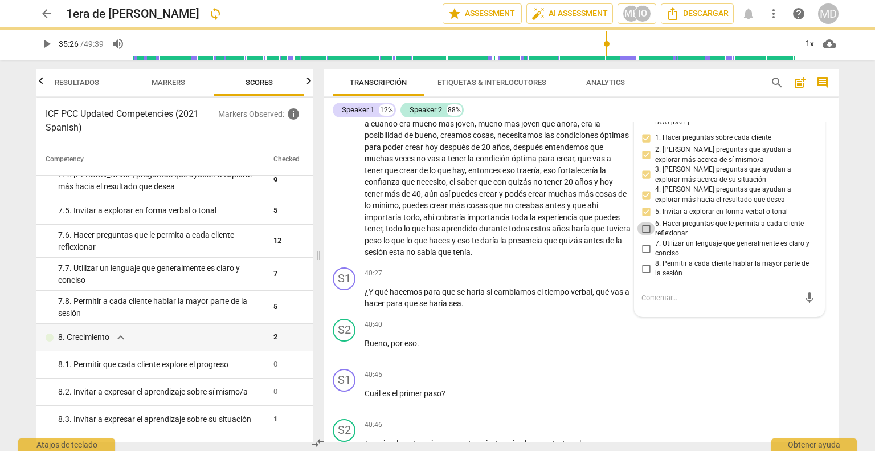
click at [644, 235] on input "6. Hacer preguntas que le permita a cada cliente reflexionar" at bounding box center [646, 229] width 18 height 14
checkbox input "true"
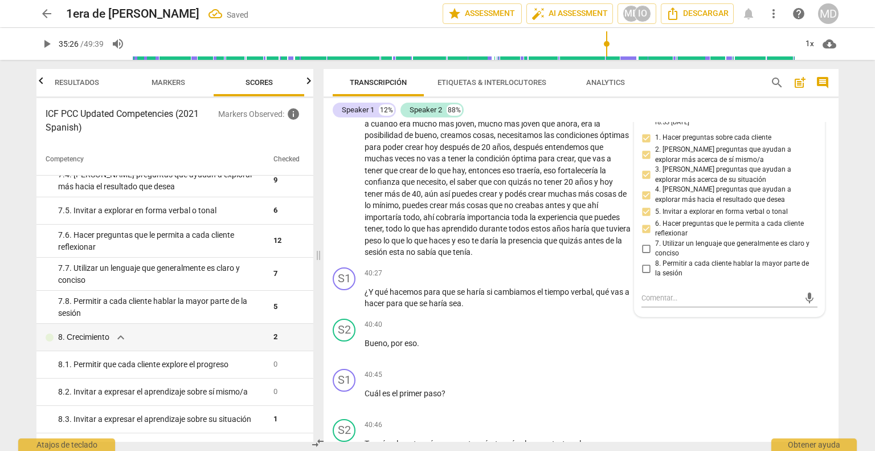
click at [646, 255] on input "7. Utilizar un lenguaje que generalmente es claro y conciso" at bounding box center [646, 249] width 18 height 14
checkbox input "true"
click at [649, 275] on input "8. Permitir a cada cliente hablar la mayor parte de la sesión" at bounding box center [646, 268] width 18 height 14
checkbox input "true"
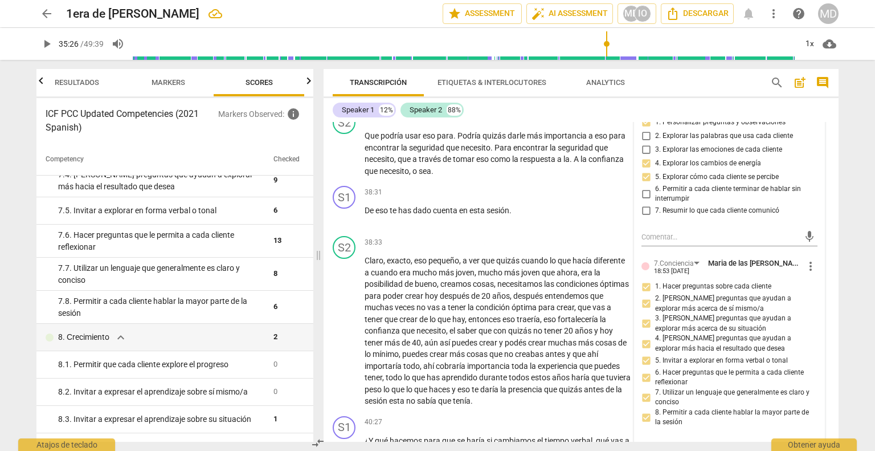
scroll to position [5328, 0]
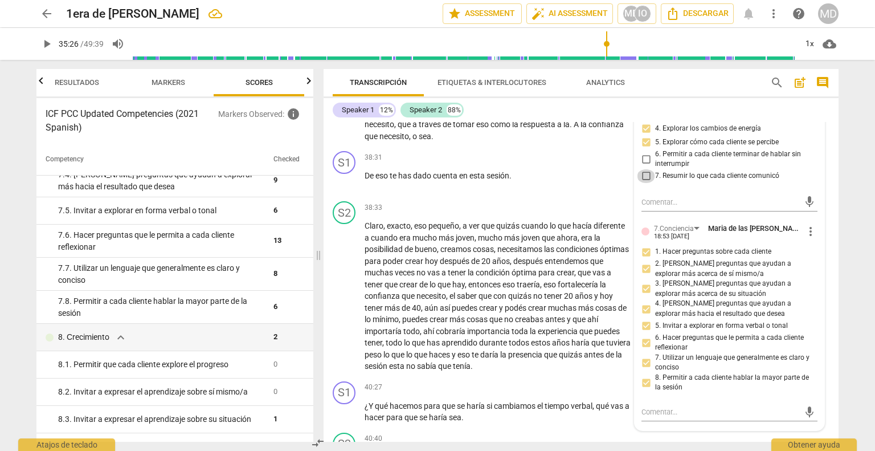
click at [645, 183] on input "7. Resumir lo que cada cliente comunicó" at bounding box center [646, 176] width 18 height 14
checkbox input "true"
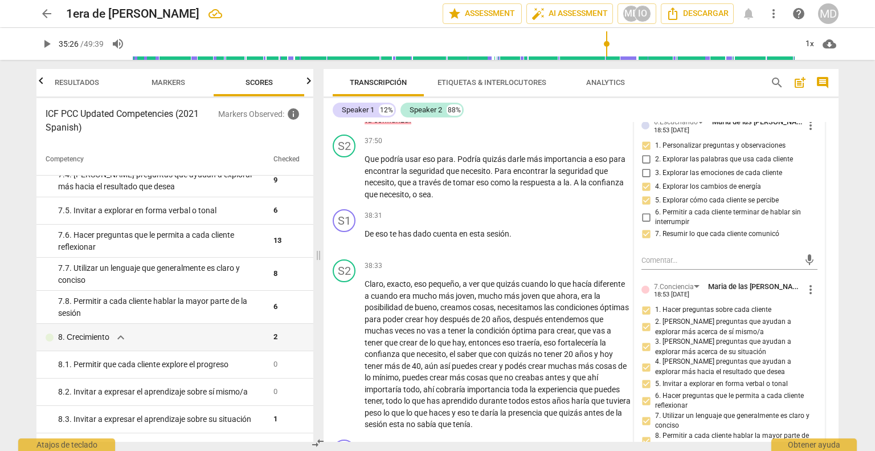
scroll to position [5214, 0]
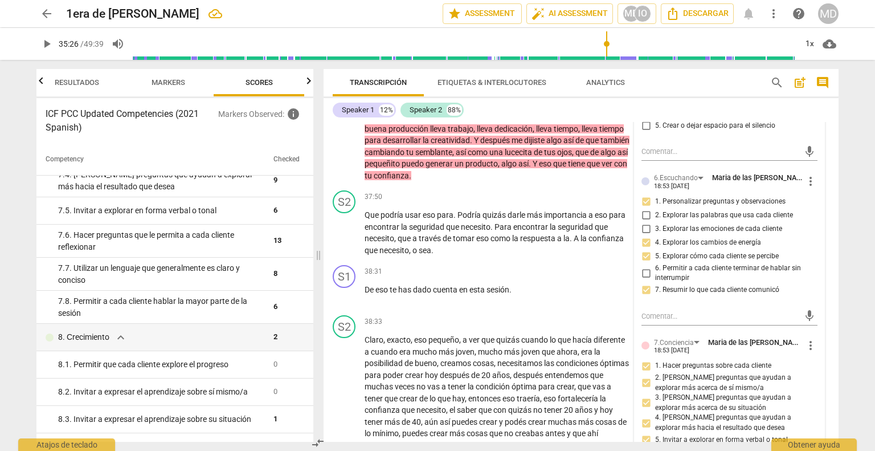
click at [342, 112] on span "play_arrow" at bounding box center [345, 106] width 14 height 14
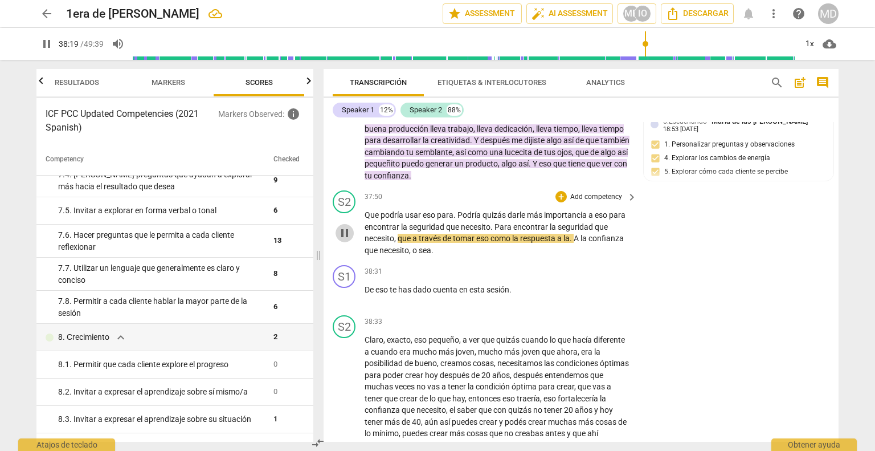
click at [344, 240] on span "pause" at bounding box center [345, 233] width 14 height 14
type input "2300"
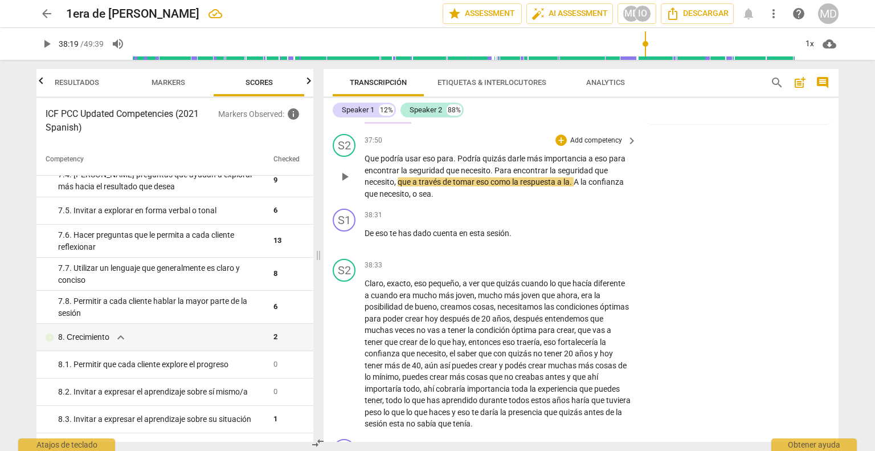
scroll to position [5271, 0]
click at [583, 220] on p "Add competency" at bounding box center [596, 215] width 54 height 10
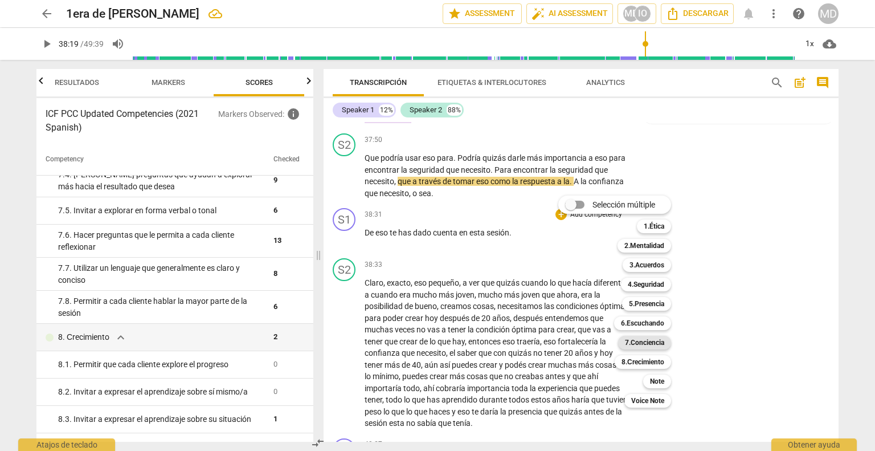
click at [653, 340] on b "7.Conciencia" at bounding box center [644, 343] width 39 height 14
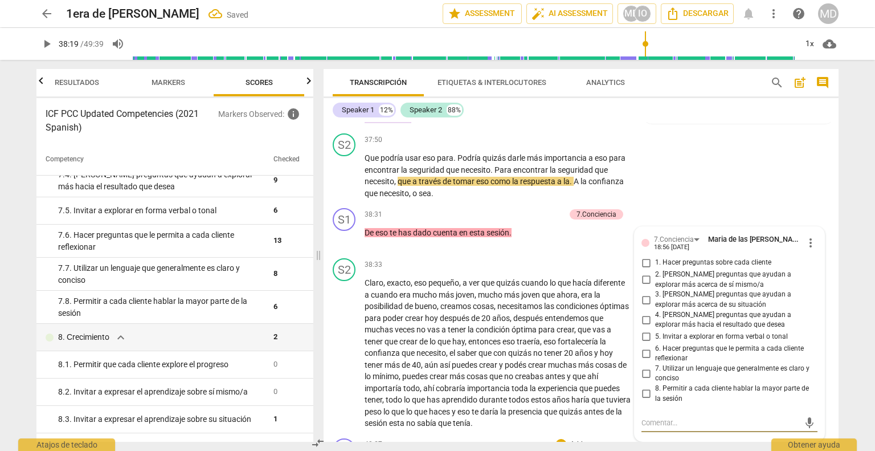
scroll to position [5499, 0]
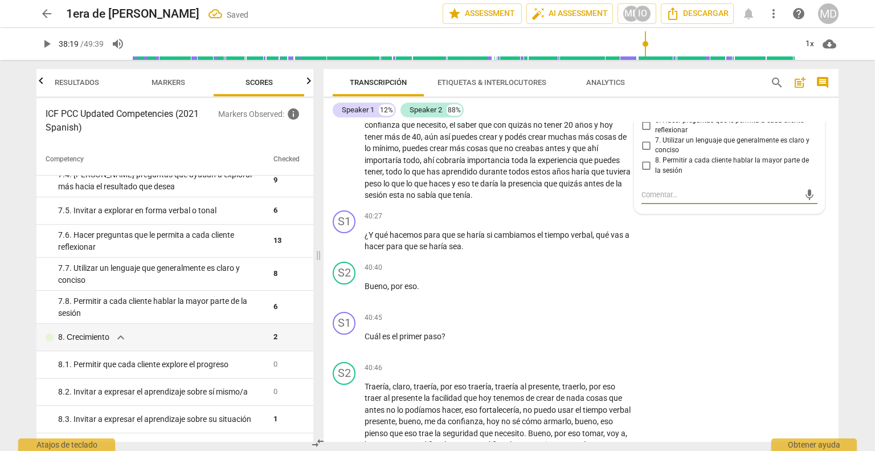
click at [643, 59] on input "2. [PERSON_NAME] preguntas que ayudan a explorar más acerca de sí mismo/a" at bounding box center [646, 52] width 18 height 14
checkbox input "true"
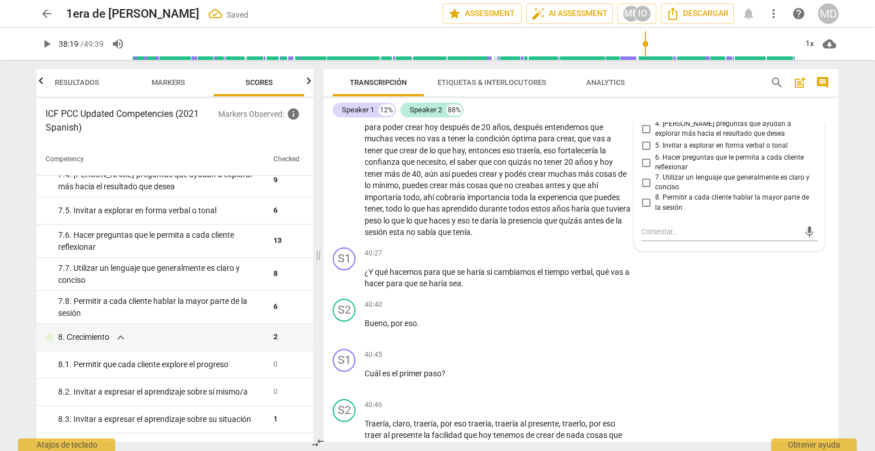
scroll to position [5442, 0]
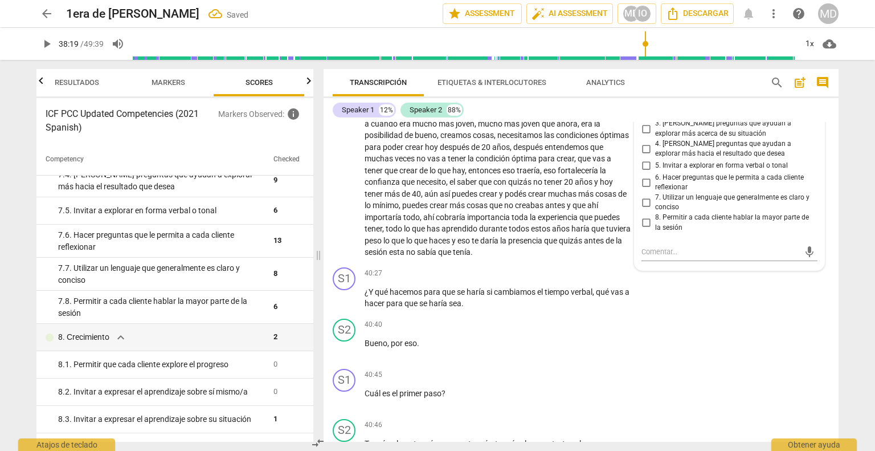
click at [643, 99] on input "1. Hacer preguntas sobre cada cliente" at bounding box center [646, 92] width 18 height 14
checkbox input "true"
click at [646, 136] on input "3. [PERSON_NAME] preguntas que ayudan a explorar más acerca de su situación" at bounding box center [646, 129] width 18 height 14
checkbox input "true"
click at [643, 156] on input "4. [PERSON_NAME] preguntas que ayudan a explorar más hacia el resultado que des…" at bounding box center [646, 149] width 18 height 14
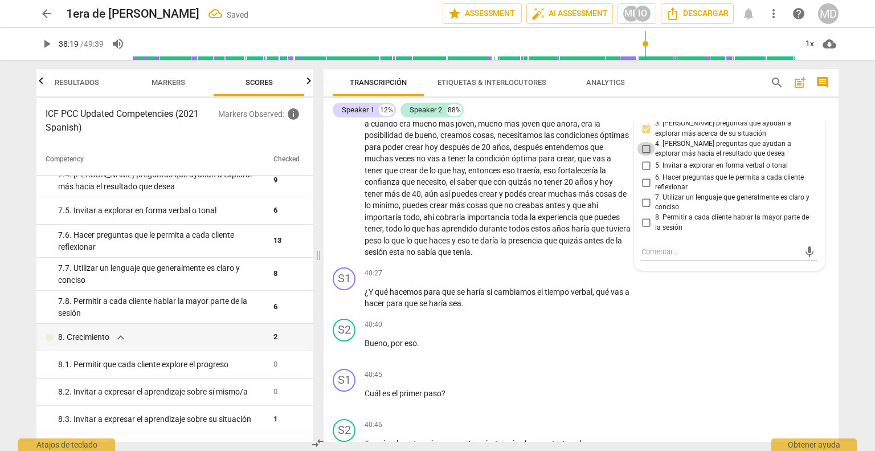
checkbox input "true"
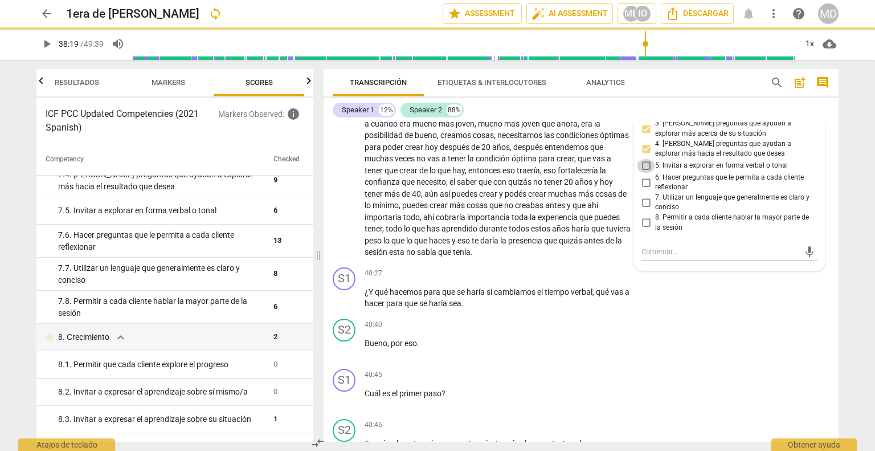
click at [648, 173] on input "5. Invitar a explorar en forma verbal o tonal" at bounding box center [646, 166] width 18 height 14
checkbox input "true"
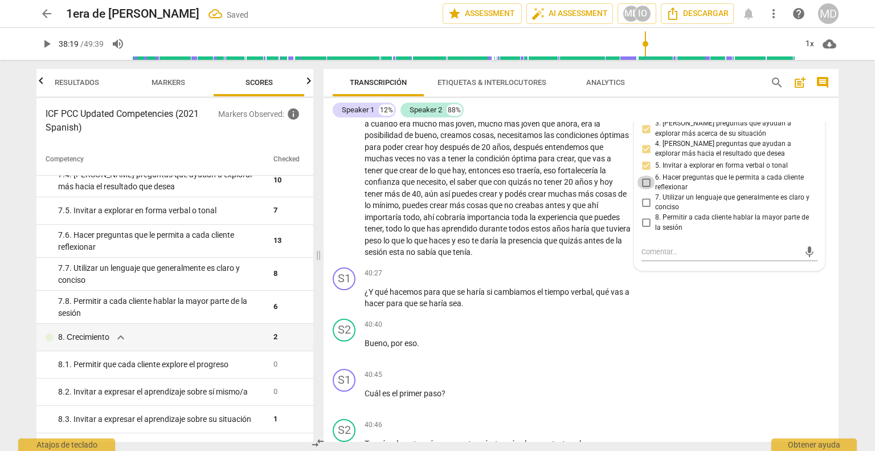
click at [645, 189] on input "6. Hacer preguntas que le permita a cada cliente reflexionar" at bounding box center [646, 182] width 18 height 14
checkbox input "true"
click at [645, 209] on input "7. Utilizar un lenguaje que generalmente es claro y conciso" at bounding box center [646, 202] width 18 height 14
checkbox input "true"
click at [647, 230] on input "8. Permitir a cada cliente hablar la mayor parte de la sesión" at bounding box center [646, 223] width 18 height 14
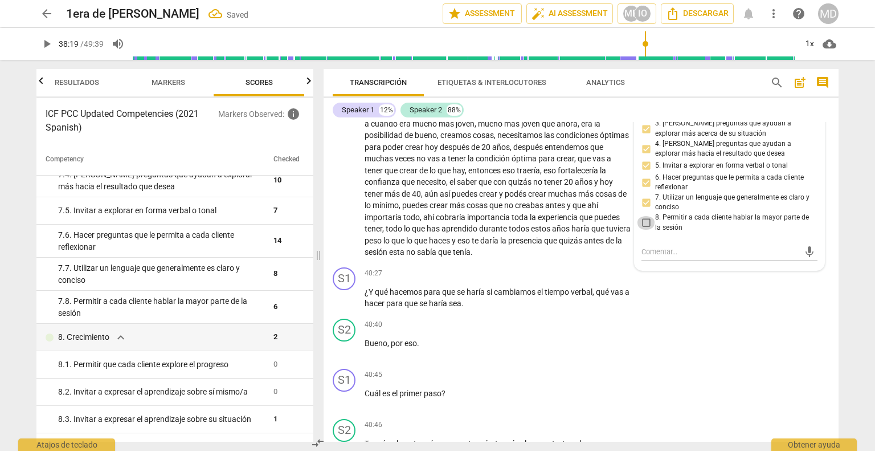
checkbox input "true"
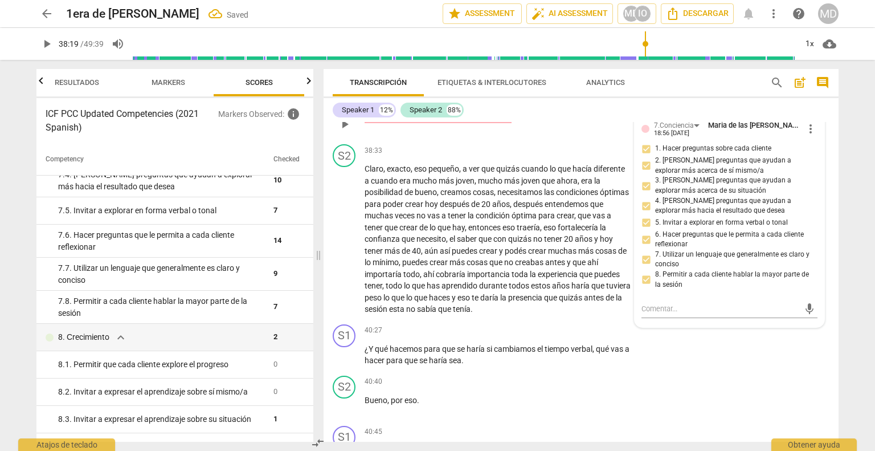
click at [540, 106] on p "Add competency" at bounding box center [538, 101] width 54 height 10
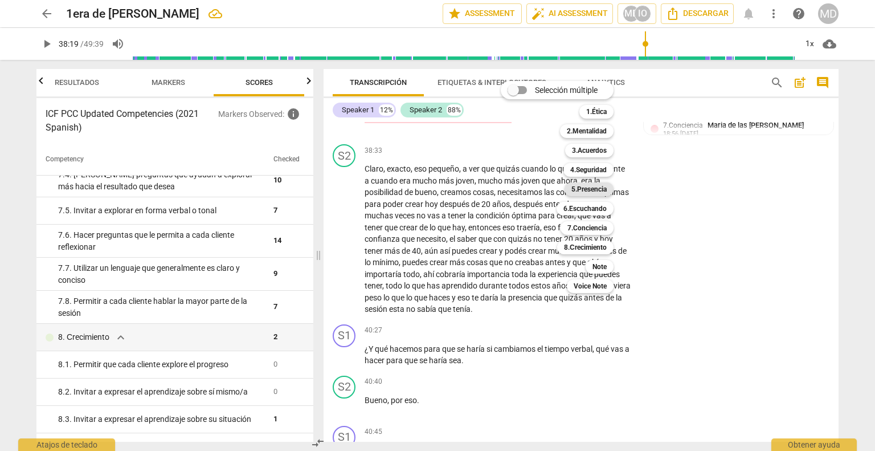
click at [592, 190] on b "5.Presencia" at bounding box center [588, 189] width 35 height 14
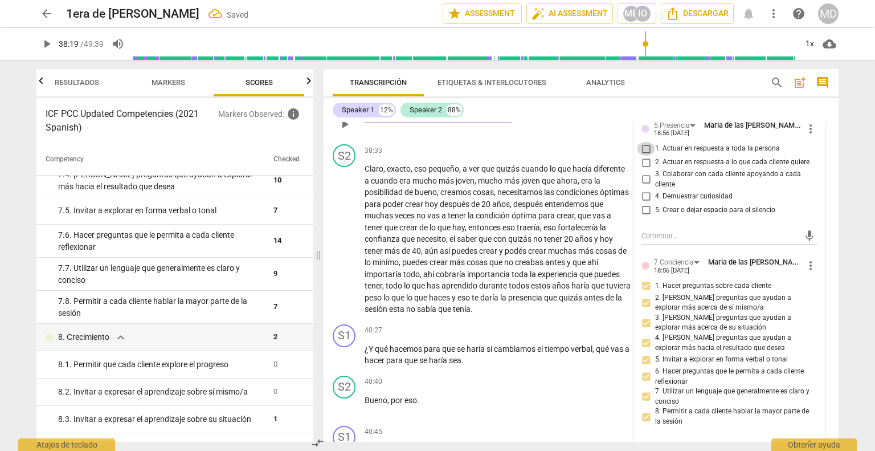
click at [641, 156] on input "1. Actuar en respuesta a toda la persona" at bounding box center [646, 149] width 18 height 14
checkbox input "true"
click at [641, 169] on input "2. Actuar en respuesta a lo que cada cliente quiere" at bounding box center [646, 163] width 18 height 14
checkbox input "true"
click at [644, 186] on input "3. Colaborar con cada cliente apoyando a cada cliente" at bounding box center [646, 180] width 18 height 14
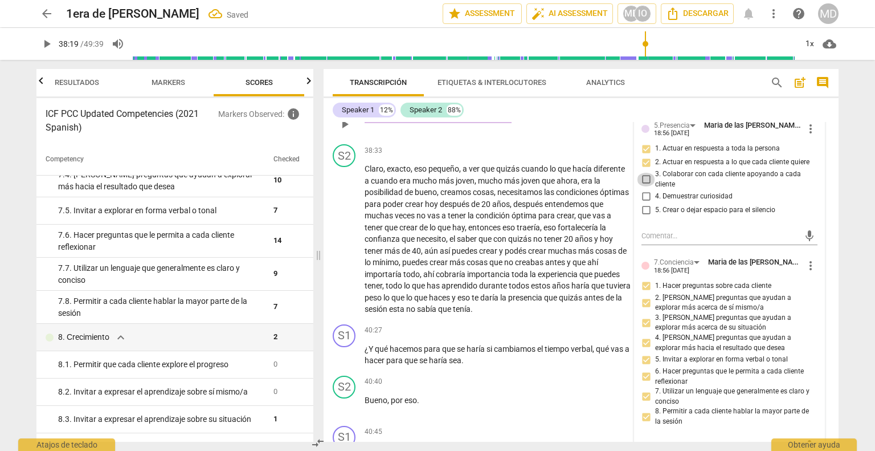
checkbox input "true"
click at [481, 106] on p "Add competency" at bounding box center [484, 101] width 54 height 10
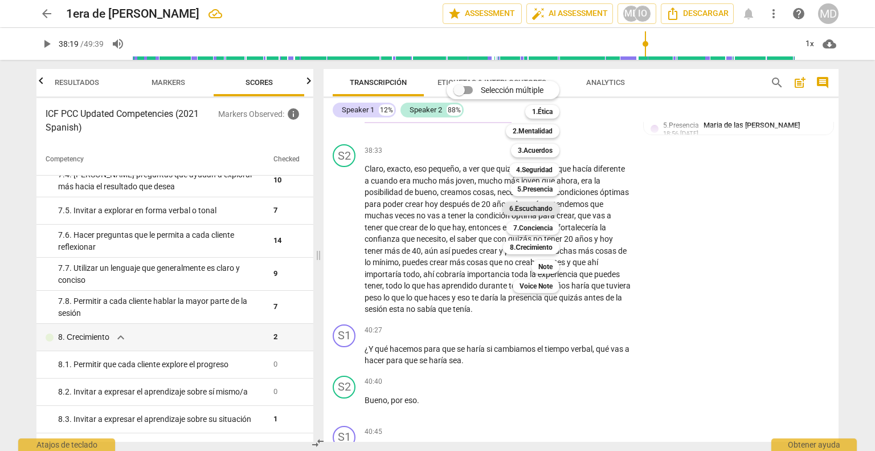
click at [543, 213] on b "6.Escuchando" at bounding box center [530, 209] width 43 height 14
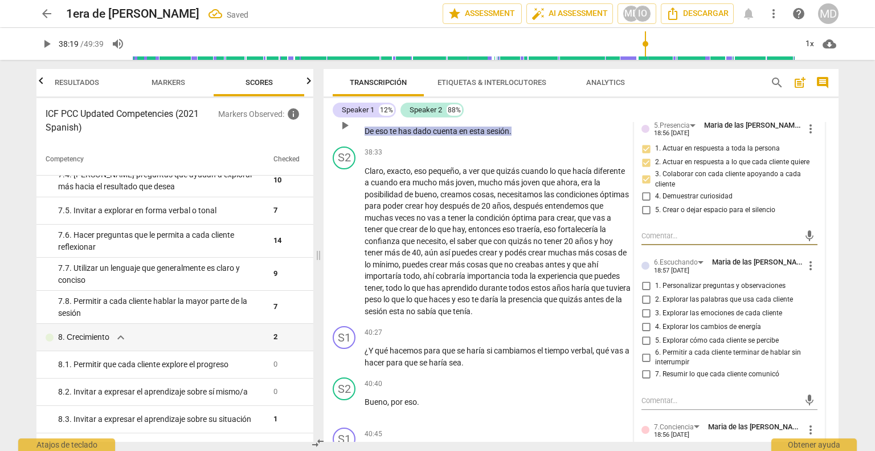
scroll to position [5442, 0]
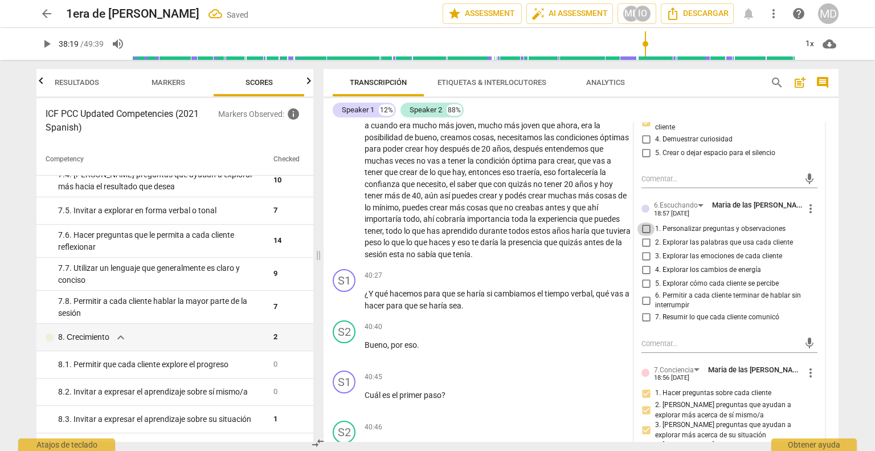
click at [643, 236] on input "1. Personalizar preguntas y observaciones" at bounding box center [646, 229] width 18 height 14
checkbox input "true"
click at [645, 263] on input "3. Explorar las emociones de cada cliente" at bounding box center [646, 257] width 18 height 14
checkbox input "true"
click at [643, 291] on input "5. Explorar cómo cada cliente se percibe" at bounding box center [646, 284] width 18 height 14
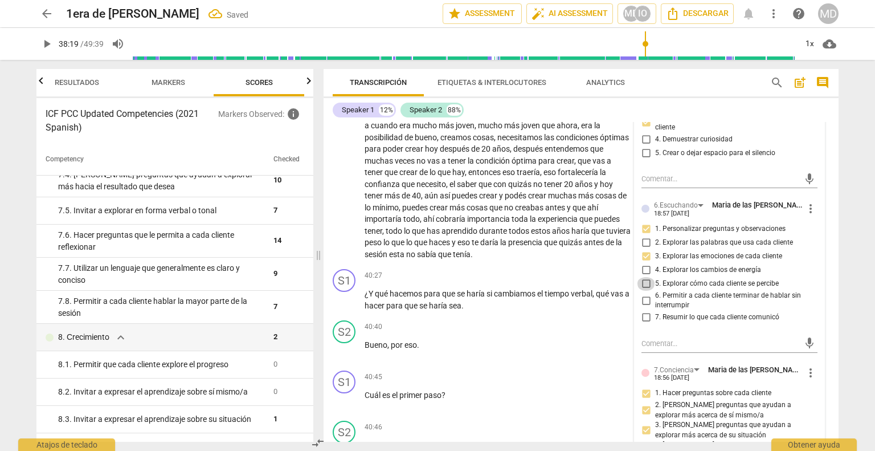
checkbox input "true"
click at [644, 307] on input "6. Permitir a cada cliente terminar de hablar sin interrumpir" at bounding box center [646, 300] width 18 height 14
checkbox input "true"
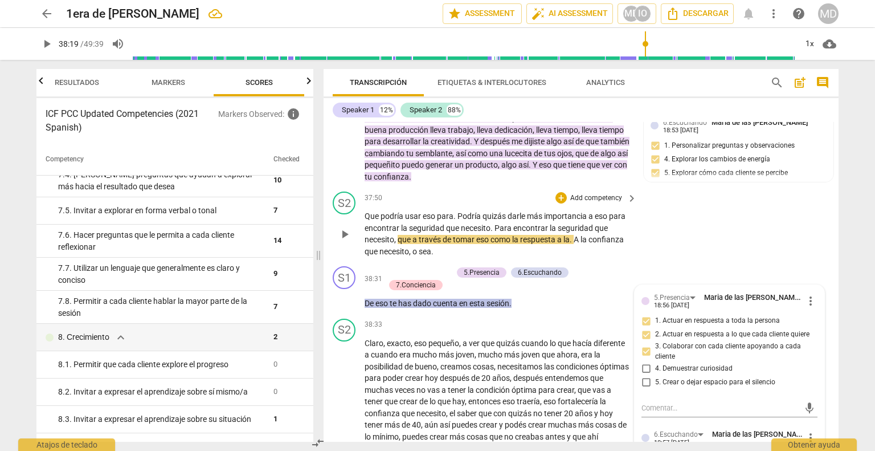
scroll to position [5157, 0]
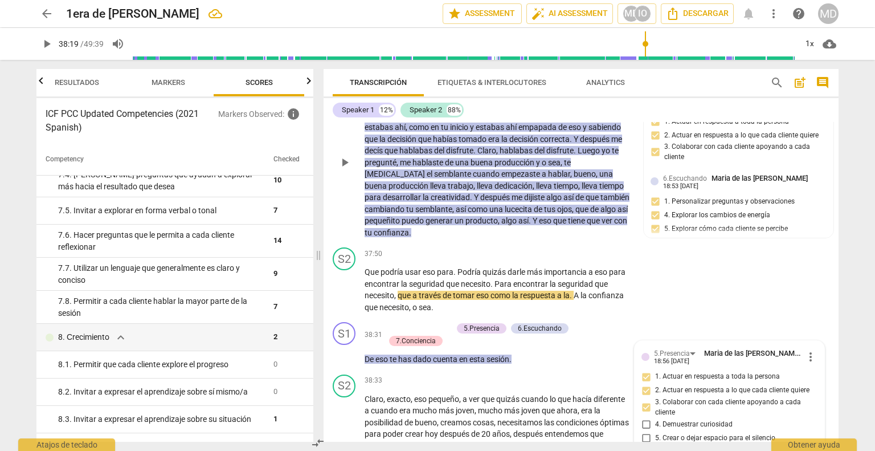
click at [538, 78] on div "6.Escuchando" at bounding box center [540, 73] width 44 height 10
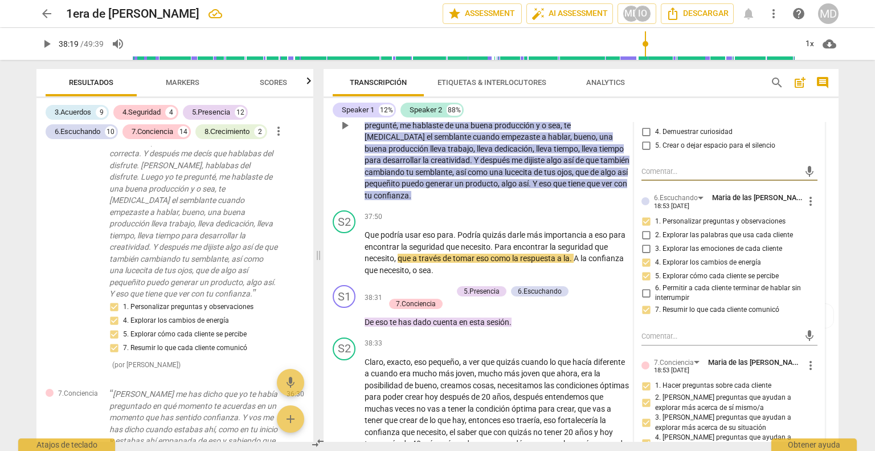
scroll to position [5214, 0]
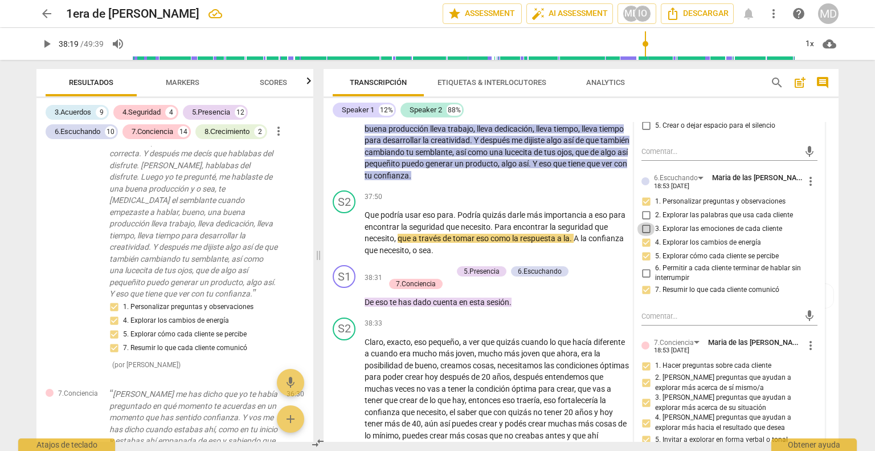
click at [642, 236] on input "3. Explorar las emociones de cada cliente" at bounding box center [646, 229] width 18 height 14
checkbox input "true"
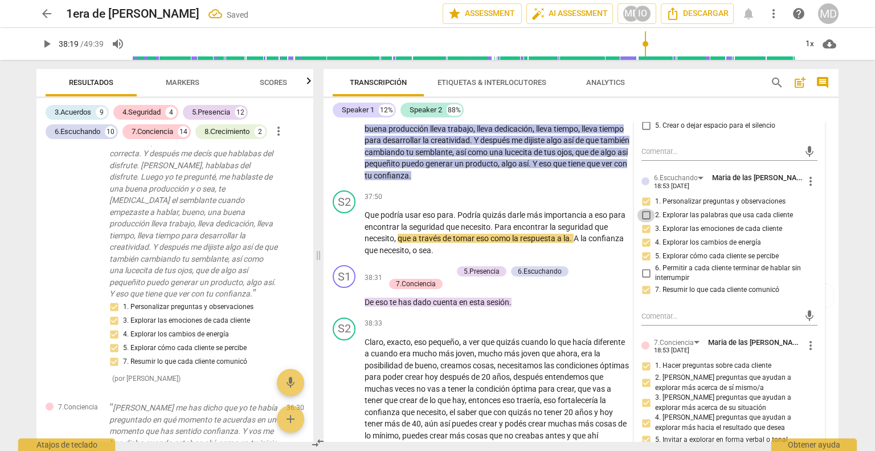
click at [647, 222] on input "2. Explorar las palabras que usa cada cliente" at bounding box center [646, 216] width 18 height 14
checkbox input "true"
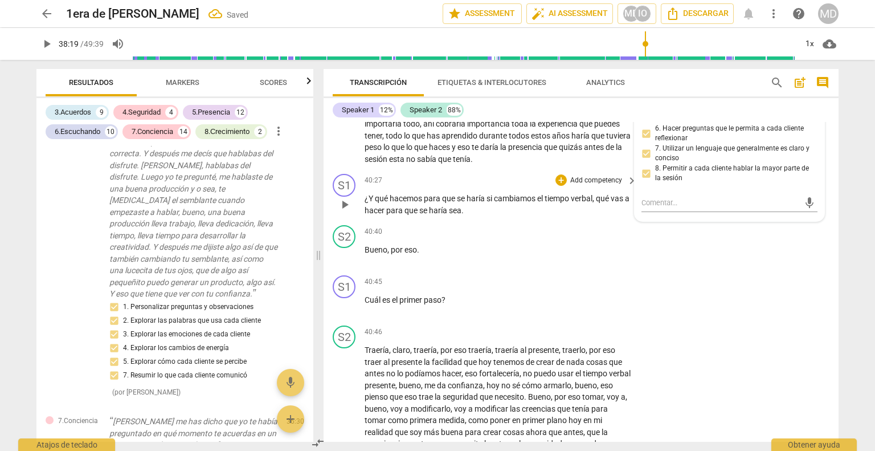
scroll to position [5727, 0]
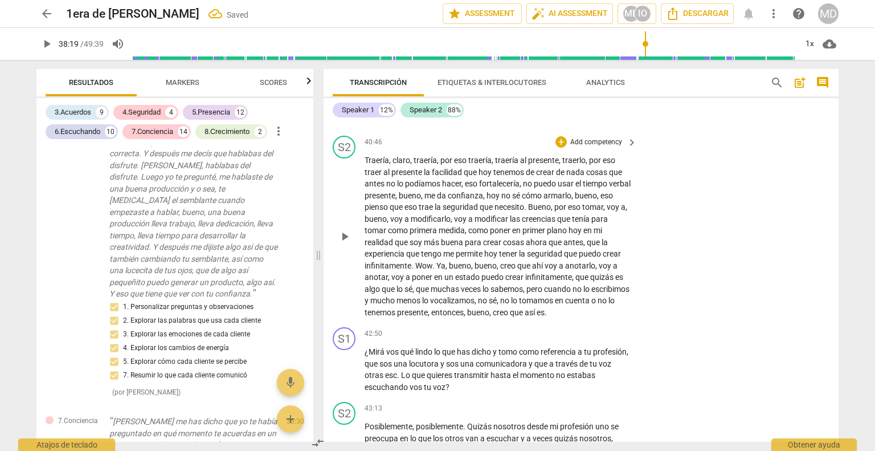
click at [459, 218] on div "S2 play_arrow pause 40:46 + Add competency keyboard_arrow_right Traería , claro…" at bounding box center [581, 226] width 515 height 191
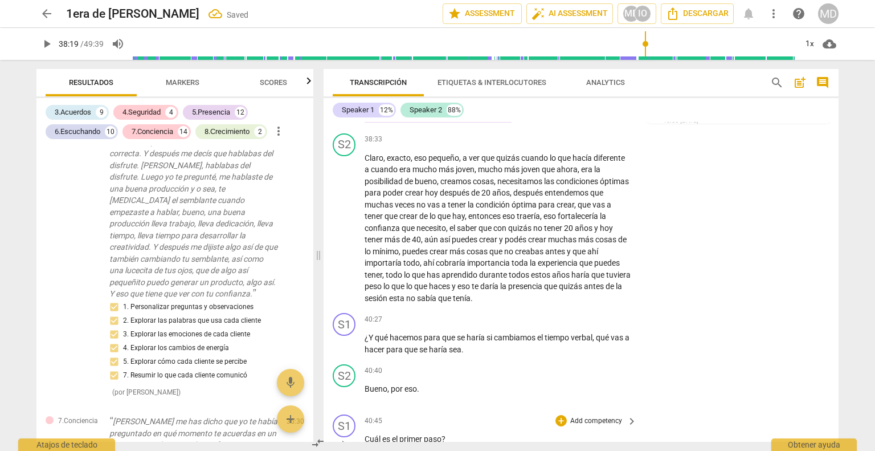
scroll to position [5385, 0]
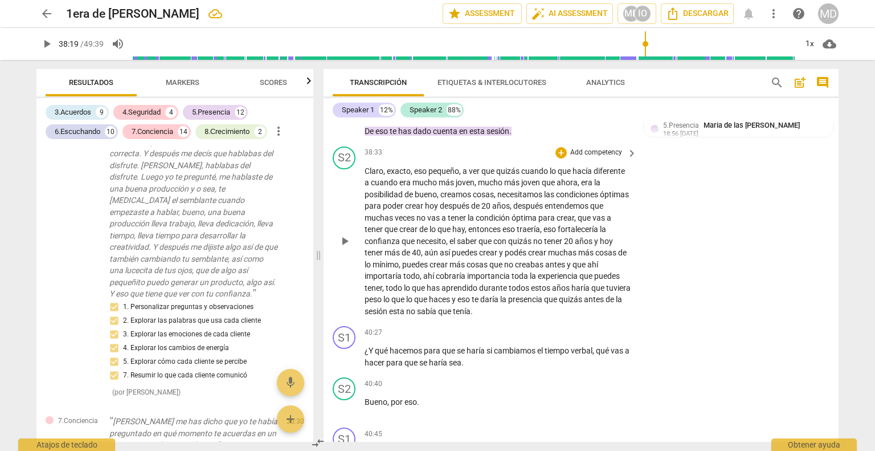
click at [398, 159] on div "38:33 + Add competency keyboard_arrow_right" at bounding box center [501, 152] width 273 height 13
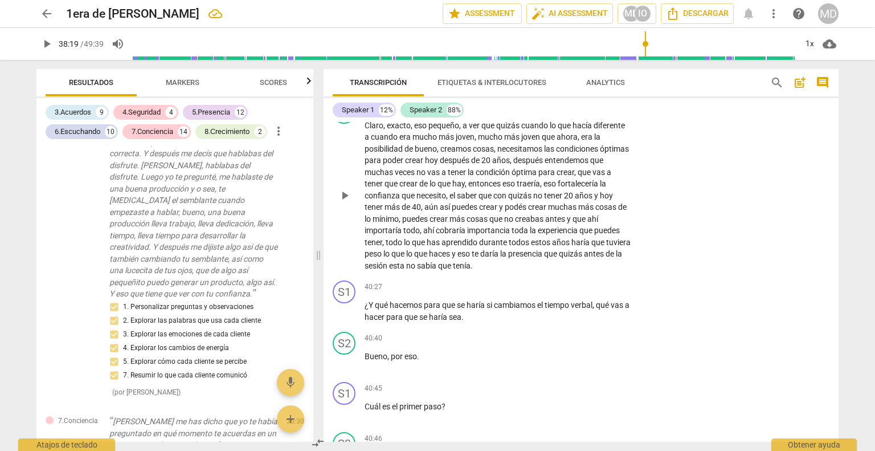
scroll to position [5499, 0]
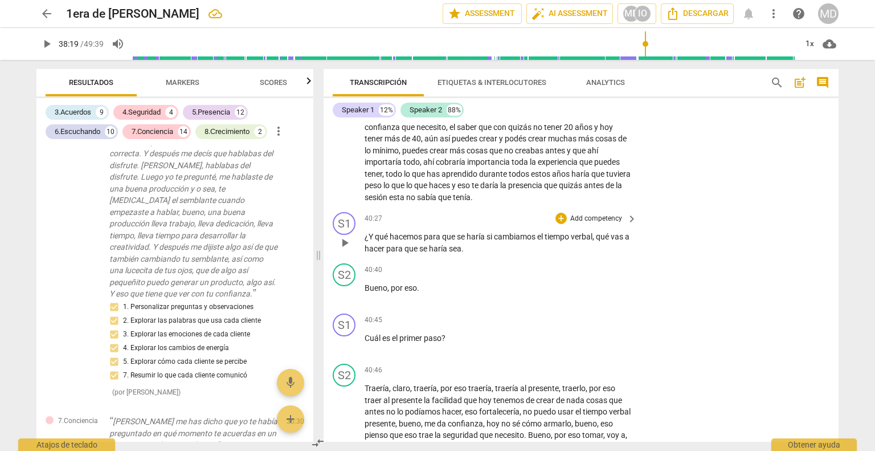
click at [346, 250] on span "play_arrow" at bounding box center [345, 243] width 14 height 14
click at [346, 250] on span "pause" at bounding box center [345, 243] width 14 height 14
type input "2440"
click at [461, 253] on span "sea" at bounding box center [455, 248] width 13 height 9
click at [587, 224] on p "Add competency" at bounding box center [596, 219] width 54 height 10
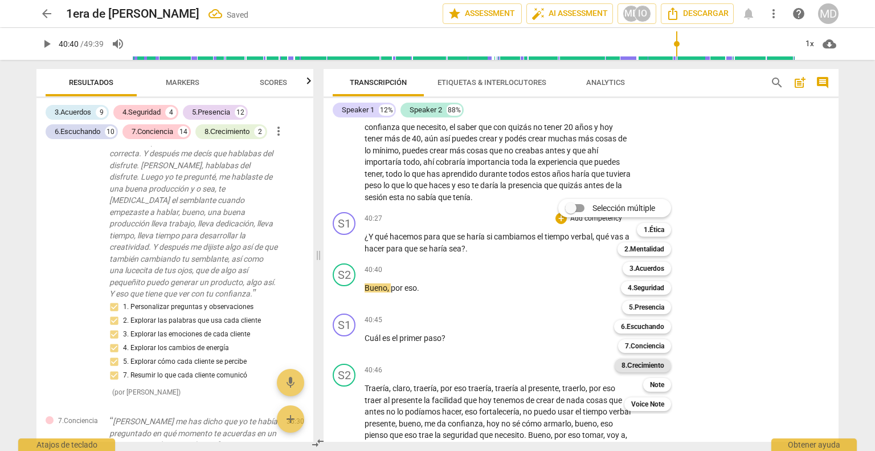
click at [627, 369] on b "8.Сrecimiento" at bounding box center [643, 365] width 43 height 14
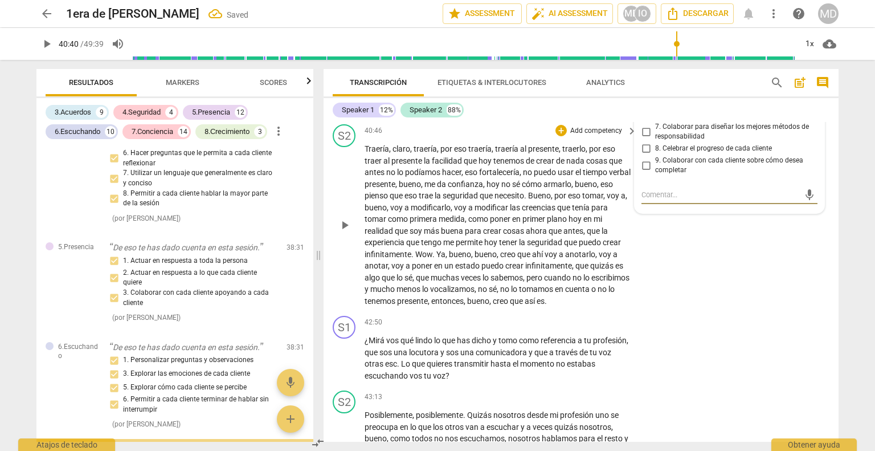
scroll to position [6688, 0]
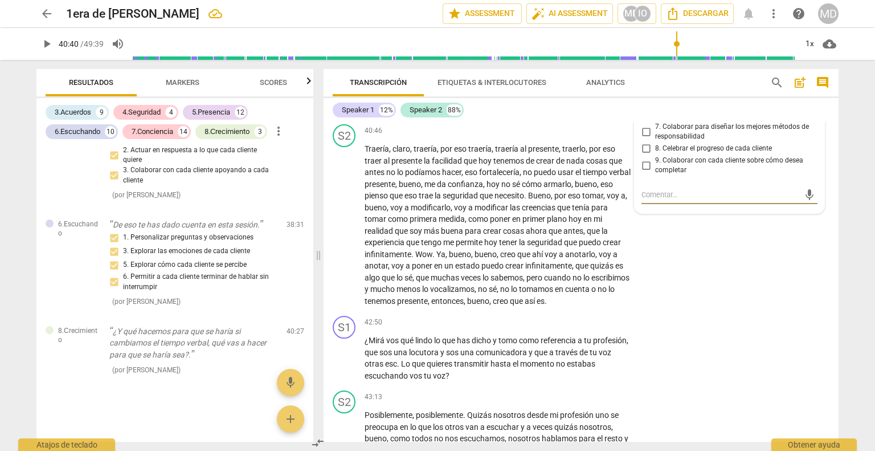
click at [643, 71] on input "3. Invitar a expresar el aprendizaje sobre su situación" at bounding box center [646, 65] width 18 height 14
checkbox input "true"
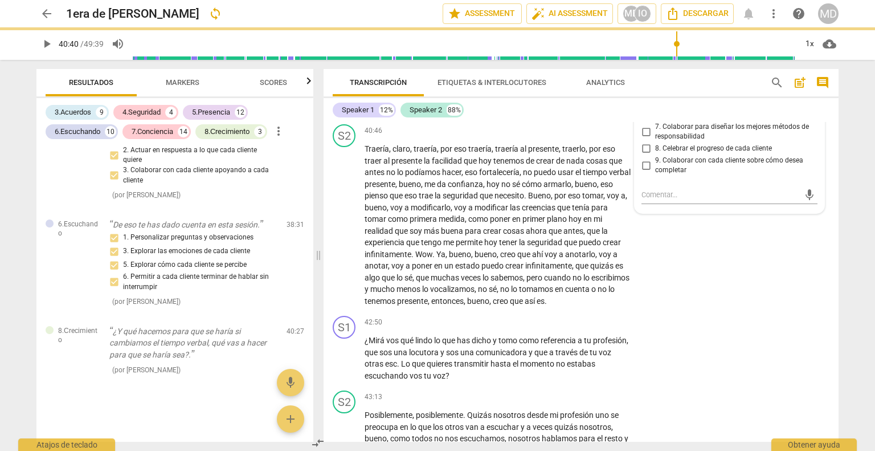
click at [643, 51] on input "2. Invitar a expresar el aprendizaje sobre sí mismo/a" at bounding box center [646, 45] width 18 height 14
checkbox input "true"
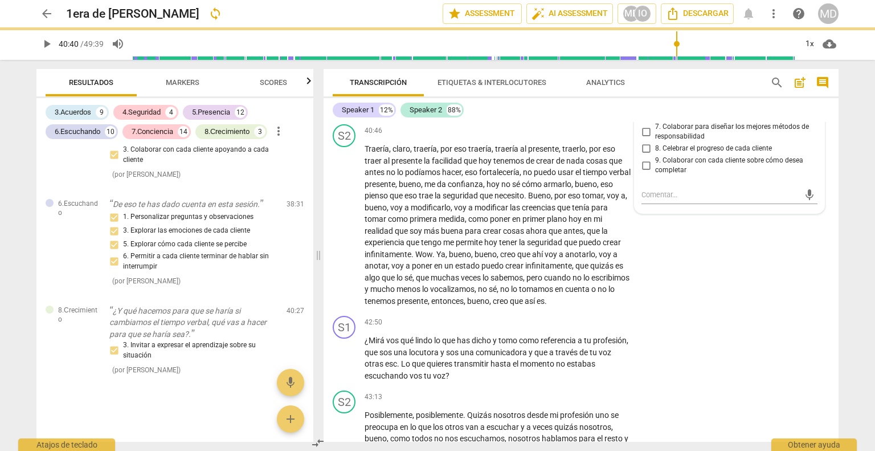
click at [643, 91] on input "4. Invitar a considerar cómo utilizar el nuevo aprendizaje" at bounding box center [646, 84] width 18 height 14
checkbox input "true"
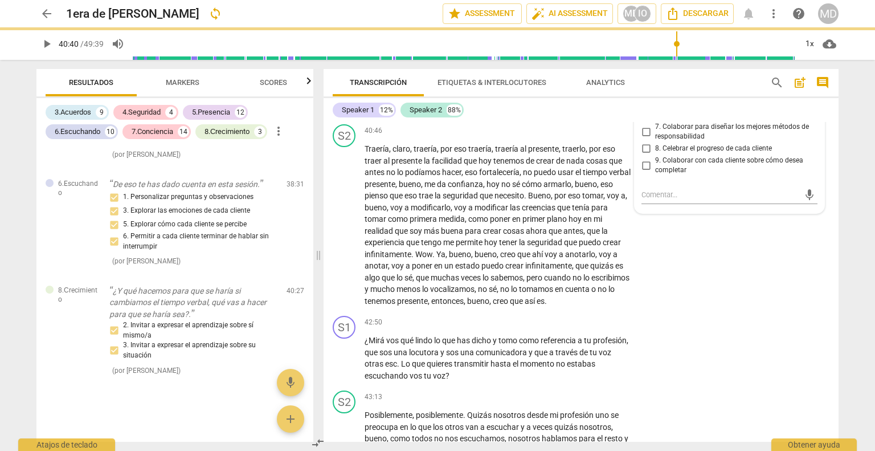
click at [643, 108] on input "5. Colaborar para diseñar pensamientos" at bounding box center [646, 102] width 18 height 14
checkbox input "true"
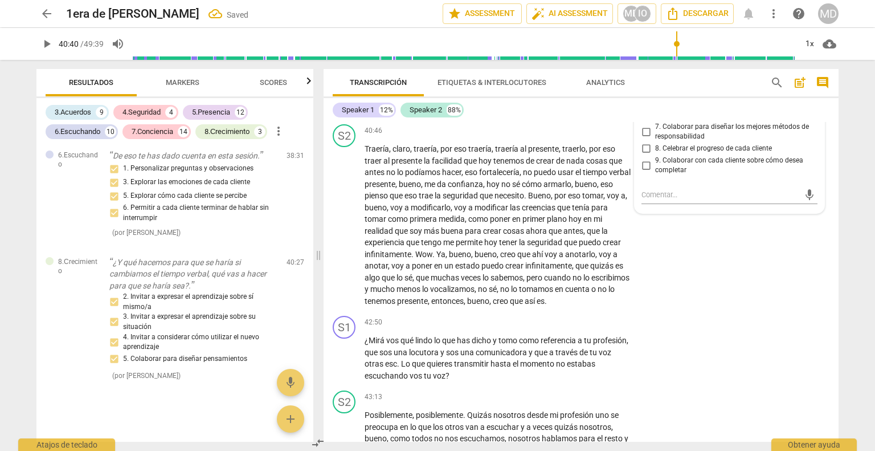
click at [643, 122] on input "6. Colaborar para considerar cómo avanzar" at bounding box center [646, 115] width 18 height 14
checkbox input "true"
click at [647, 138] on input "7. Colaborar para diseñar los mejores métodos de responsabilidad" at bounding box center [646, 132] width 18 height 14
checkbox input "true"
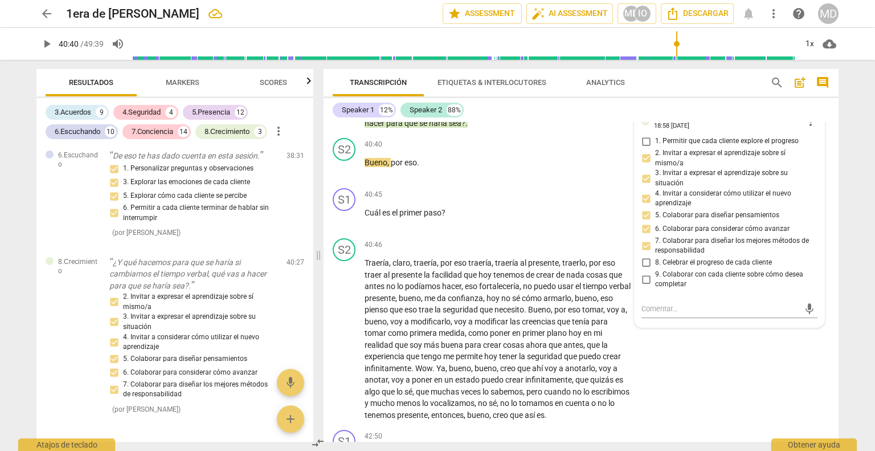
click at [449, 128] on span "haría" at bounding box center [439, 122] width 20 height 9
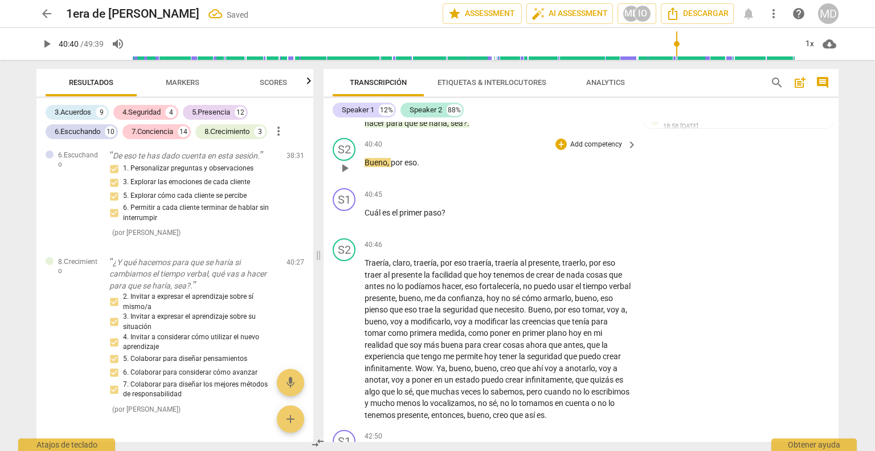
click at [472, 150] on div "40:40 + Add competency keyboard_arrow_right" at bounding box center [501, 144] width 273 height 13
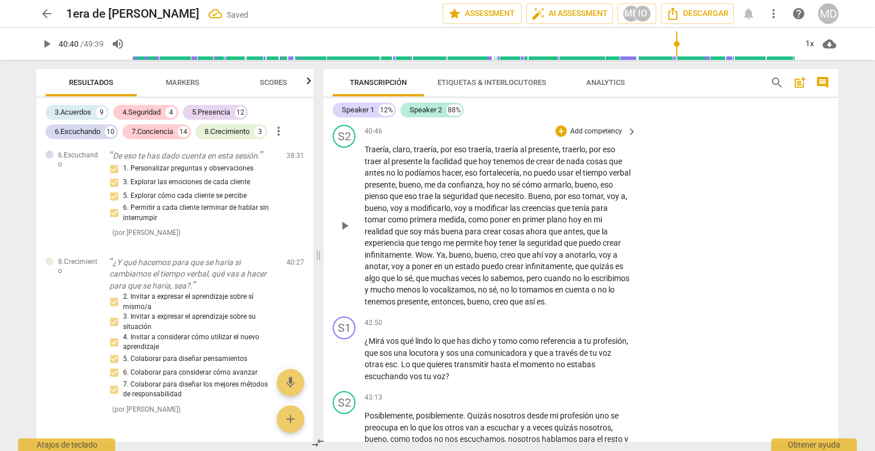
scroll to position [5738, 0]
click at [595, 86] on p "Add competency" at bounding box center [596, 81] width 54 height 10
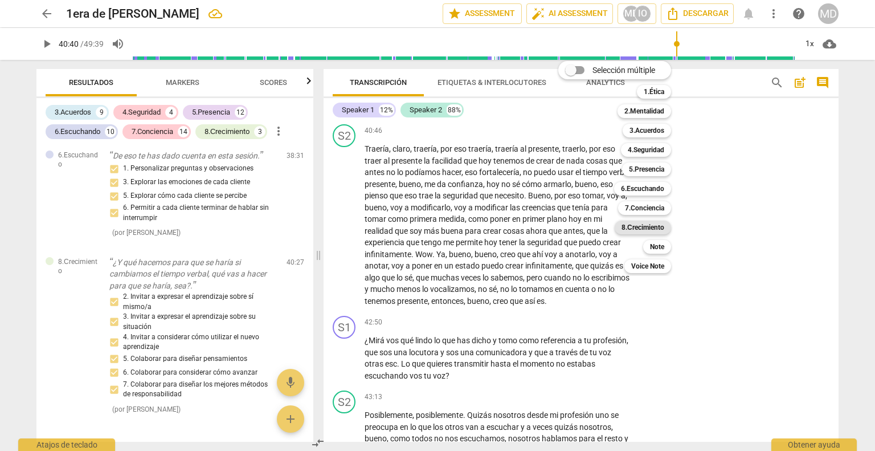
click at [636, 227] on b "8.Сrecimiento" at bounding box center [643, 227] width 43 height 14
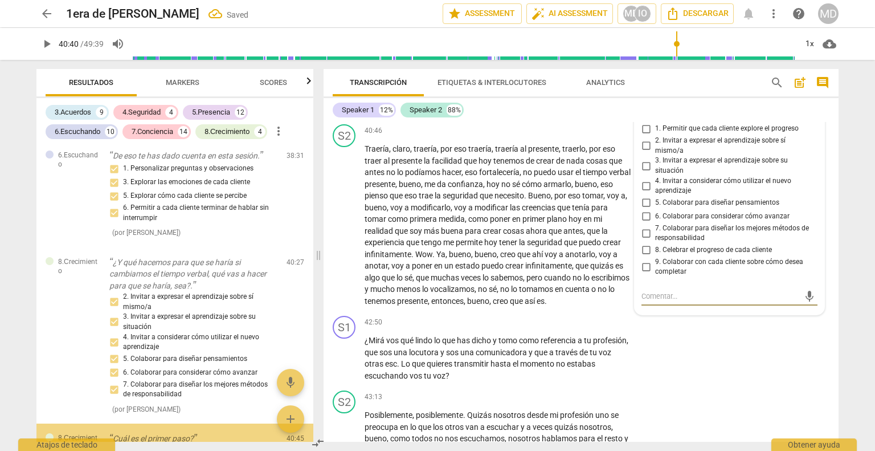
scroll to position [6843, 0]
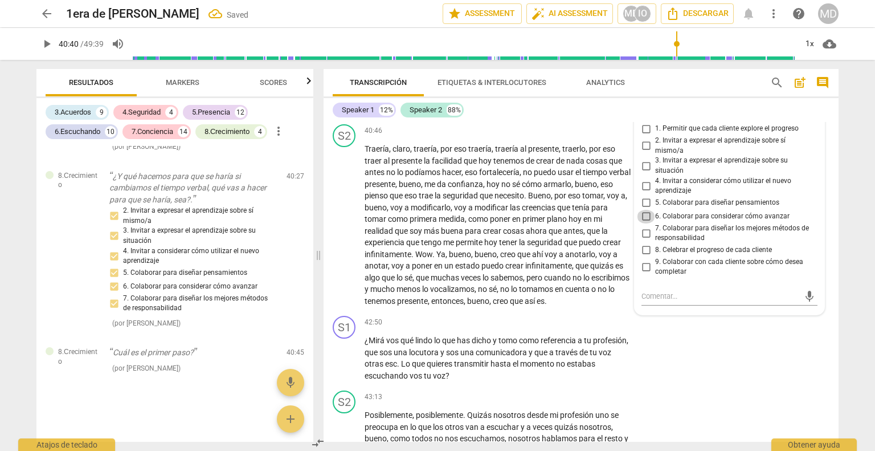
click at [643, 223] on input "6. Colaborar para considerar cómo avanzar" at bounding box center [646, 217] width 18 height 14
checkbox input "true"
click at [644, 210] on input "5. Colaborar para diseñar pensamientos" at bounding box center [646, 203] width 18 height 14
checkbox input "true"
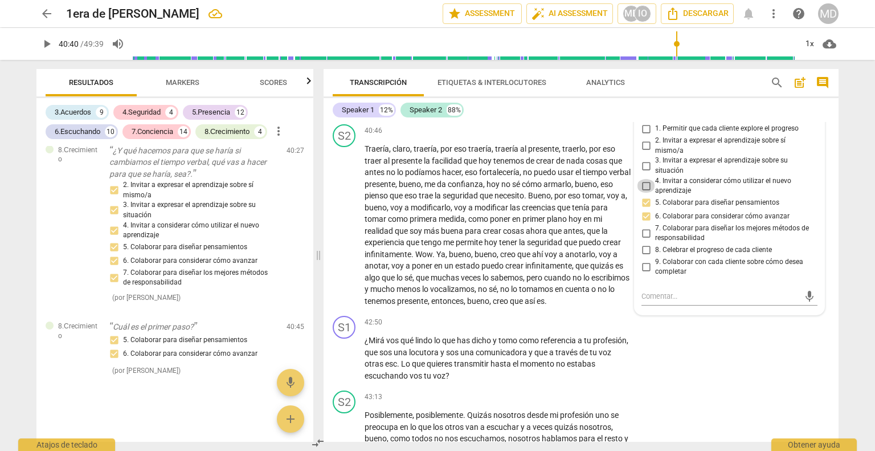
click at [645, 193] on input "4. Invitar a considerar cómo utilizar el nuevo aprendizaje" at bounding box center [646, 186] width 18 height 14
checkbox input "true"
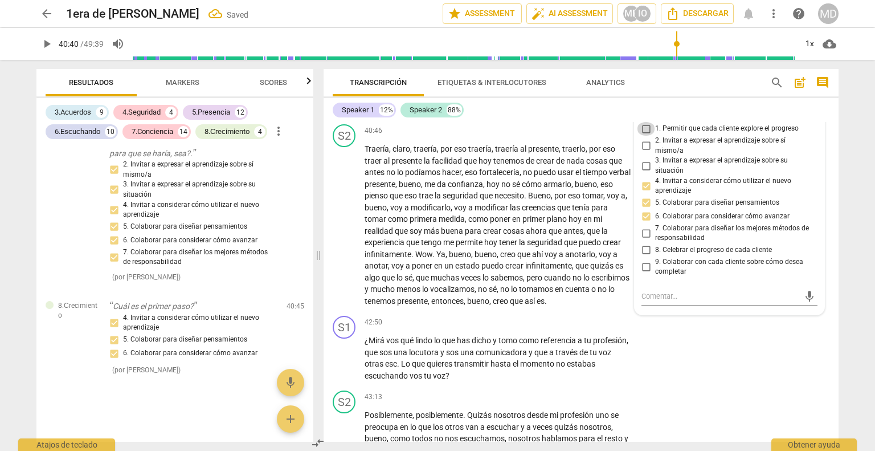
click at [641, 136] on input "1. Permitir que cada cliente explore el progreso" at bounding box center [646, 129] width 18 height 14
checkbox input "false"
click at [644, 240] on input "7. Colaborar para diseñar los mejores métodos de responsabilidad" at bounding box center [646, 233] width 18 height 14
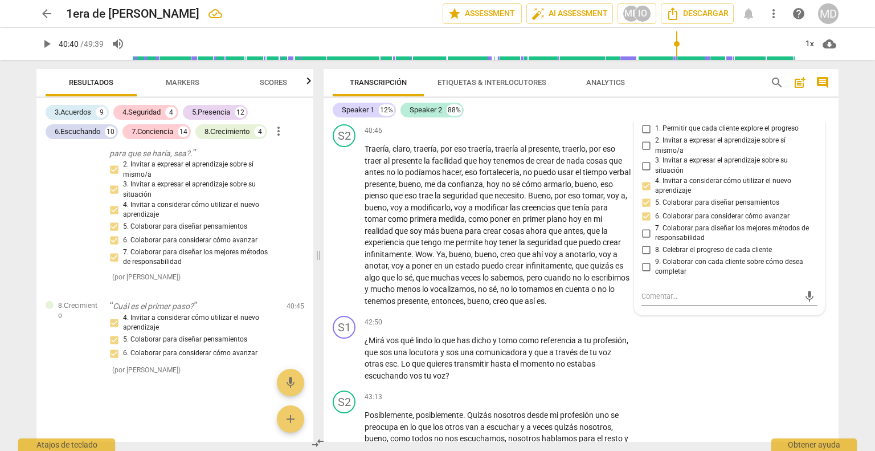
checkbox input "true"
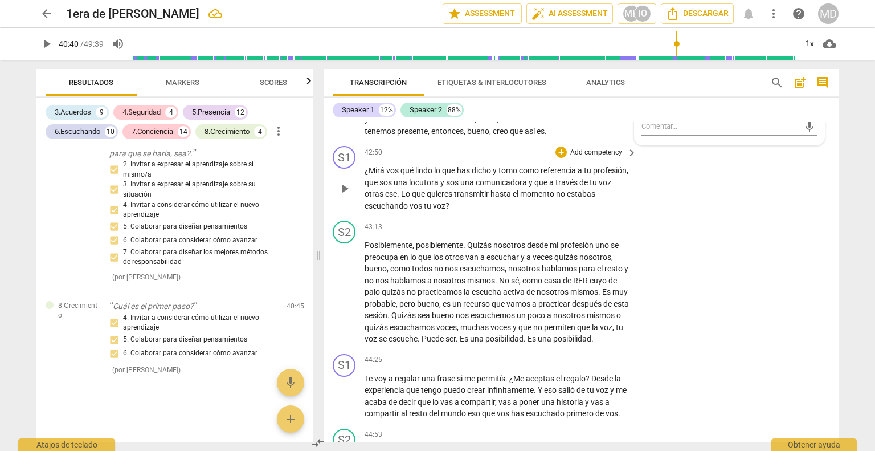
scroll to position [5909, 0]
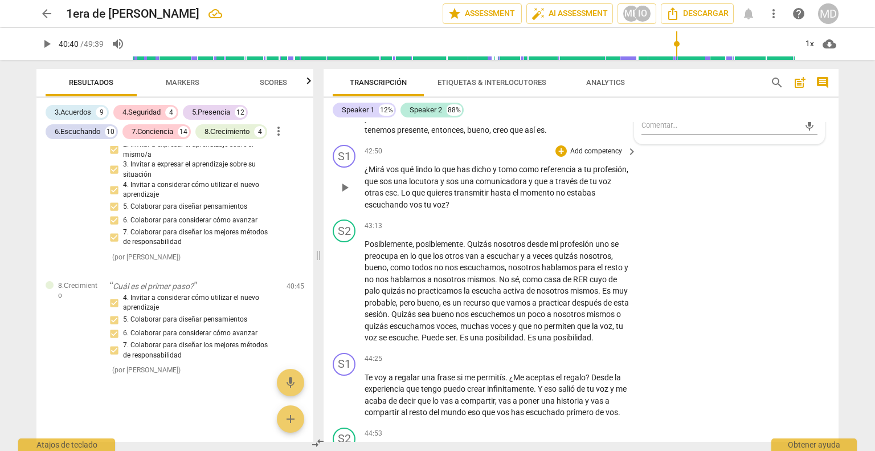
click at [369, 174] on span "¿Mirá" at bounding box center [376, 169] width 22 height 9
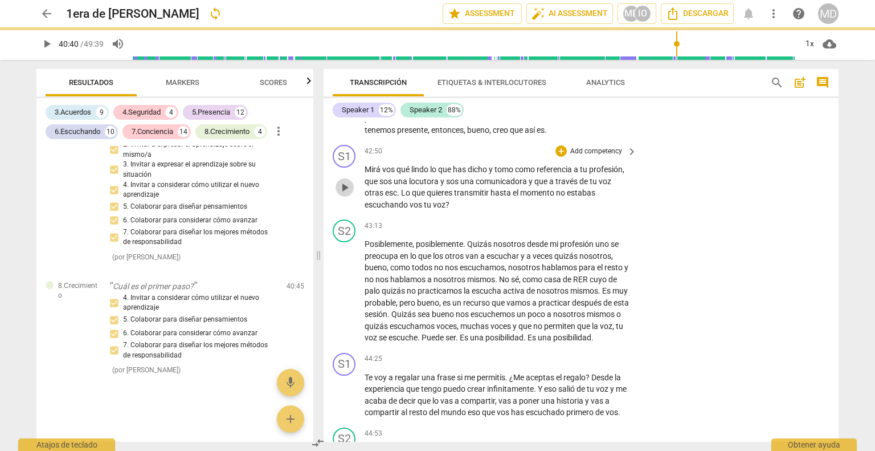
click at [344, 194] on span "play_arrow" at bounding box center [345, 188] width 14 height 14
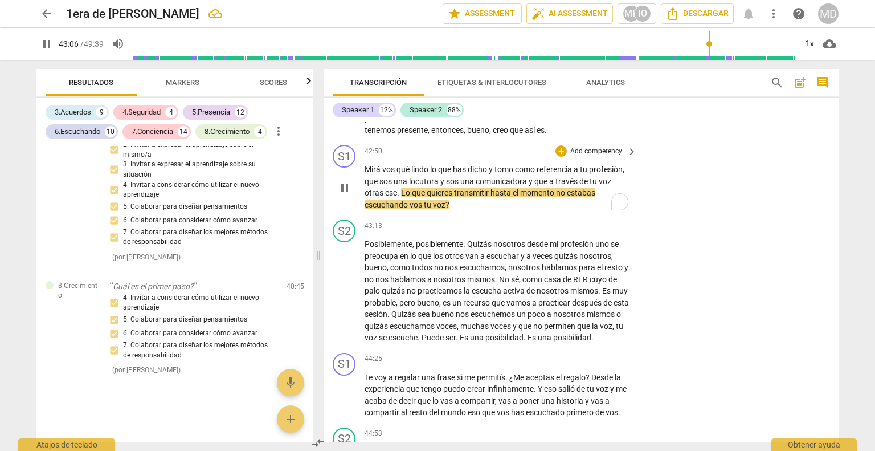
click at [378, 197] on span "otras" at bounding box center [375, 192] width 21 height 9
type input "2588"
click at [396, 197] on span "esc" at bounding box center [391, 192] width 12 height 9
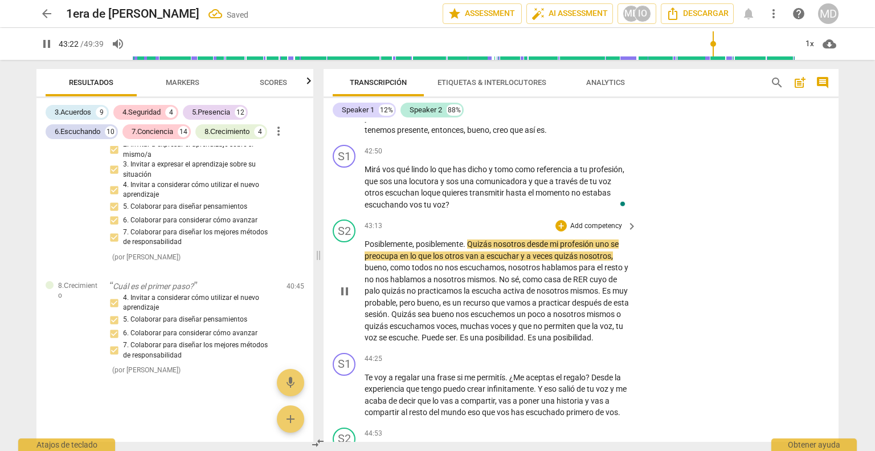
click at [346, 298] on span "pause" at bounding box center [345, 291] width 14 height 14
click at [346, 194] on span "play_arrow" at bounding box center [345, 188] width 14 height 14
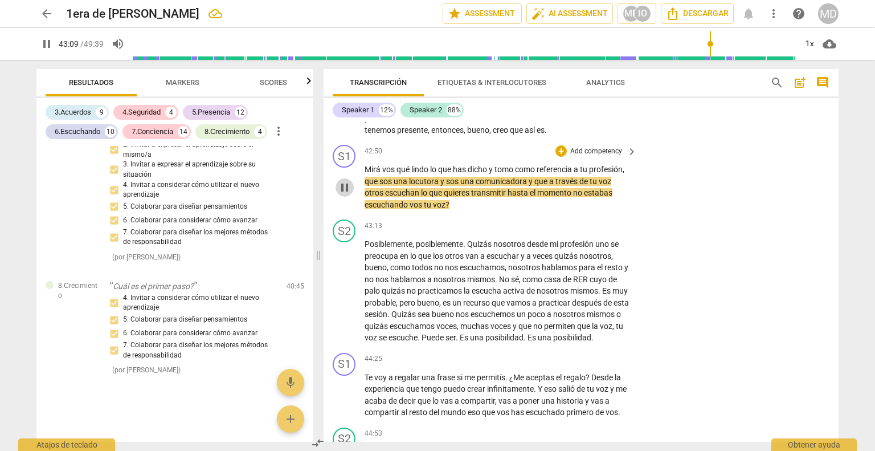
click at [344, 194] on span "pause" at bounding box center [345, 188] width 14 height 14
type input "2590"
click at [509, 197] on span "hasta" at bounding box center [519, 192] width 22 height 9
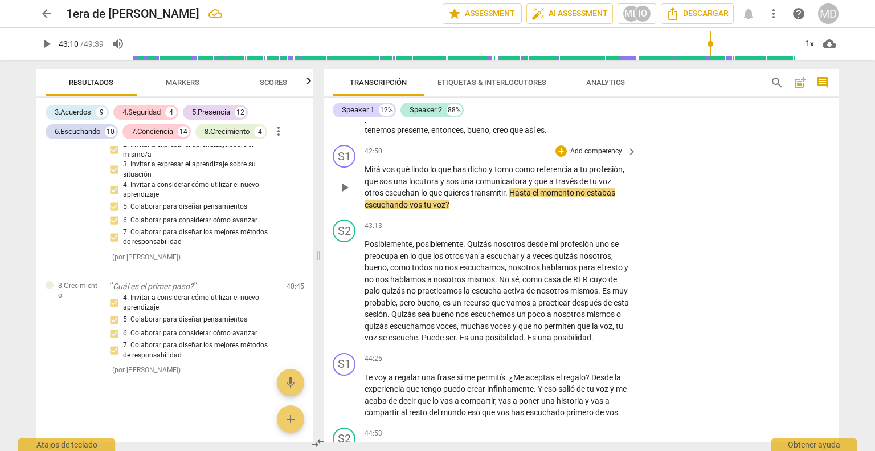
click at [597, 157] on p "Add competency" at bounding box center [596, 151] width 54 height 10
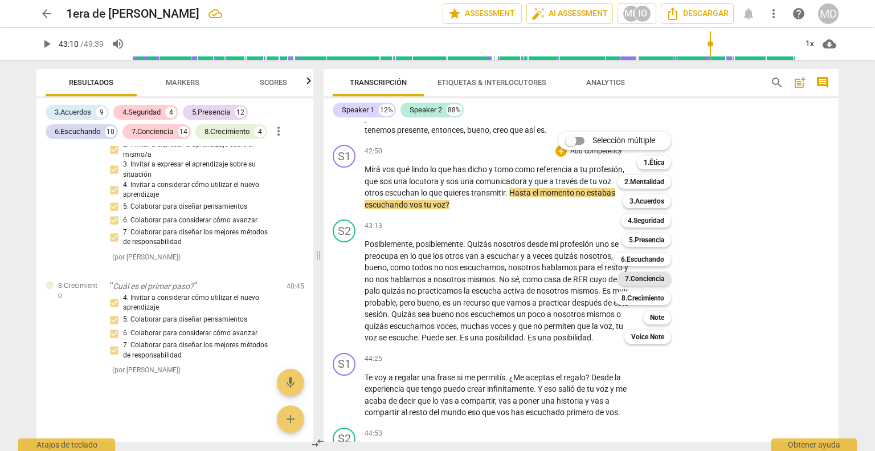
click at [640, 275] on b "7.Conciencia" at bounding box center [644, 279] width 39 height 14
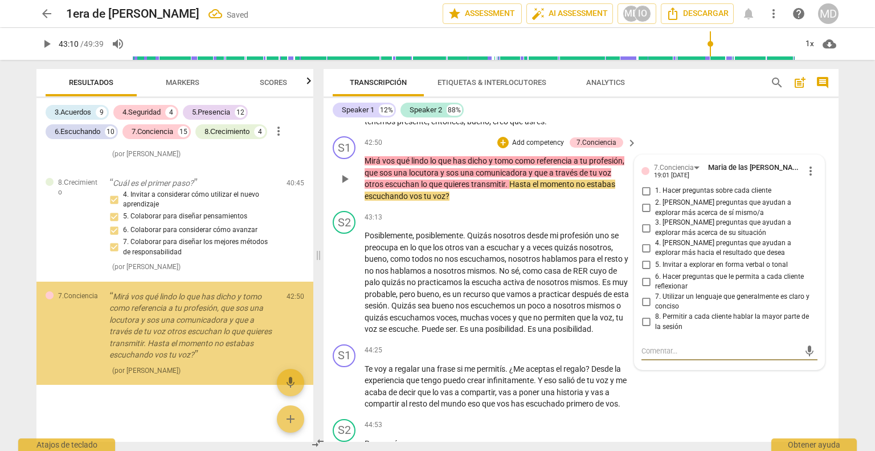
scroll to position [7013, 0]
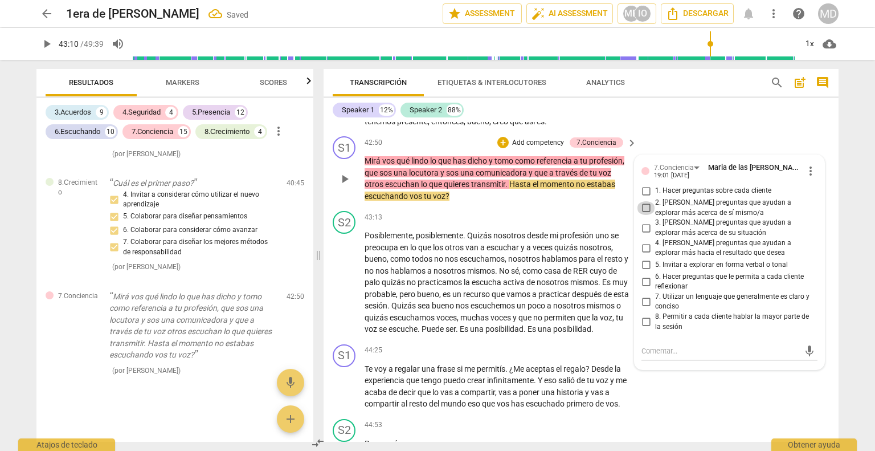
click at [647, 215] on input "2. [PERSON_NAME] preguntas que ayudan a explorar más acerca de sí mismo/a" at bounding box center [646, 208] width 18 height 14
checkbox input "true"
click at [643, 235] on input "3. [PERSON_NAME] preguntas que ayudan a explorar más acerca de su situación" at bounding box center [646, 228] width 18 height 14
checkbox input "true"
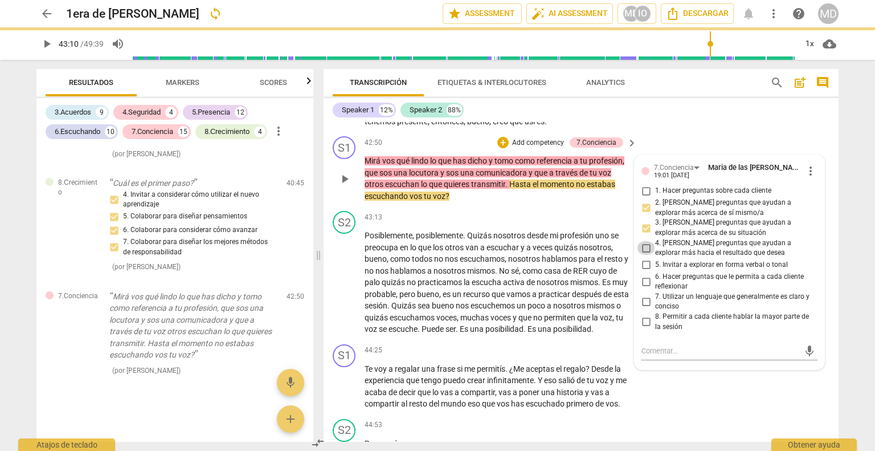
click at [643, 255] on input "4. [PERSON_NAME] preguntas que ayudan a explorar más hacia el resultado que des…" at bounding box center [646, 248] width 18 height 14
checkbox input "true"
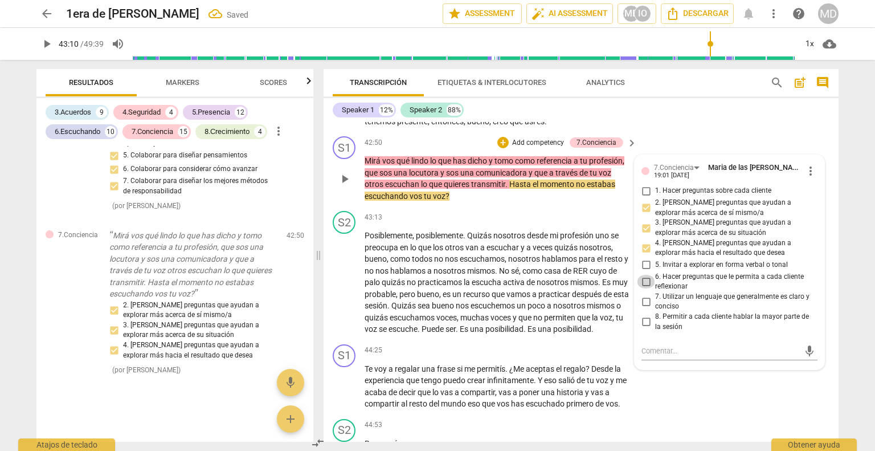
click at [647, 288] on input "6. Hacer preguntas que le permita a cada cliente reflexionar" at bounding box center [646, 282] width 18 height 14
checkbox input "true"
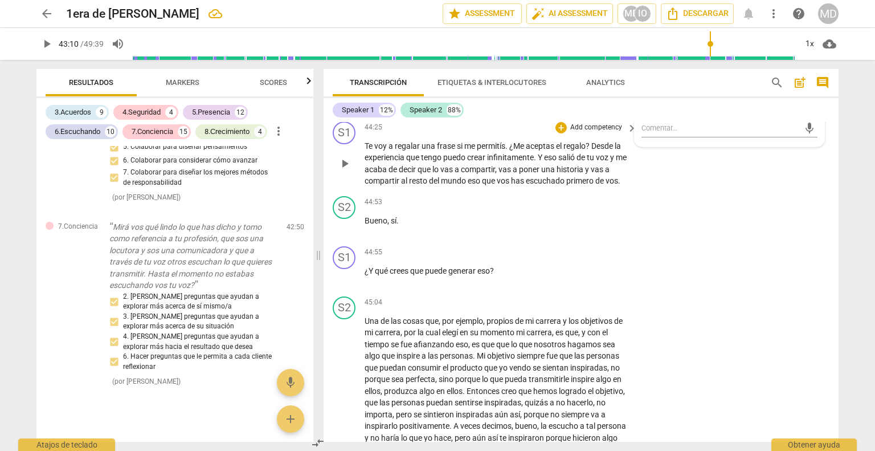
scroll to position [6145, 0]
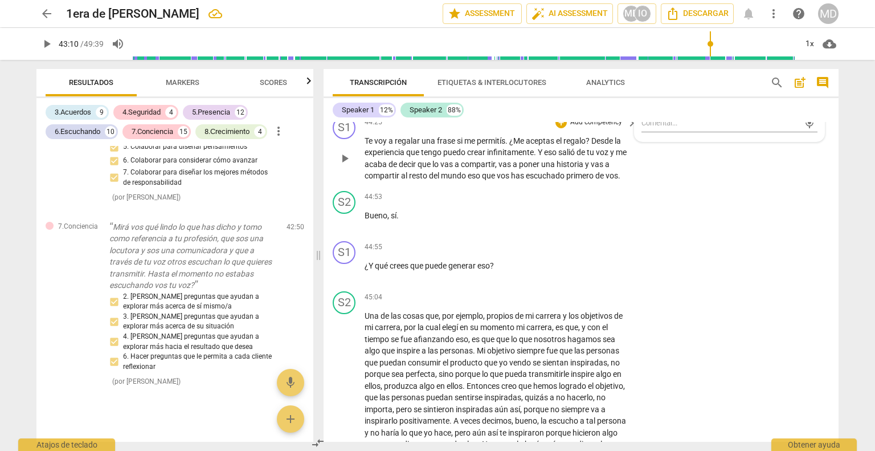
click at [599, 128] on p "Add competency" at bounding box center [596, 122] width 54 height 10
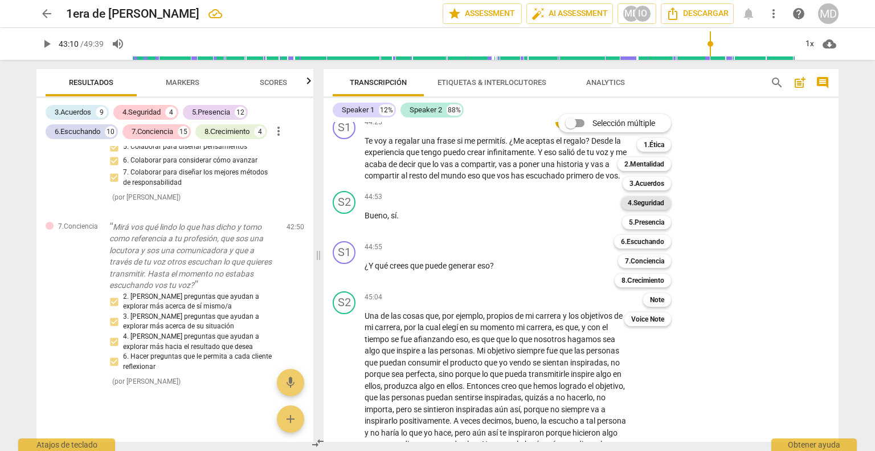
click at [660, 201] on b "4.Seguridad" at bounding box center [646, 203] width 36 height 14
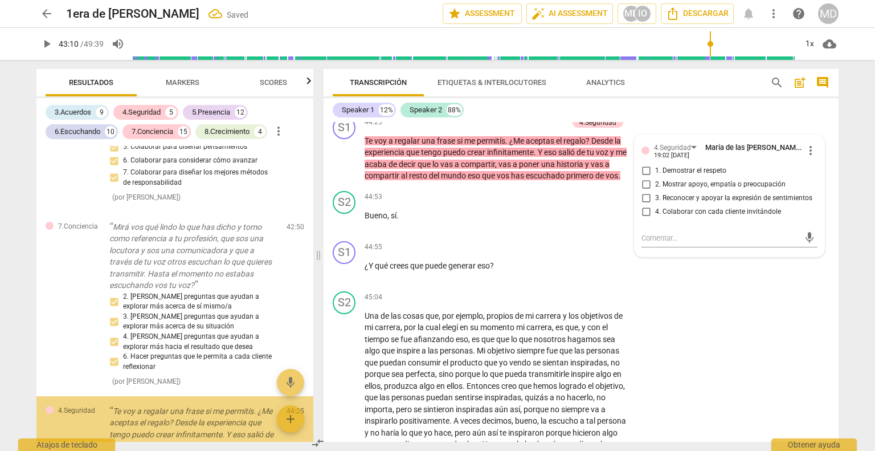
scroll to position [7208, 0]
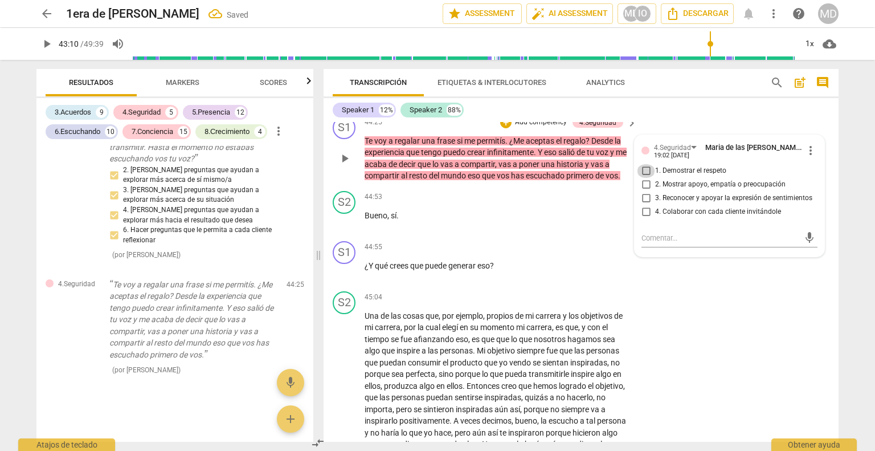
click at [640, 178] on input "1. Demostrar el respeto" at bounding box center [646, 171] width 18 height 14
checkbox input "true"
click at [641, 191] on input "2. Mostrar apoyo, empatía o preocupación" at bounding box center [646, 185] width 18 height 14
checkbox input "true"
click at [640, 205] on input "3. Reconocer y apoyar la expresión de sentimientos" at bounding box center [646, 198] width 18 height 14
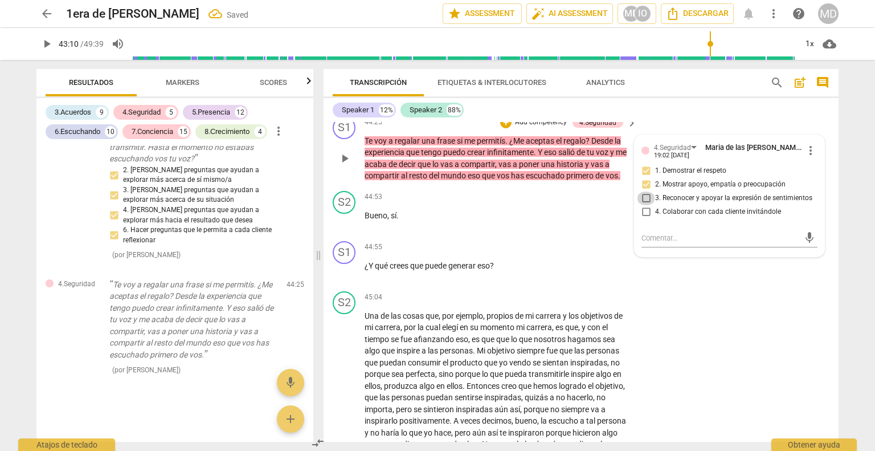
checkbox input "true"
click at [643, 219] on input "4. Colaborar con cada cliente invitándole" at bounding box center [646, 212] width 18 height 14
checkbox input "true"
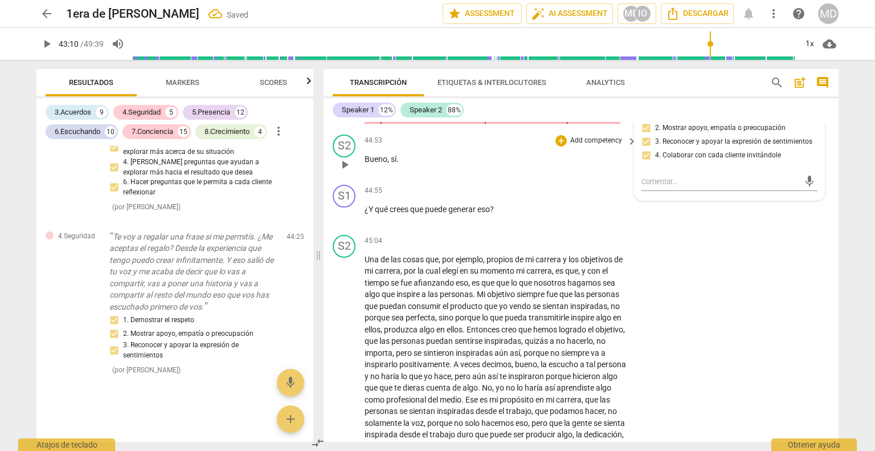
scroll to position [6202, 0]
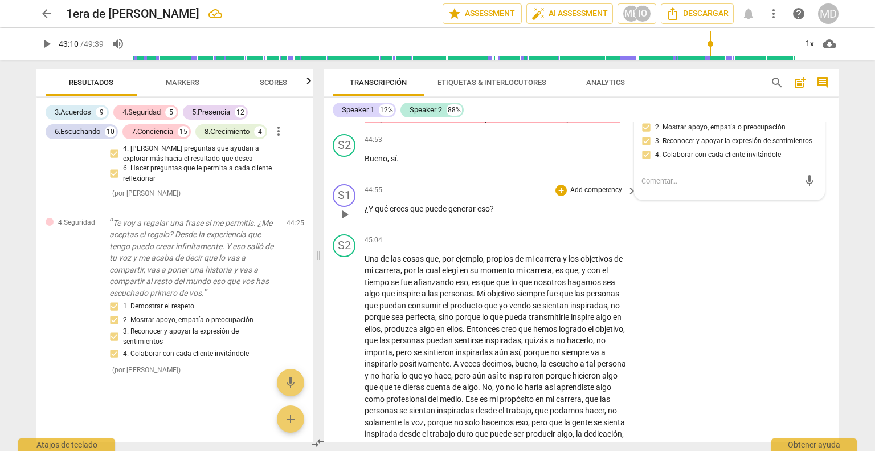
click at [585, 195] on p "Add competency" at bounding box center [596, 190] width 54 height 10
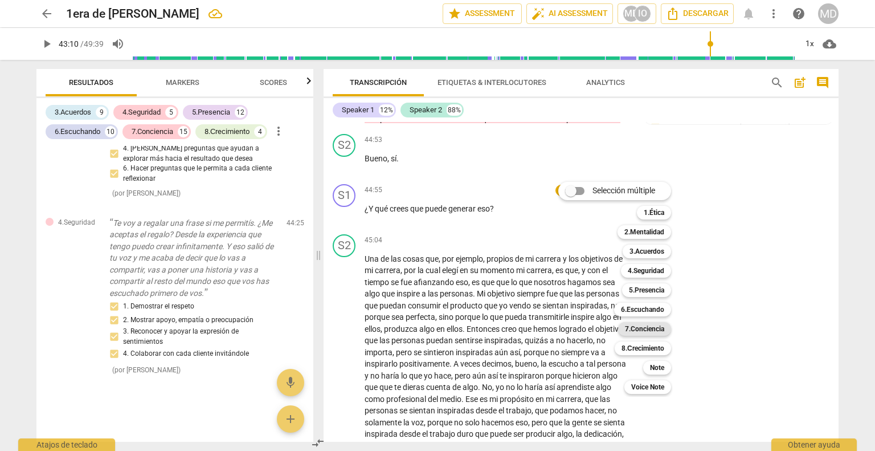
click at [645, 329] on b "7.Conciencia" at bounding box center [644, 329] width 39 height 14
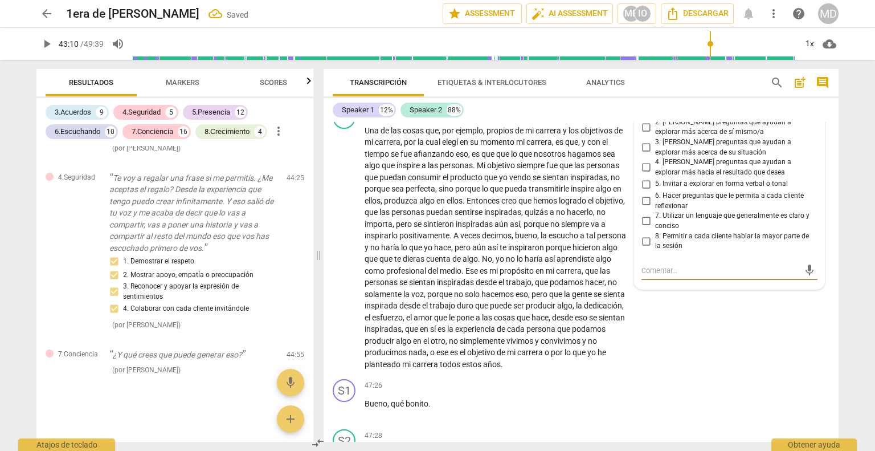
scroll to position [6303, 0]
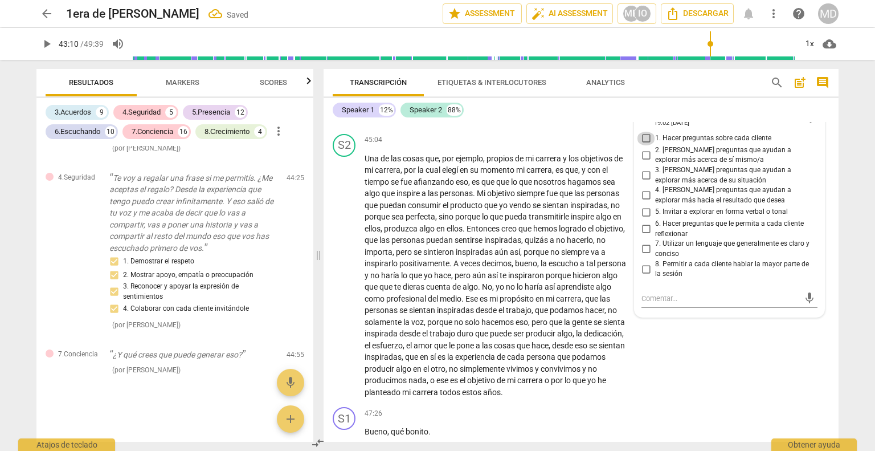
click at [645, 145] on input "1. Hacer preguntas sobre cada cliente" at bounding box center [646, 139] width 18 height 14
checkbox input "true"
click at [644, 162] on input "2. [PERSON_NAME] preguntas que ayudan a explorar más acerca de sí mismo/a" at bounding box center [646, 155] width 18 height 14
checkbox input "true"
click at [645, 182] on input "3. [PERSON_NAME] preguntas que ayudan a explorar más acerca de su situación" at bounding box center [646, 176] width 18 height 14
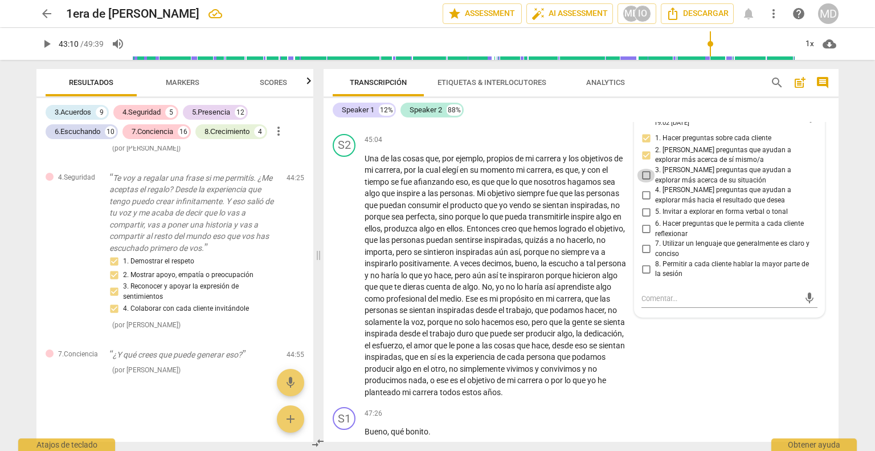
checkbox input "true"
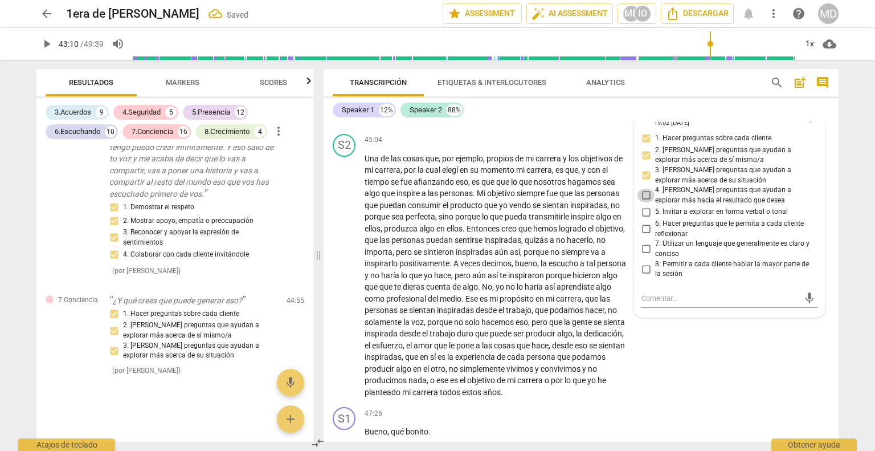
click at [645, 202] on input "4. [PERSON_NAME] preguntas que ayudan a explorar más hacia el resultado que des…" at bounding box center [646, 196] width 18 height 14
checkbox input "true"
click at [643, 236] on input "6. Hacer preguntas que le permita a cada cliente reflexionar" at bounding box center [646, 229] width 18 height 14
checkbox input "true"
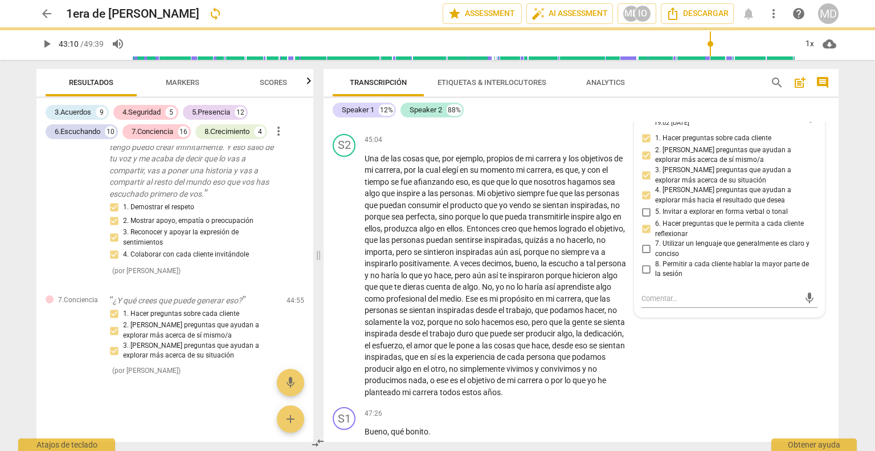
click at [542, 95] on p "Add competency" at bounding box center [538, 90] width 54 height 10
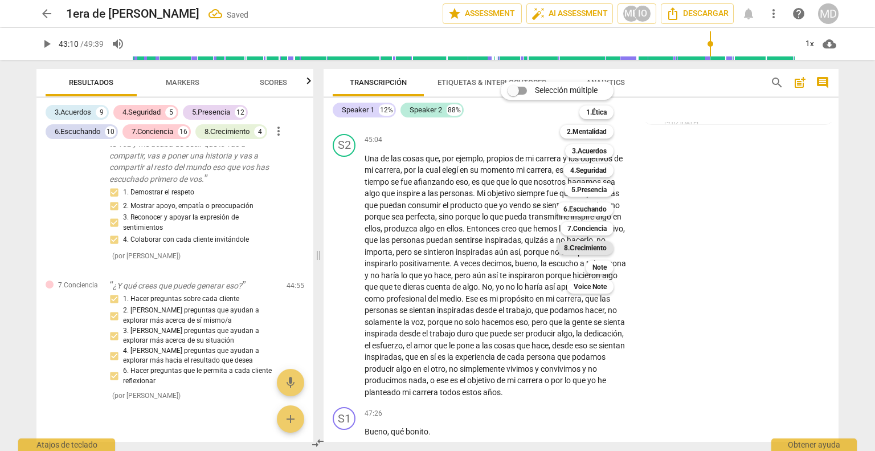
click at [589, 243] on b "8.Сrecimiento" at bounding box center [585, 248] width 43 height 14
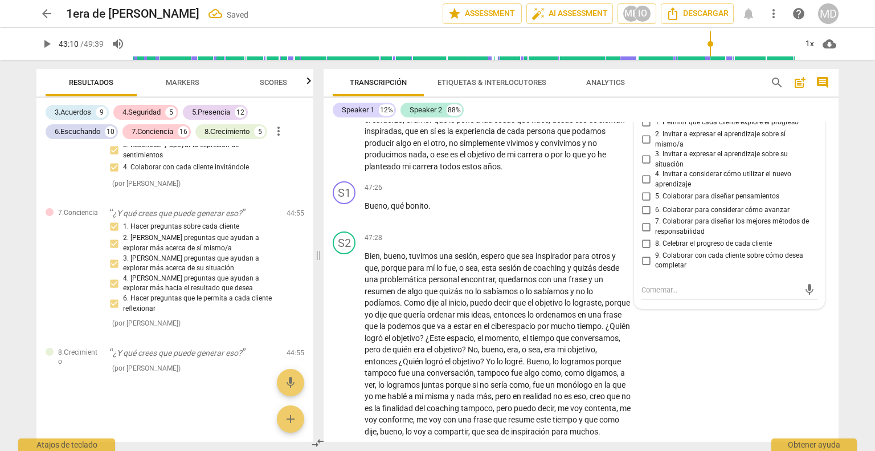
scroll to position [6530, 0]
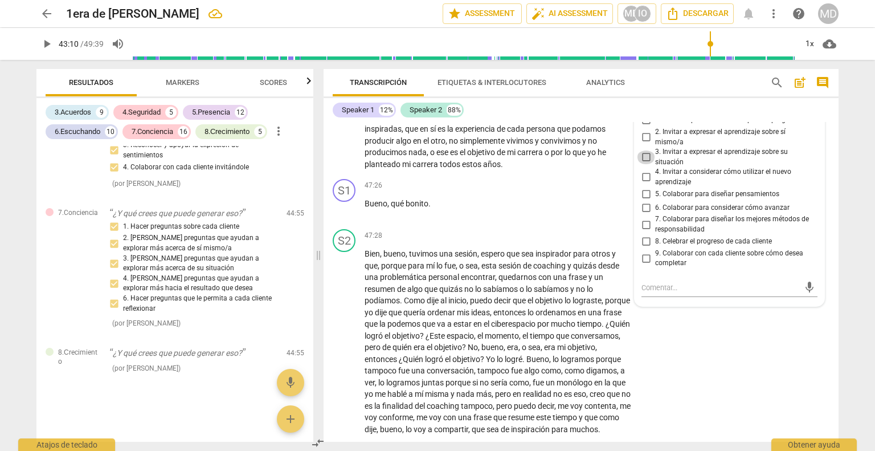
click at [644, 164] on input "3. Invitar a expresar el aprendizaje sobre su situación" at bounding box center [646, 157] width 18 height 14
checkbox input "true"
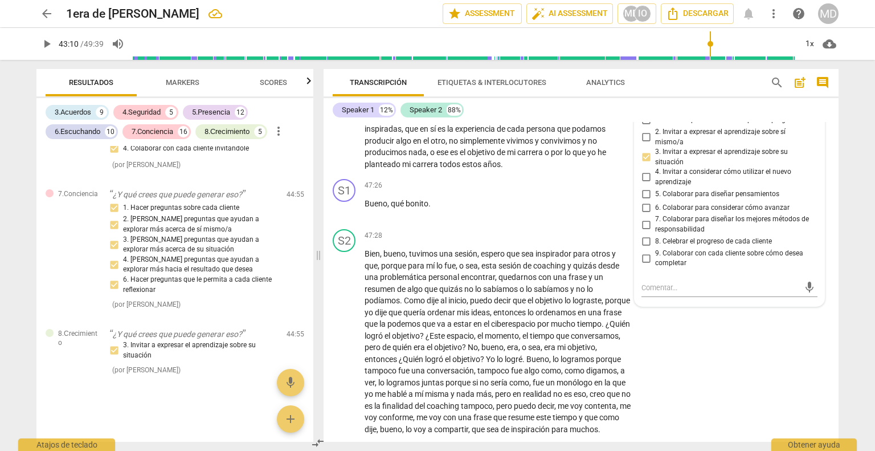
click at [643, 184] on input "4. Invitar a considerar cómo utilizar el nuevo aprendizaje" at bounding box center [646, 177] width 18 height 14
checkbox input "true"
click at [643, 201] on input "5. Colaborar para diseñar pensamientos" at bounding box center [646, 194] width 18 height 14
checkbox input "true"
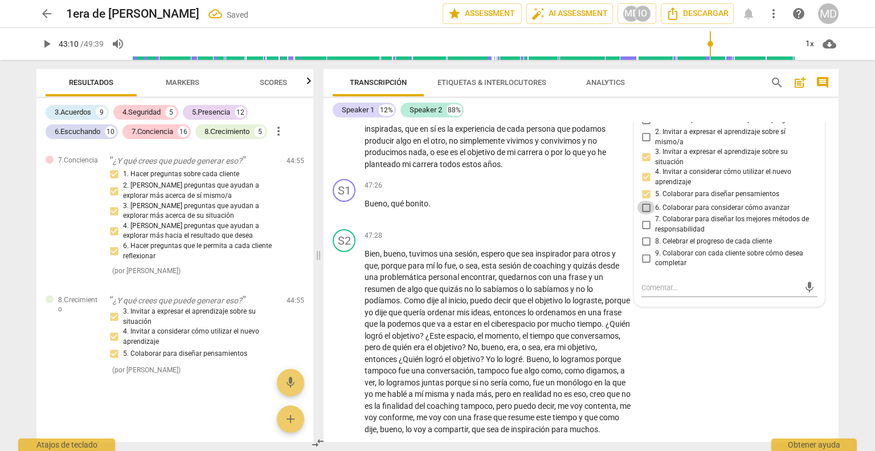
click at [644, 214] on input "6. Colaborar para considerar cómo avanzar" at bounding box center [646, 208] width 18 height 14
checkbox input "true"
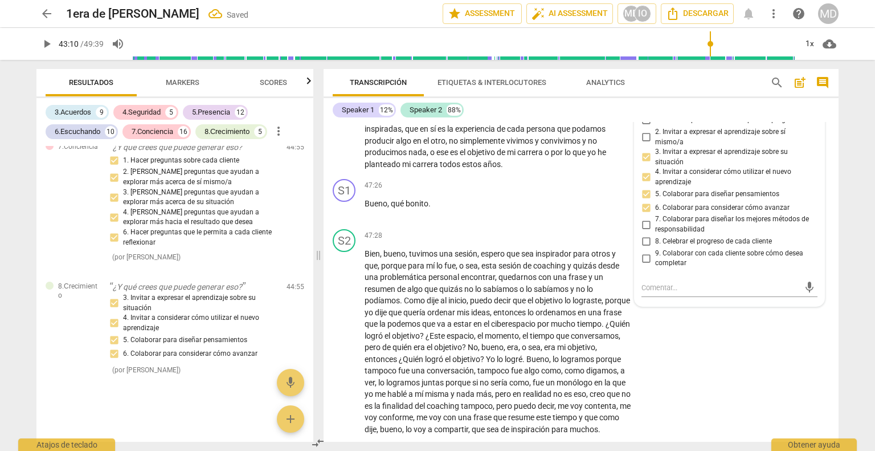
click at [643, 231] on input "7. Colaborar para diseñar los mejores métodos de responsabilidad" at bounding box center [646, 225] width 18 height 14
checkbox input "true"
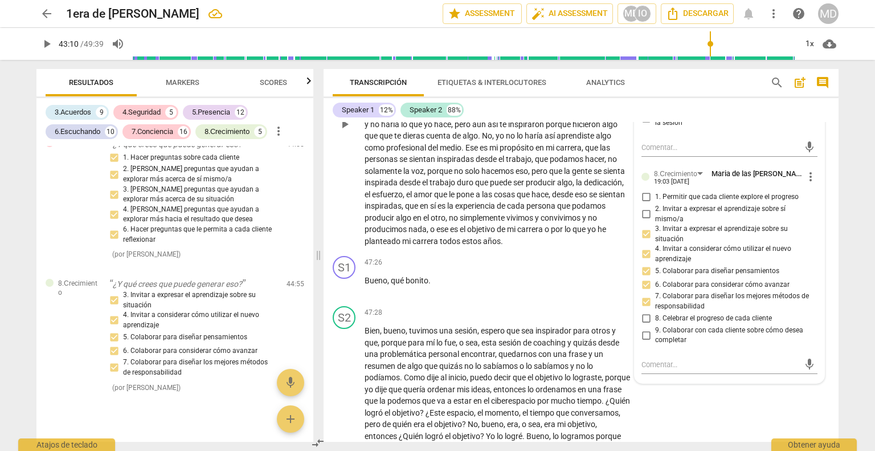
scroll to position [6474, 0]
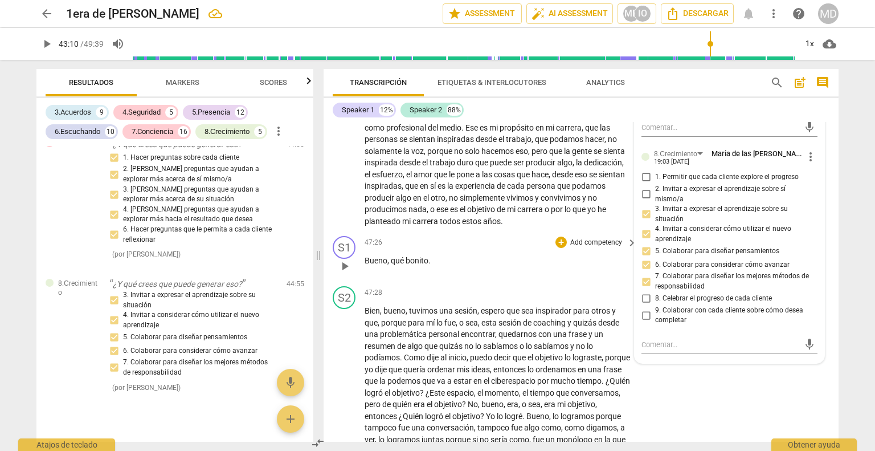
click at [592, 248] on p "Add competency" at bounding box center [596, 243] width 54 height 10
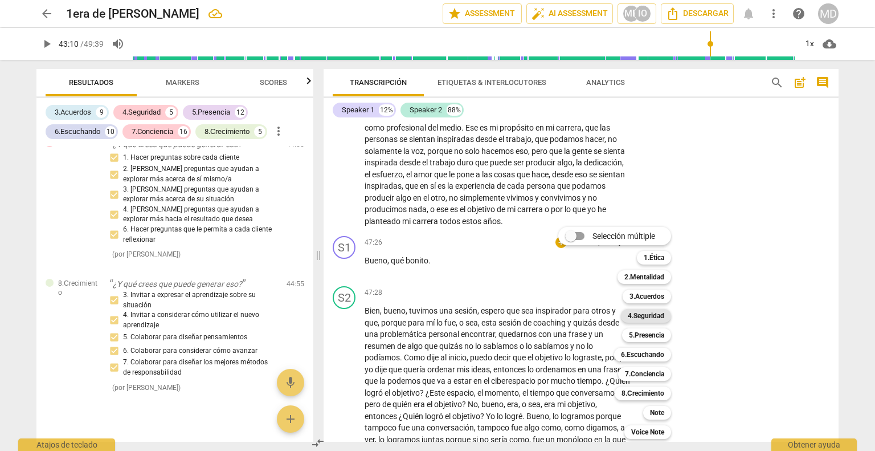
click at [648, 316] on b "4.Seguridad" at bounding box center [646, 316] width 36 height 14
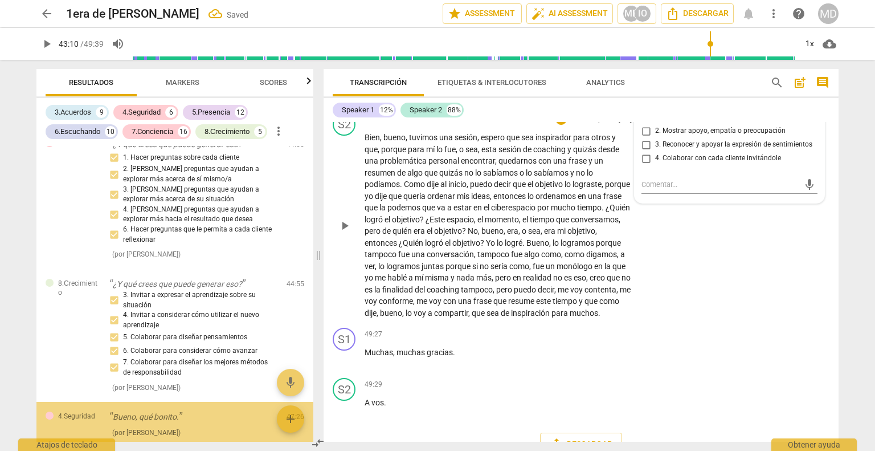
scroll to position [7588, 0]
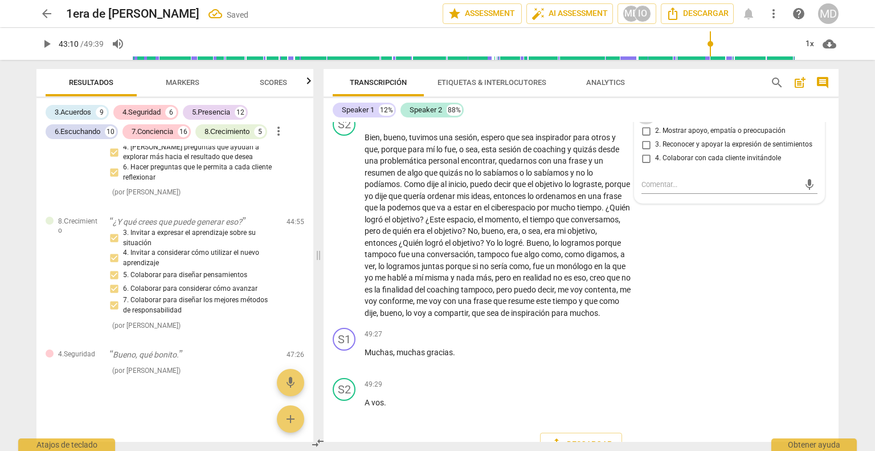
click at [644, 124] on input "1. Demostrar el respeto" at bounding box center [646, 118] width 18 height 14
checkbox input "true"
click at [643, 138] on input "2. Mostrar apoyo, empatía o preocupación" at bounding box center [646, 131] width 18 height 14
checkbox input "true"
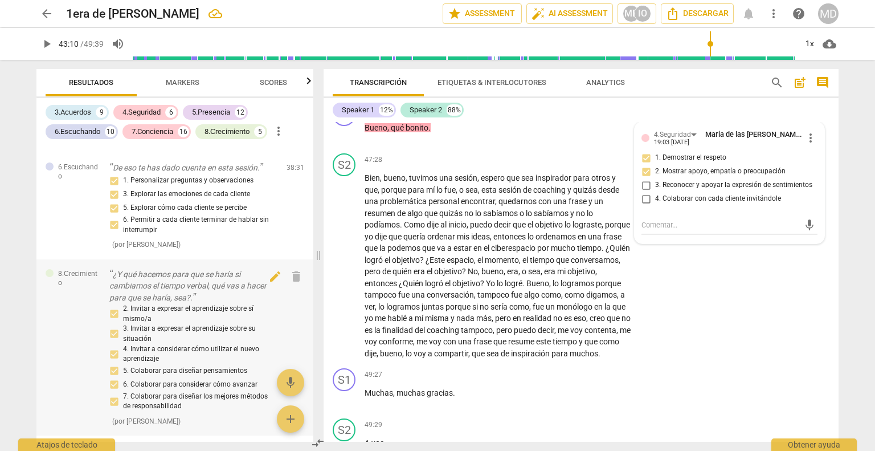
scroll to position [6448, 0]
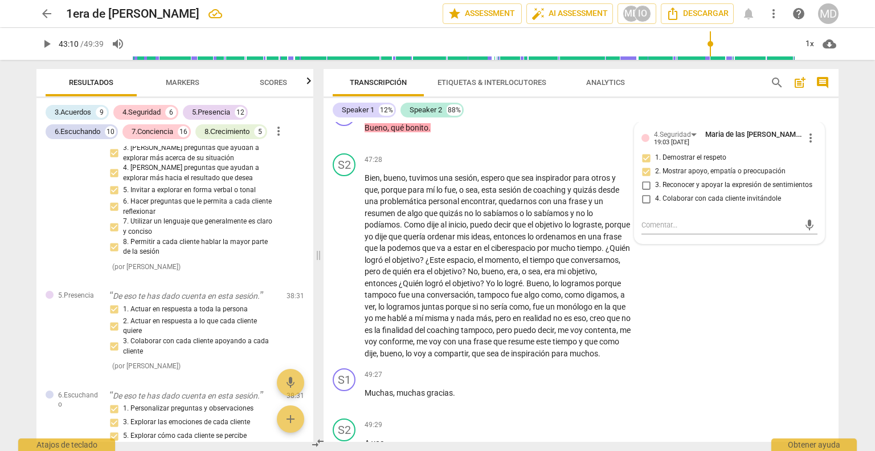
click at [273, 79] on span "Scores" at bounding box center [273, 82] width 27 height 9
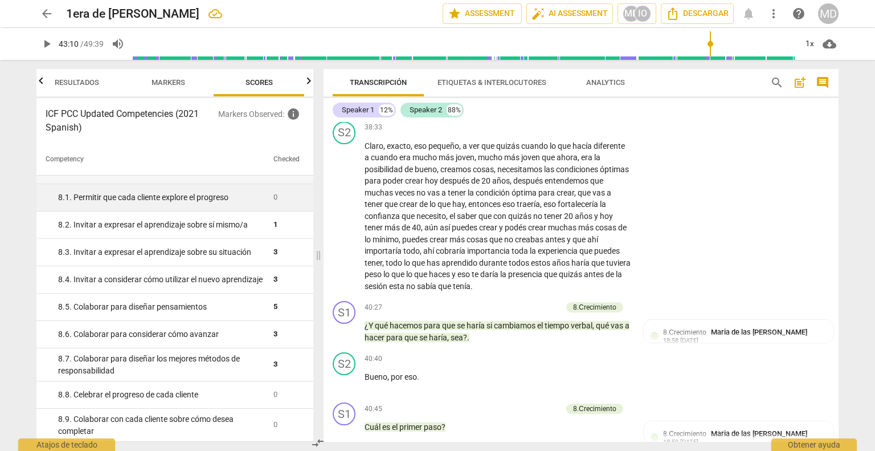
scroll to position [968, 0]
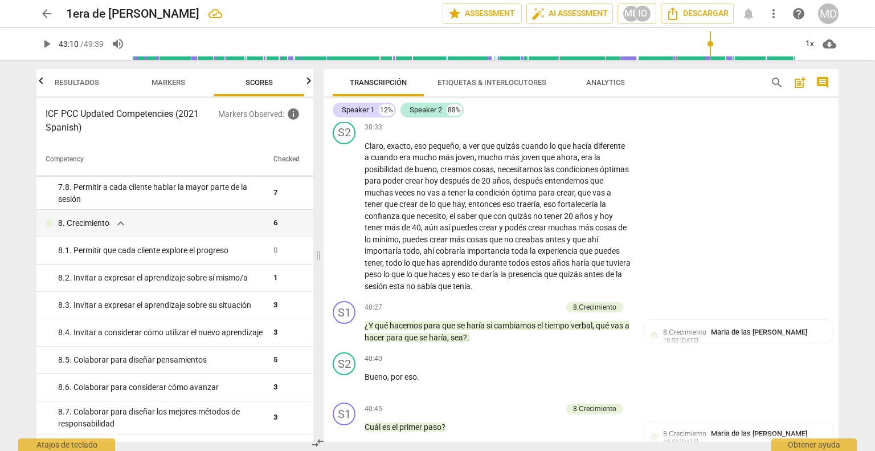
click at [426, 81] on p "Add competency" at bounding box center [425, 76] width 54 height 10
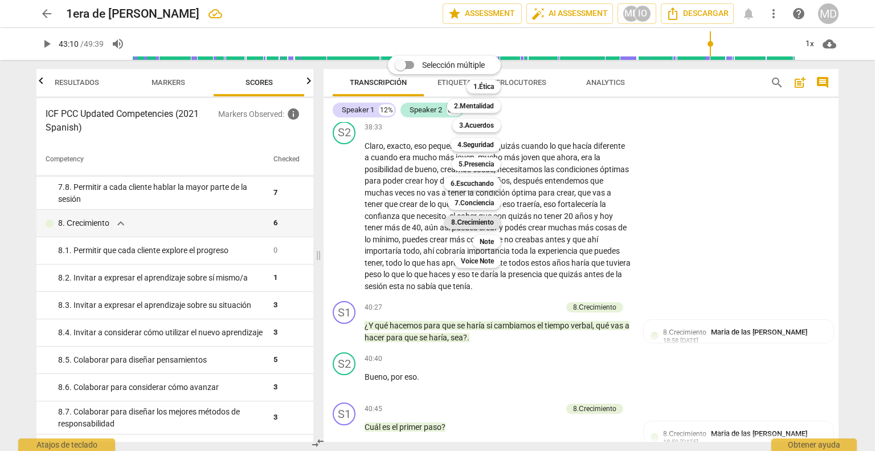
click at [475, 218] on b "8.Сrecimiento" at bounding box center [472, 222] width 43 height 14
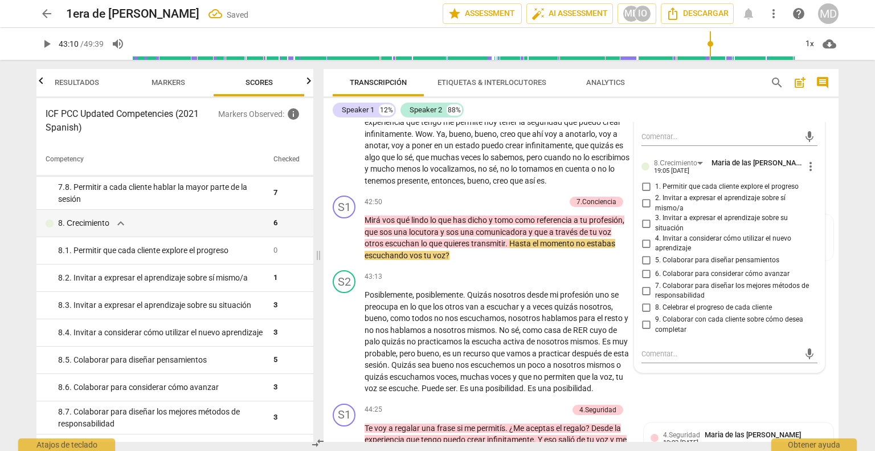
scroll to position [5866, 0]
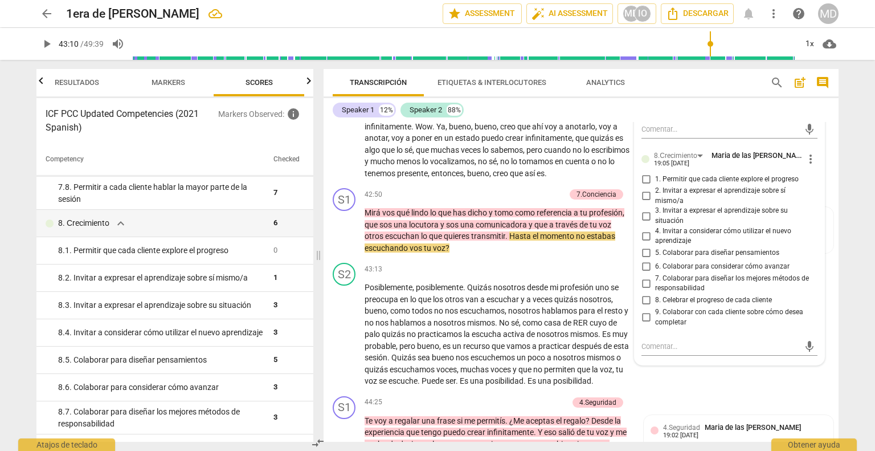
click at [643, 186] on input "1. Permitir que cada cliente explore el progreso" at bounding box center [646, 179] width 18 height 14
checkbox input "true"
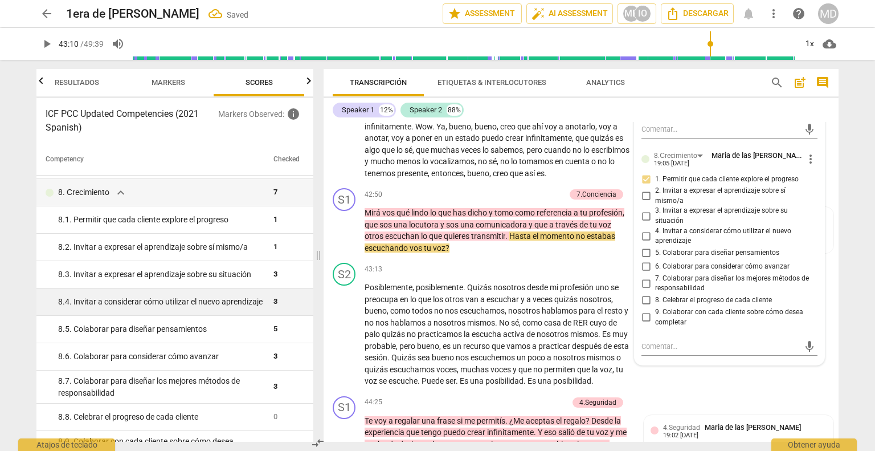
scroll to position [1025, 0]
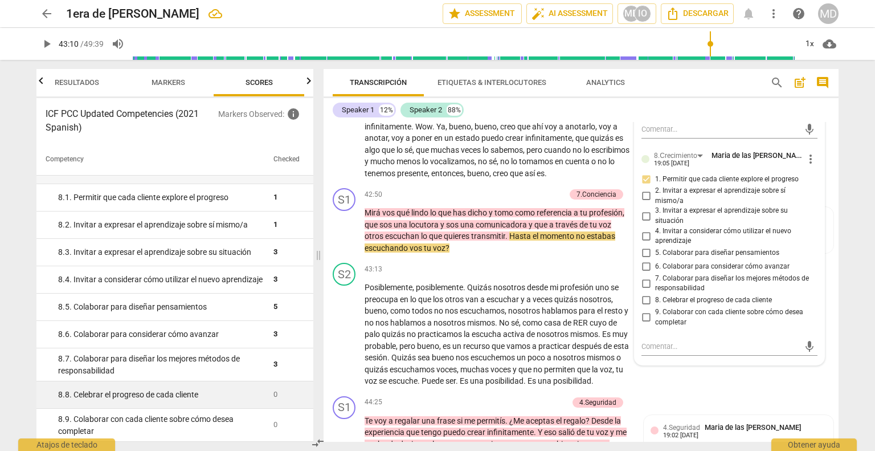
click at [201, 396] on div "8. 8. Celebrar el progreso de cada cliente" at bounding box center [161, 395] width 206 height 12
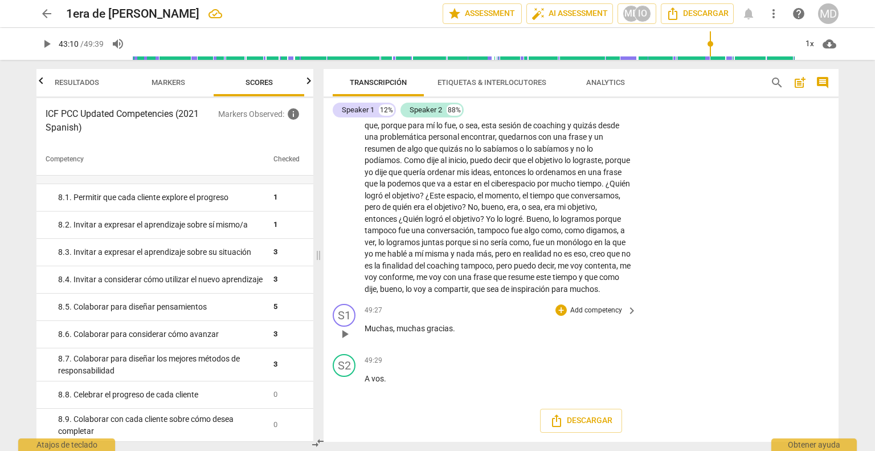
scroll to position [6777, 0]
type input "2590"
